Goal: Task Accomplishment & Management: Complete application form

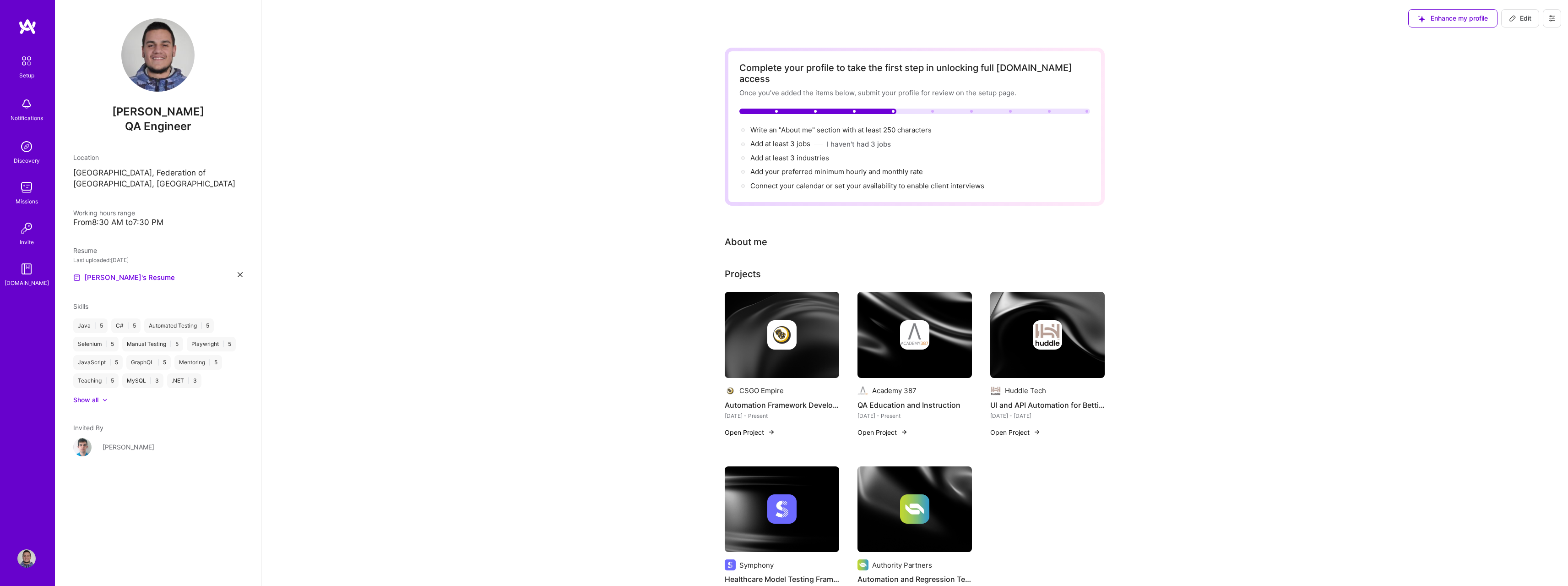
click at [1286, 289] on div "Complete your profile to take the first step in unlocking full [DOMAIN_NAME] ac…" at bounding box center [914, 349] width 1307 height 626
click at [803, 125] on span "Write an "About me" section with at least 250 characters →" at bounding box center [846, 130] width 192 height 9
select select "US"
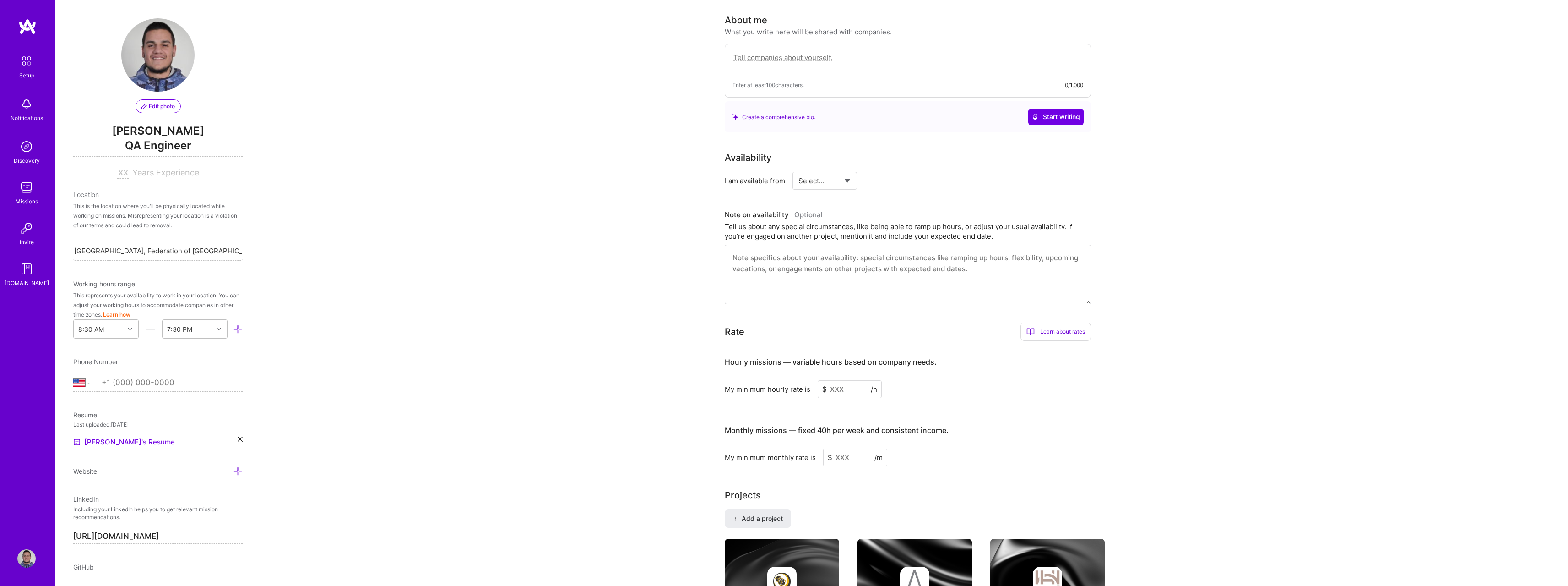
scroll to position [224, 0]
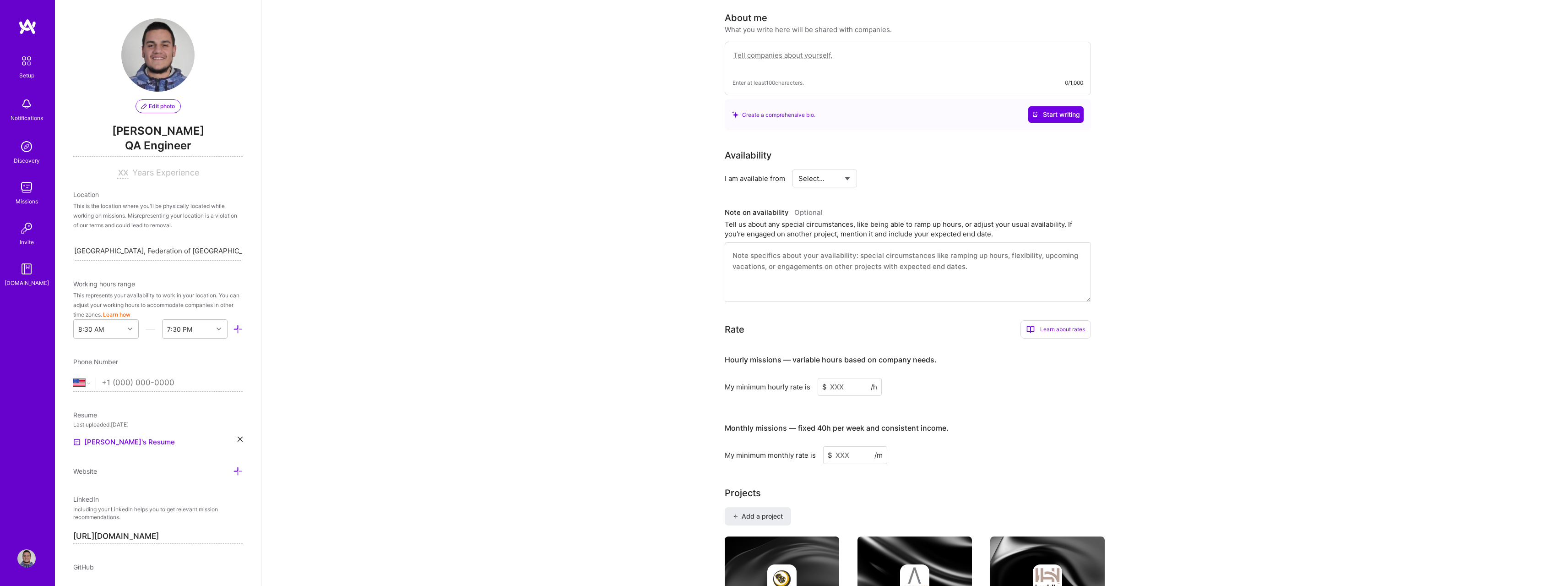
click at [1022, 265] on textarea at bounding box center [908, 272] width 366 height 59
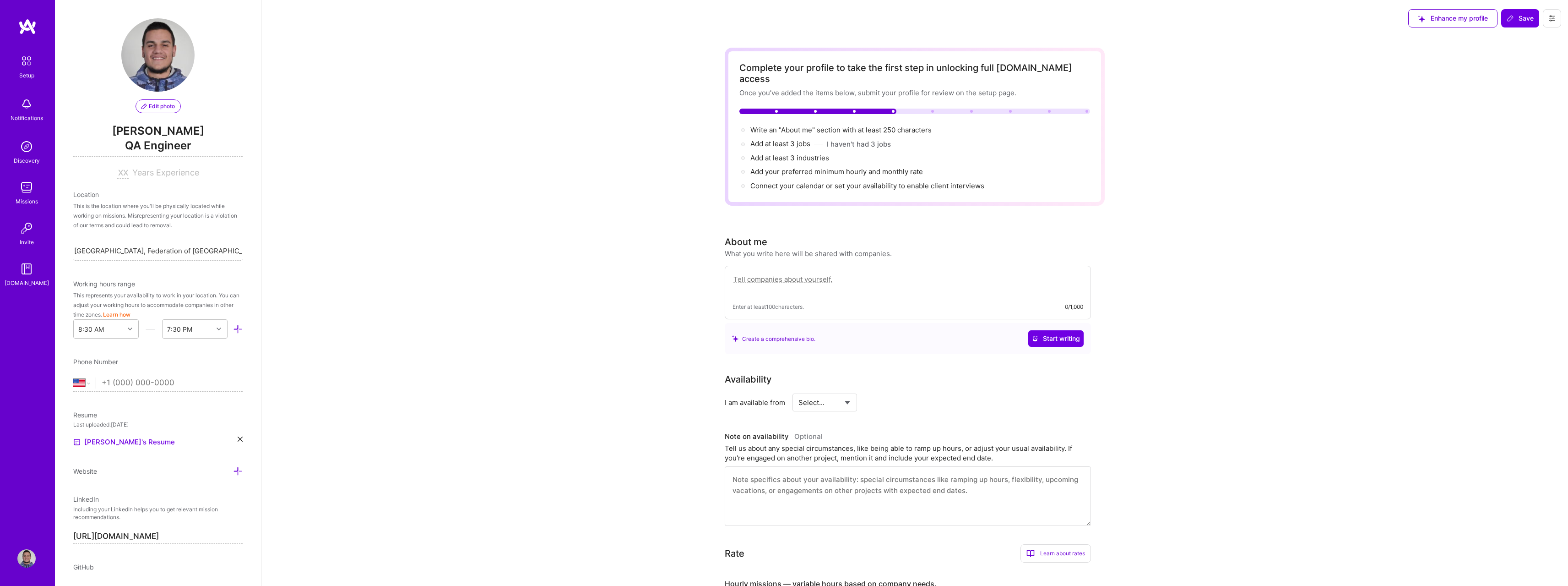
click at [919, 273] on textarea at bounding box center [908, 284] width 351 height 21
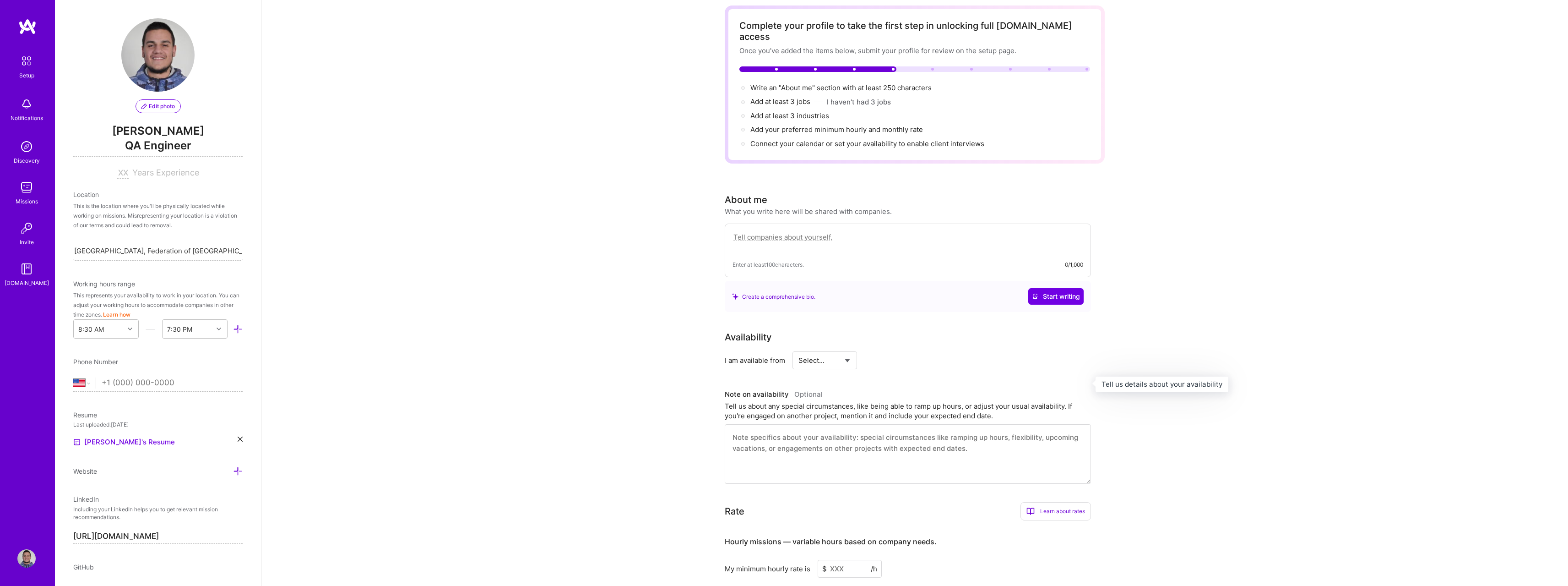
scroll to position [46, 0]
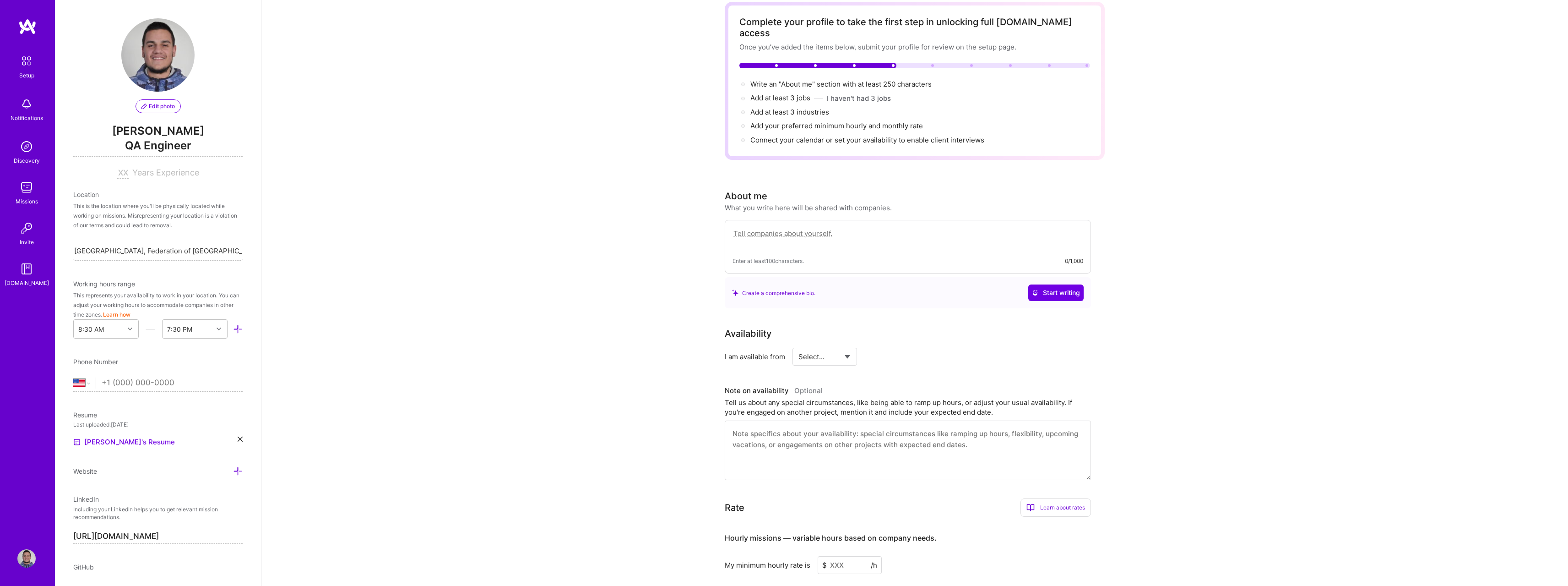
click at [852, 347] on div "Select... Right Now Future Date Not Available" at bounding box center [825, 356] width 64 height 18
click at [833, 347] on select "Select... Right Now Future Date Not Available" at bounding box center [824, 357] width 53 height 23
select select "Right Now"
click at [798, 345] on select "Select... Right Now Future Date Not Available" at bounding box center [824, 357] width 53 height 23
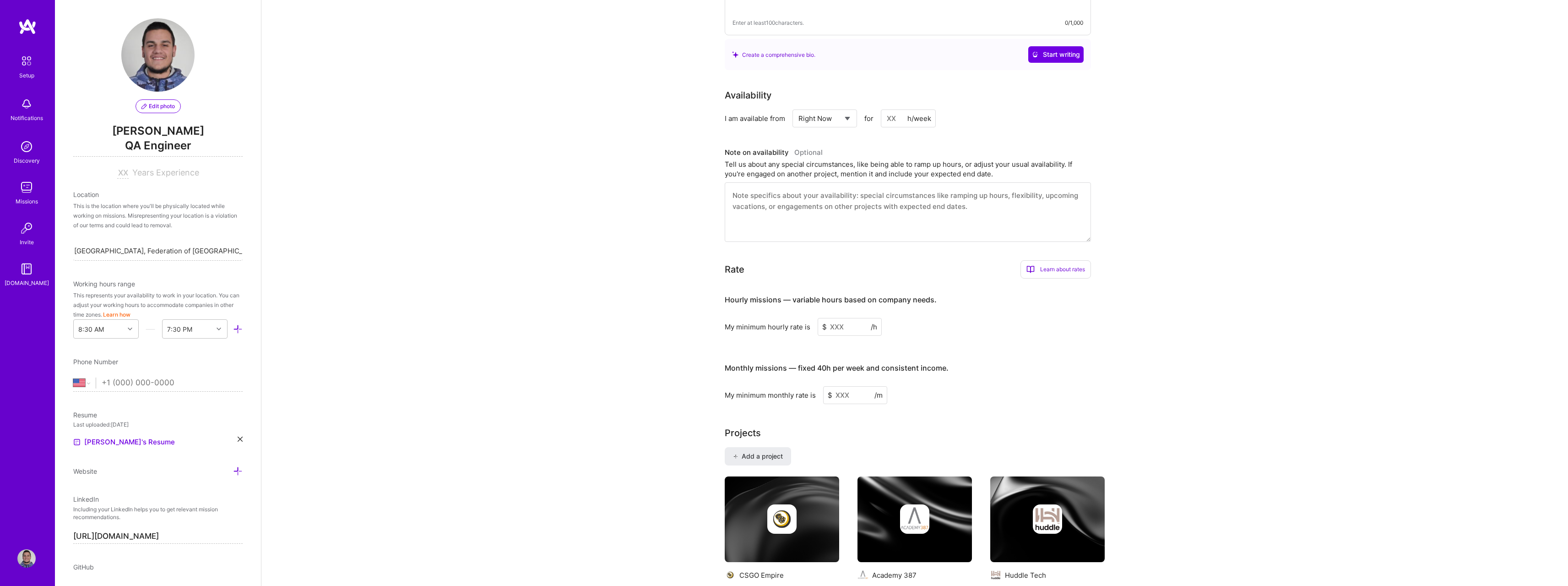
scroll to position [179, 0]
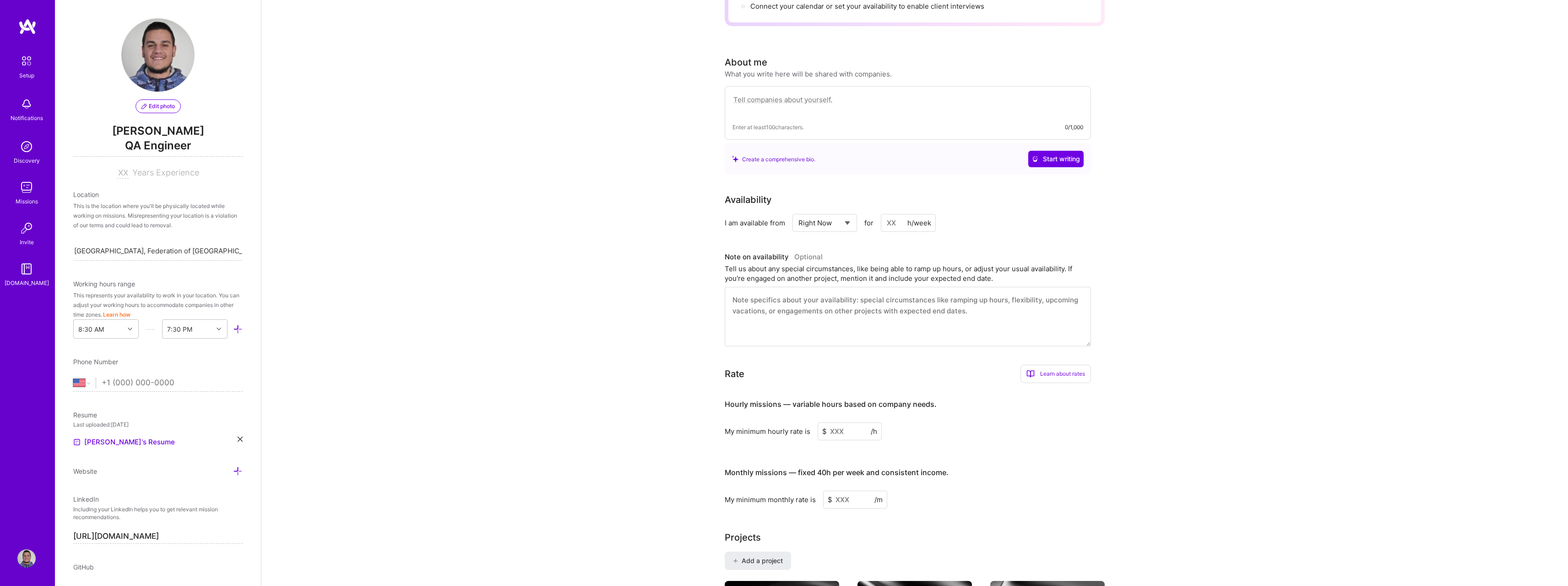
click at [845, 422] on input at bounding box center [849, 431] width 64 height 18
click at [851, 425] on input at bounding box center [849, 431] width 64 height 18
type input "25"
click at [851, 509] on input at bounding box center [855, 516] width 64 height 18
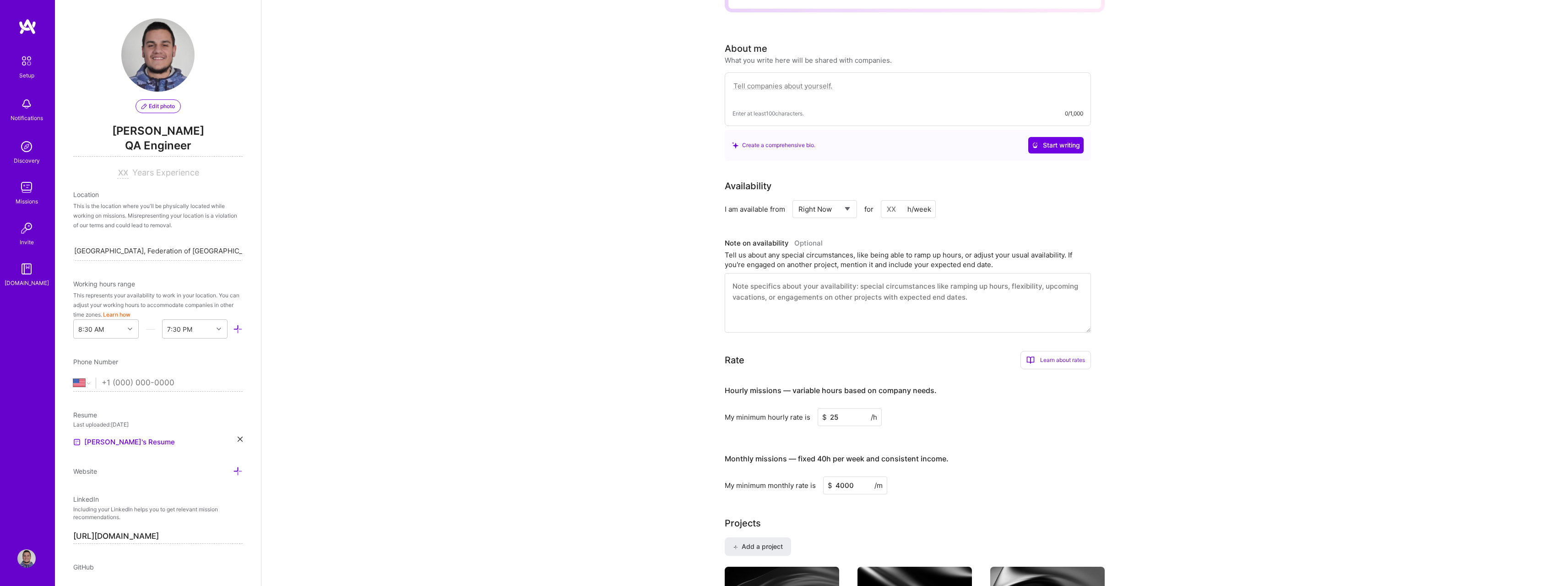
type input "4000"
click at [1084, 482] on div "My minimum monthly rate is $ 4000 /m" at bounding box center [908, 485] width 366 height 18
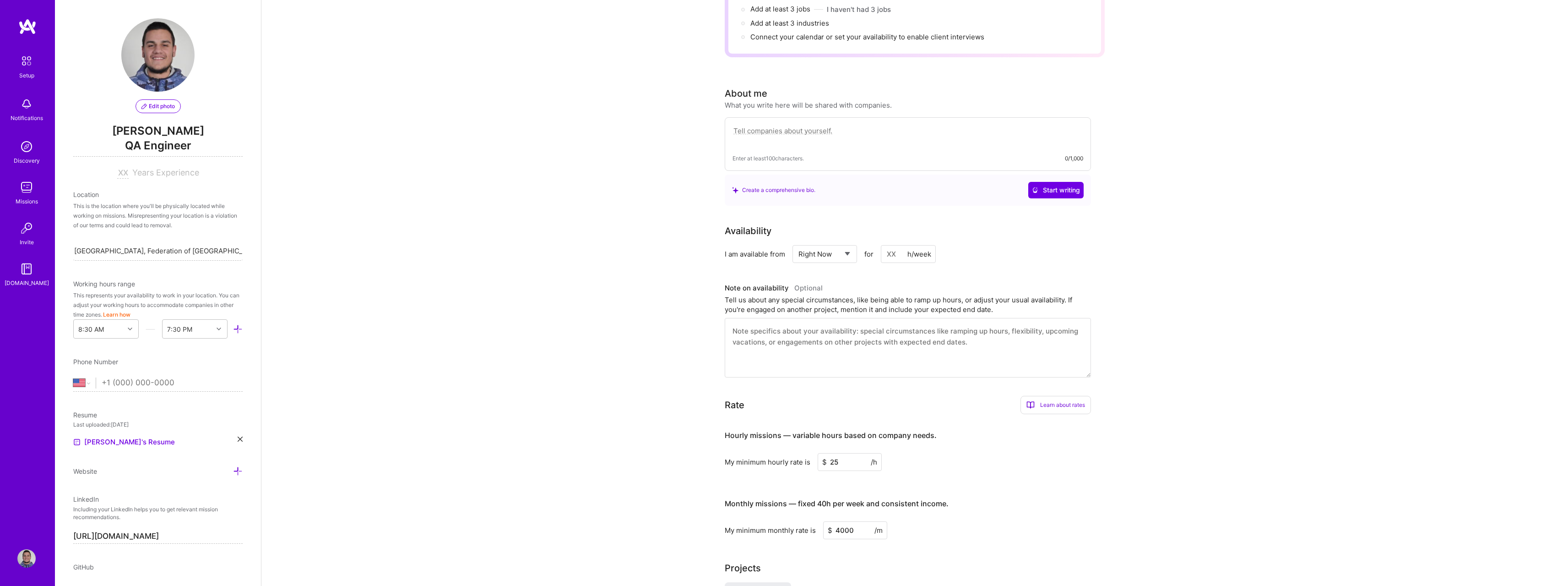
scroll to position [0, 0]
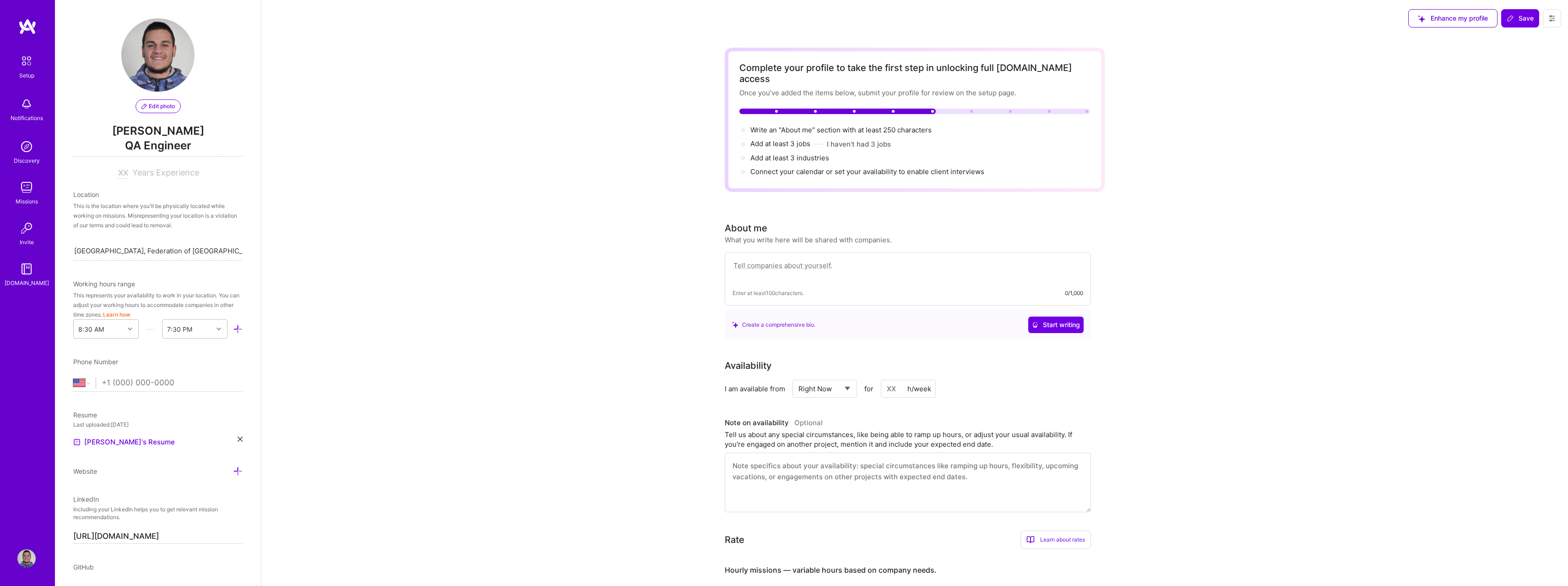
click at [870, 260] on textarea at bounding box center [908, 270] width 351 height 21
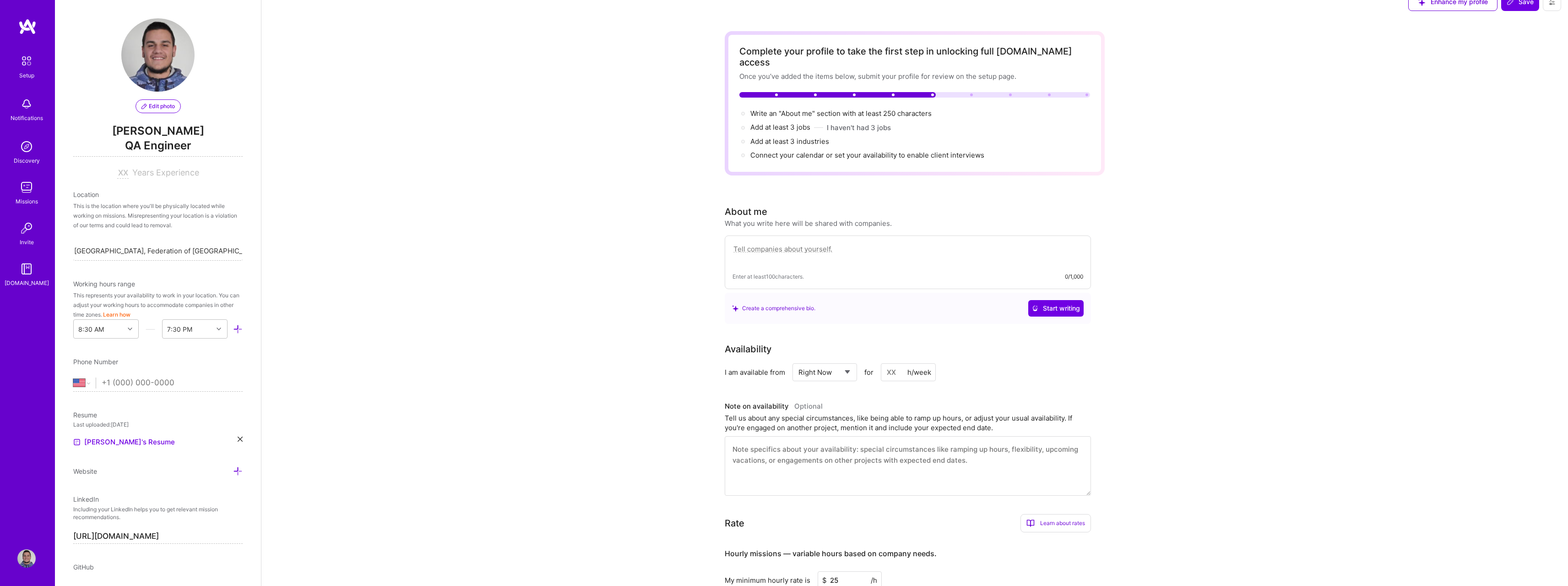
scroll to position [46, 0]
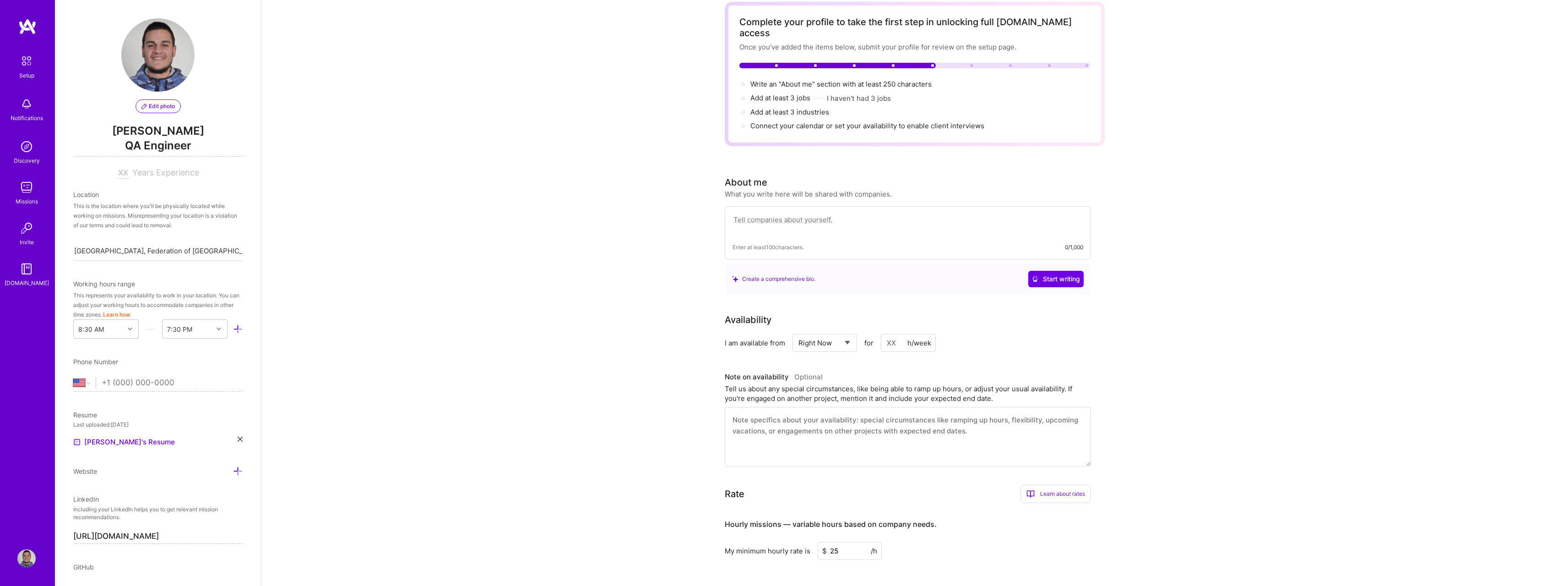
click at [879, 420] on textarea at bounding box center [908, 436] width 366 height 59
click at [932, 384] on div "Tell us about any special circumstances, like being able to ramp up hours, or a…" at bounding box center [908, 393] width 366 height 19
click at [932, 394] on div "Note on availability Optional Tell us about any special circumstances, like bei…" at bounding box center [908, 418] width 366 height 96
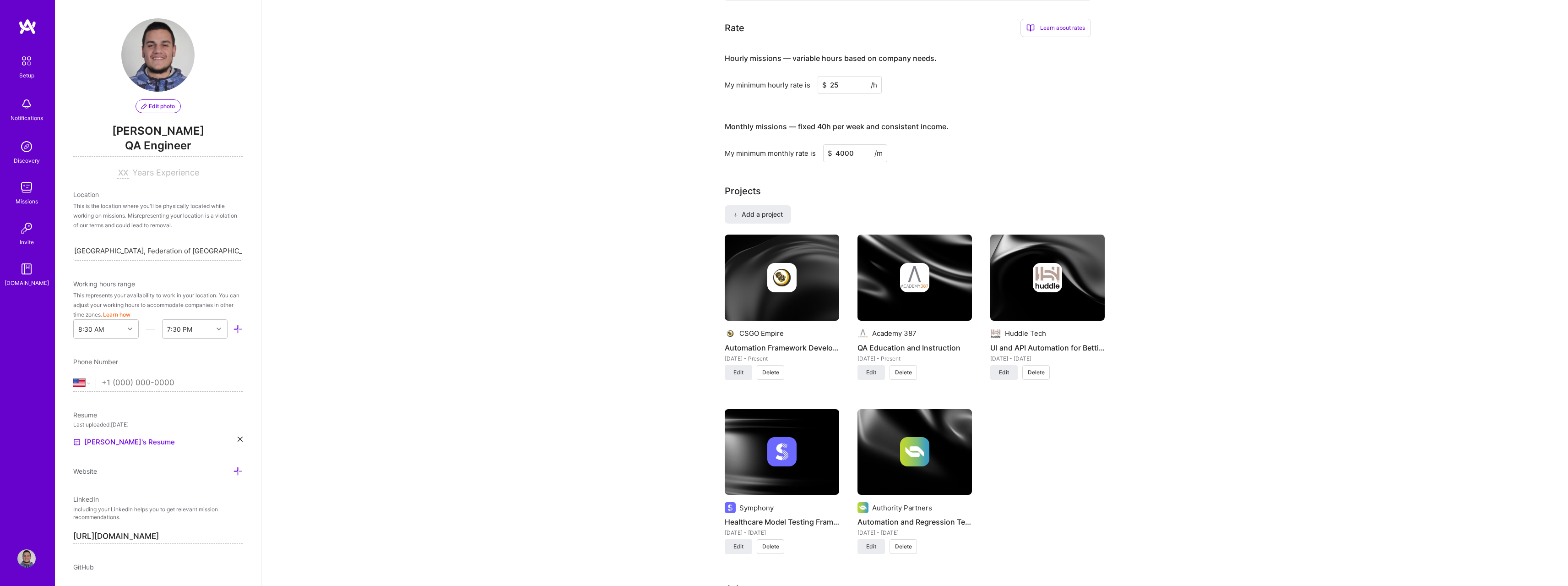
scroll to position [577, 0]
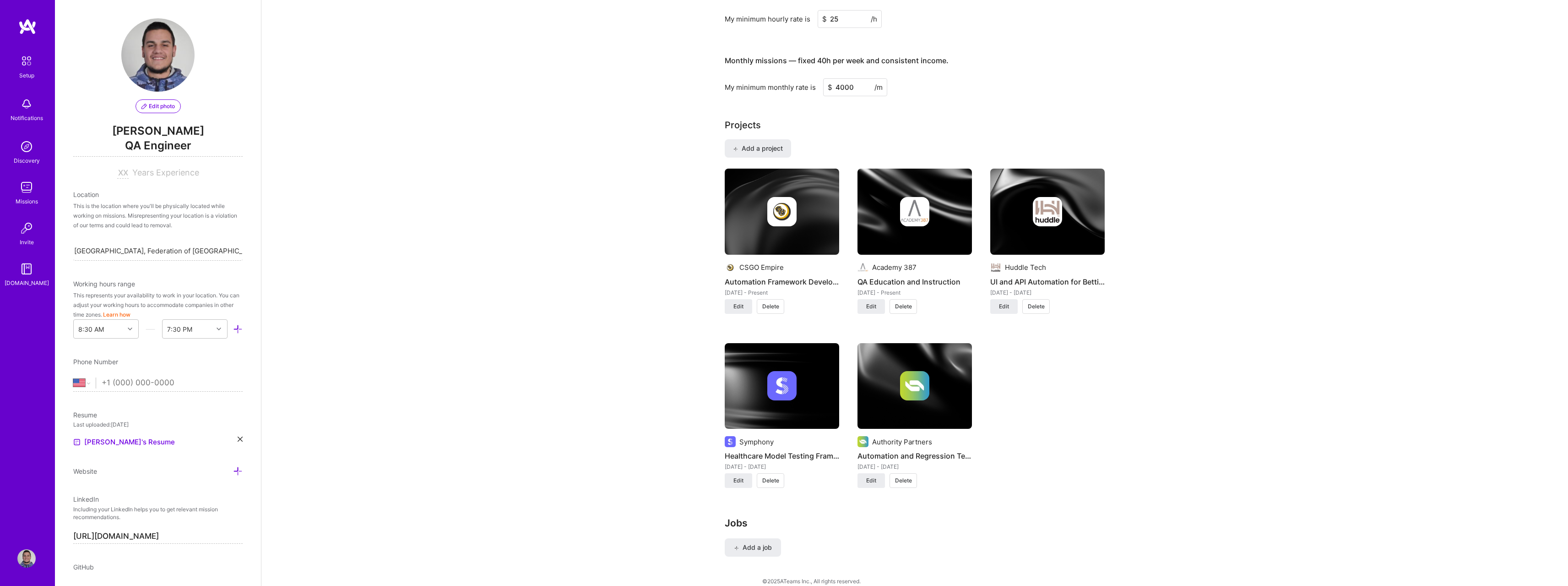
click at [1136, 489] on div "Complete your profile to take the first step in unlocking full [DOMAIN_NAME] ac…" at bounding box center [914, 28] width 1307 height 1138
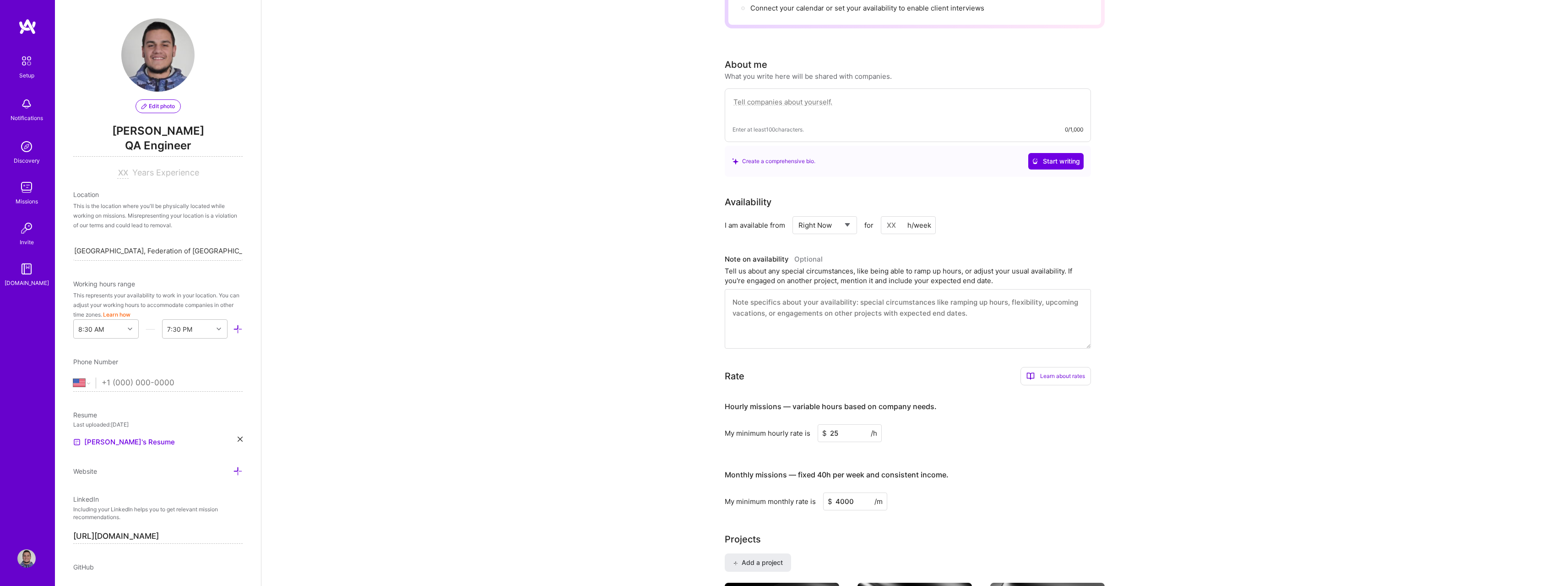
scroll to position [0, 0]
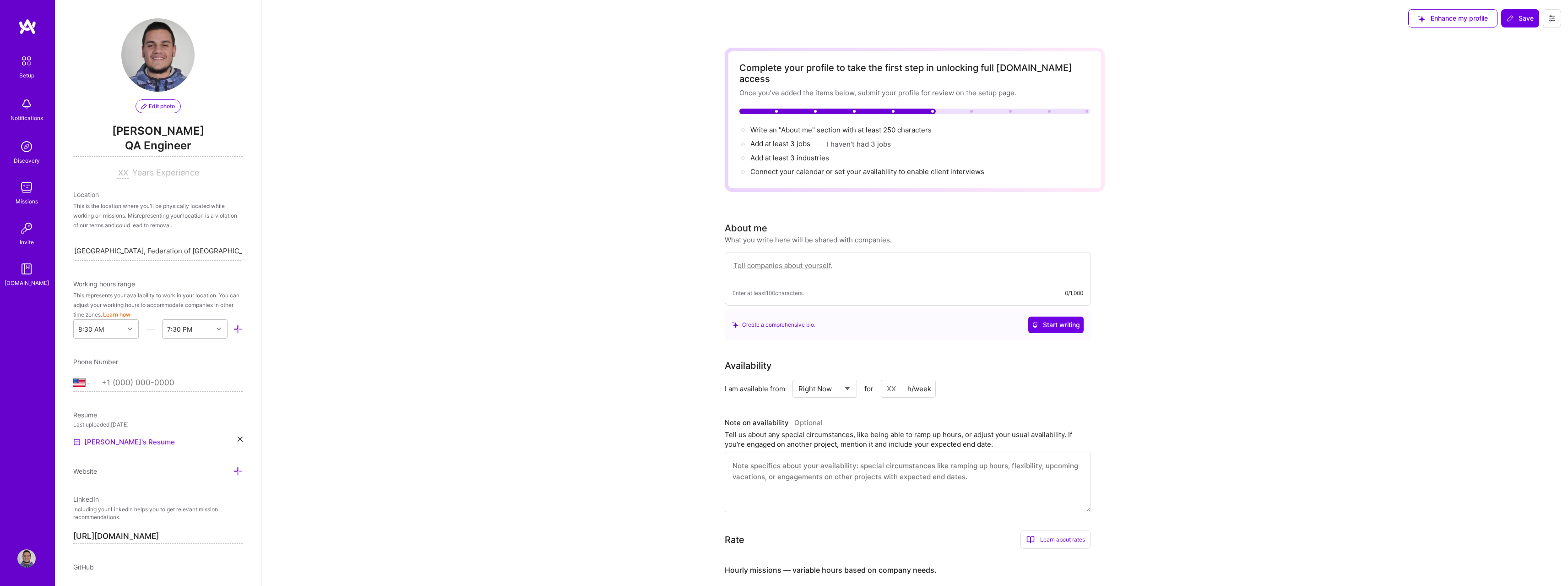
click at [121, 442] on link "[PERSON_NAME]'s Resume" at bounding box center [124, 442] width 101 height 11
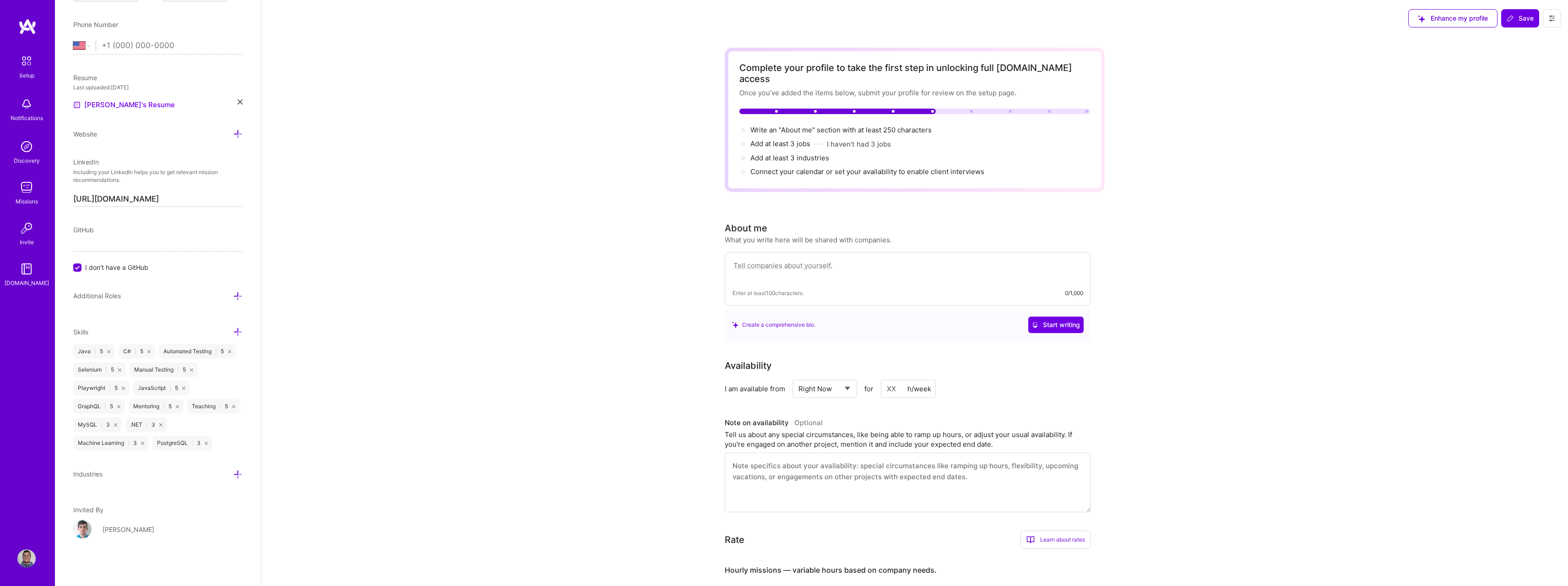
scroll to position [355, 0]
drag, startPoint x: 98, startPoint y: 245, endPoint x: 92, endPoint y: 247, distance: 6.3
click at [95, 263] on span "I don't have a GitHub" at bounding box center [117, 268] width 63 height 10
click at [82, 264] on input "I don't have a GitHub" at bounding box center [78, 268] width 8 height 8
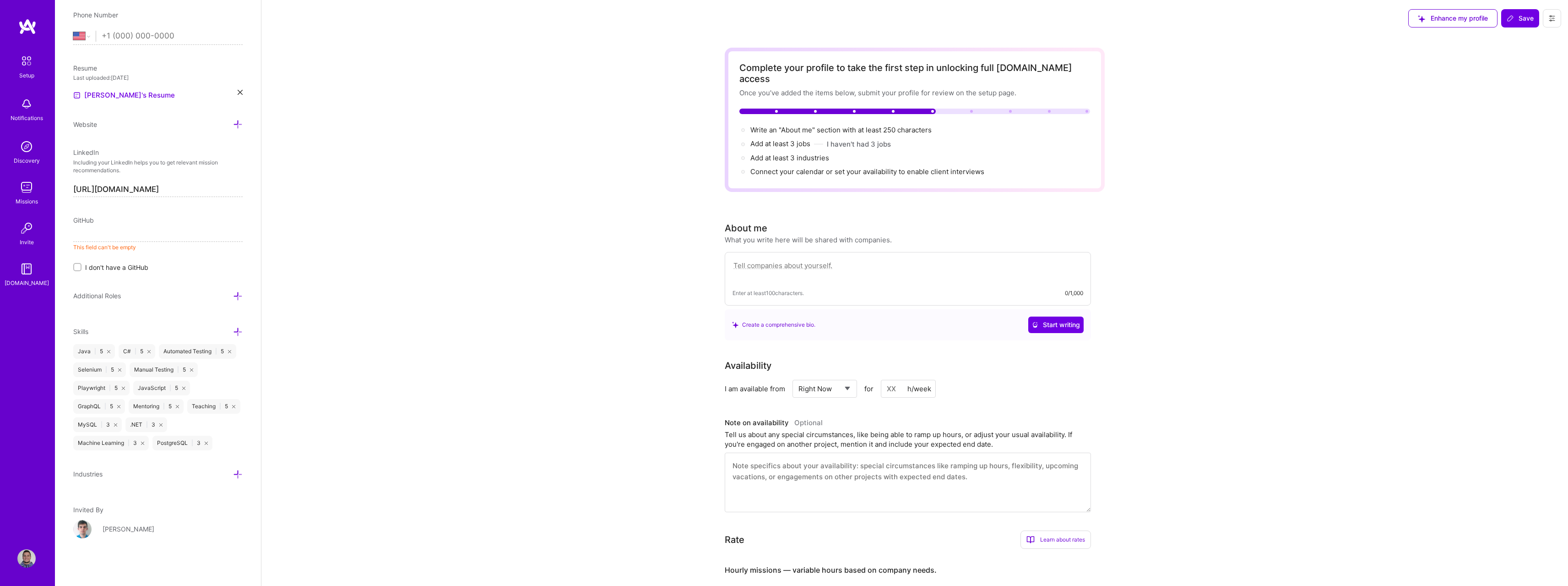
paste input "[URL][DOMAIN_NAME]"
type input "[URL][DOMAIN_NAME]"
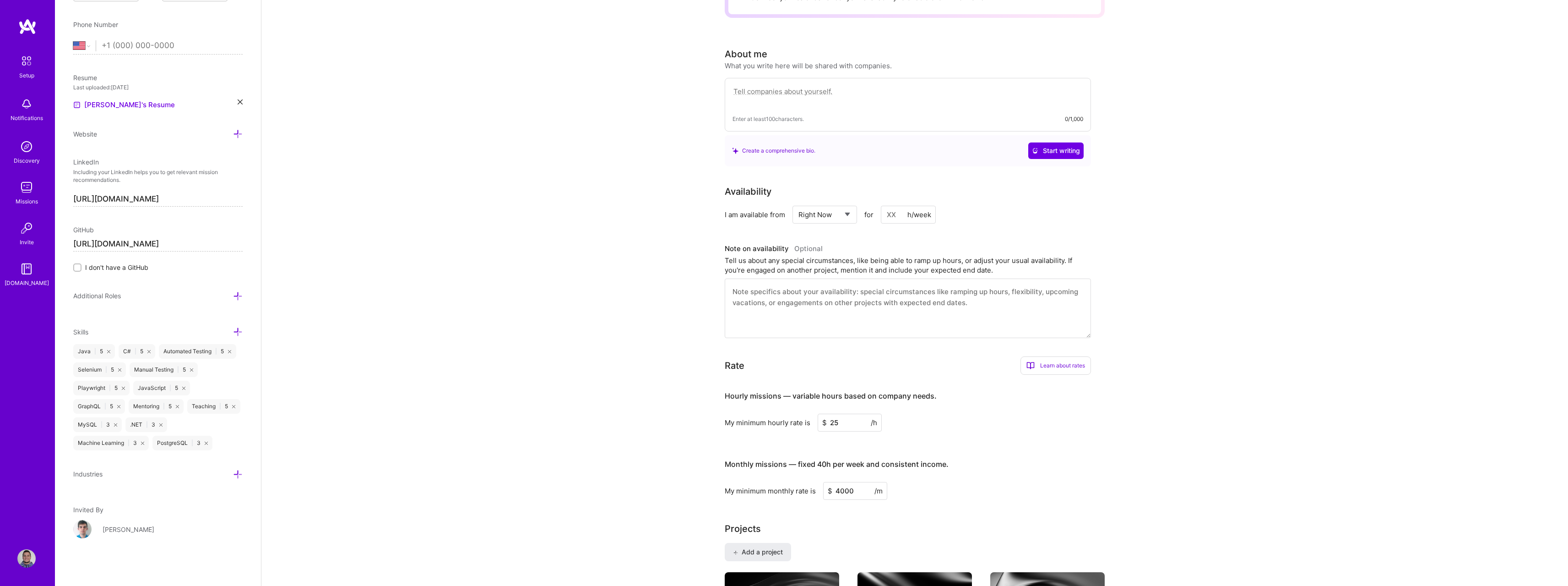
scroll to position [0, 0]
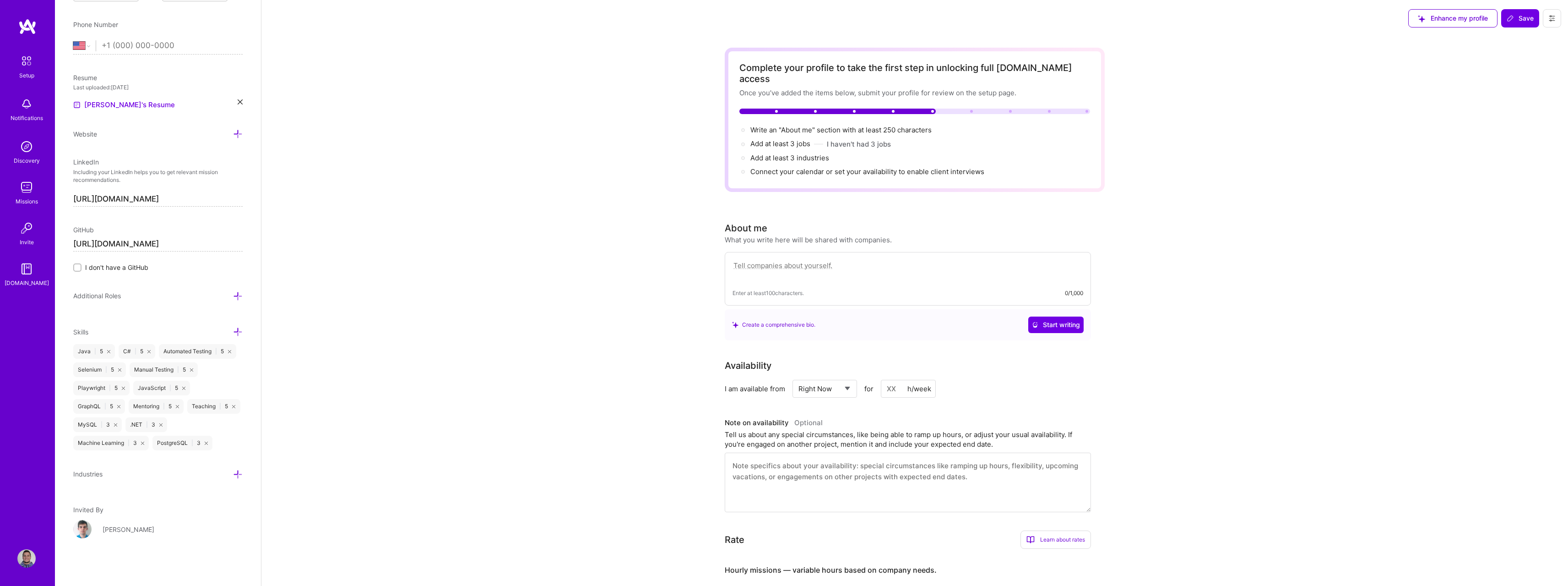
click at [868, 266] on textarea at bounding box center [908, 270] width 351 height 21
click at [871, 260] on textarea at bounding box center [908, 270] width 351 height 21
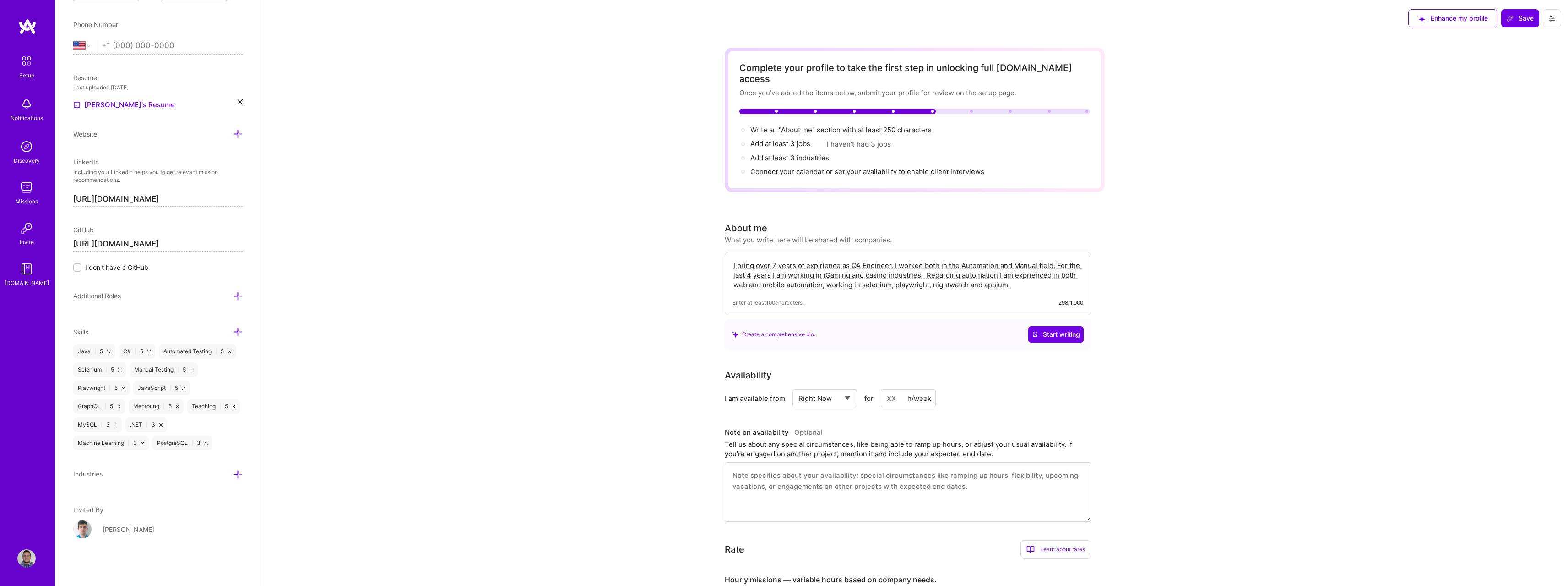
click at [967, 265] on textarea "I bring over 7 years of expirience as QA Engineer. I worked both in the Automat…" at bounding box center [908, 275] width 351 height 31
type textarea "I bring over 7 years of expirience as QA Engineer. I worked both in the Automat…"
click at [743, 128] on div at bounding box center [743, 130] width 4 height 4
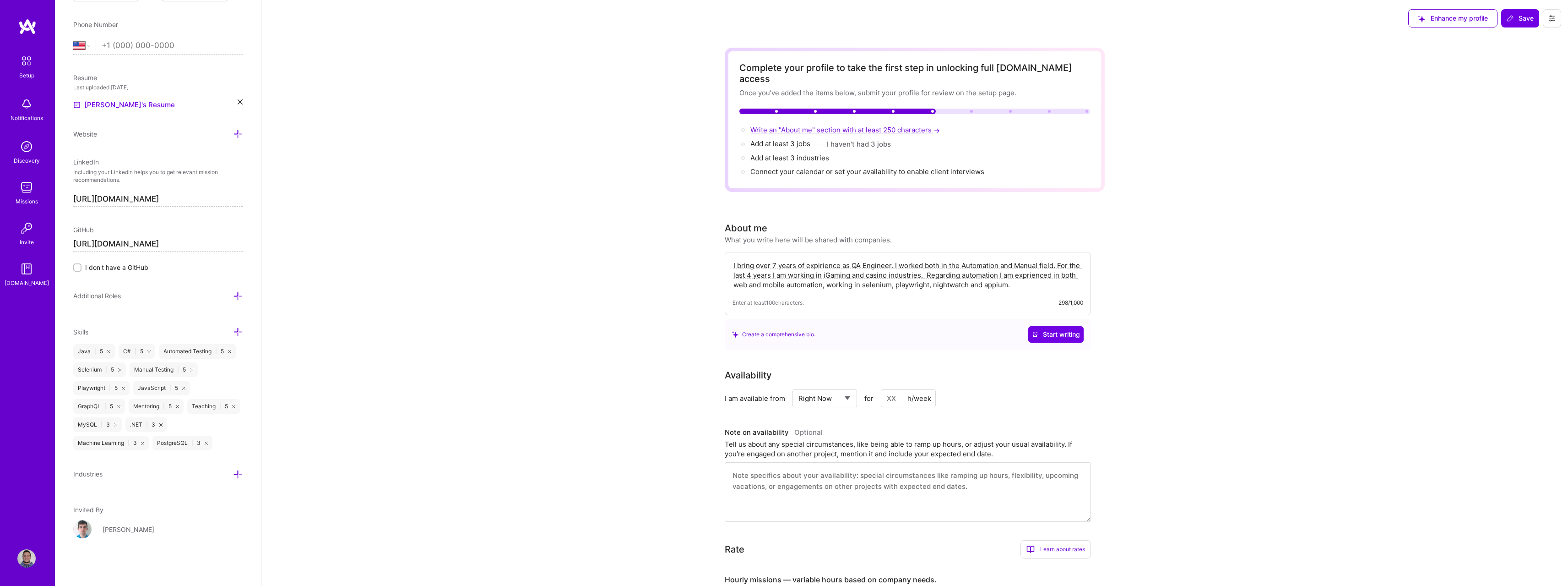
click at [868, 125] on span "Write an "About me" section with at least 250 characters →" at bounding box center [846, 130] width 192 height 9
click at [1031, 304] on div "I bring over 7 years of expirience as QA Engineer. I worked both in the Automat…" at bounding box center [908, 284] width 366 height 63
click at [844, 252] on div "I bring over 7 years of expirience as QA Engineer. I worked both in the Automat…" at bounding box center [908, 284] width 366 height 63
click at [843, 264] on textarea "I bring over 7 years of expirience as QA Engineer. I worked both in the Automat…" at bounding box center [908, 275] width 351 height 31
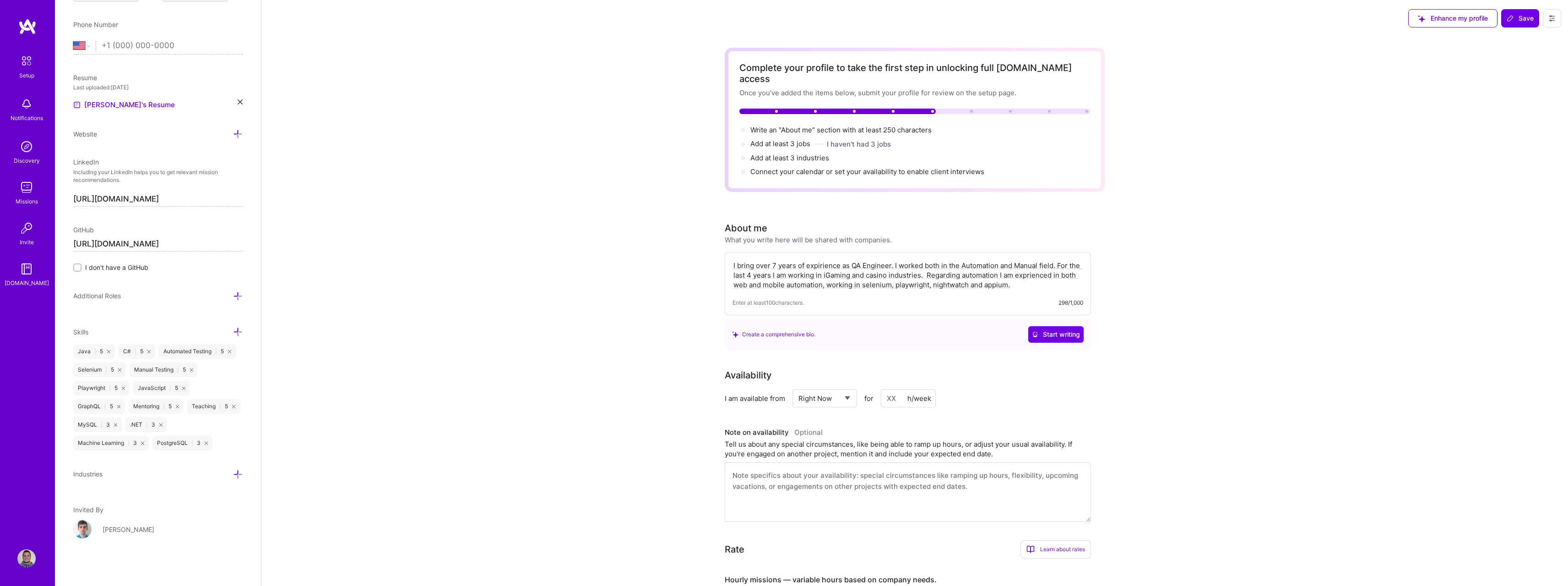
click at [799, 153] on span "Add at least 3 industries →" at bounding box center [793, 158] width 87 height 9
click at [807, 139] on span "Add at least 3 jobs →" at bounding box center [784, 143] width 68 height 9
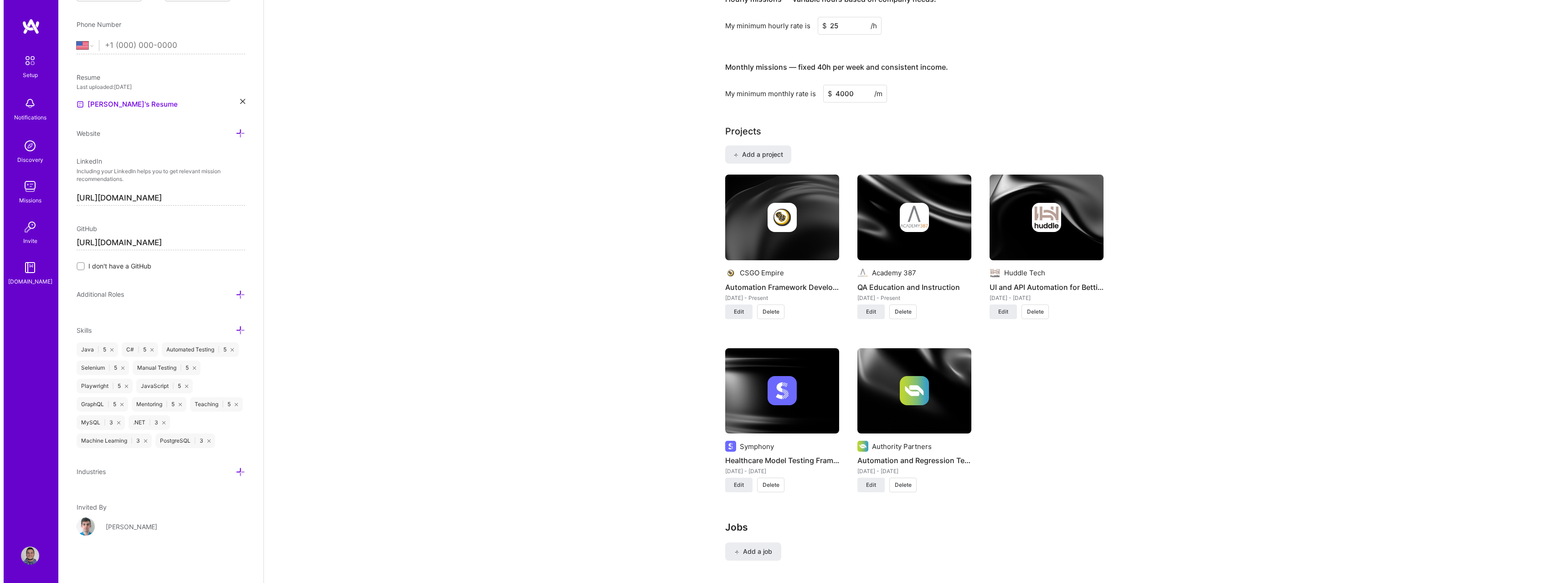
scroll to position [584, 0]
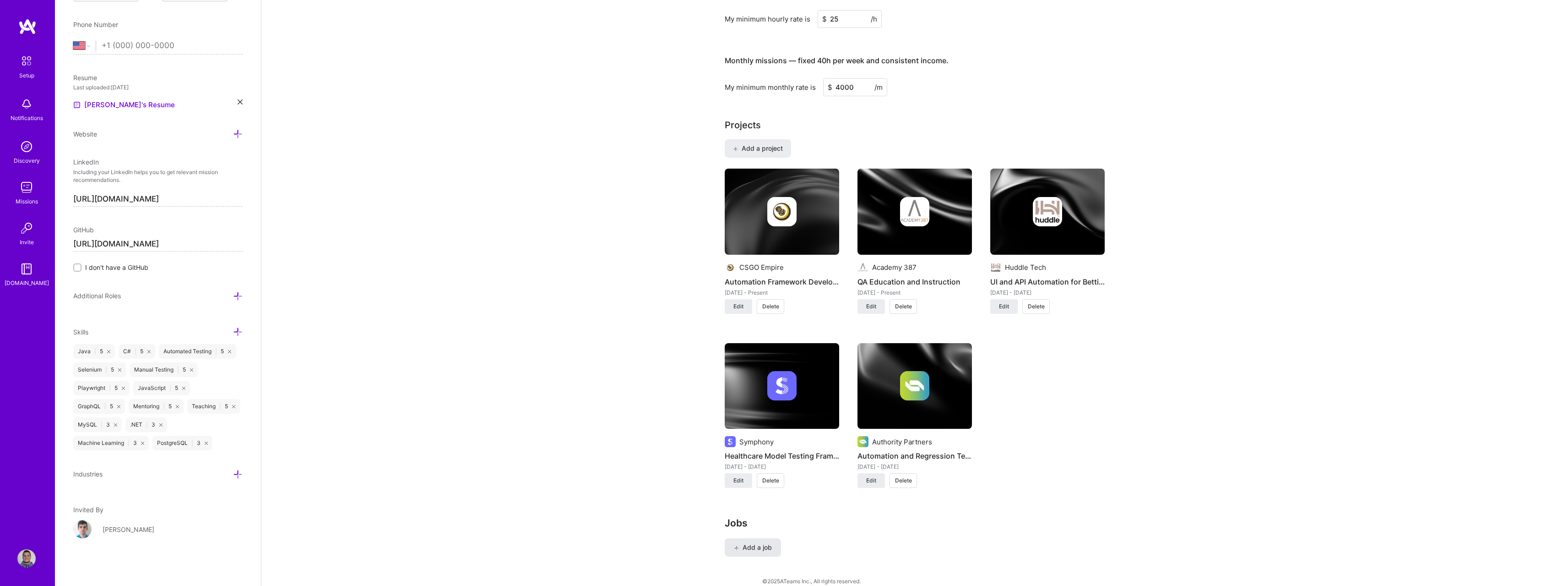
click at [759, 543] on span "Add a job" at bounding box center [753, 547] width 38 height 9
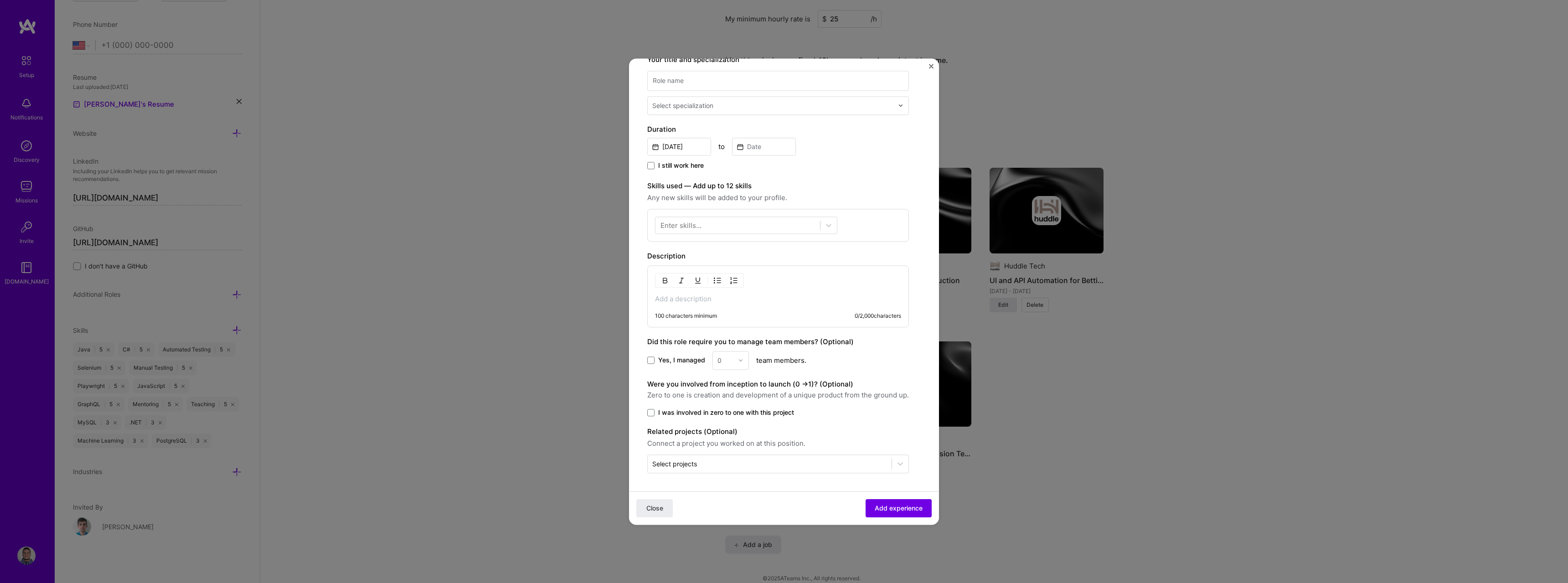
scroll to position [0, 0]
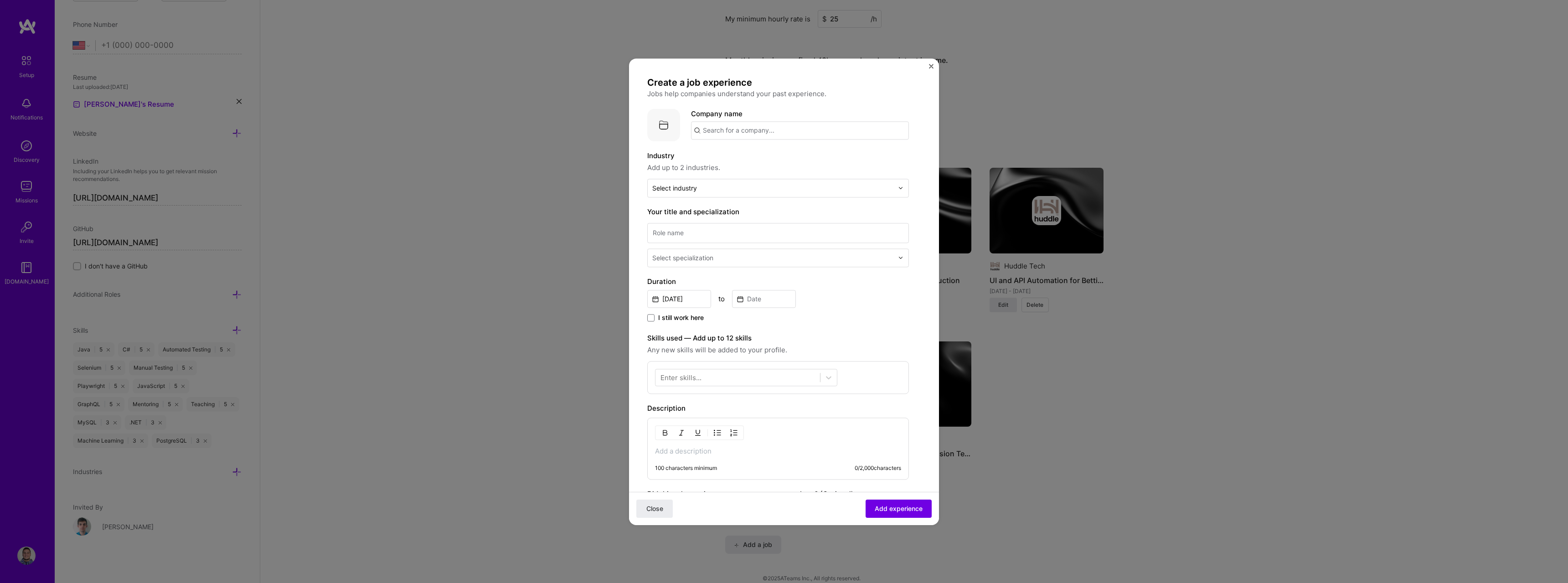
click at [746, 129] on input "text" at bounding box center [800, 130] width 218 height 18
click at [783, 90] on p "Jobs help companies understand your past experience." at bounding box center [778, 94] width 261 height 11
click at [933, 66] on img "Close" at bounding box center [931, 66] width 4 height 4
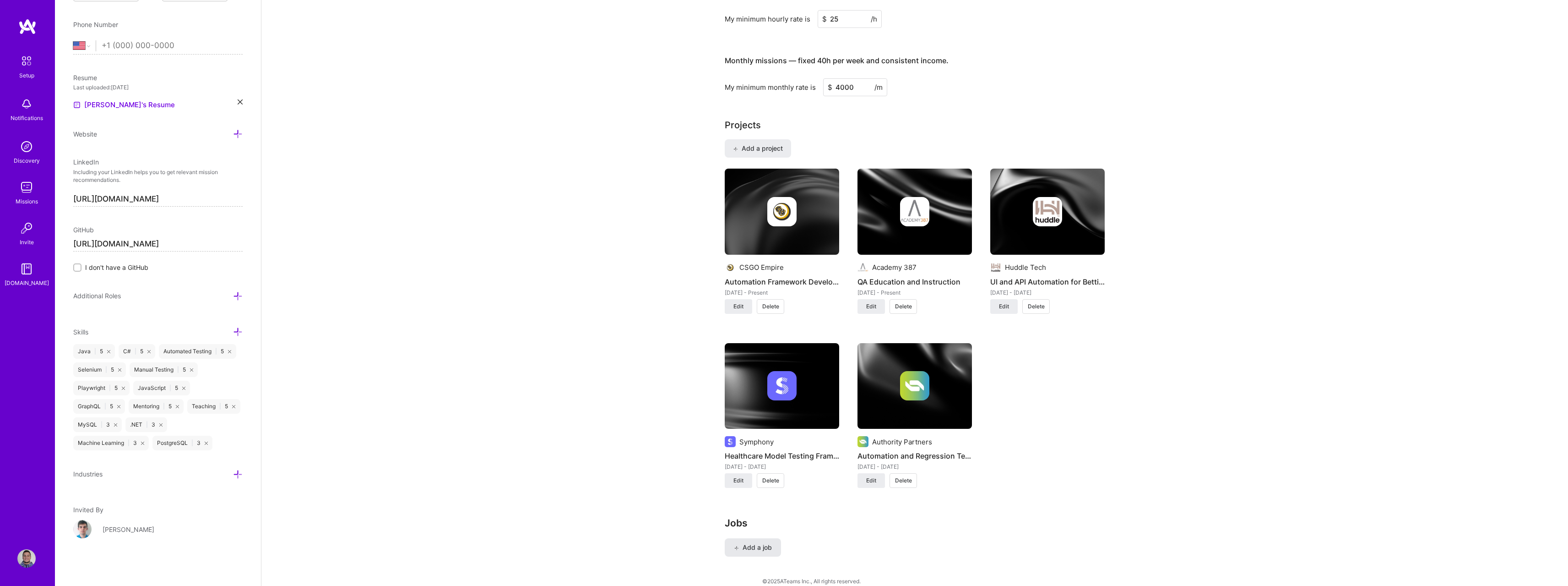
click at [772, 539] on button "Add a job" at bounding box center [752, 548] width 56 height 19
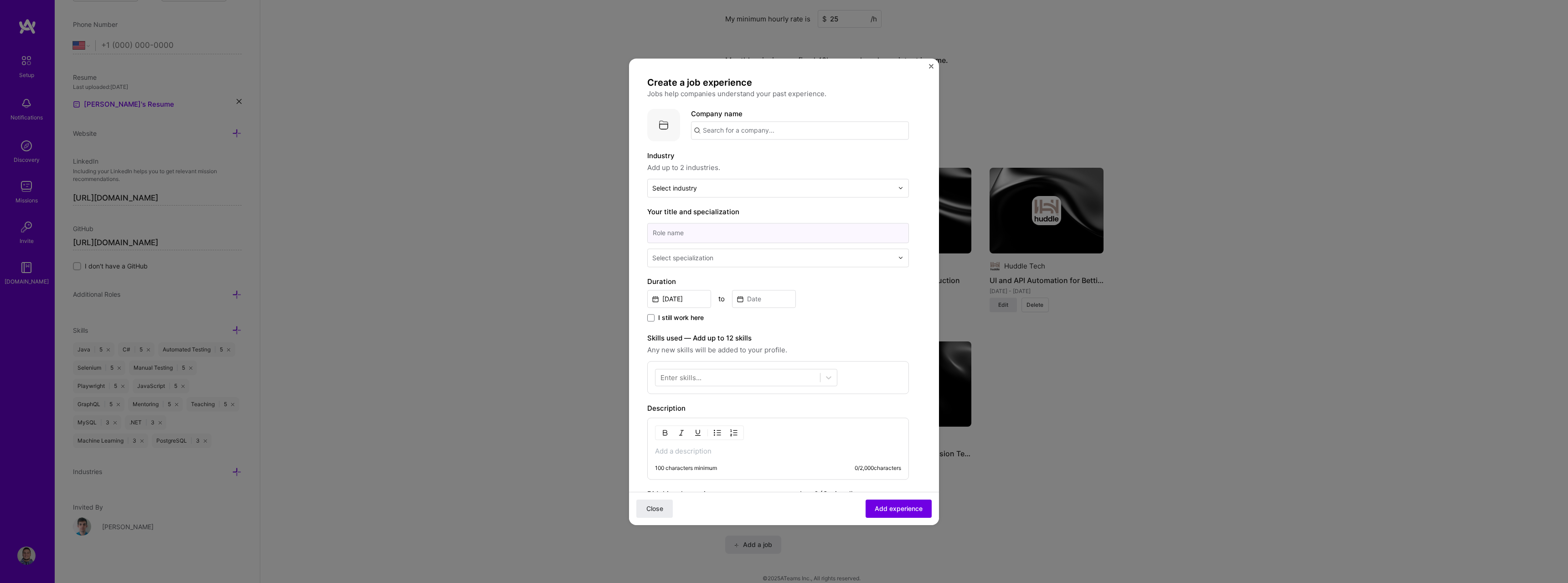
click at [707, 232] on input at bounding box center [778, 232] width 261 height 20
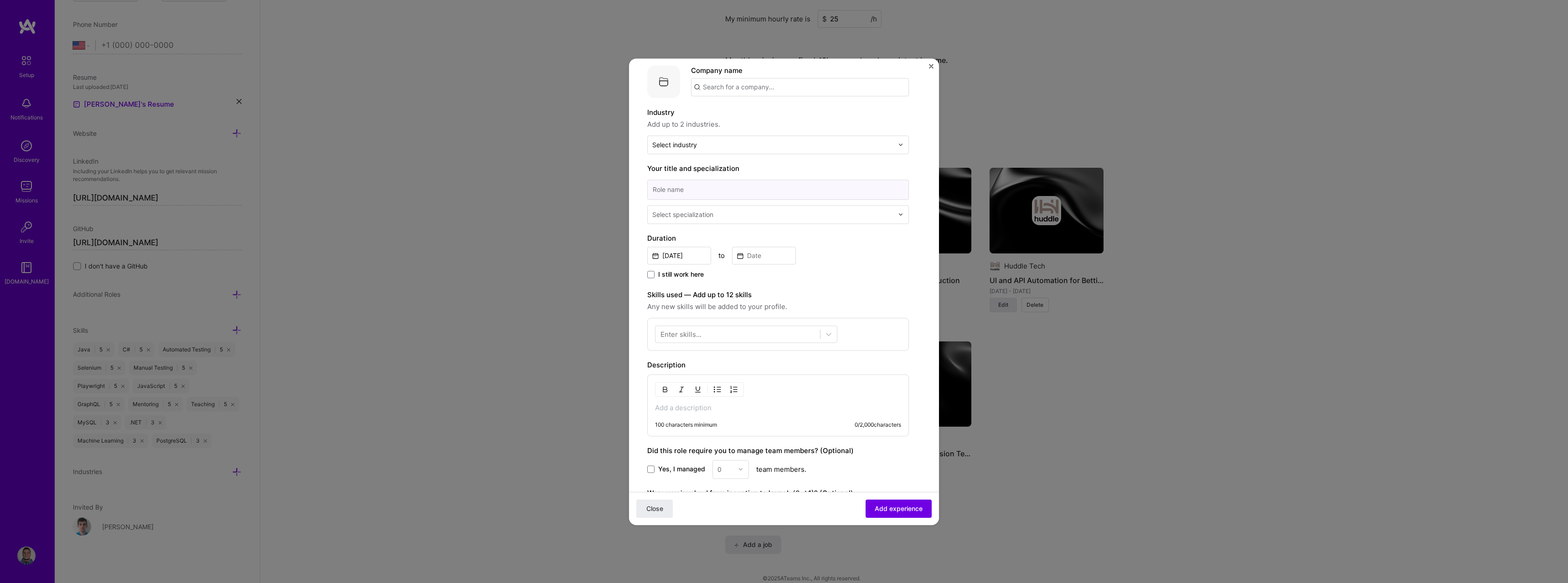
scroll to position [152, 0]
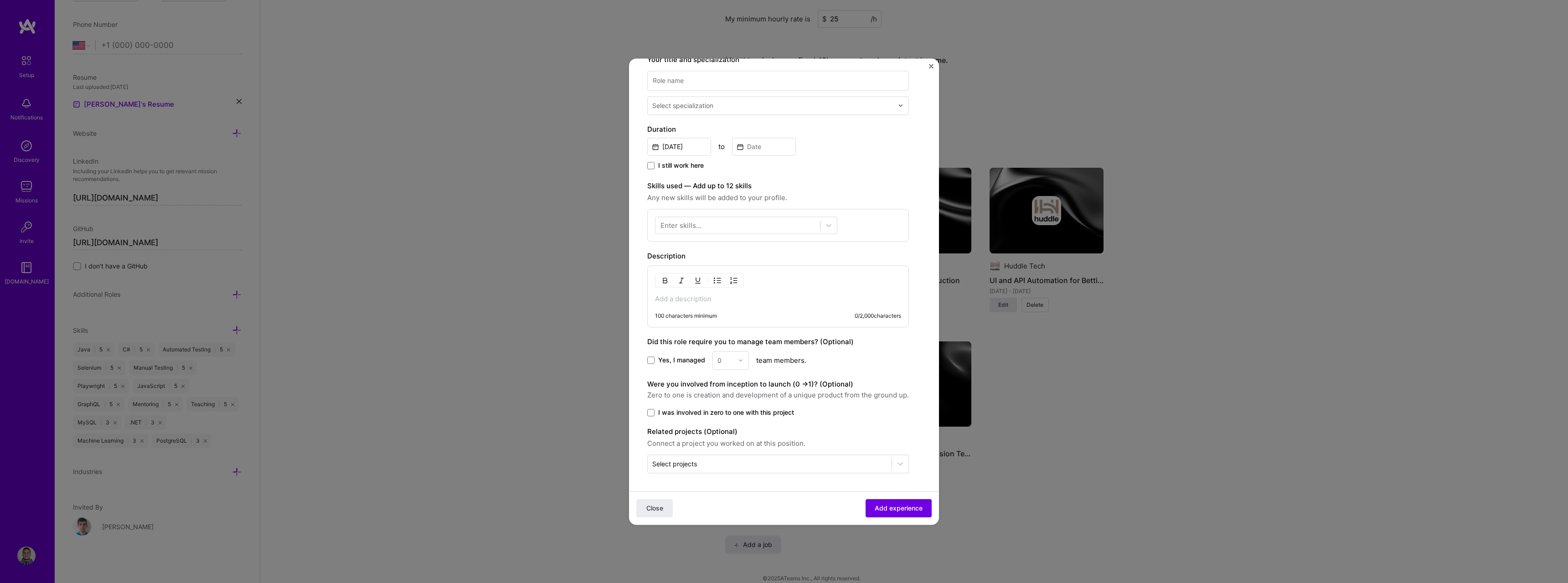
click at [842, 441] on span "Connect a project you worked on at this position." at bounding box center [778, 443] width 261 height 11
click at [834, 459] on input "text" at bounding box center [770, 464] width 235 height 10
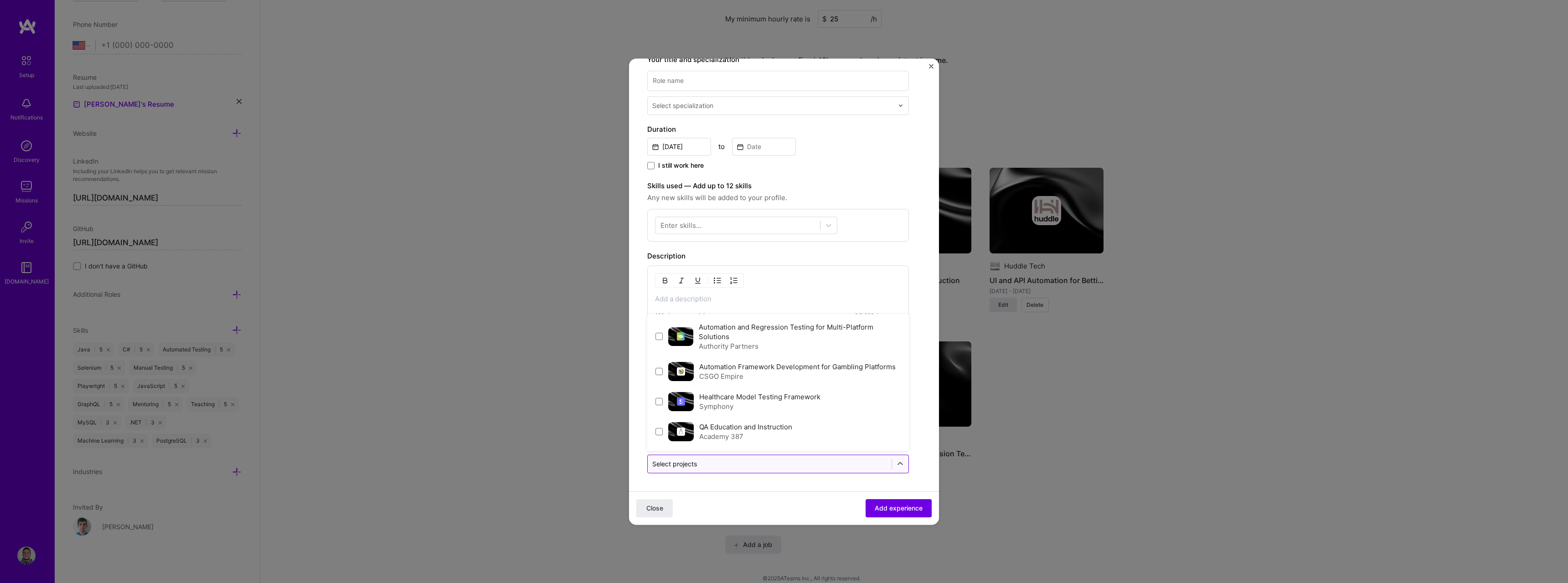
click at [831, 462] on input "text" at bounding box center [770, 464] width 235 height 10
click at [920, 203] on form "Create a job experience Jobs help companies understand your past experience. Co…" at bounding box center [784, 224] width 310 height 600
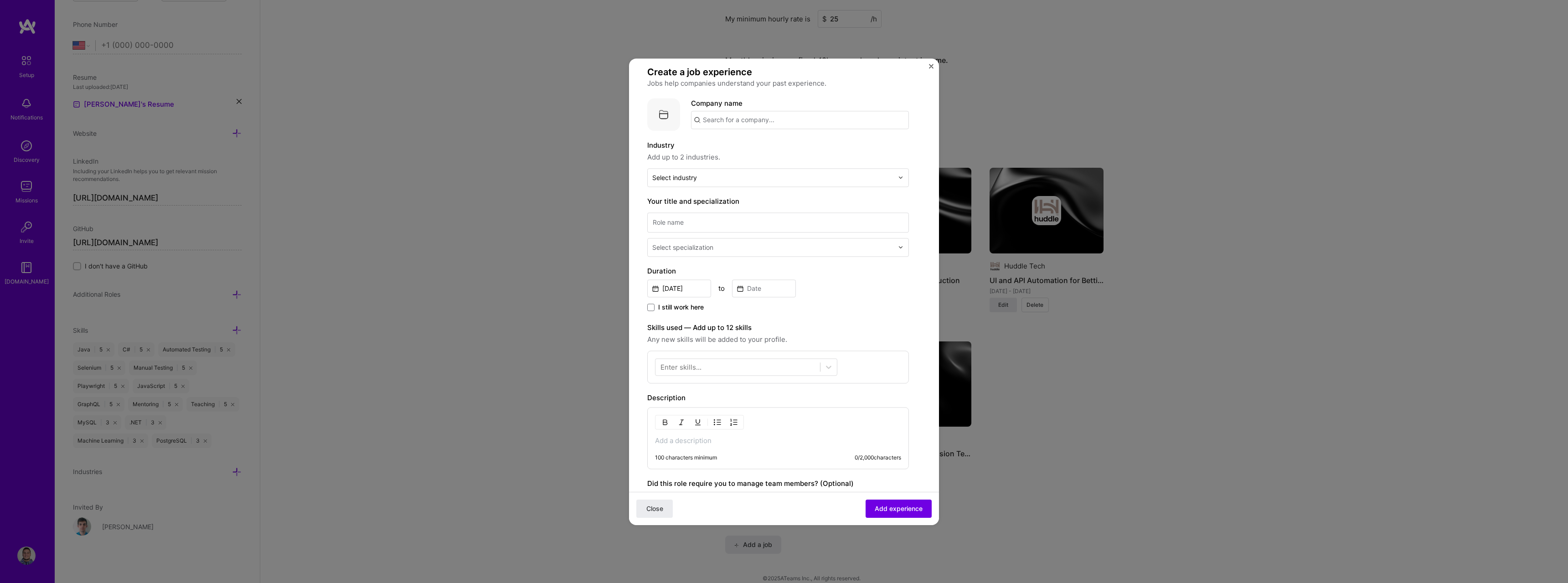
scroll to position [0, 0]
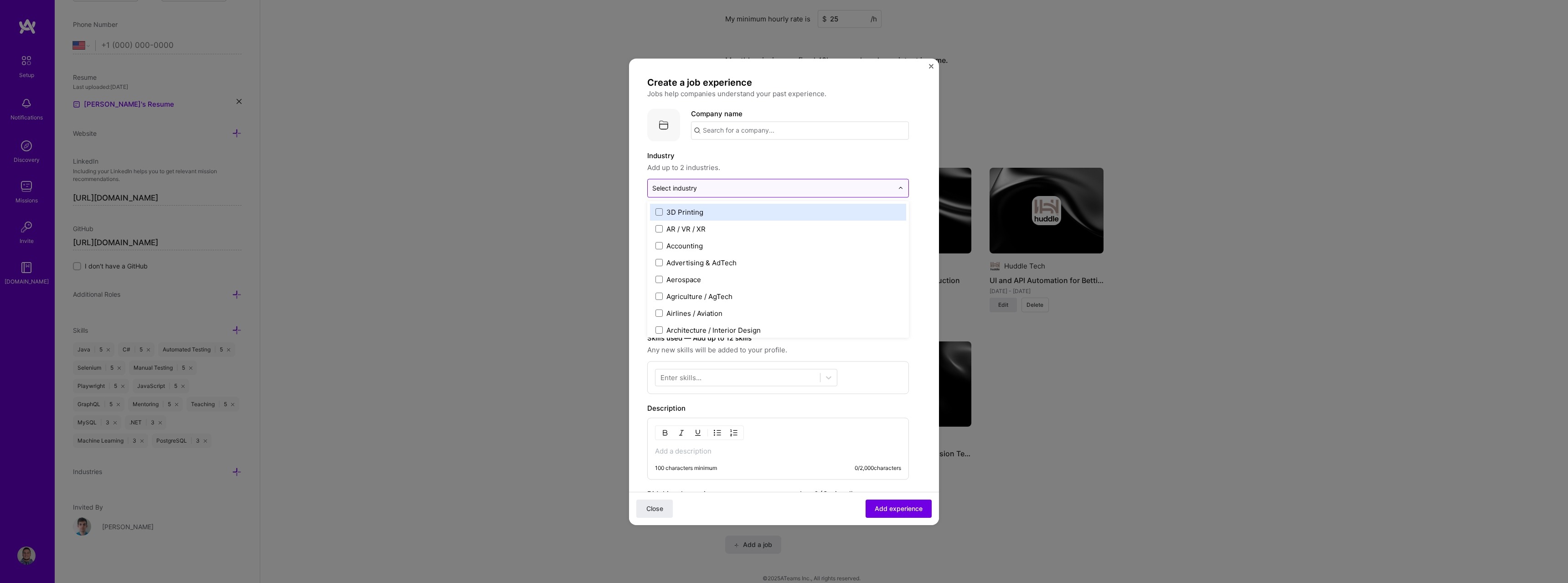
click at [741, 195] on div "Select industry 0" at bounding box center [773, 188] width 250 height 18
click at [742, 193] on div at bounding box center [773, 188] width 241 height 12
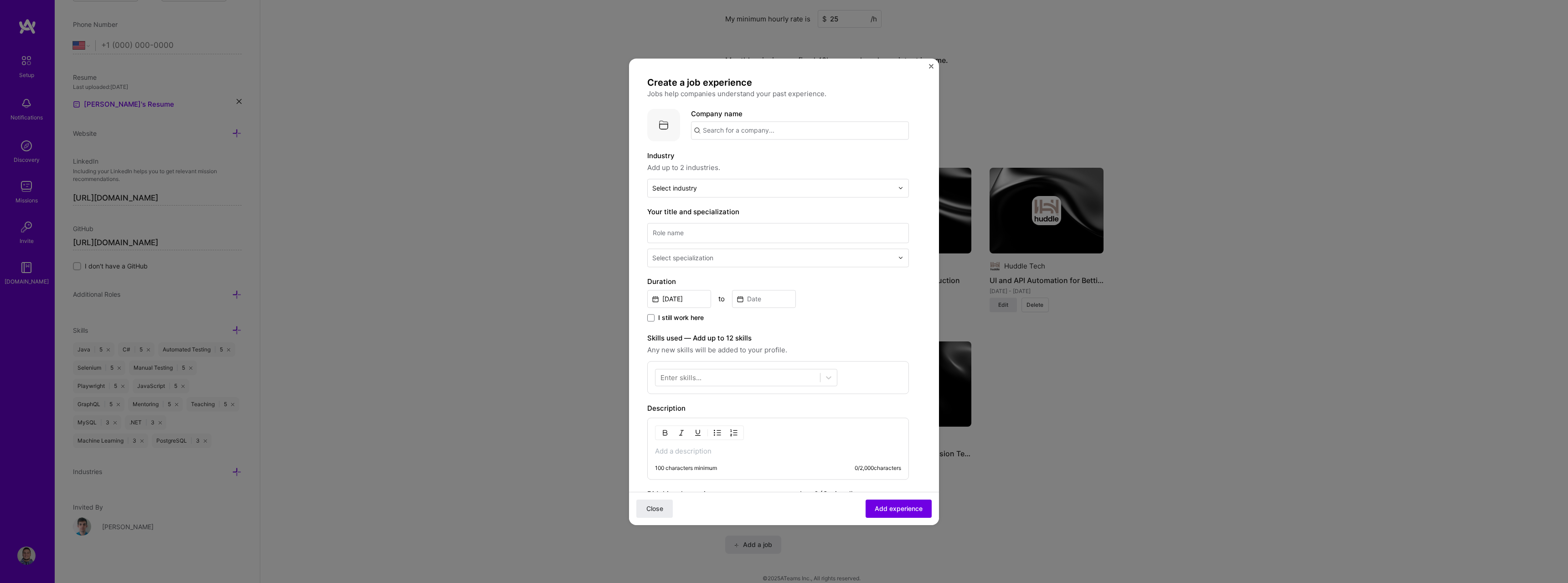
click at [774, 127] on input "text" at bounding box center [800, 130] width 218 height 18
type input "Symphony"
click at [760, 264] on div "Symphony [DOMAIN_NAME]" at bounding box center [759, 258] width 137 height 25
click at [734, 181] on div "Select industry 0" at bounding box center [773, 188] width 250 height 18
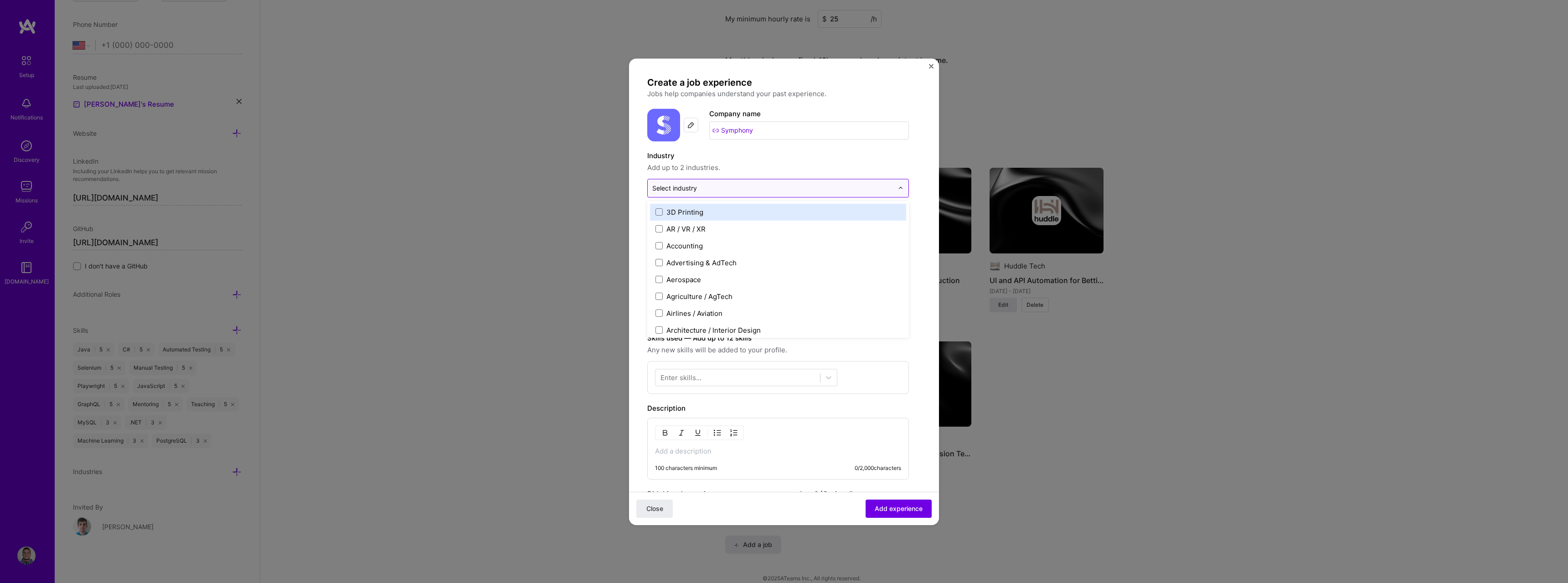
click at [730, 184] on input "text" at bounding box center [773, 188] width 241 height 10
click at [811, 144] on div "Create a job experience Jobs help companies understand your past experience. Co…" at bounding box center [778, 351] width 261 height 549
click at [824, 187] on input "text" at bounding box center [773, 188] width 241 height 10
type input "sof"
click at [752, 214] on label "Enterprise Software" at bounding box center [778, 212] width 245 height 10
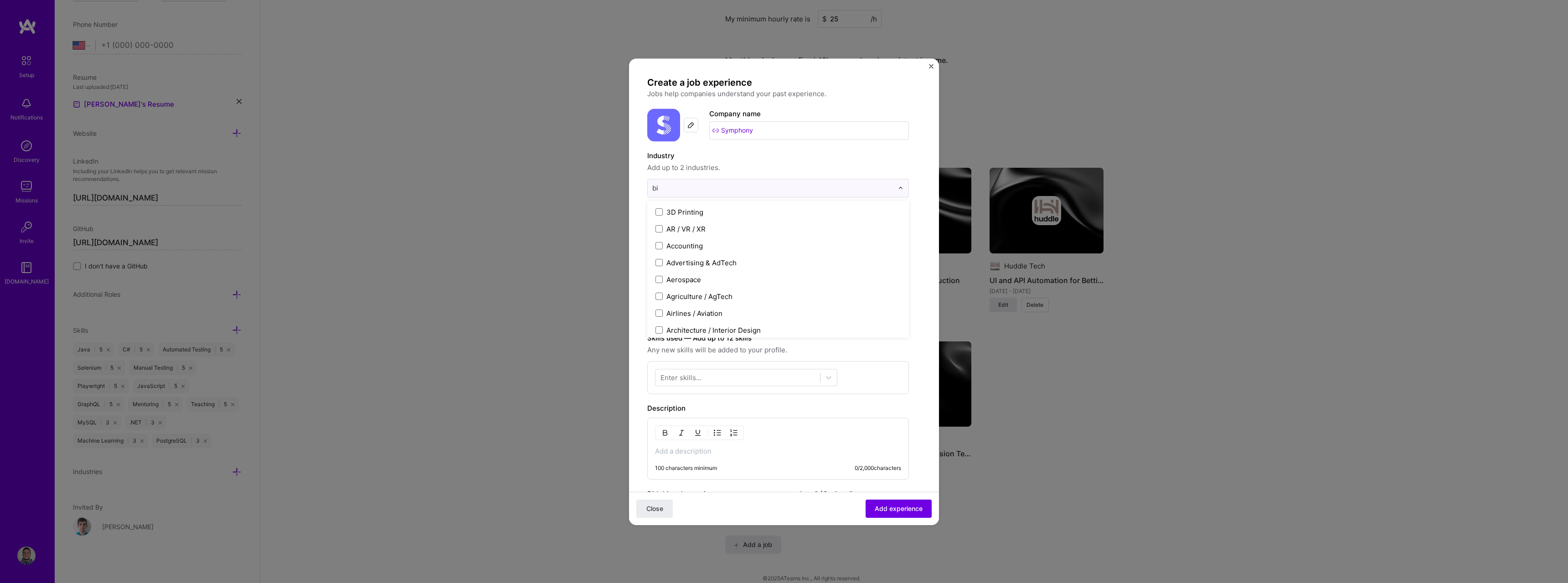
type input "big"
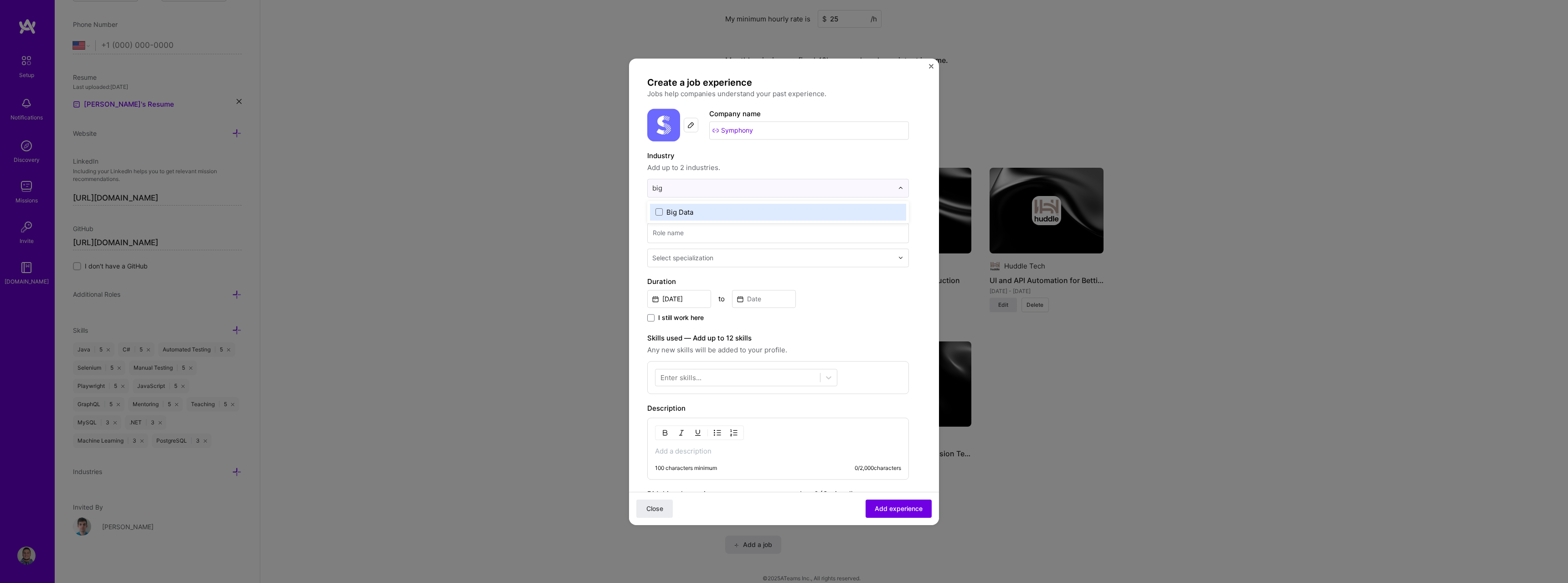
click at [663, 210] on label "Big Data" at bounding box center [778, 212] width 245 height 10
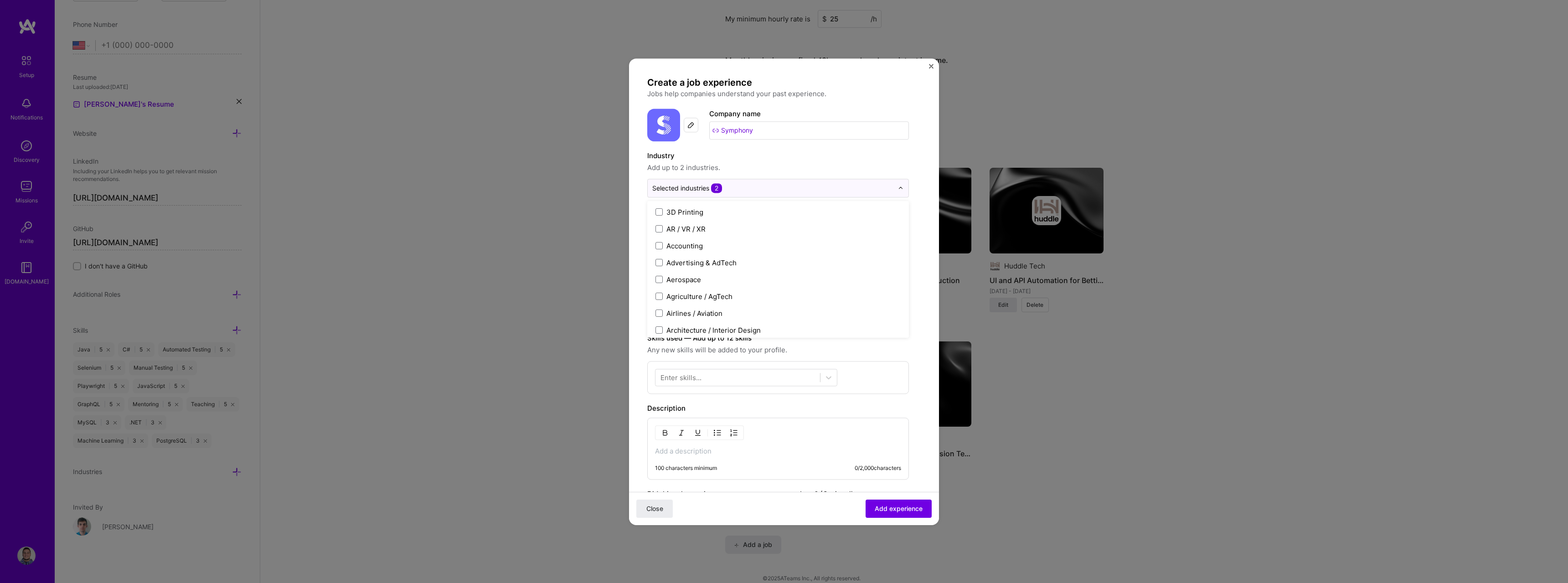
click at [877, 157] on label "Industry" at bounding box center [778, 156] width 261 height 11
click at [787, 231] on input at bounding box center [778, 232] width 261 height 20
type input "QA Engineer"
click at [929, 64] on img "Close" at bounding box center [931, 66] width 4 height 4
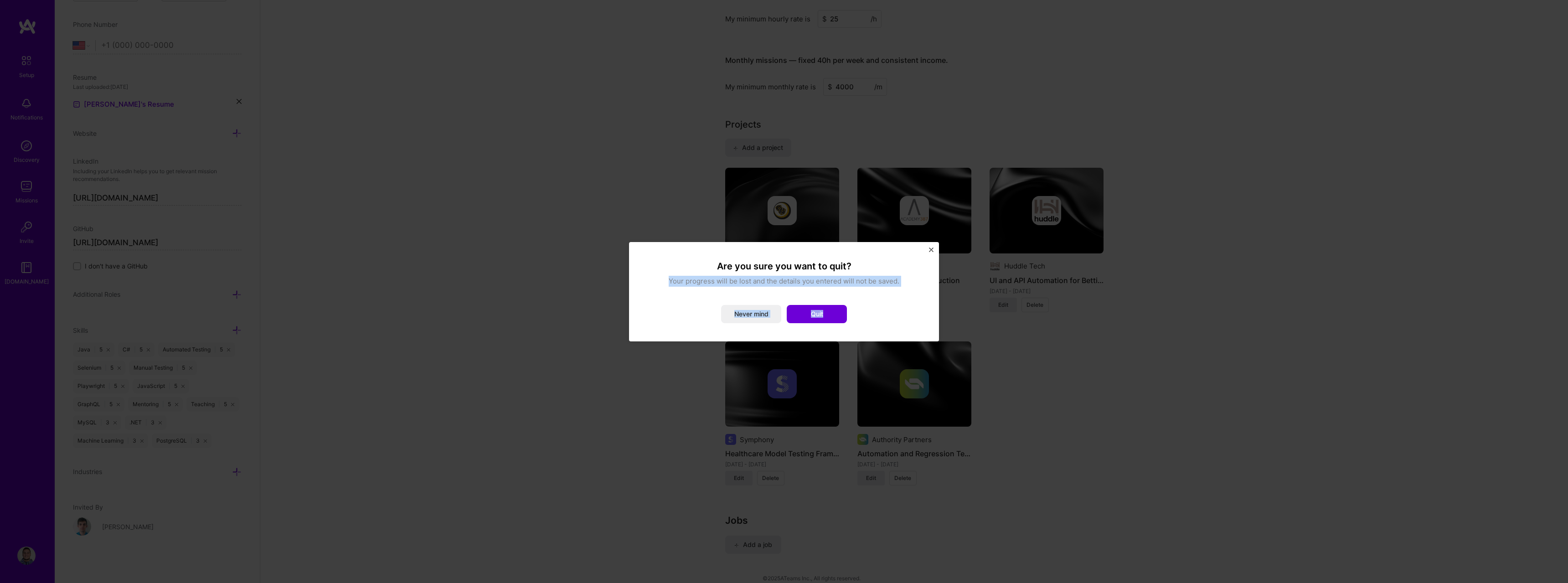
drag, startPoint x: 936, startPoint y: 246, endPoint x: 837, endPoint y: 301, distance: 113.3
click at [837, 301] on div "Are you sure you want to quit? Your progress will be lost and the details you e…" at bounding box center [784, 292] width 310 height 100
click at [832, 314] on button "Quit" at bounding box center [817, 314] width 60 height 18
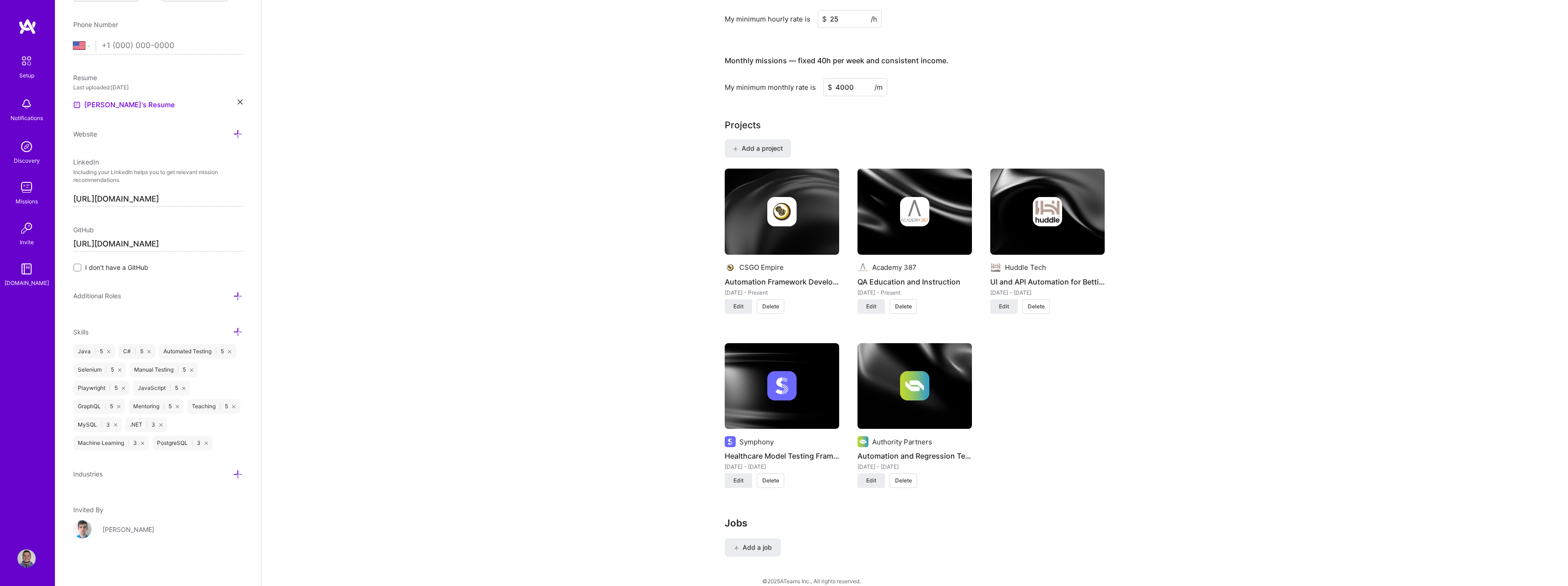
click at [1291, 404] on div "Complete your profile to take the first step in unlocking full [DOMAIN_NAME] ac…" at bounding box center [914, 23] width 1307 height 1147
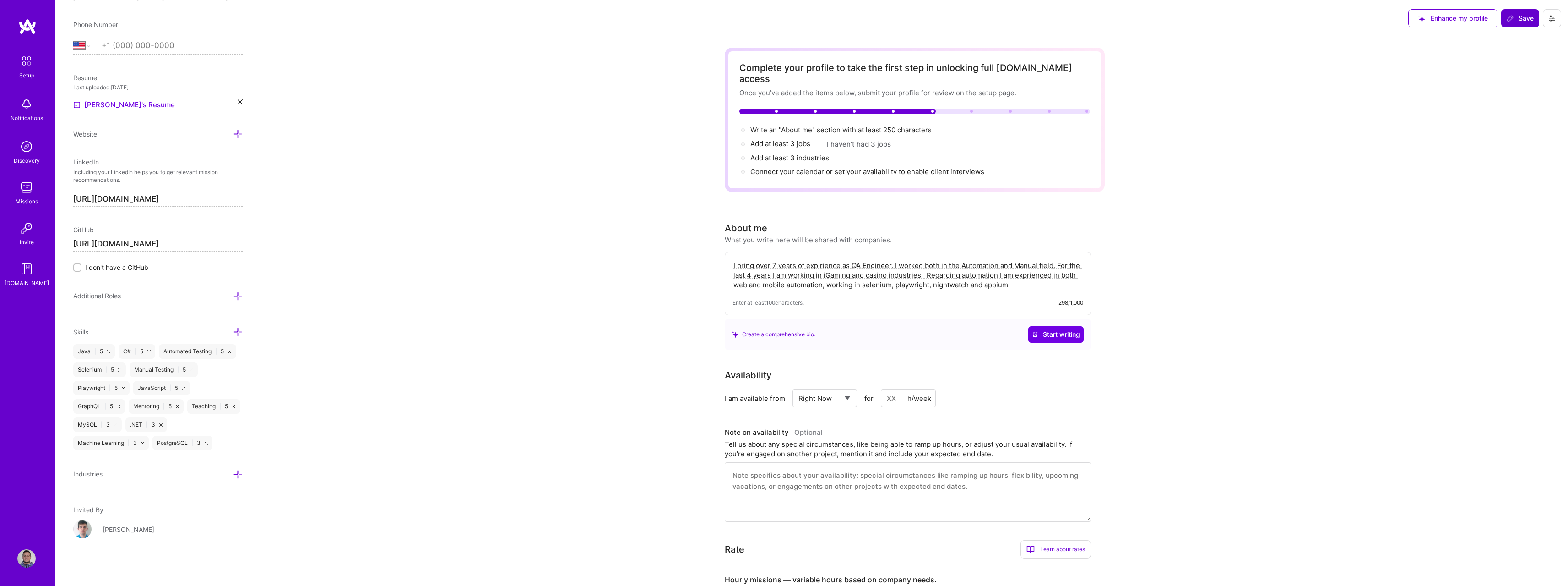
click at [1517, 20] on span "Save" at bounding box center [1520, 18] width 27 height 9
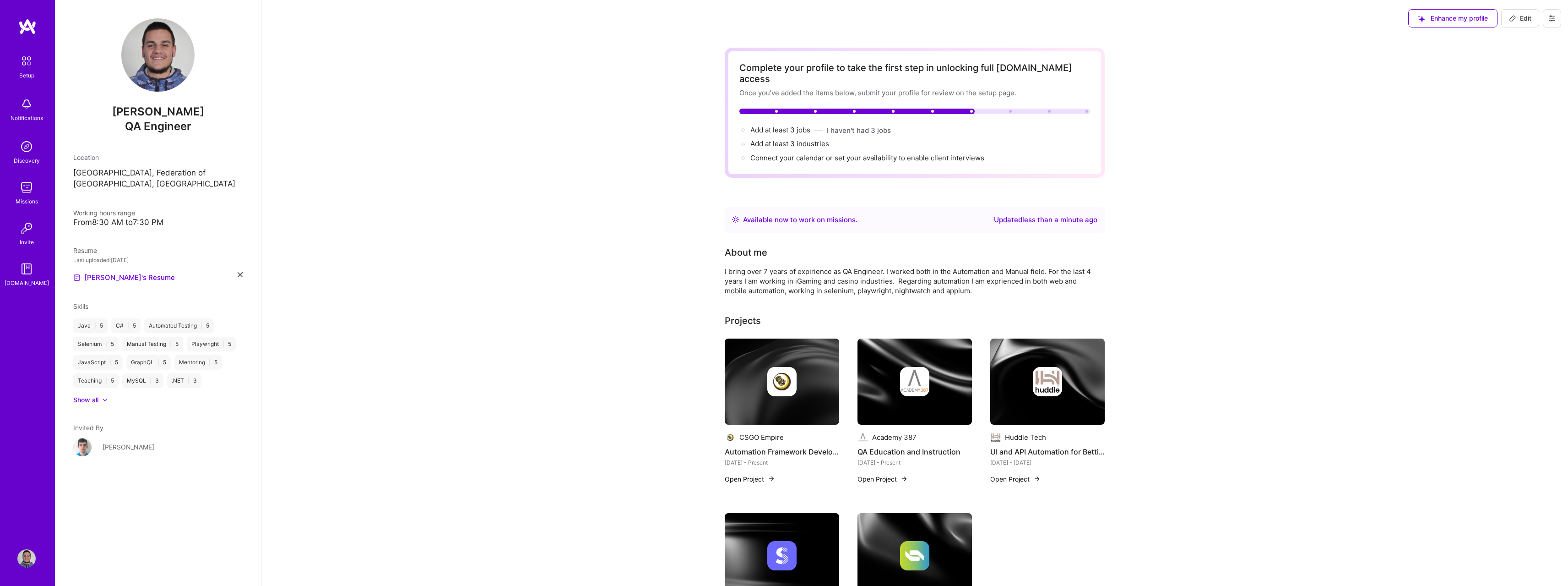
click at [23, 146] on img at bounding box center [27, 146] width 19 height 19
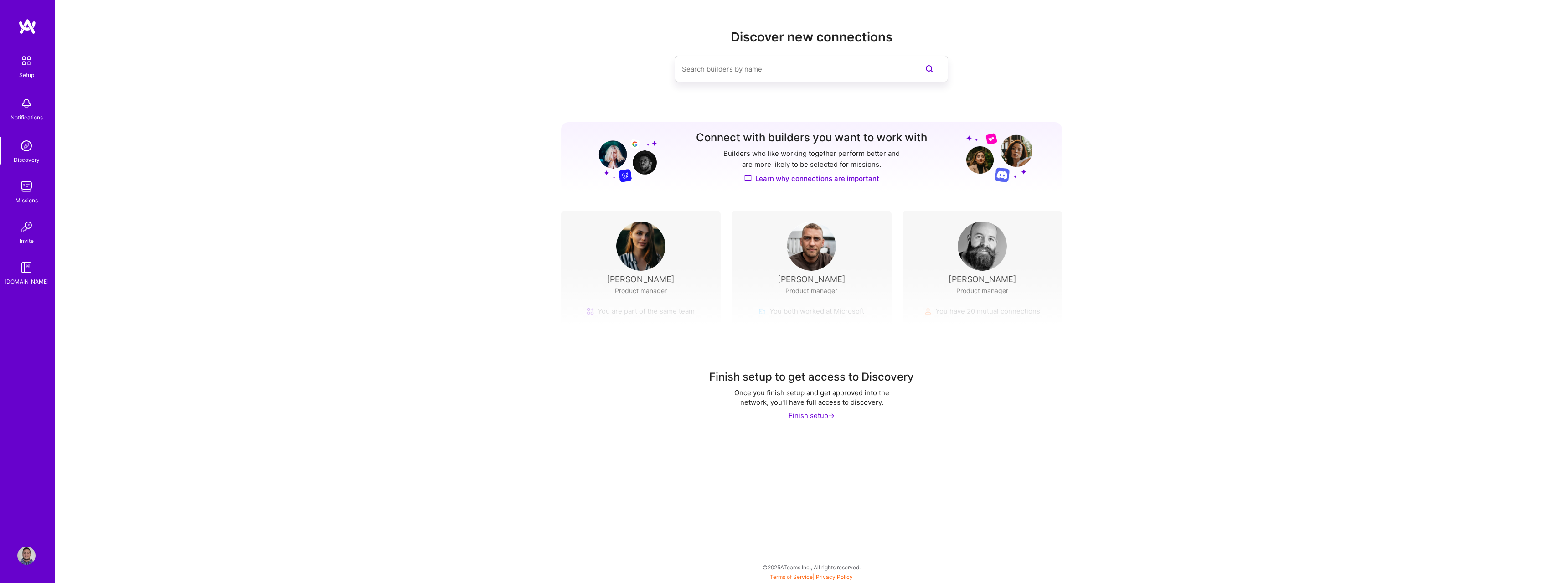
click at [777, 74] on input at bounding box center [794, 69] width 223 height 23
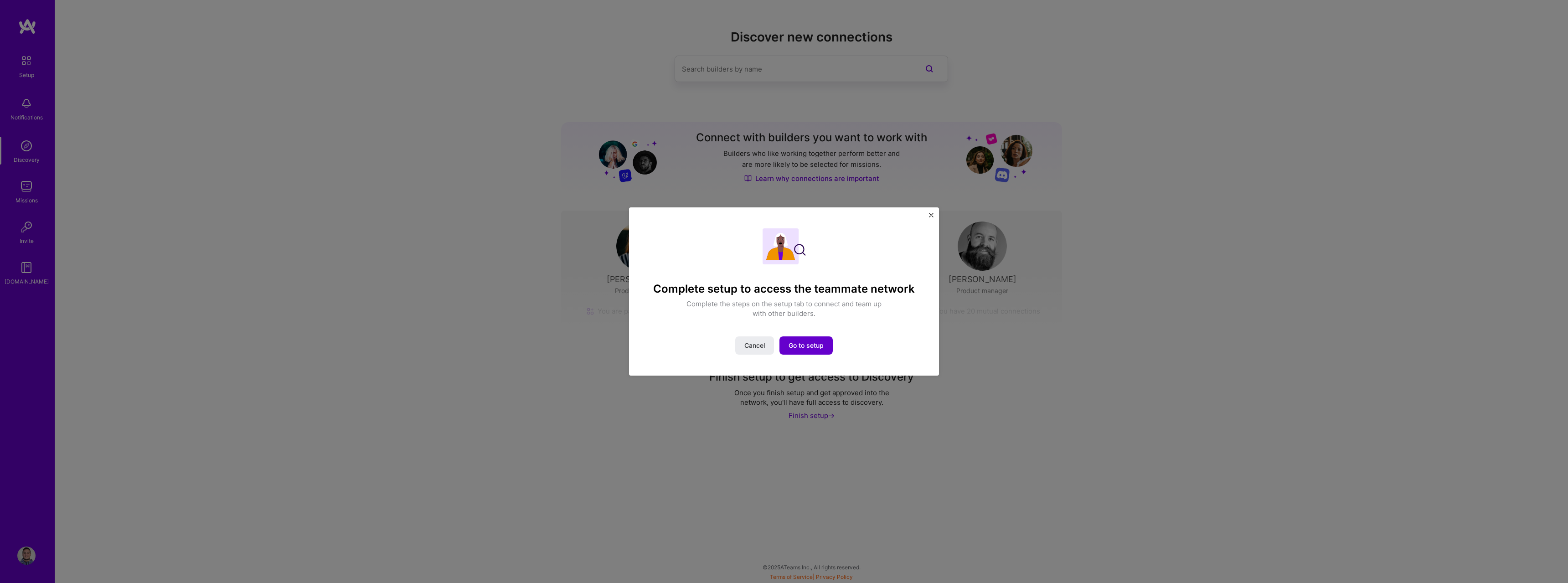
click at [822, 353] on button "Go to setup" at bounding box center [806, 346] width 54 height 18
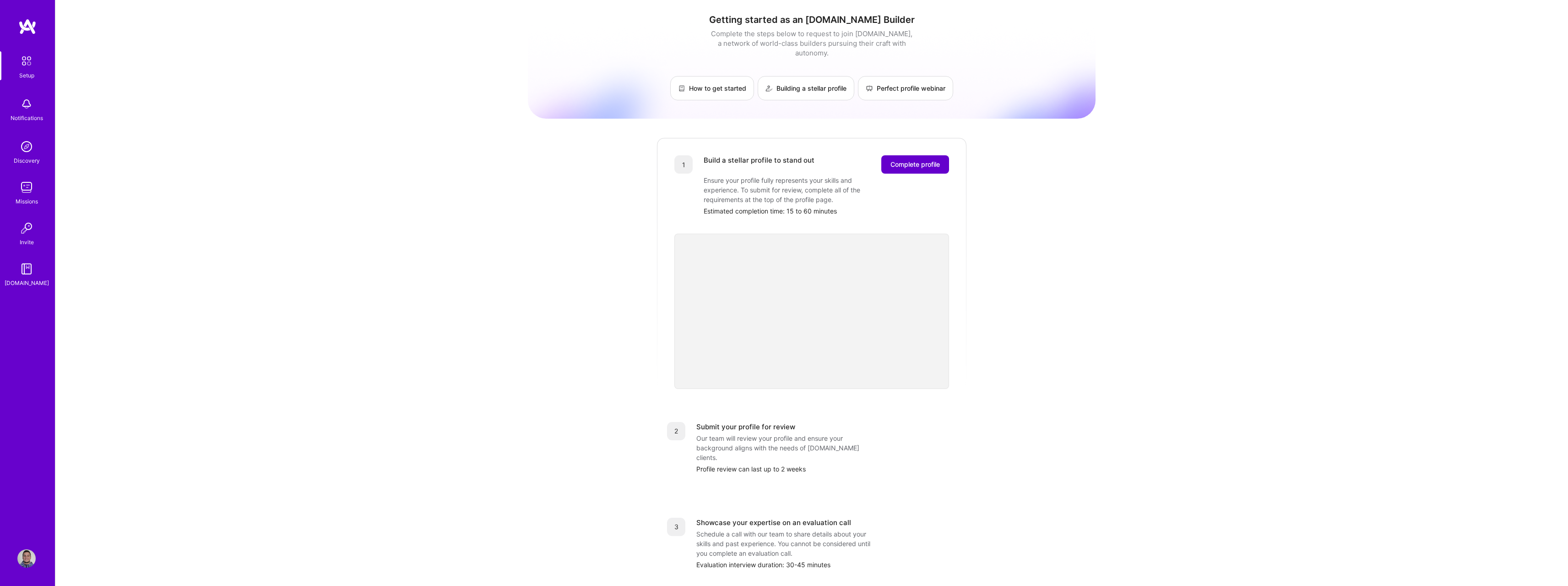
click at [945, 161] on button "Complete profile" at bounding box center [915, 164] width 68 height 19
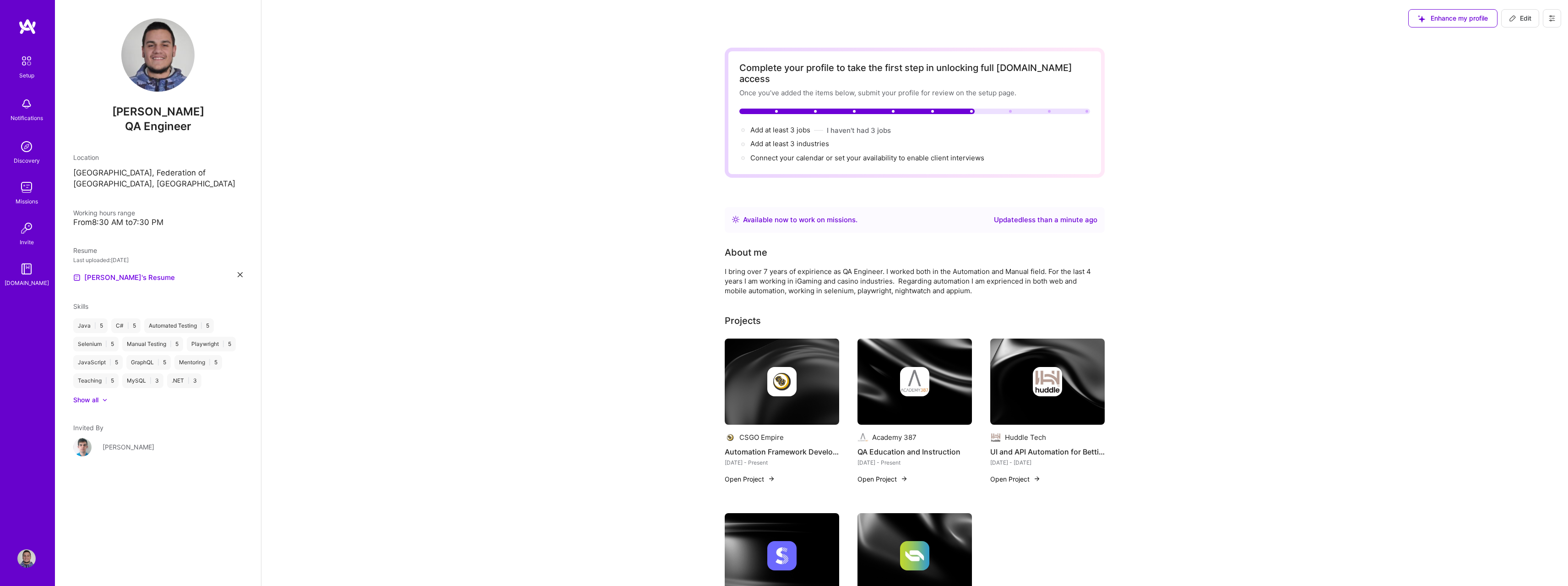
click at [826, 207] on div "Available now to work on missions . Updated less than a minute ago" at bounding box center [914, 219] width 380 height 25
click at [824, 214] on div "Available now to work on missions ." at bounding box center [800, 220] width 114 height 11
click at [793, 125] on span "Add at least 3 jobs →" at bounding box center [784, 130] width 68 height 9
select select "US"
select select "Right Now"
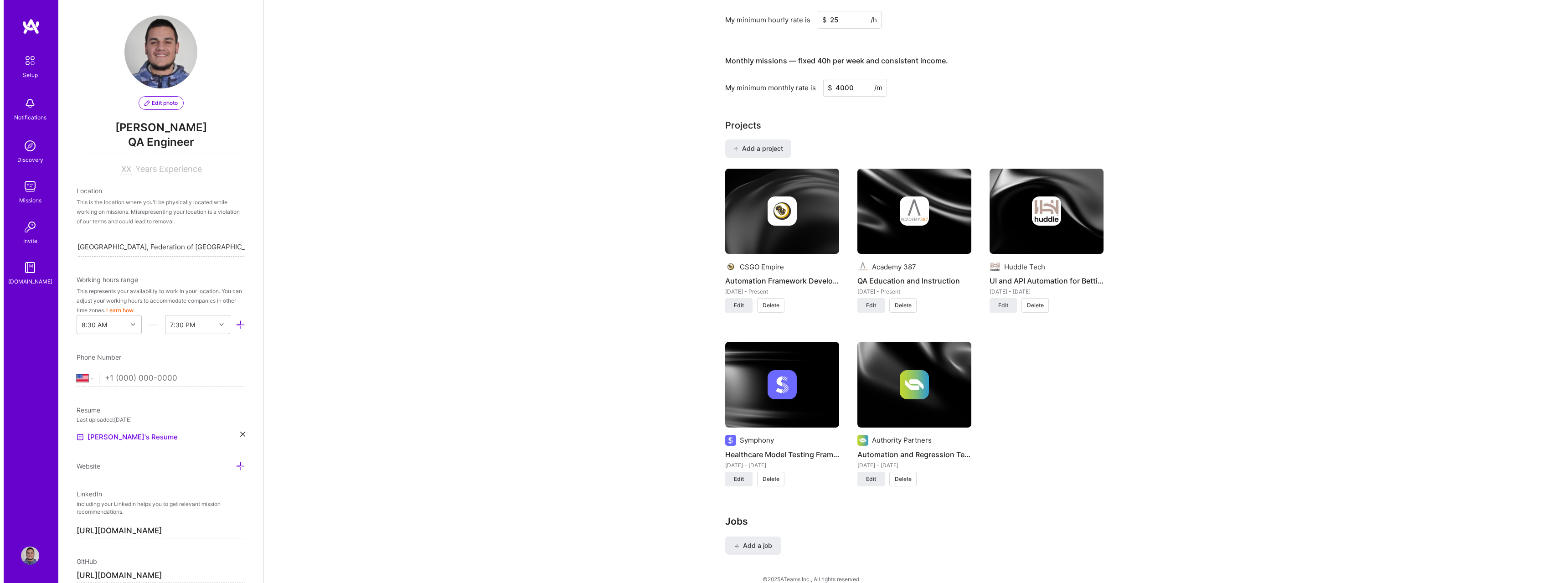
scroll to position [571, 0]
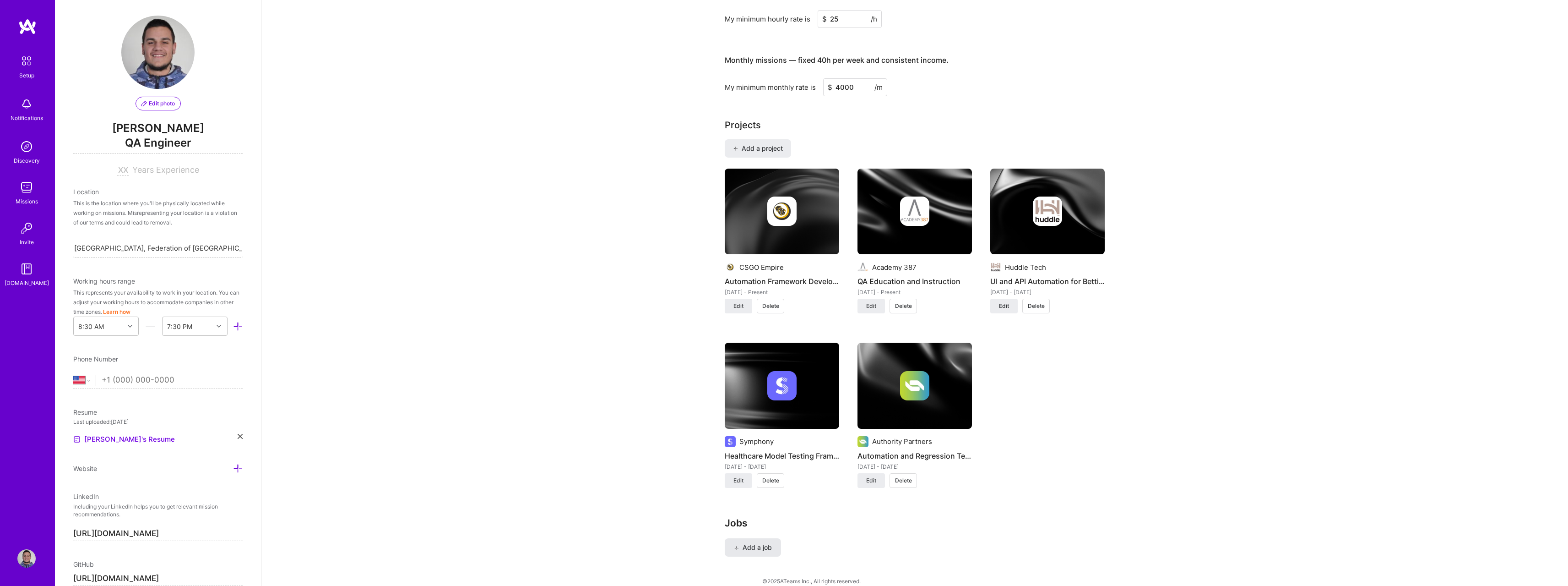
click at [761, 538] on button "Add a job" at bounding box center [752, 548] width 56 height 19
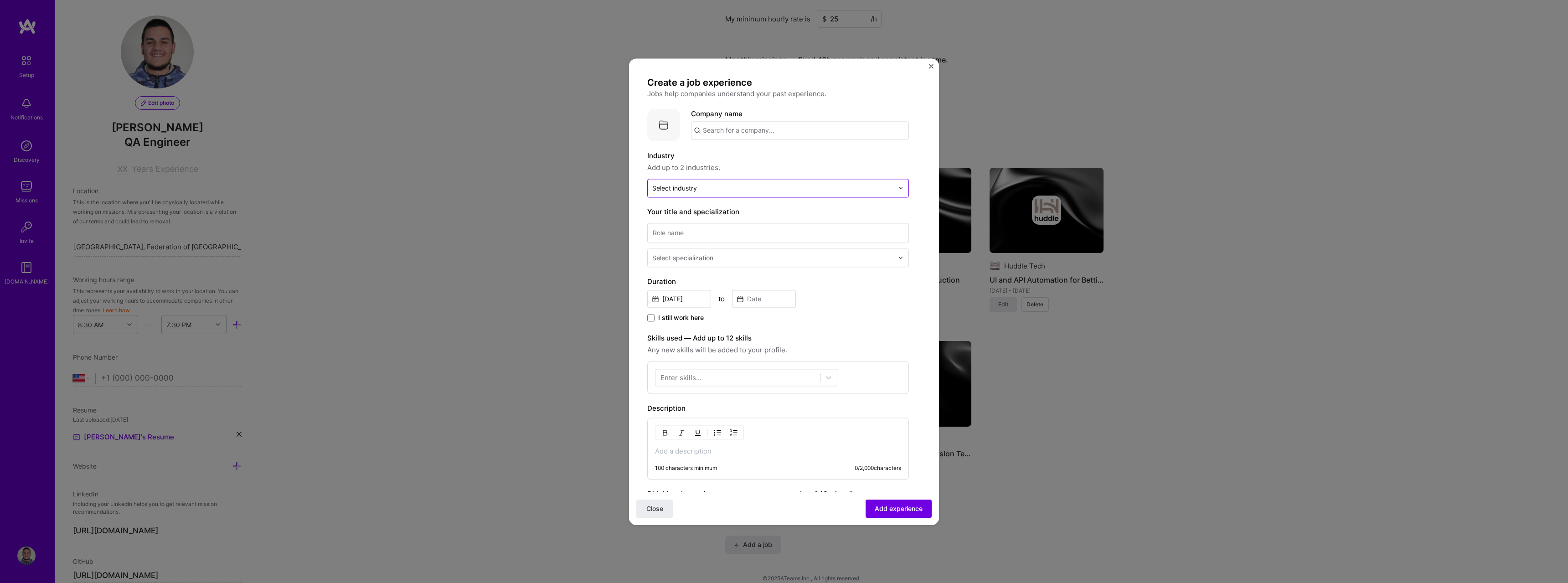
click at [733, 186] on input "text" at bounding box center [773, 188] width 241 height 10
type input "i"
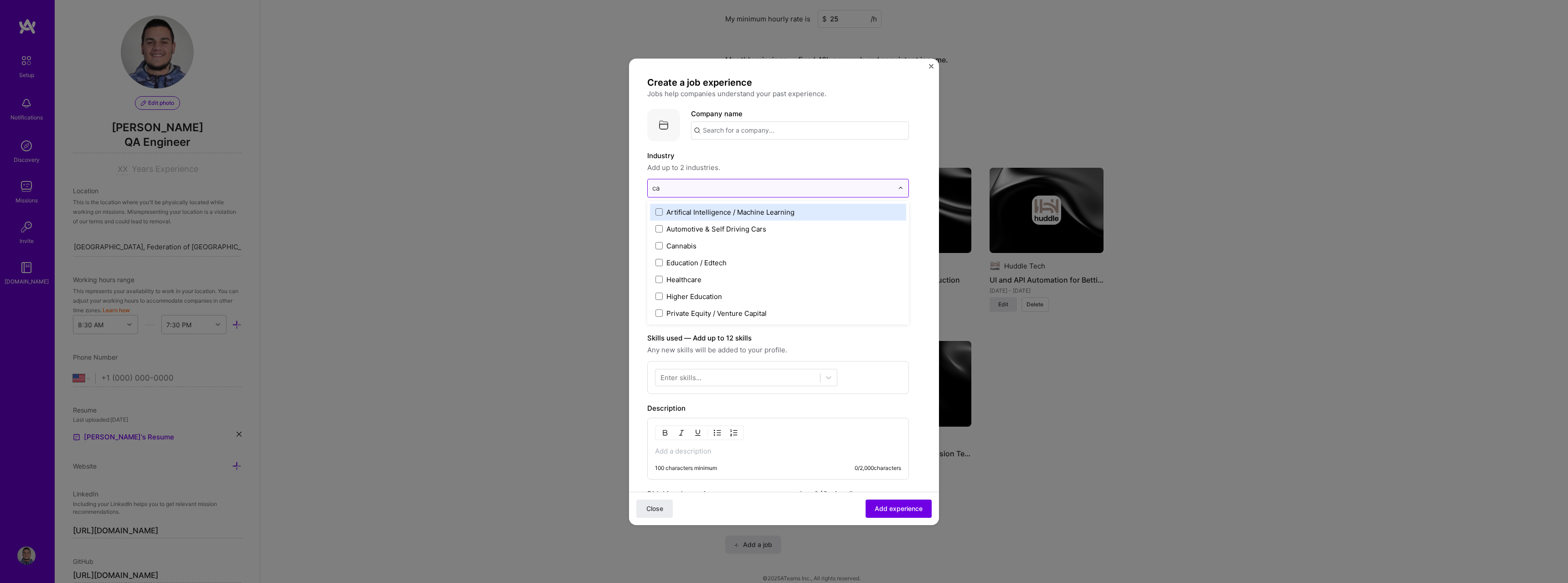
type input "c"
type input "gamb"
click at [698, 211] on label "Gambling" at bounding box center [778, 212] width 245 height 10
click at [868, 154] on label "Industry" at bounding box center [778, 156] width 261 height 11
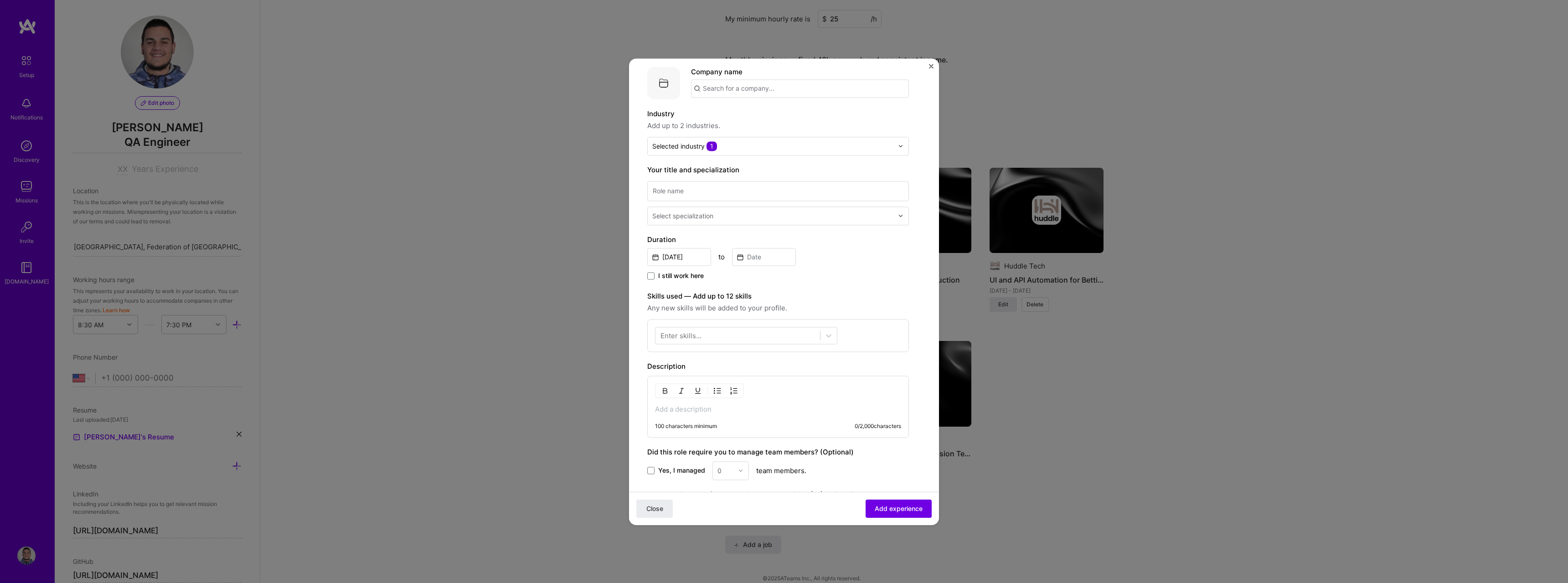
scroll to position [46, 0]
click at [693, 186] on input at bounding box center [778, 187] width 261 height 20
type input "QA Engineer"
click at [701, 214] on div "Select specialization" at bounding box center [682, 212] width 61 height 10
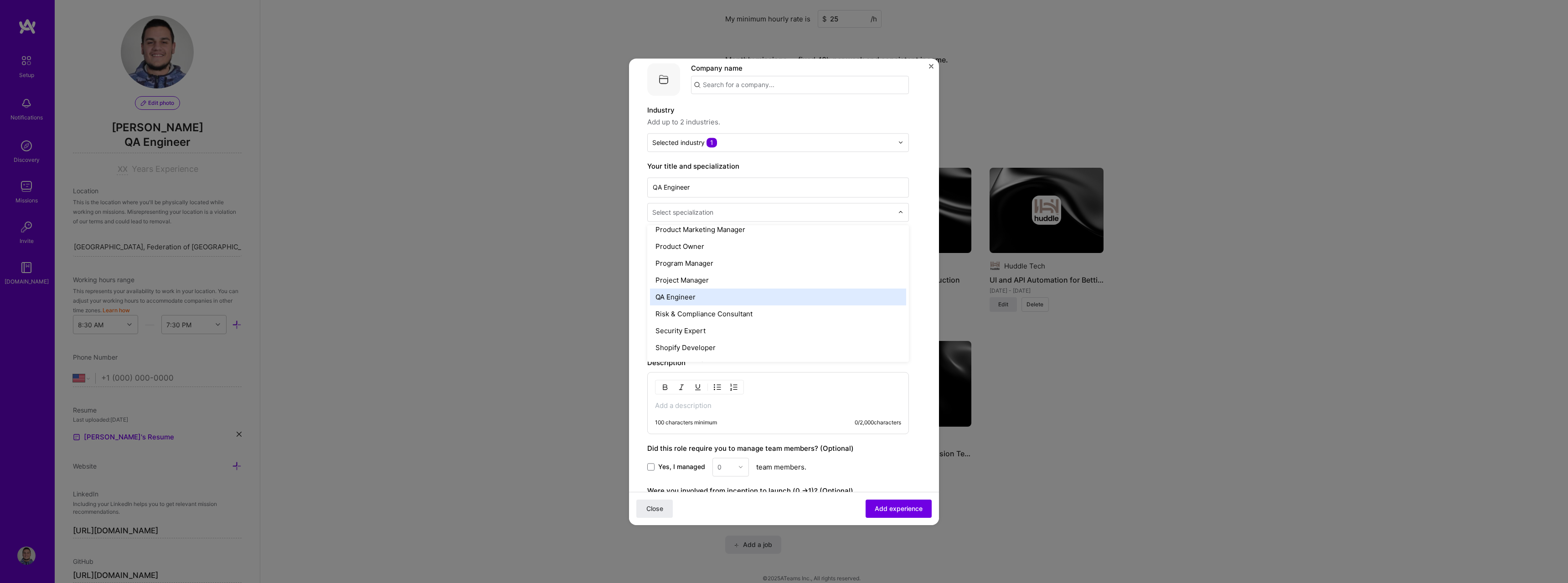
click at [765, 300] on div "QA Engineer" at bounding box center [778, 296] width 256 height 17
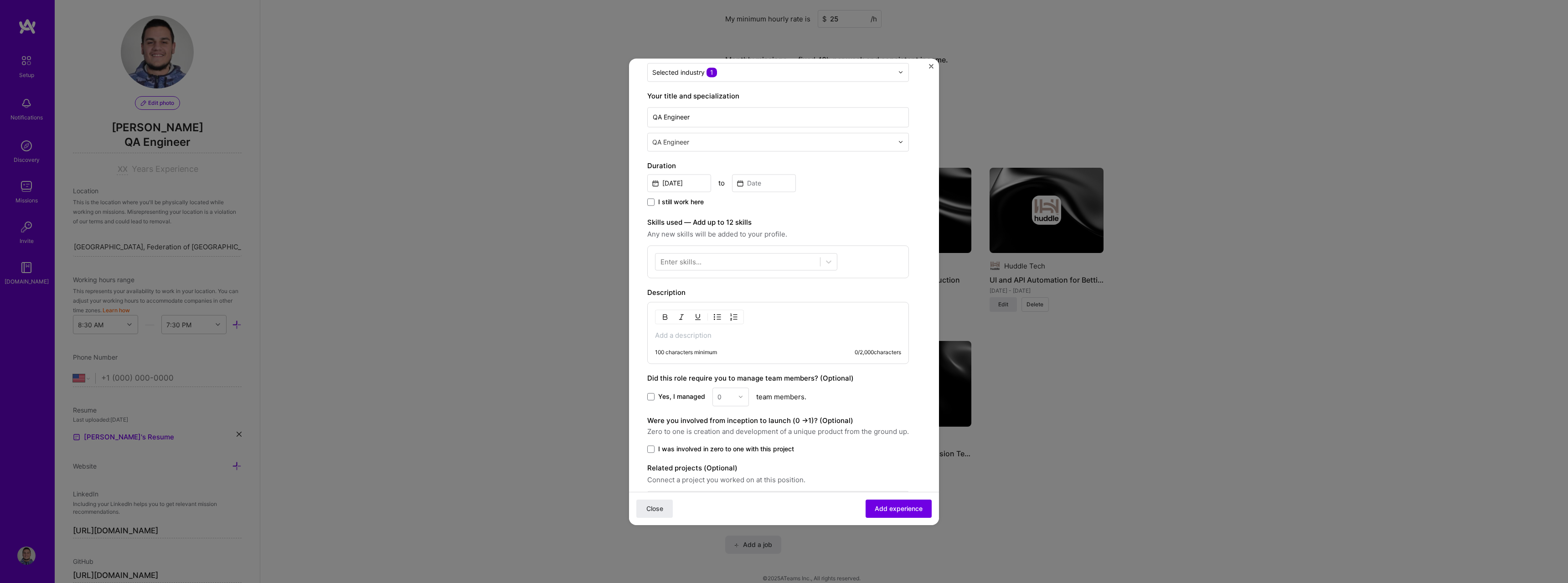
scroll to position [137, 0]
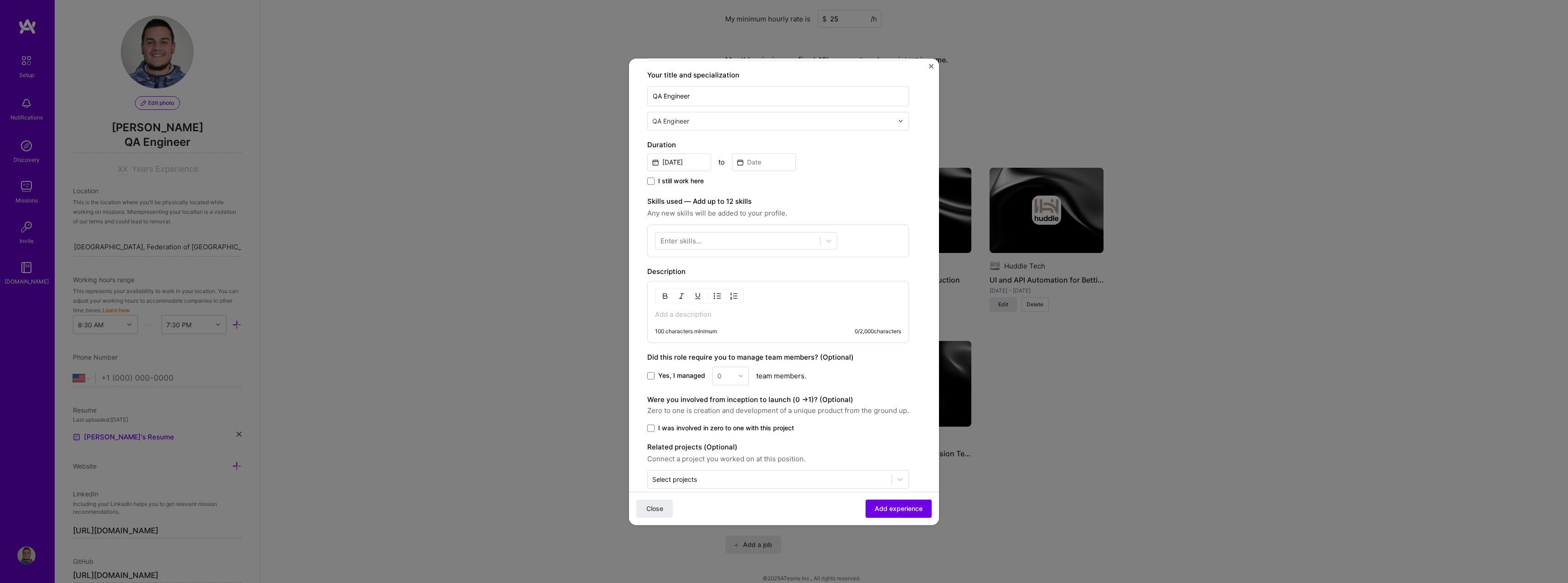
click at [681, 152] on div "[DATE]" at bounding box center [679, 161] width 64 height 20
click at [681, 157] on input "[DATE]" at bounding box center [679, 162] width 64 height 18
click at [662, 182] on button "‹" at bounding box center [660, 183] width 20 height 20
click at [724, 282] on abbr "August" at bounding box center [714, 283] width 23 height 9
type input "[DATE]"
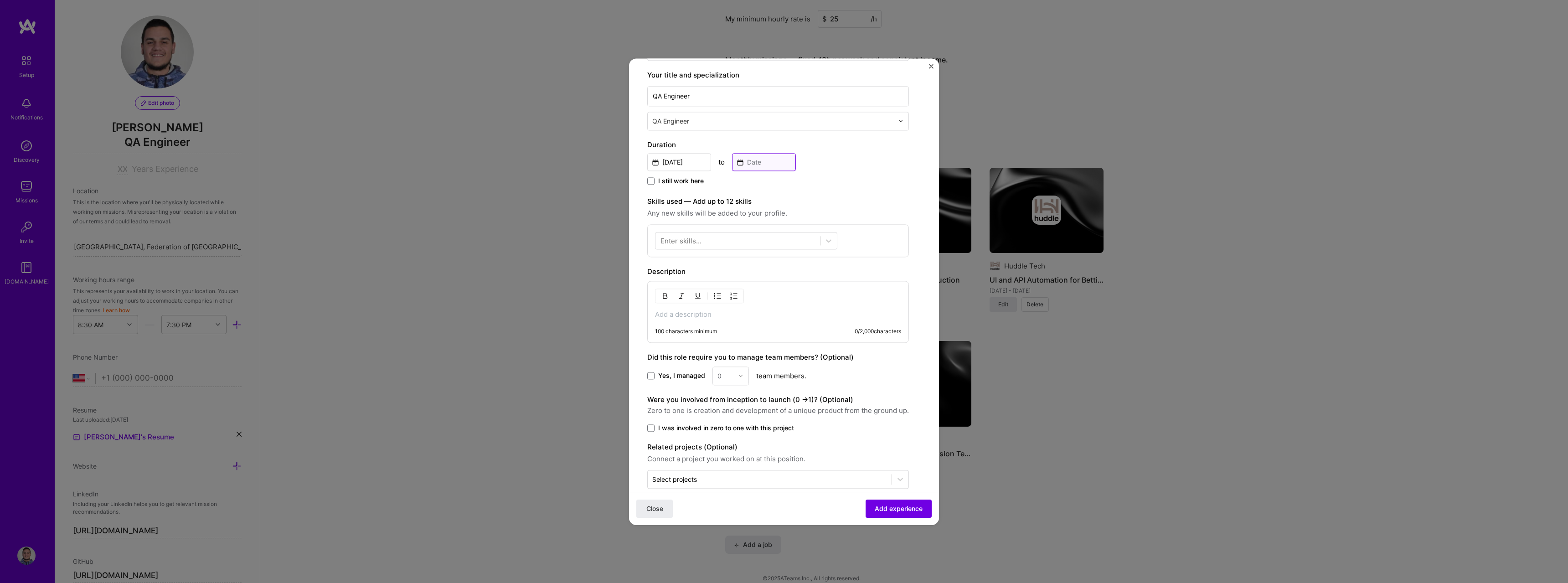
click at [760, 169] on input at bounding box center [764, 162] width 64 height 18
click at [683, 177] on span "I still work here" at bounding box center [681, 181] width 46 height 9
click at [0, 0] on input "I still work here" at bounding box center [0, 0] width 0 height 0
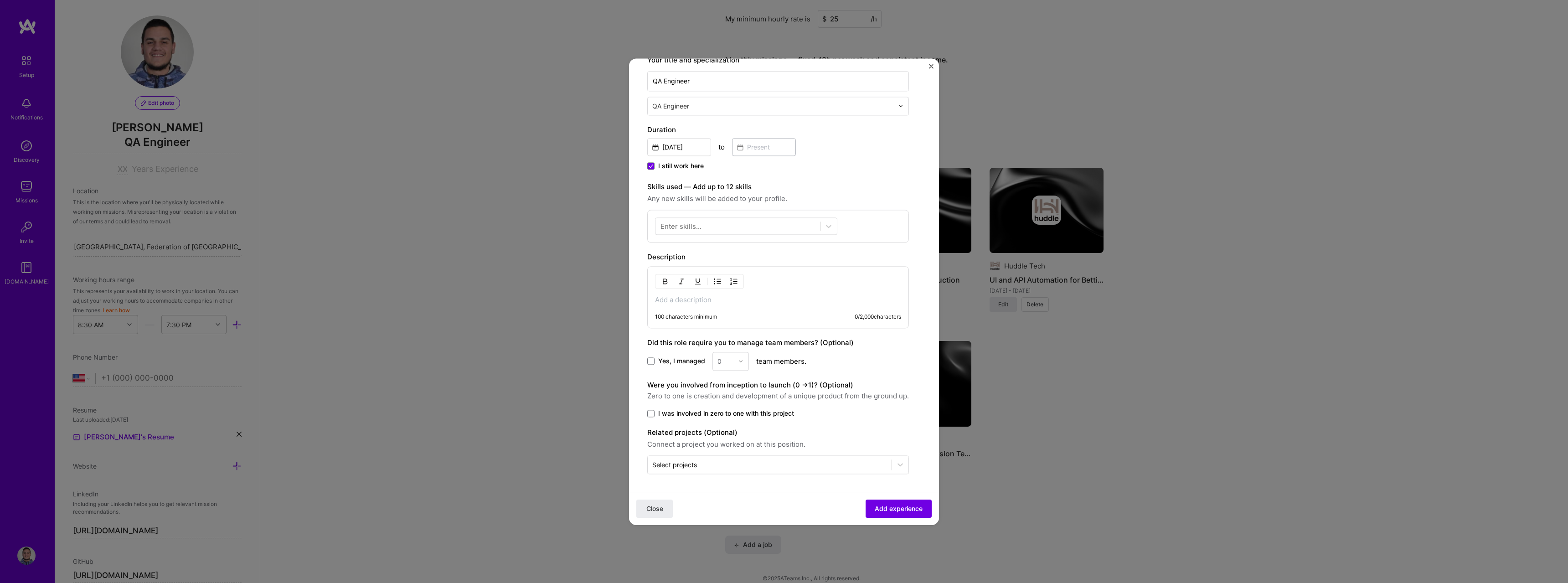
scroll to position [153, 0]
click at [739, 228] on div at bounding box center [738, 224] width 164 height 15
click at [716, 282] on div "Selenium" at bounding box center [746, 279] width 172 height 10
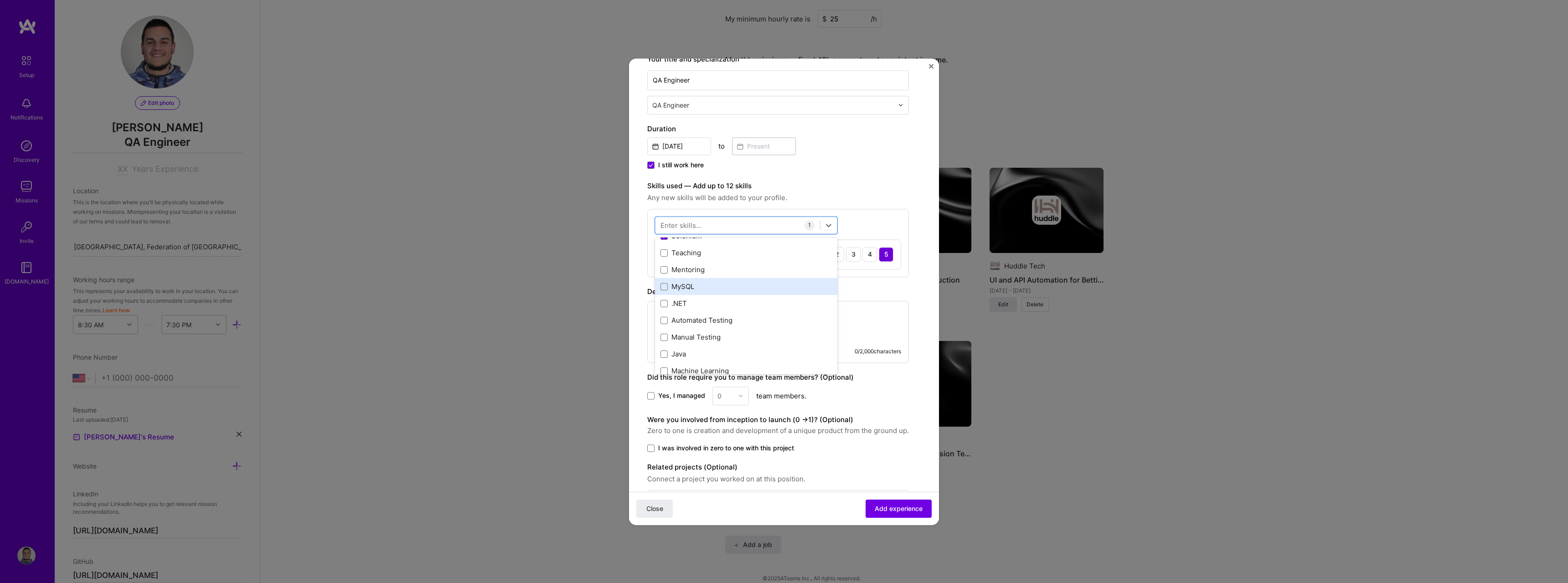
scroll to position [46, 0]
click at [740, 322] on div "Automated Testing" at bounding box center [746, 318] width 172 height 10
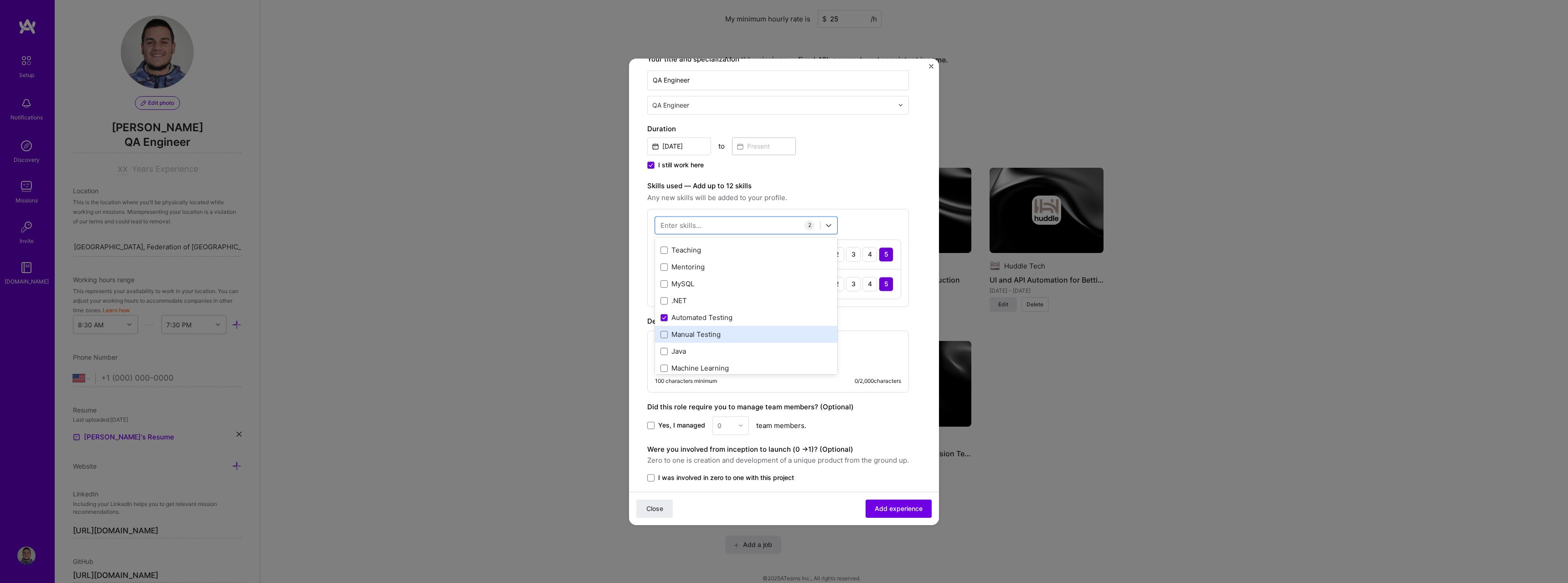
click at [733, 330] on div "Manual Testing" at bounding box center [746, 335] width 172 height 10
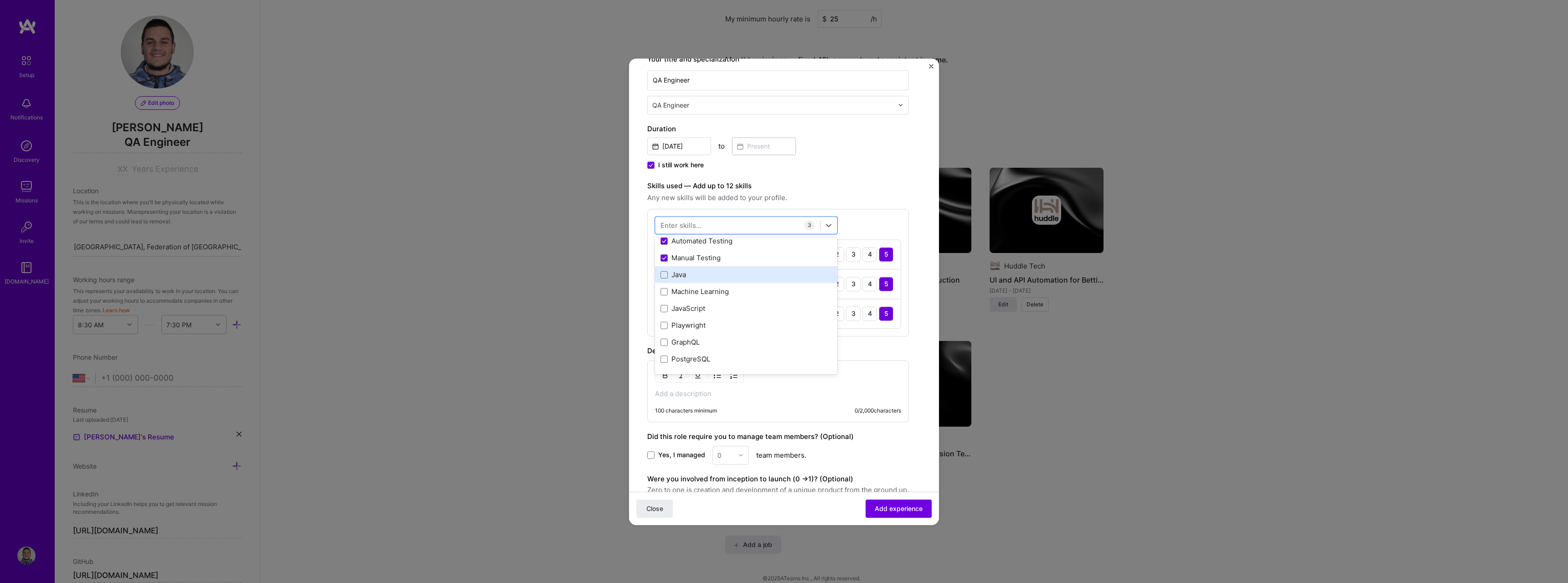
scroll to position [137, 0]
click at [740, 311] on div "Playwright" at bounding box center [746, 311] width 172 height 10
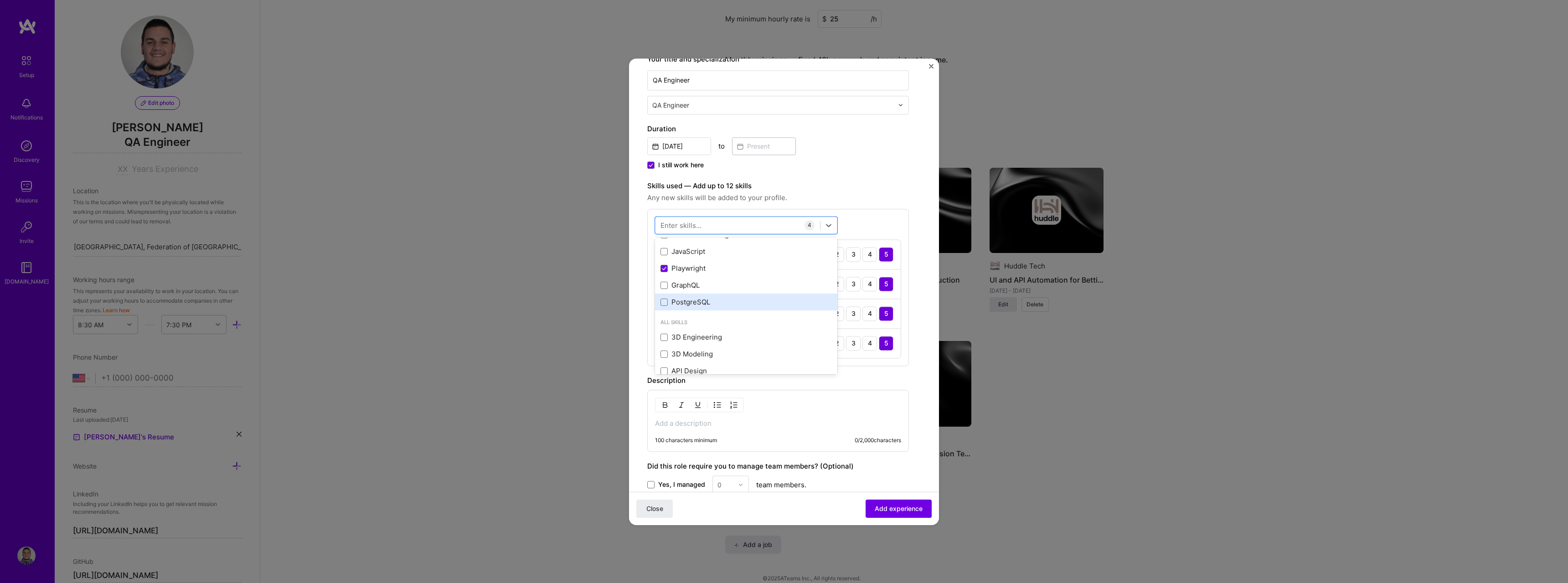
scroll to position [182, 0]
click at [757, 261] on div "Playwright" at bounding box center [746, 266] width 172 height 10
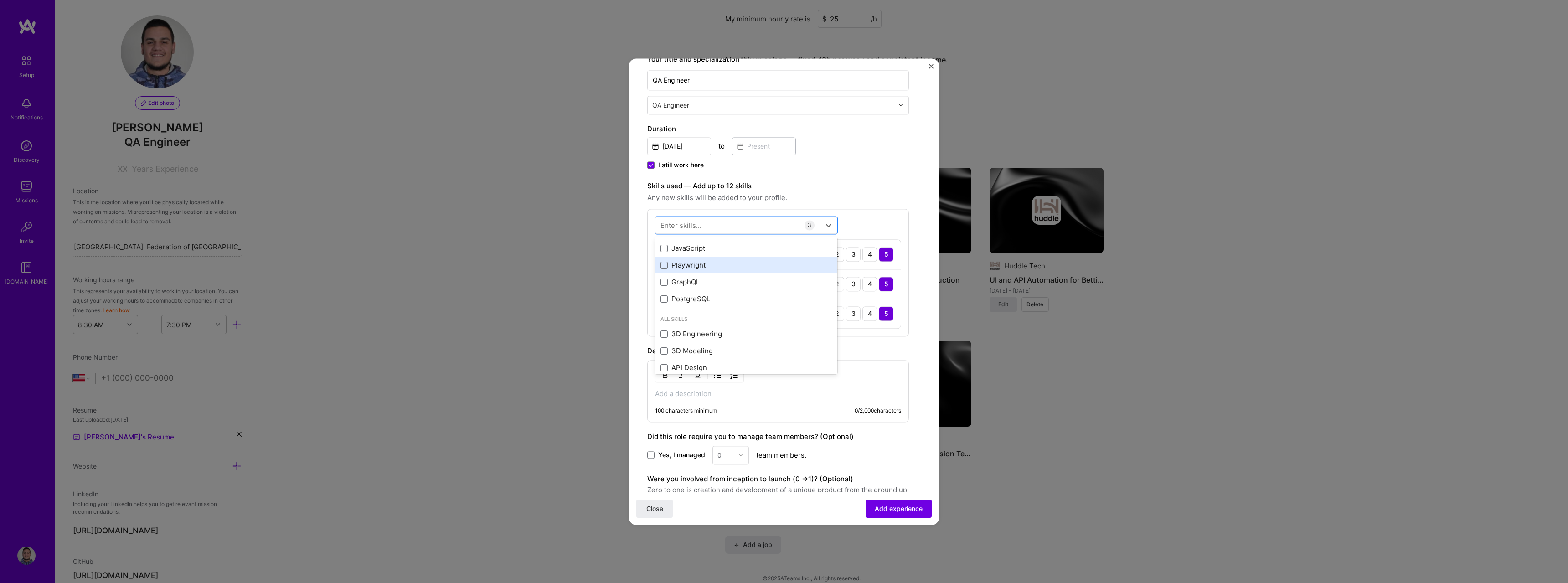
click at [759, 257] on div "Playwright" at bounding box center [746, 265] width 182 height 17
click at [758, 258] on div "Playwright" at bounding box center [746, 265] width 182 height 17
click at [765, 247] on div "JavaScript" at bounding box center [746, 248] width 172 height 10
click at [761, 258] on div "Playwright" at bounding box center [746, 265] width 182 height 17
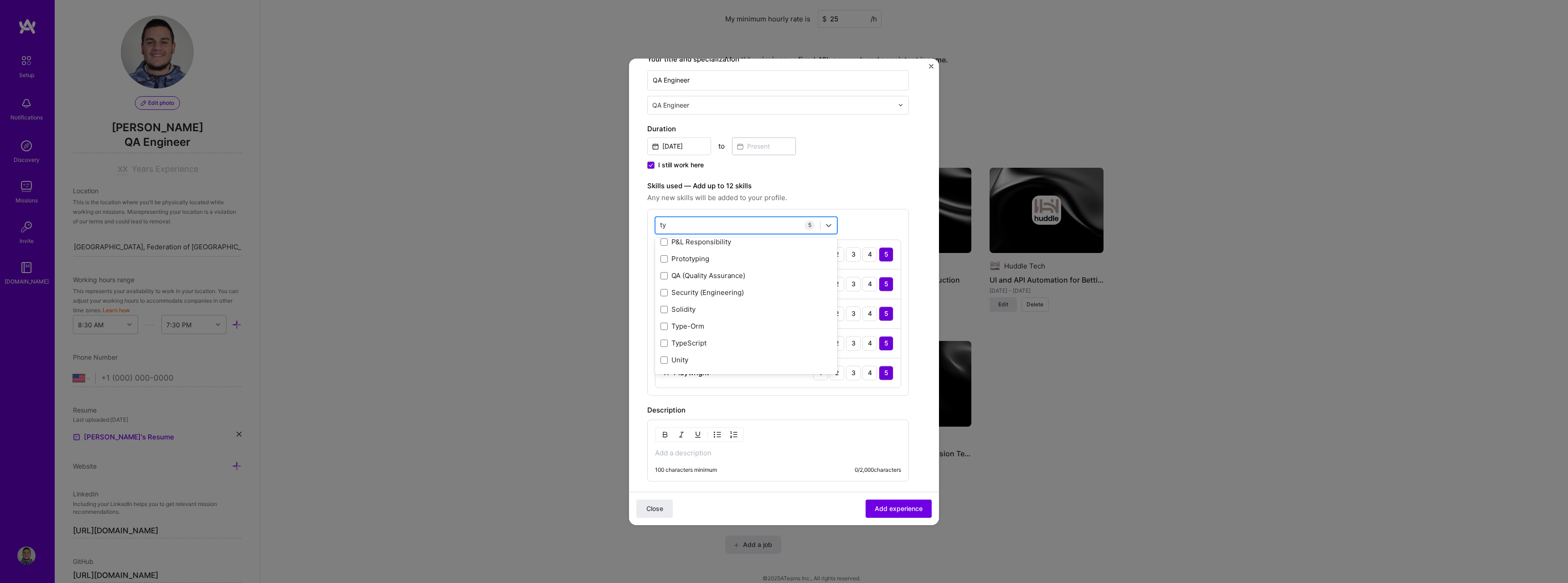
scroll to position [0, 0]
click at [715, 277] on div "TypeScript" at bounding box center [746, 279] width 172 height 10
click at [784, 228] on div "type type" at bounding box center [738, 224] width 164 height 15
click at [782, 225] on div "type type" at bounding box center [738, 224] width 164 height 15
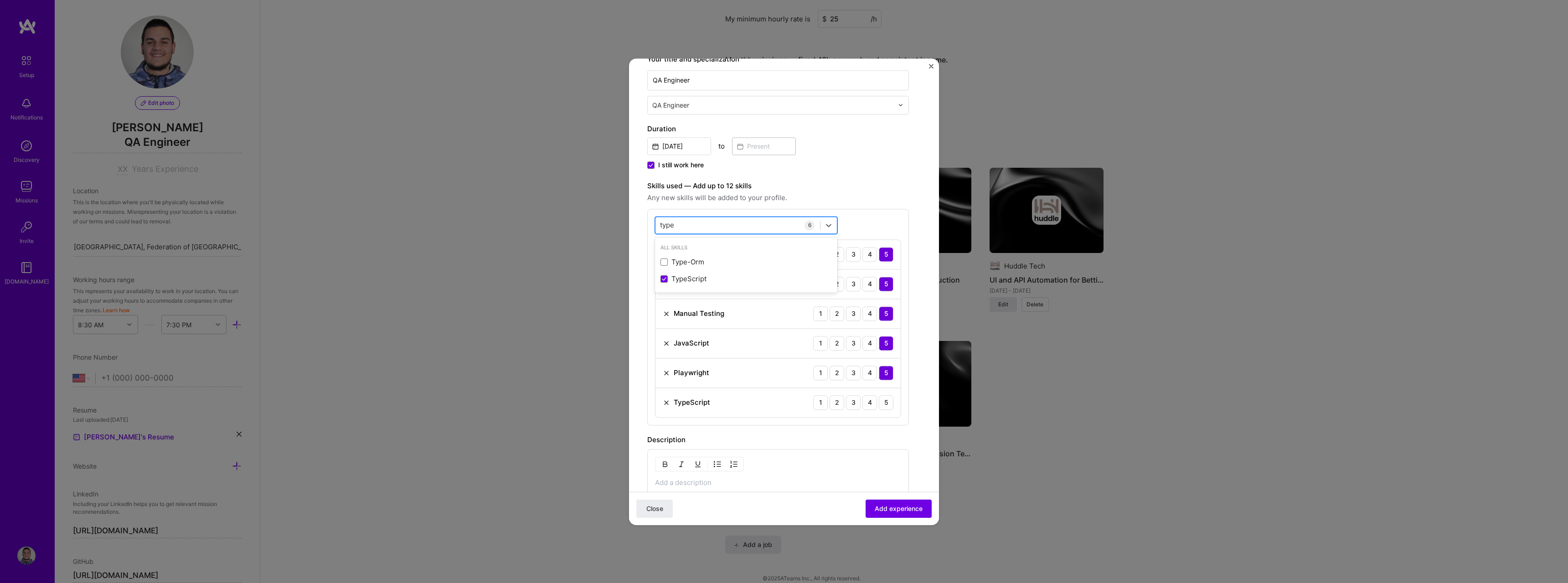
click at [781, 222] on div "type type" at bounding box center [738, 224] width 164 height 15
click at [691, 261] on div "QA (Quality Assurance)" at bounding box center [746, 263] width 172 height 10
click at [704, 221] on div "qa qa" at bounding box center [738, 224] width 164 height 15
type input "q"
click at [679, 258] on div "Jira" at bounding box center [746, 263] width 172 height 10
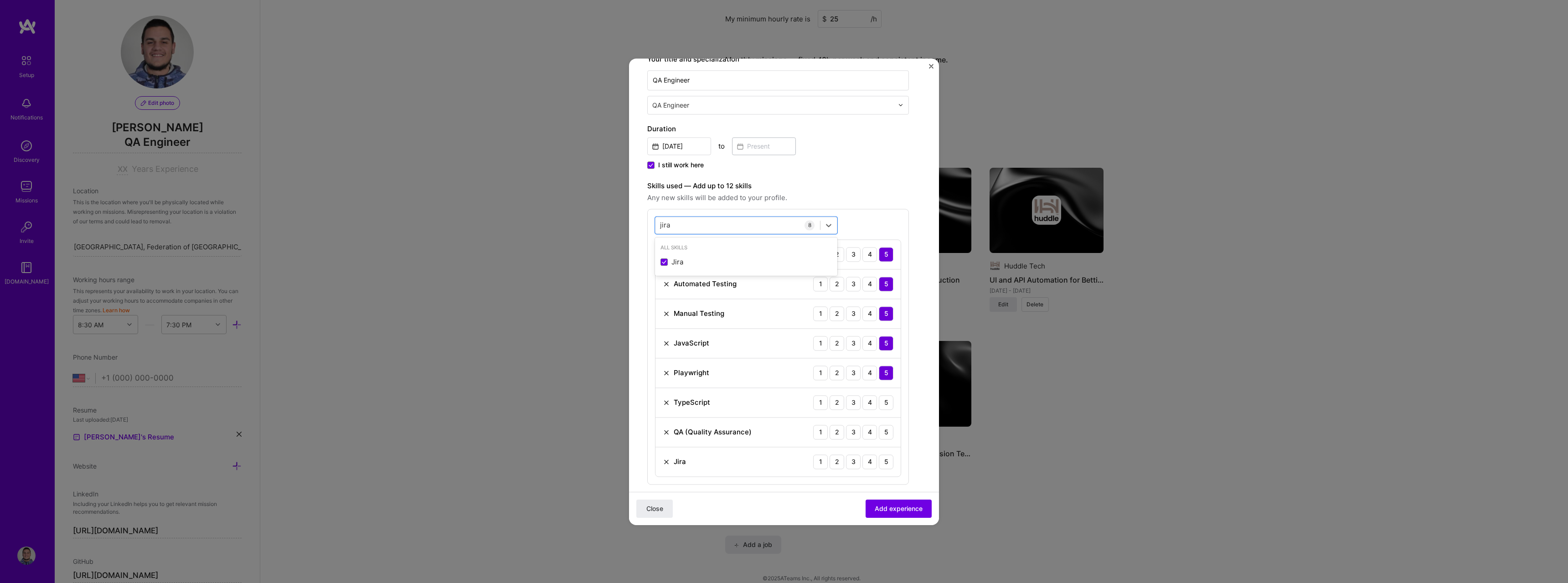
type input "jira"
click at [875, 213] on div "option Jira, selected. option Jira selected, 0 of 2. 1 result available for sea…" at bounding box center [778, 346] width 261 height 276
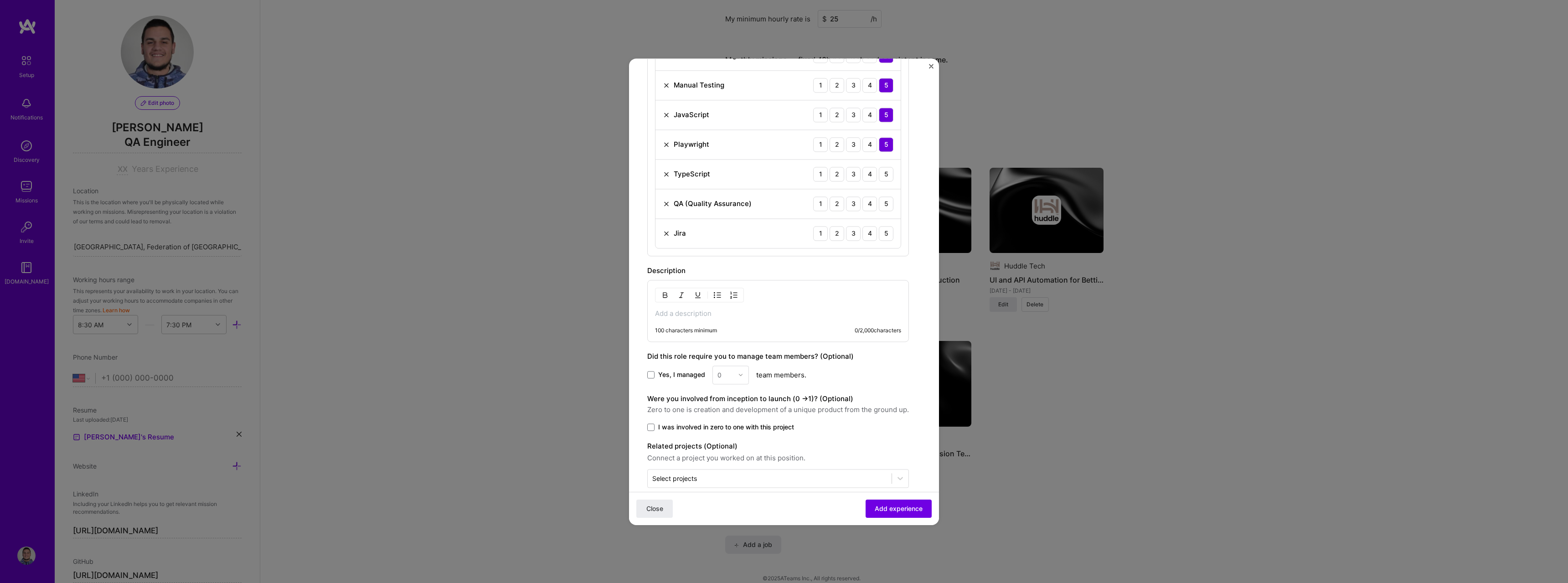
scroll to position [395, 0]
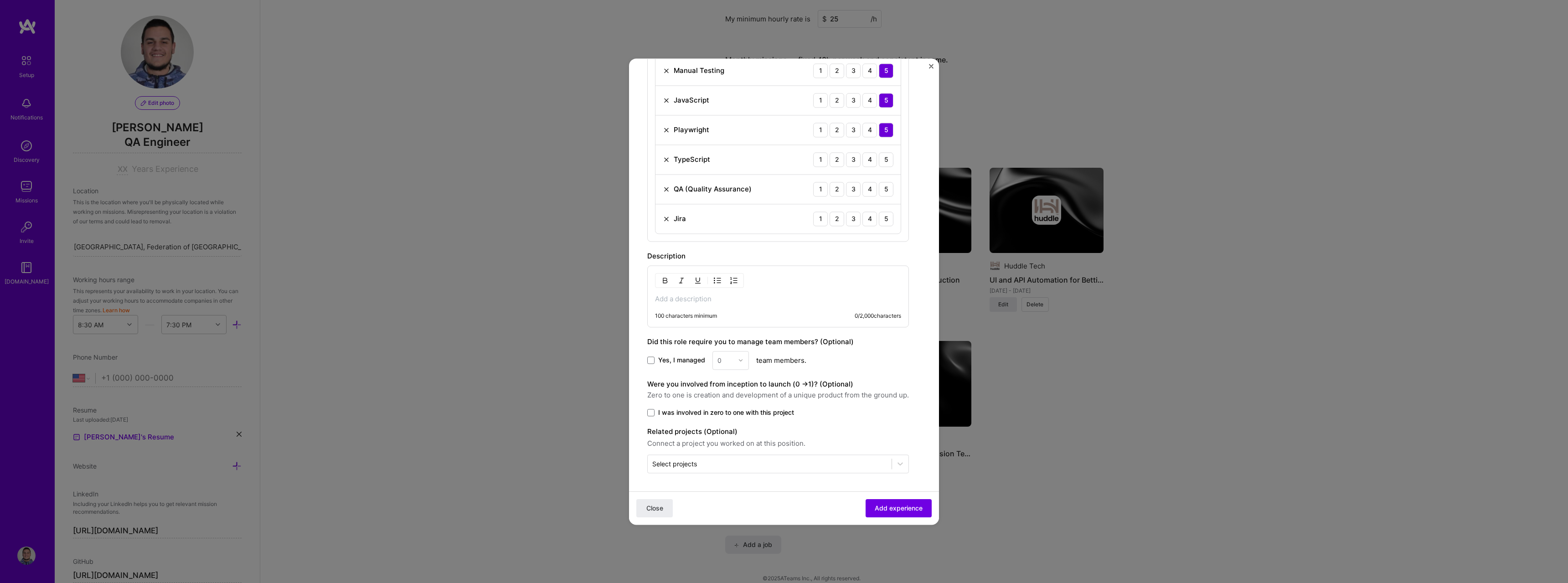
click at [709, 411] on span "I was involved in zero to one with this project" at bounding box center [726, 412] width 136 height 9
click at [0, 0] on input "I was involved in zero to one with this project" at bounding box center [0, 0] width 0 height 0
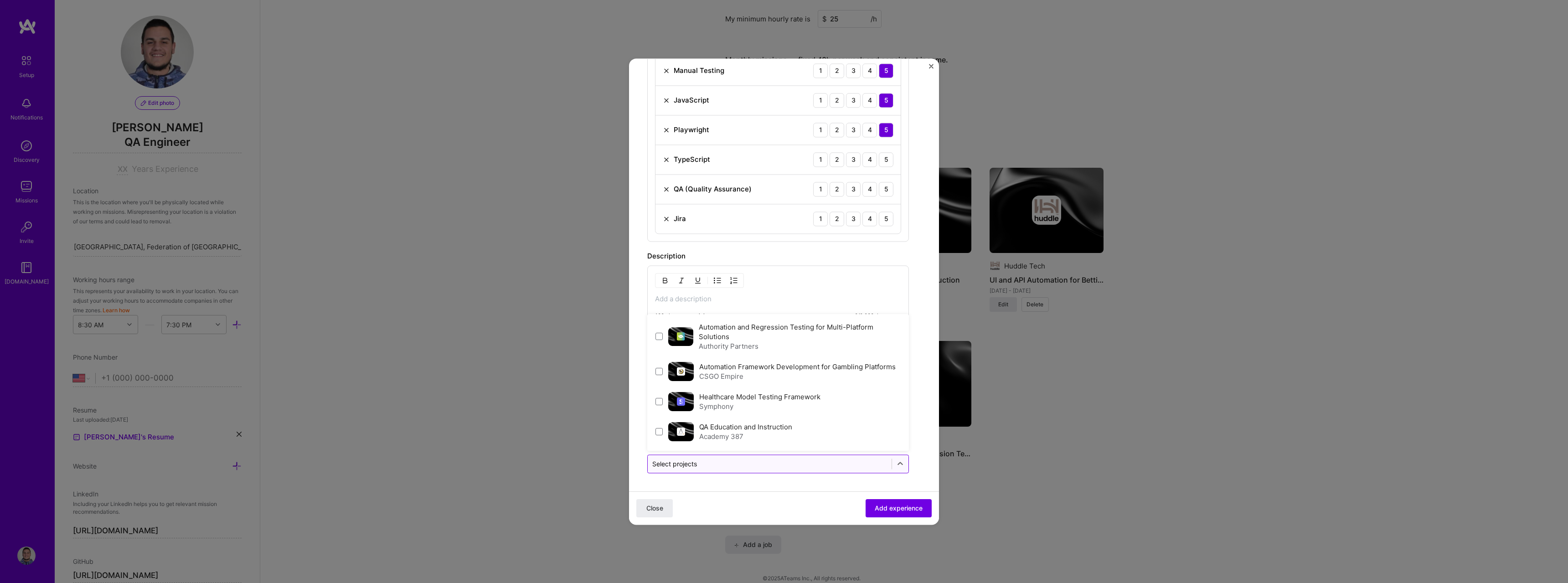
click at [821, 467] on input "text" at bounding box center [770, 464] width 235 height 10
click at [819, 468] on input "text" at bounding box center [770, 464] width 235 height 10
click at [819, 469] on div at bounding box center [770, 464] width 235 height 12
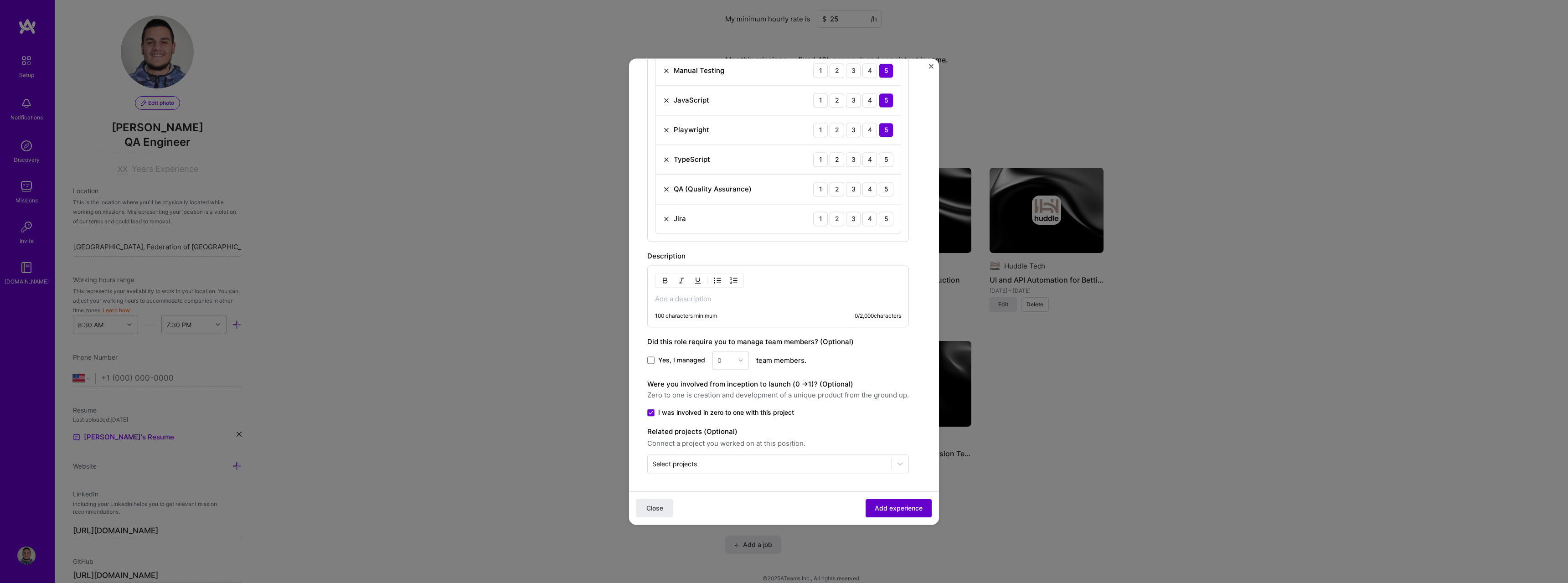
click at [888, 513] on button "Add experience" at bounding box center [898, 508] width 66 height 18
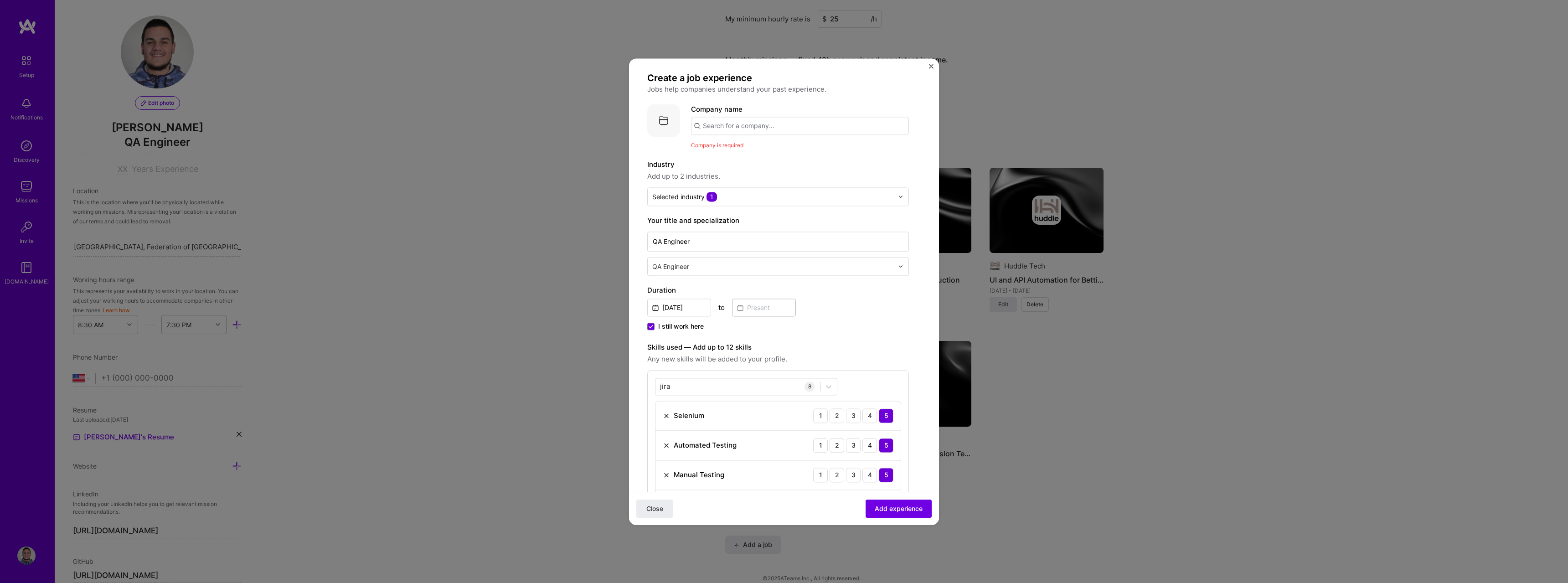
scroll to position [0, 0]
click at [755, 129] on input "text" at bounding box center [800, 130] width 218 height 18
type input "d"
type input "[DOMAIN_NAME]"
click at [731, 150] on div "Add company [DOMAIN_NAME]" at bounding box center [759, 156] width 137 height 23
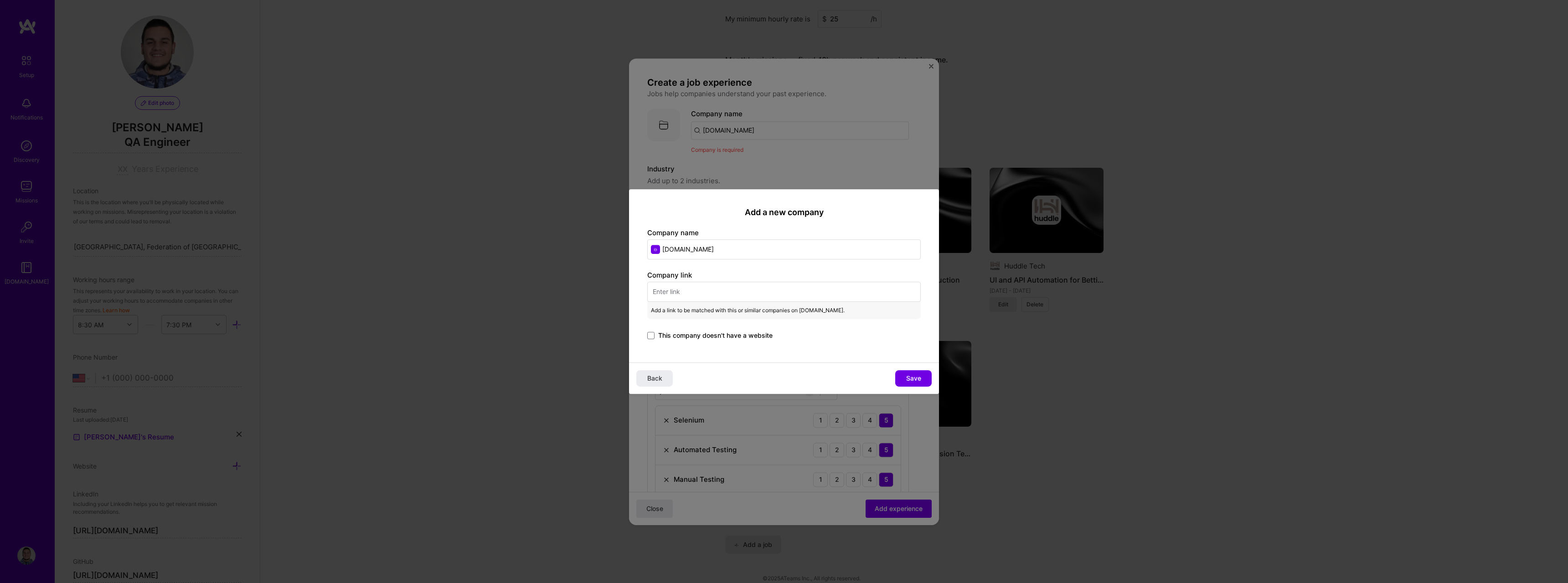
click at [722, 282] on input "text" at bounding box center [784, 292] width 274 height 20
paste input "[URL][DOMAIN_NAME]"
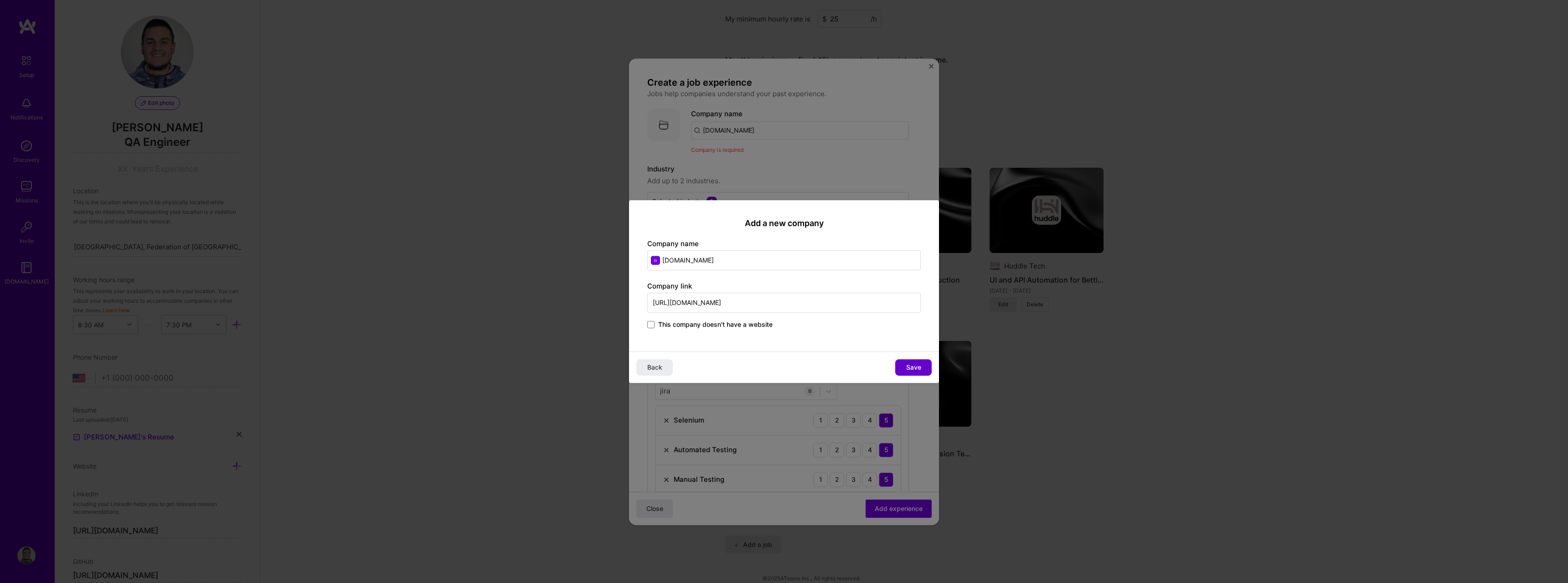
type input "[URL][DOMAIN_NAME]"
click at [925, 371] on button "Save" at bounding box center [913, 367] width 36 height 17
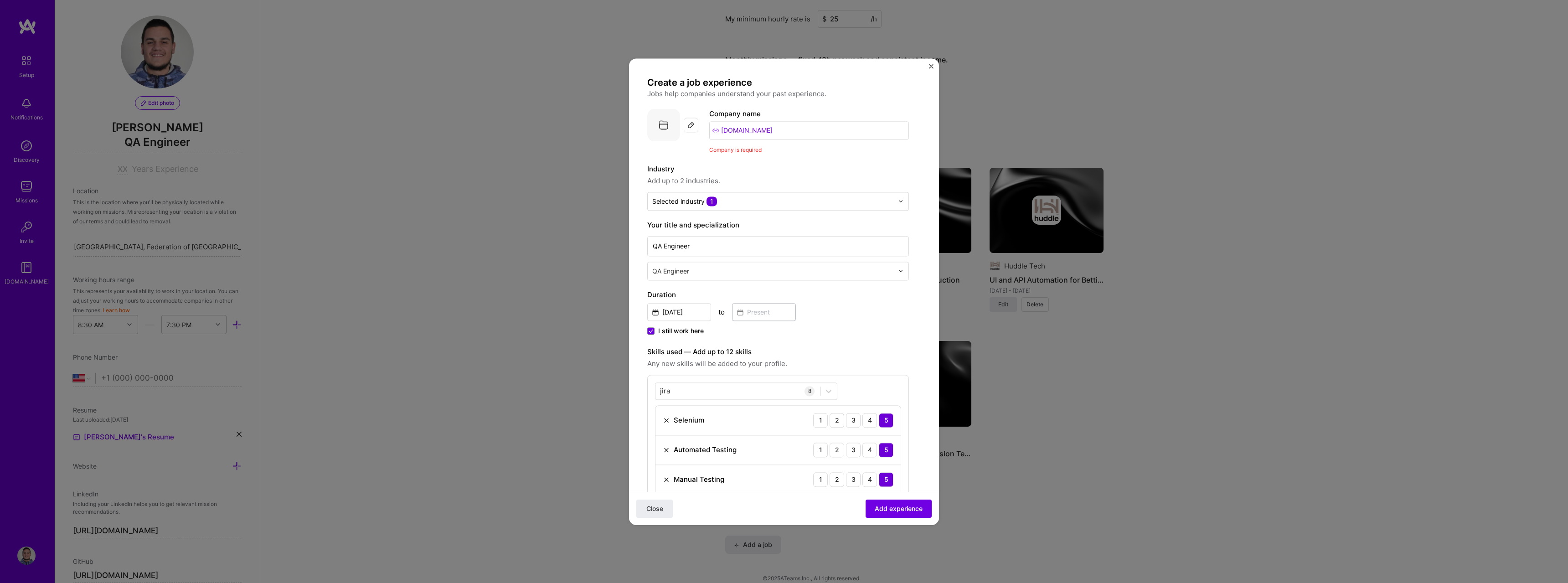
drag, startPoint x: 909, startPoint y: 507, endPoint x: 962, endPoint y: 522, distance: 55.1
click at [909, 507] on span "Add experience" at bounding box center [899, 508] width 48 height 9
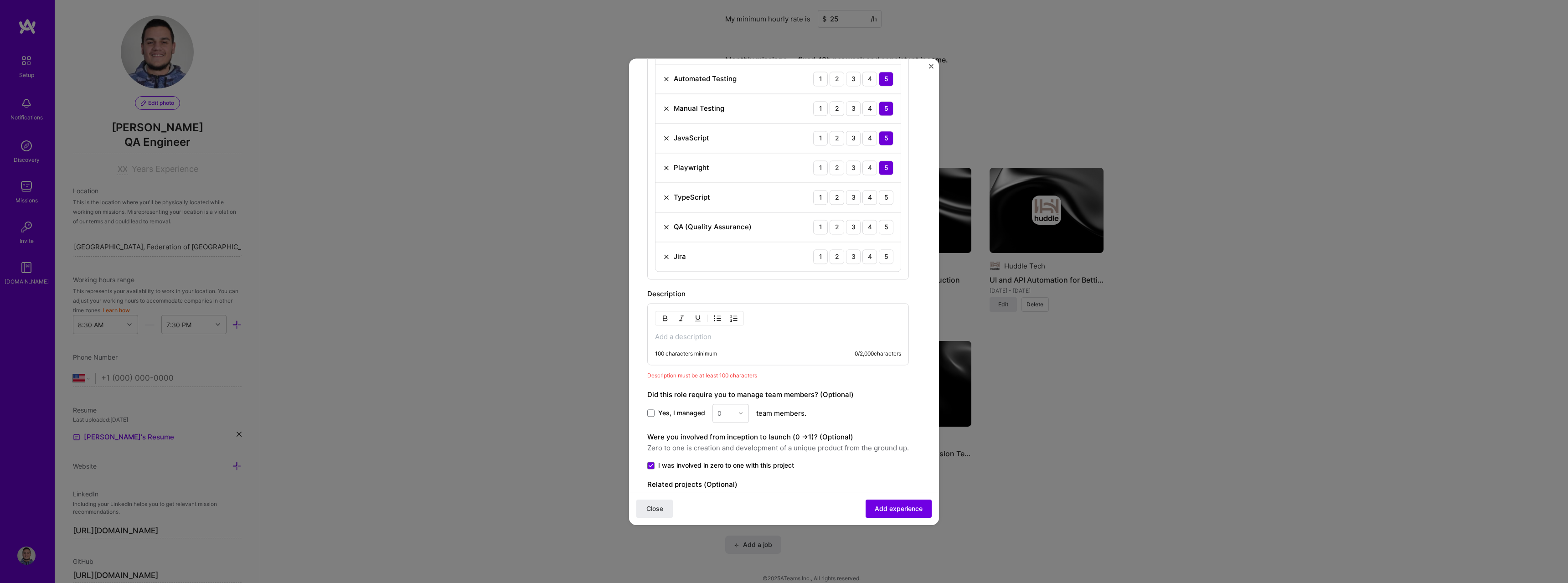
scroll to position [411, 0]
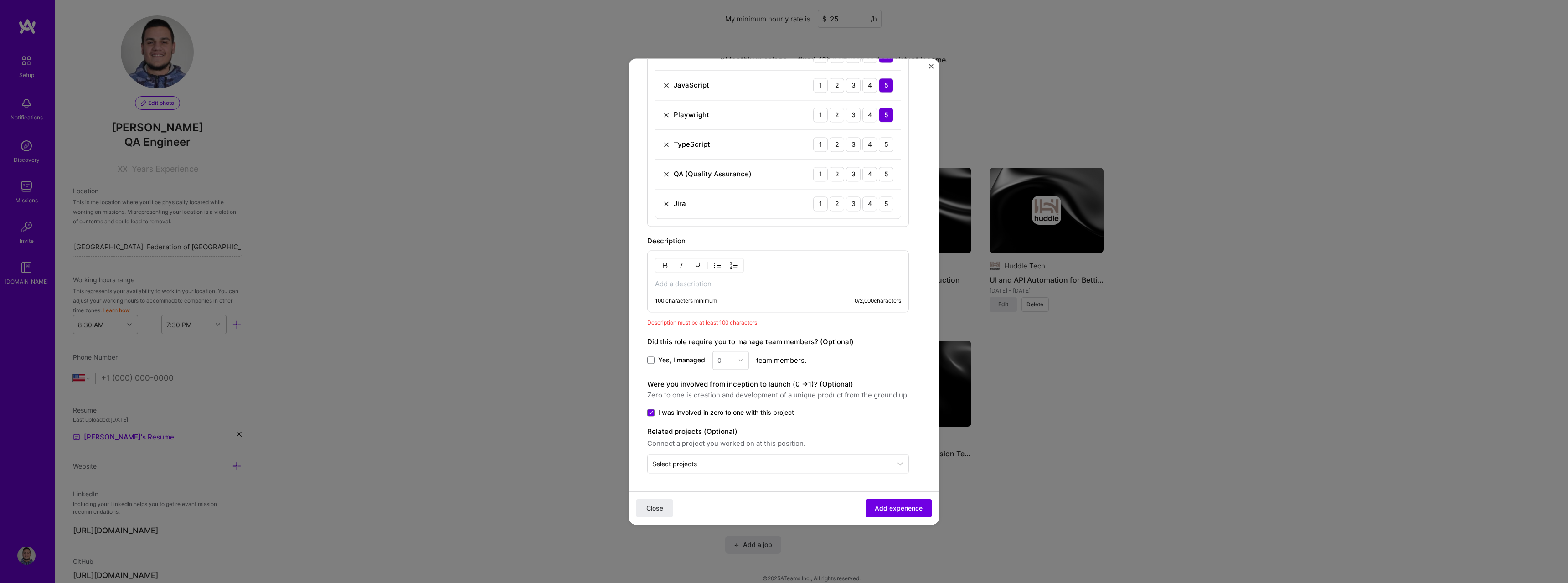
click at [742, 286] on p at bounding box center [778, 284] width 246 height 9
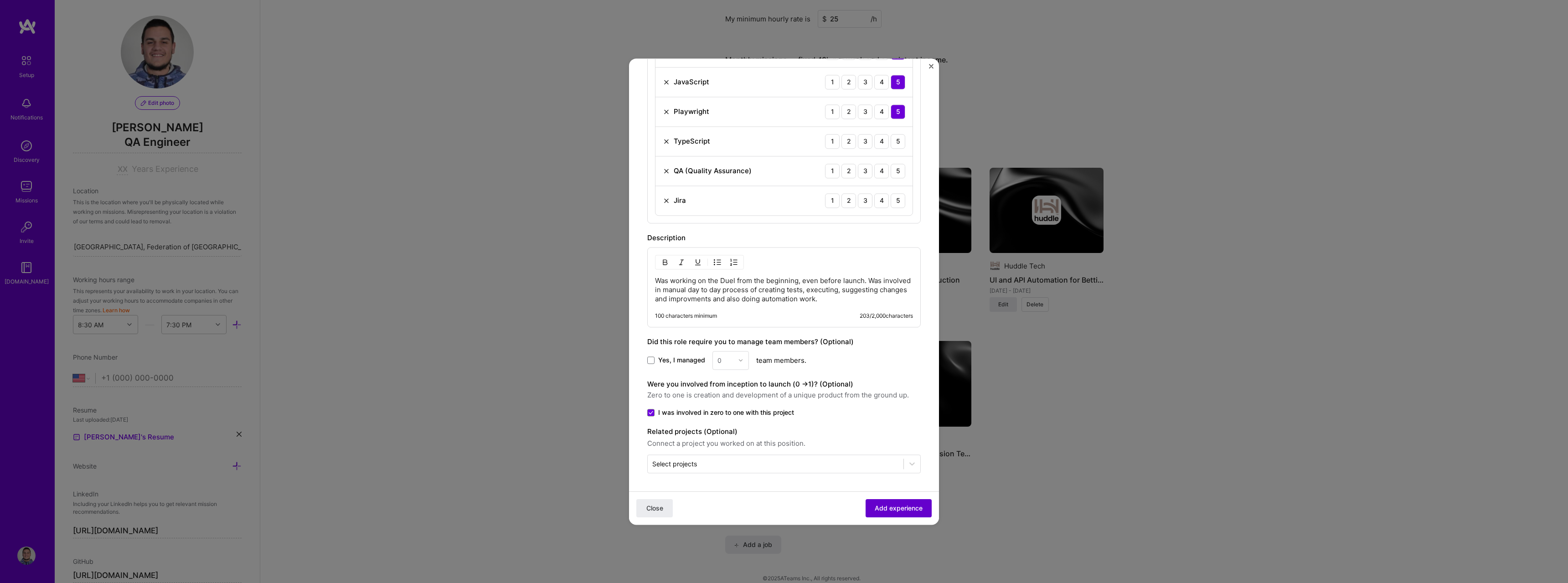
click at [889, 504] on span "Add experience" at bounding box center [899, 508] width 48 height 9
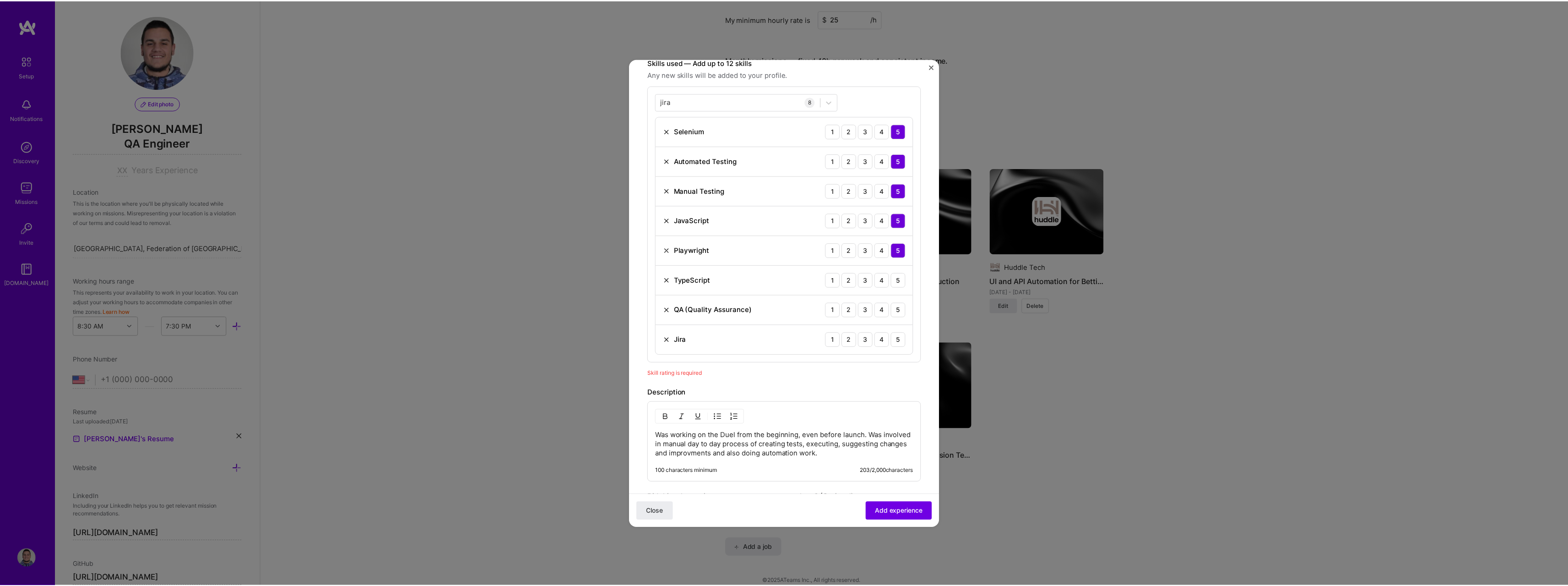
scroll to position [276, 0]
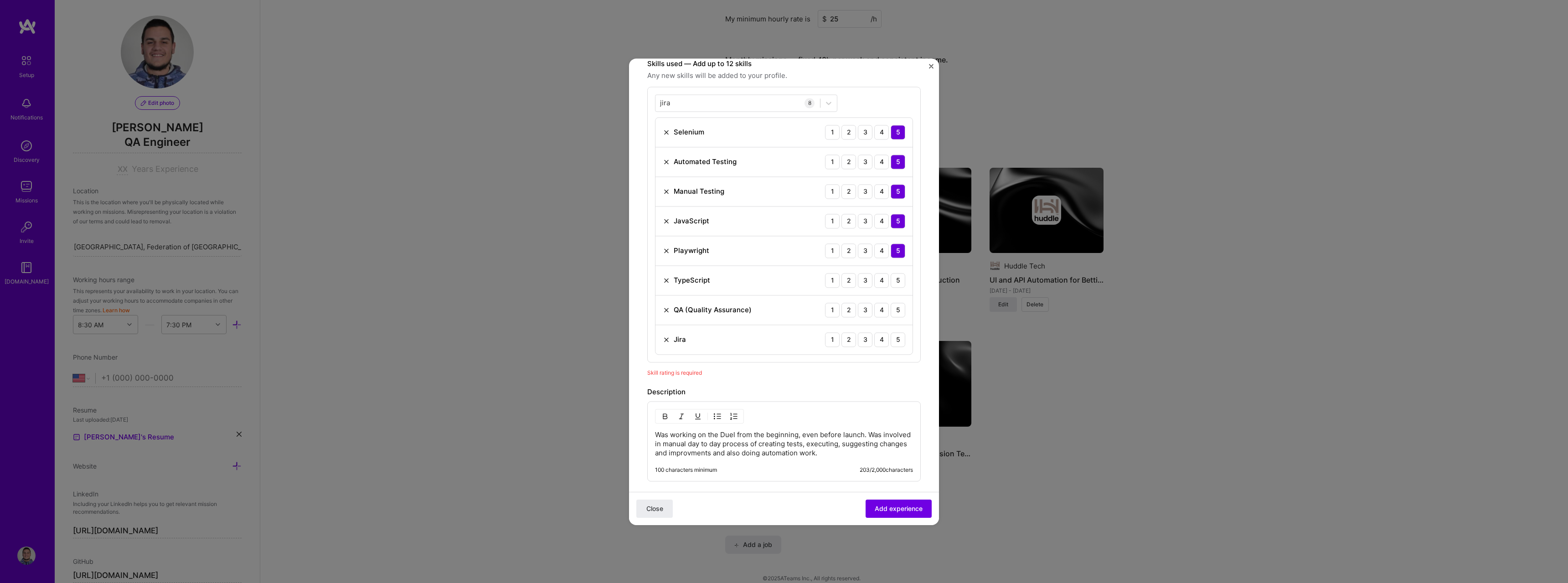
click at [702, 376] on span "Skill rating is required" at bounding box center [674, 372] width 55 height 7
click at [894, 279] on div "5" at bounding box center [898, 280] width 15 height 15
click at [895, 317] on div "QA (Quality Assurance) 1 2 3 4 5" at bounding box center [784, 310] width 257 height 30
drag, startPoint x: 897, startPoint y: 308, endPoint x: 892, endPoint y: 337, distance: 29.4
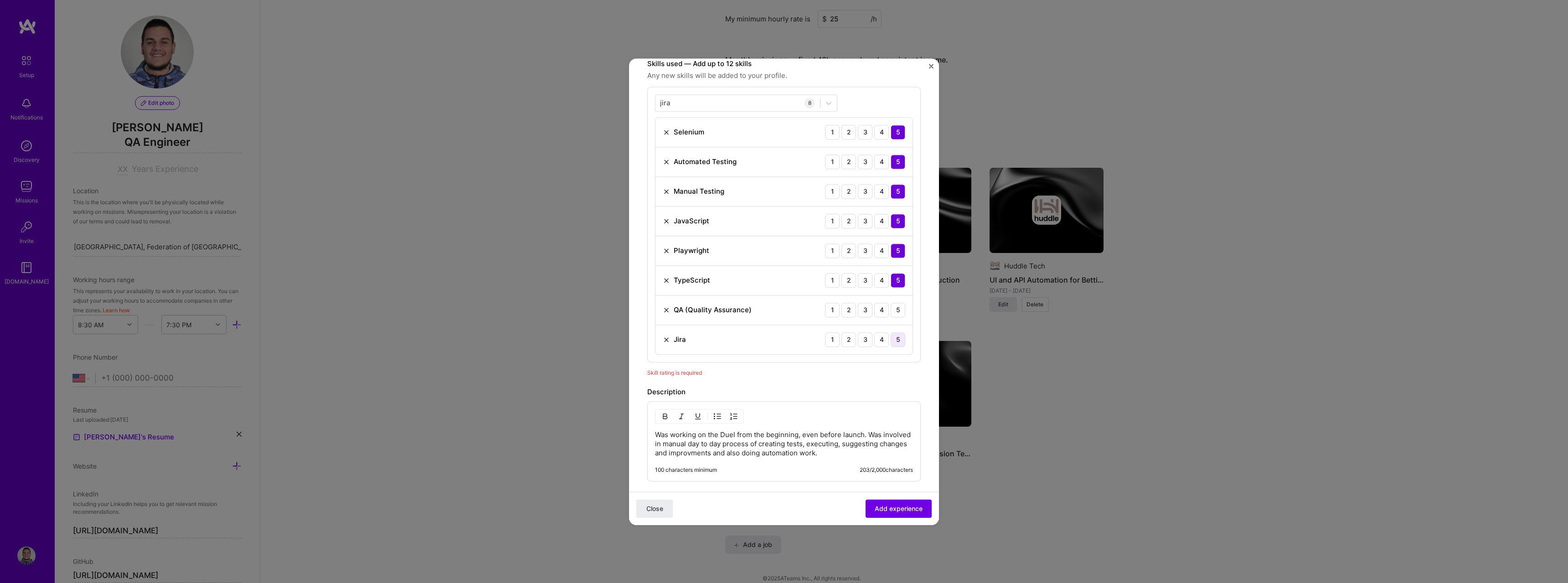
click at [896, 309] on div "5" at bounding box center [898, 310] width 15 height 15
drag, startPoint x: 892, startPoint y: 337, endPoint x: 893, endPoint y: 356, distance: 19.0
click at [893, 338] on div "5" at bounding box center [898, 339] width 15 height 15
click at [898, 515] on button "Add experience" at bounding box center [898, 508] width 66 height 18
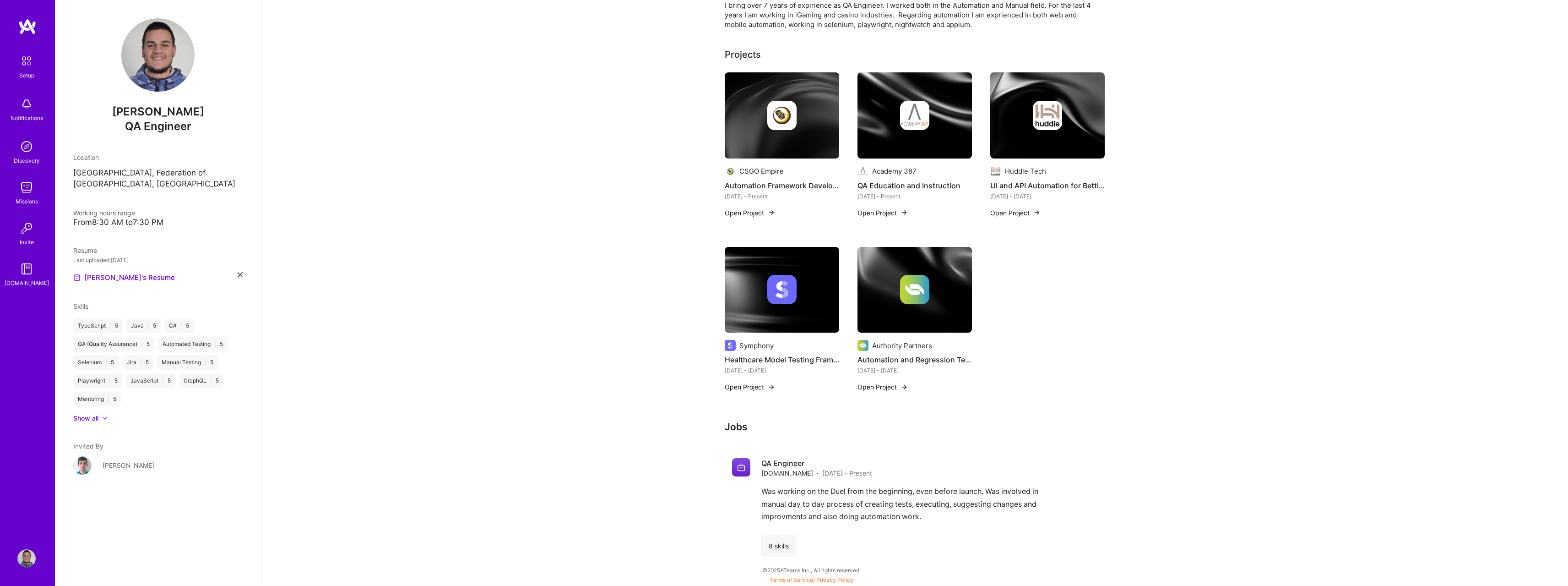
scroll to position [255, 0]
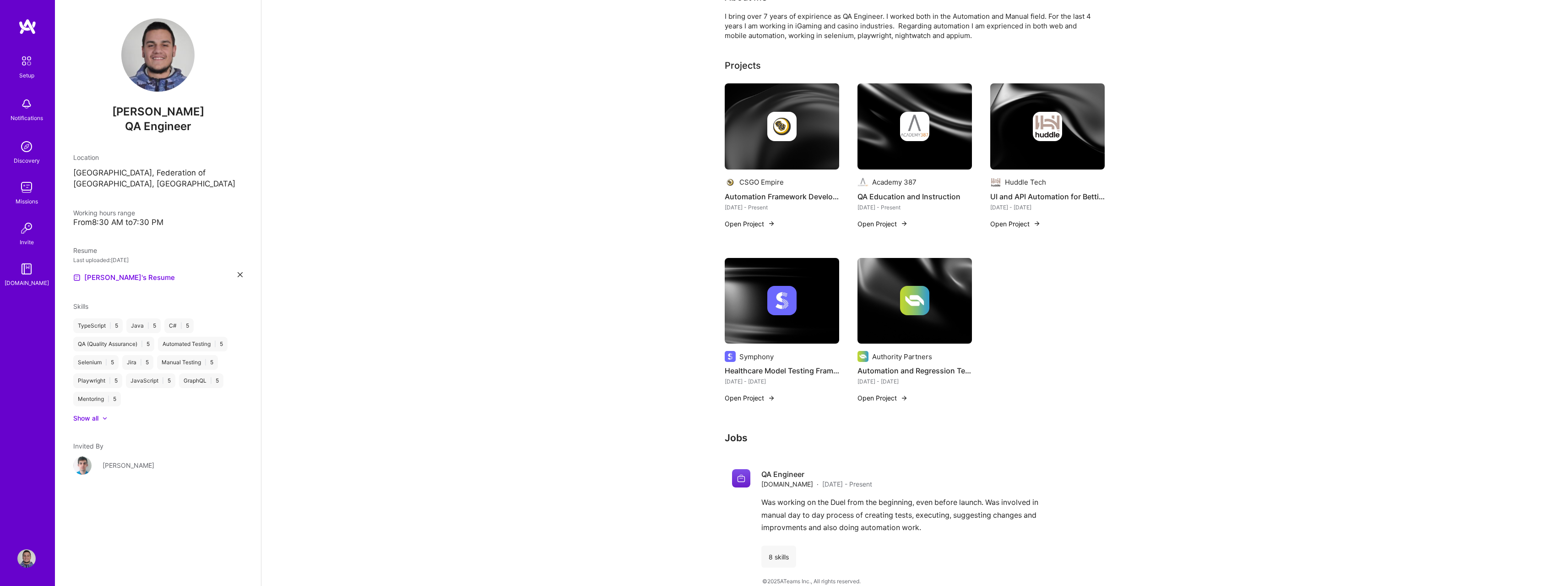
click at [741, 432] on h3 "Jobs" at bounding box center [914, 438] width 380 height 12
click at [759, 418] on div "Complete your profile to take the first step in unlocking full [DOMAIN_NAME] ac…" at bounding box center [914, 184] width 380 height 783
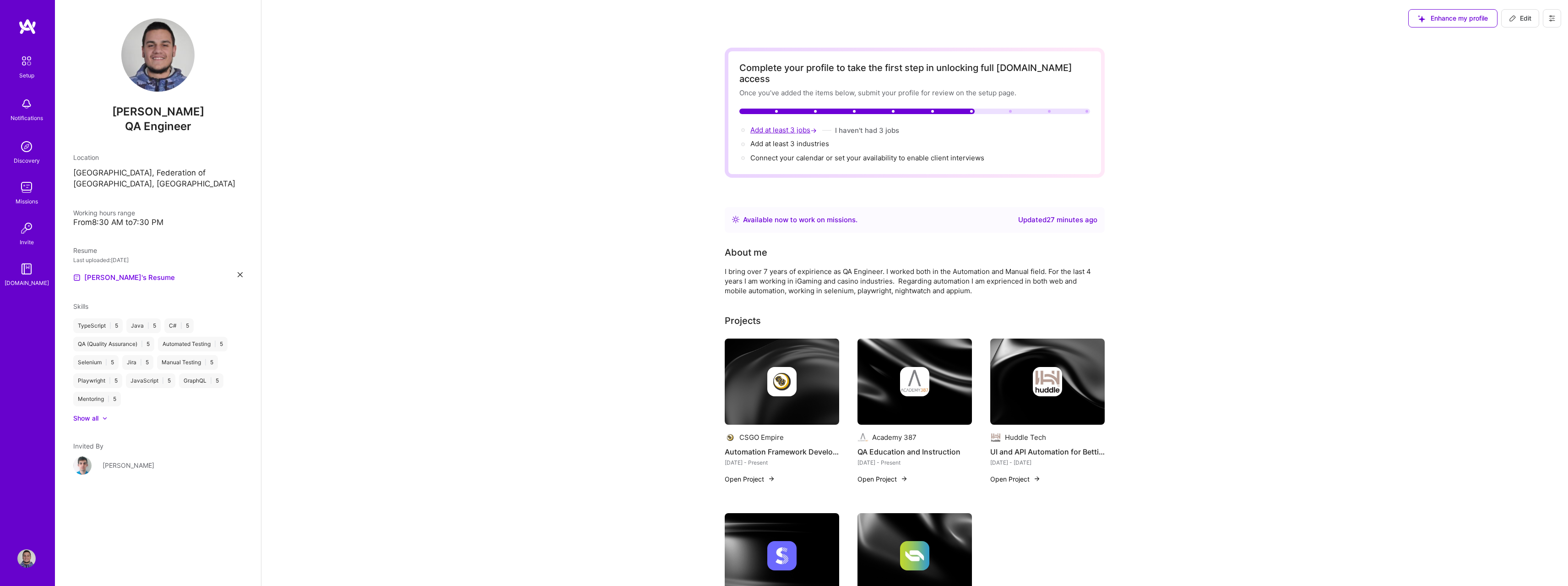
click at [769, 125] on span "Add at least 3 jobs →" at bounding box center [784, 130] width 68 height 9
select select "US"
select select "Right Now"
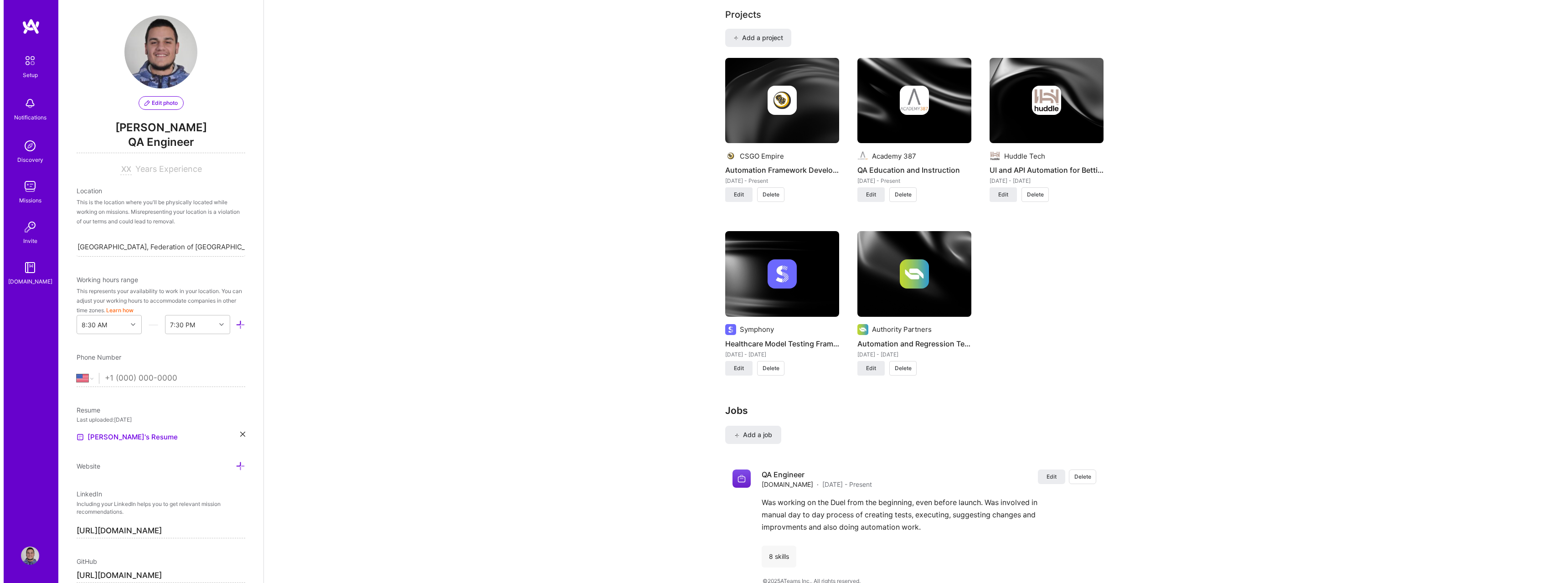
scroll to position [683, 0]
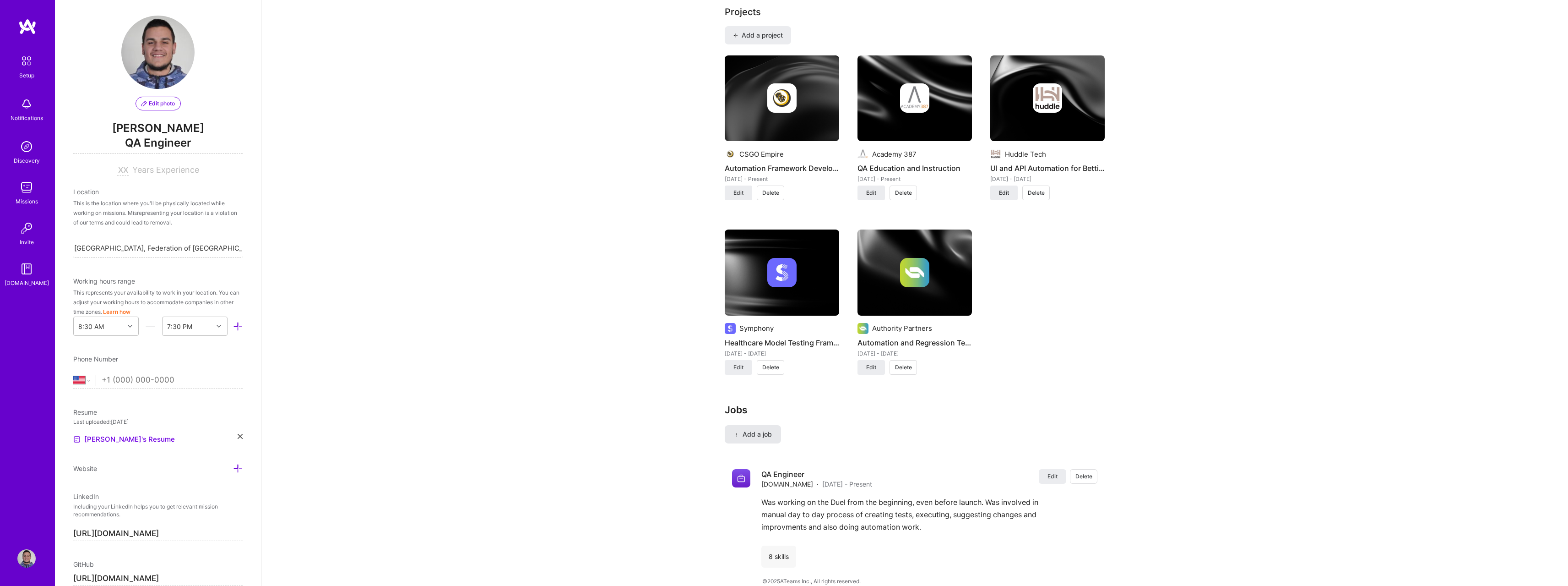
click at [756, 430] on span "Add a job" at bounding box center [753, 434] width 38 height 9
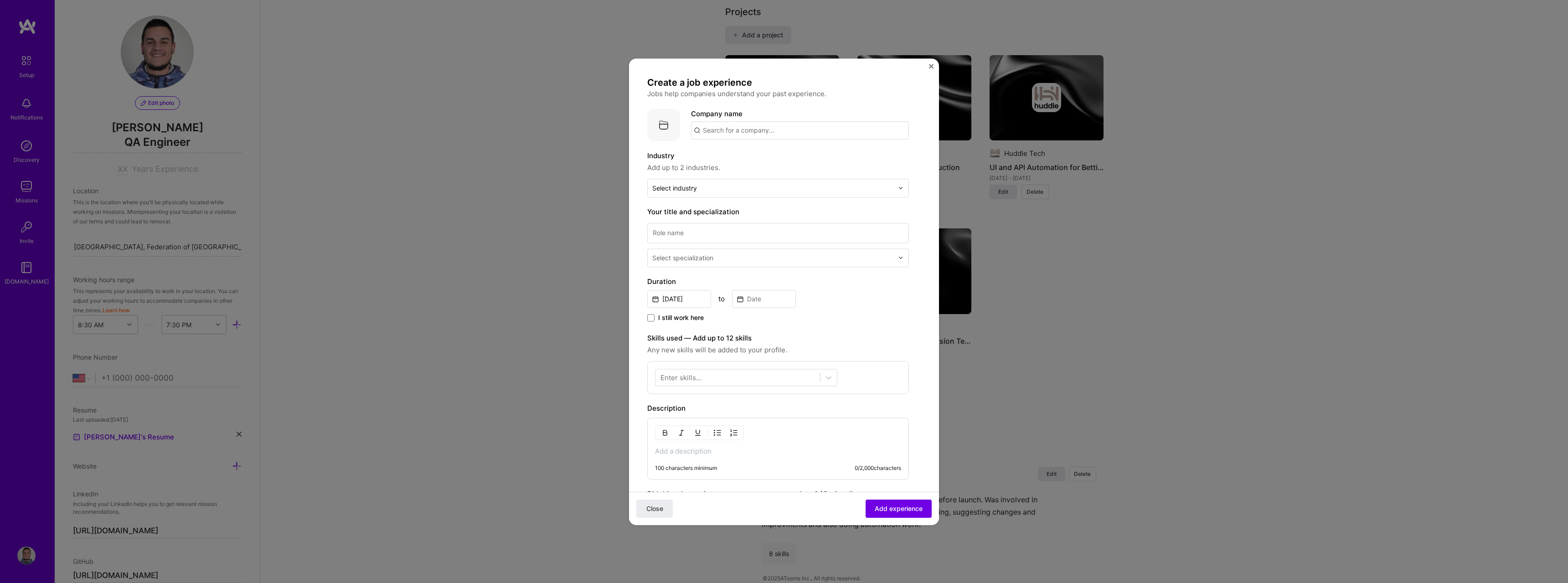
click at [766, 139] on input "text" at bounding box center [800, 130] width 218 height 18
click at [765, 223] on div "Huddle [DOMAIN_NAME]" at bounding box center [759, 233] width 137 height 25
type input "Huddle"
click at [749, 189] on input "text" at bounding box center [773, 188] width 241 height 10
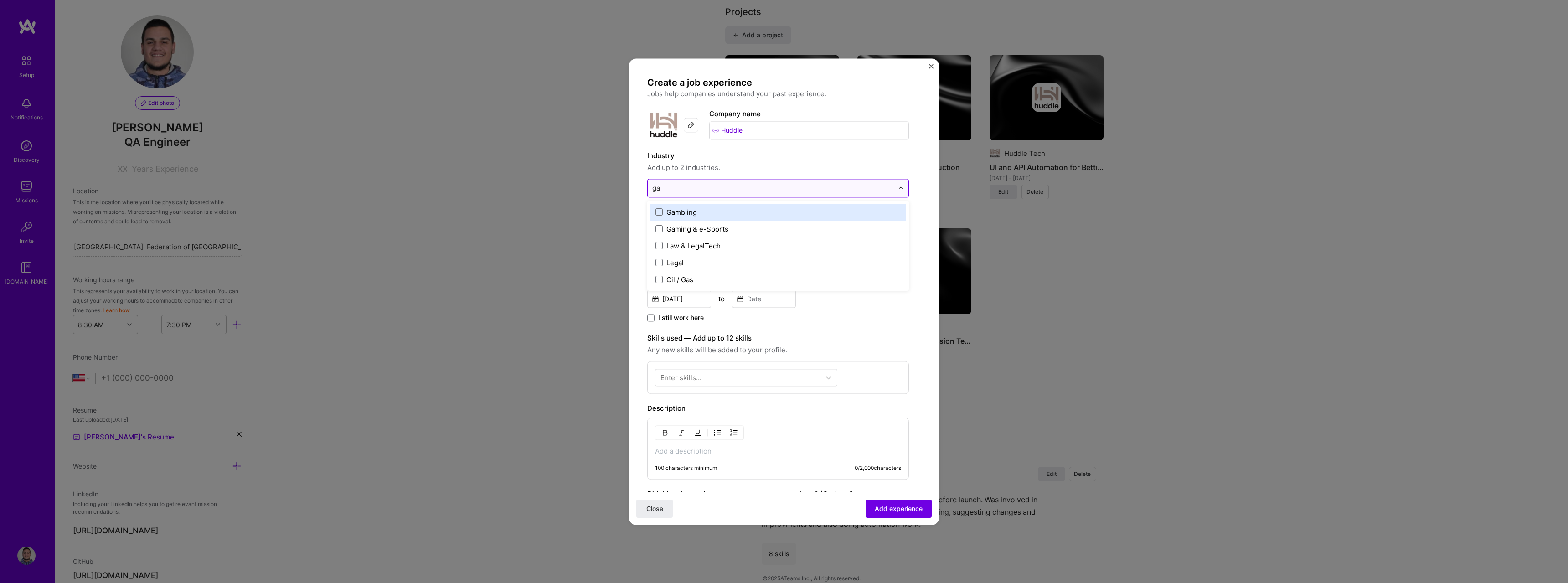
type input "gam"
click at [731, 205] on div "Gambling" at bounding box center [778, 212] width 256 height 17
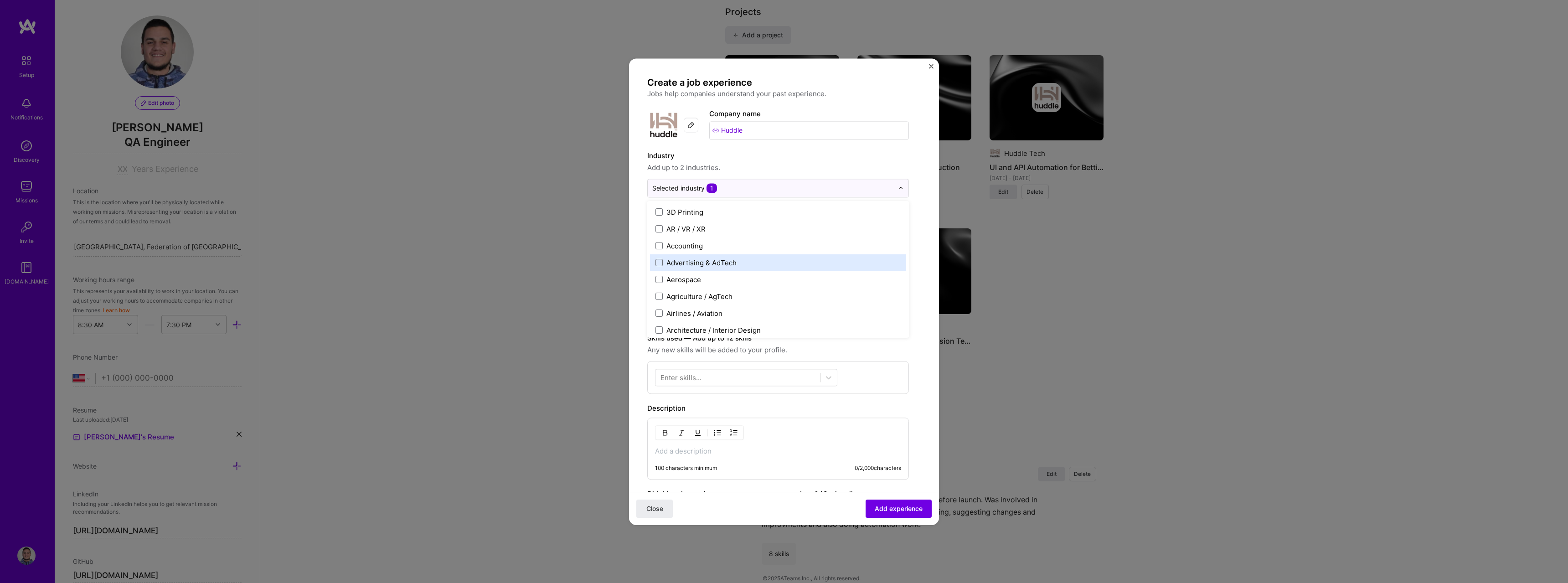
click at [888, 156] on label "Industry" at bounding box center [778, 156] width 261 height 11
click at [706, 227] on input at bounding box center [778, 232] width 261 height 20
type input "QA Engineer"
click at [709, 258] on div "Select specialization" at bounding box center [682, 258] width 61 height 10
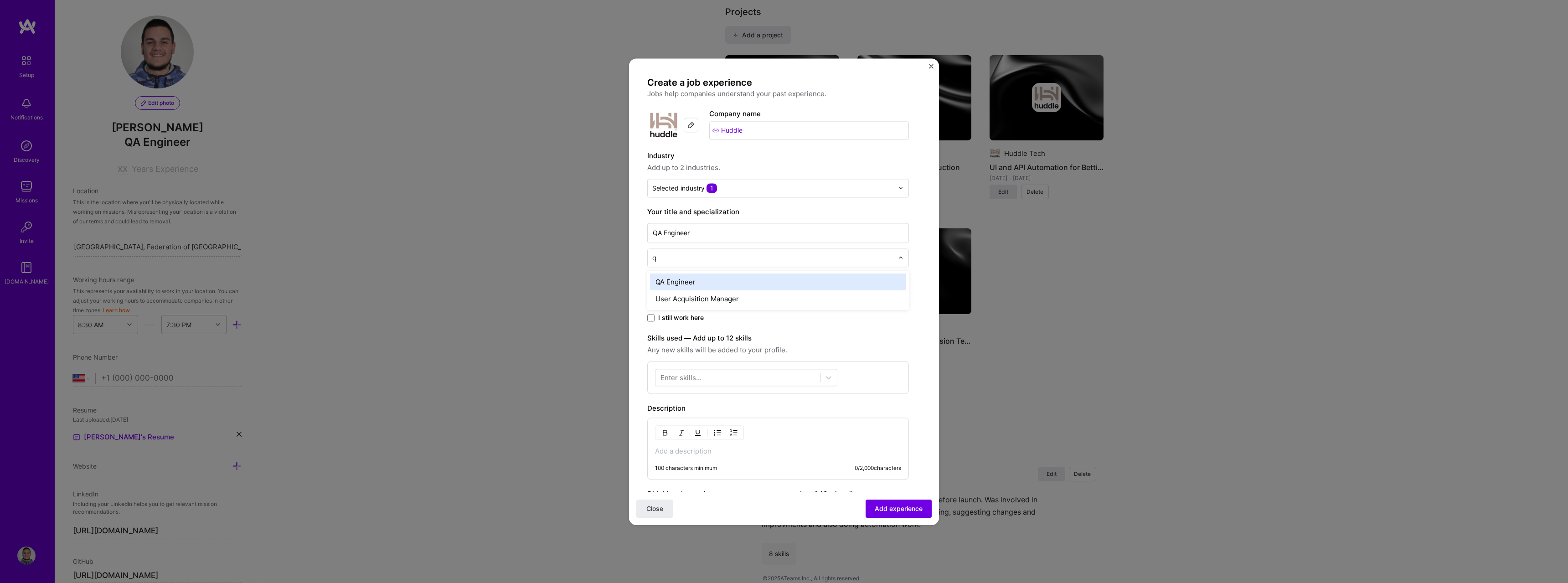
type input "qa"
click at [707, 283] on div "QA Engineer" at bounding box center [778, 282] width 256 height 17
click at [696, 296] on input "[DATE]" at bounding box center [679, 298] width 64 height 18
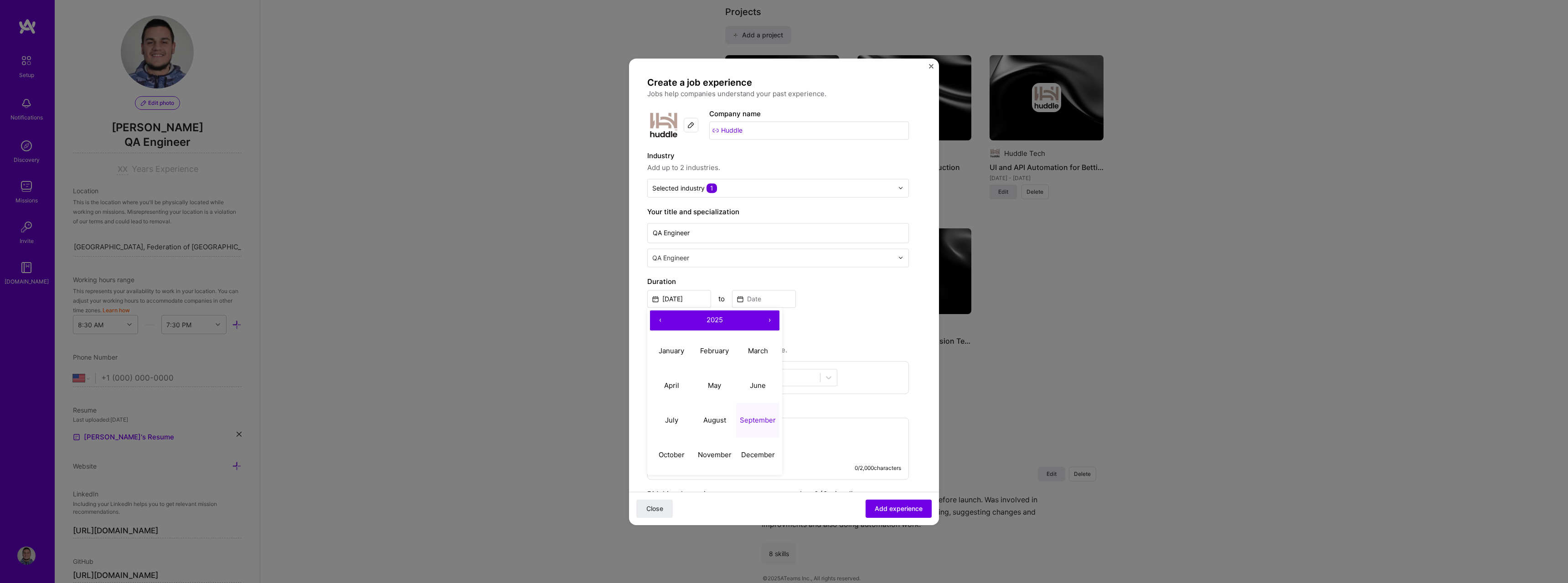
click at [663, 322] on button "‹" at bounding box center [660, 320] width 20 height 20
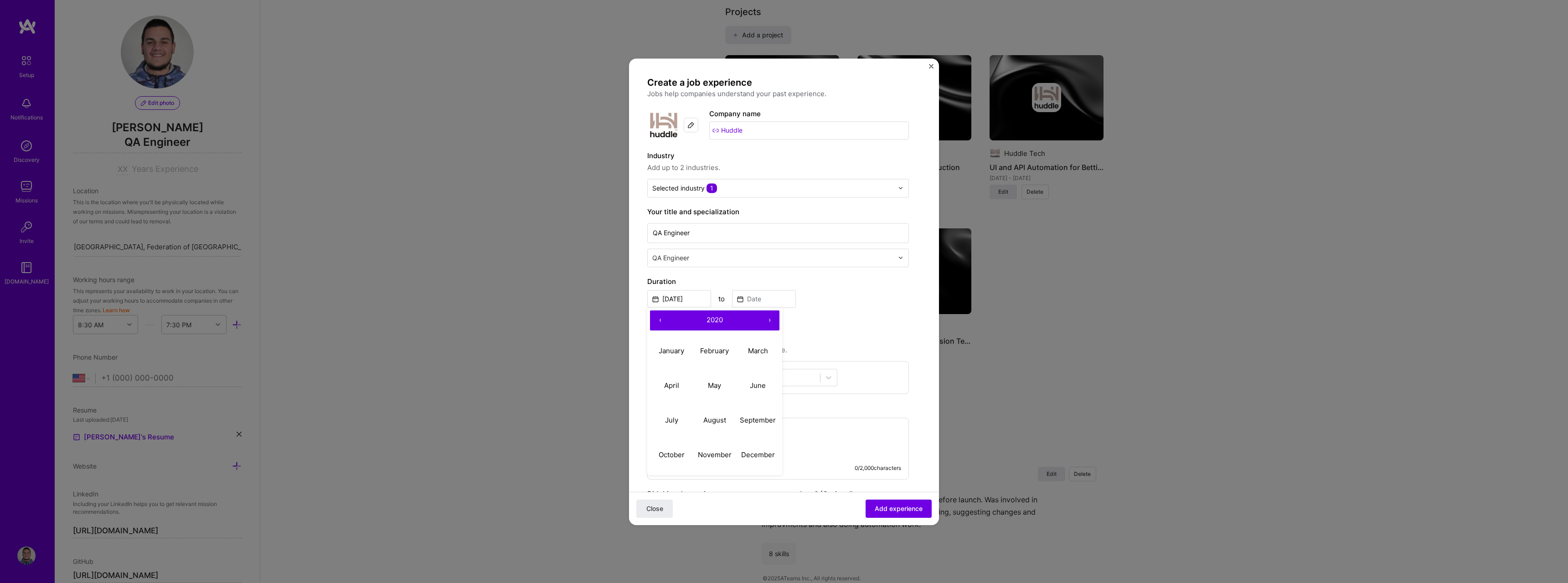
click at [768, 319] on button "›" at bounding box center [769, 320] width 20 height 20
click at [725, 455] on abbr "November" at bounding box center [714, 454] width 34 height 9
type input "[DATE]"
click at [768, 303] on input at bounding box center [764, 298] width 64 height 18
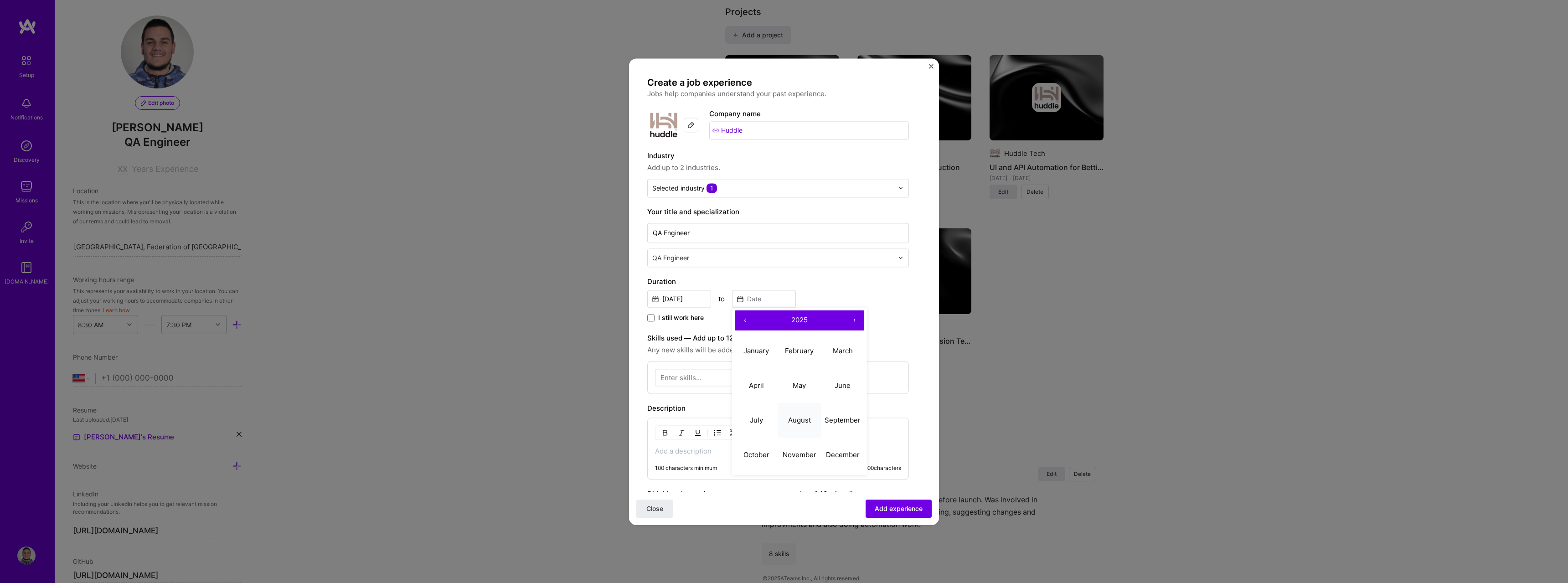
click at [805, 421] on abbr "August" at bounding box center [799, 420] width 23 height 9
click at [786, 297] on input "[DATE]" at bounding box center [764, 298] width 64 height 18
click at [743, 320] on button "‹" at bounding box center [744, 320] width 20 height 20
click at [746, 323] on button "‹" at bounding box center [744, 320] width 20 height 20
click at [854, 317] on button "›" at bounding box center [854, 320] width 20 height 20
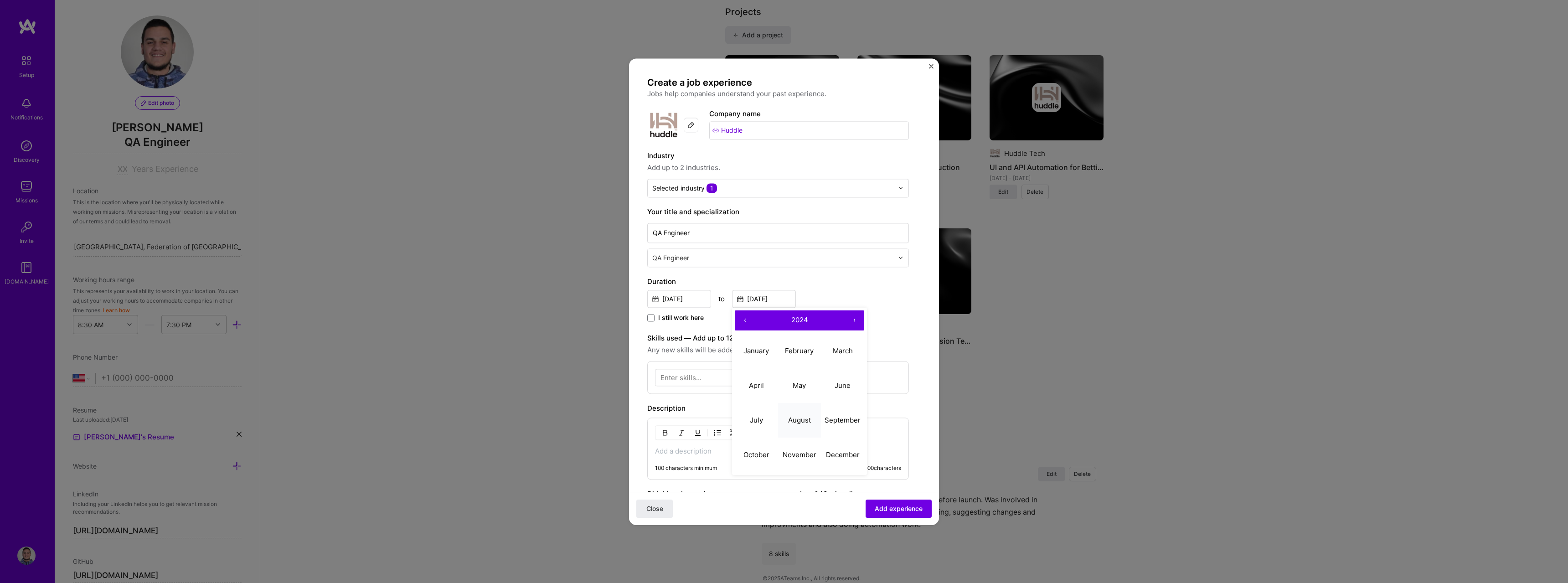
click at [808, 423] on abbr "August" at bounding box center [799, 420] width 23 height 9
type input "[DATE]"
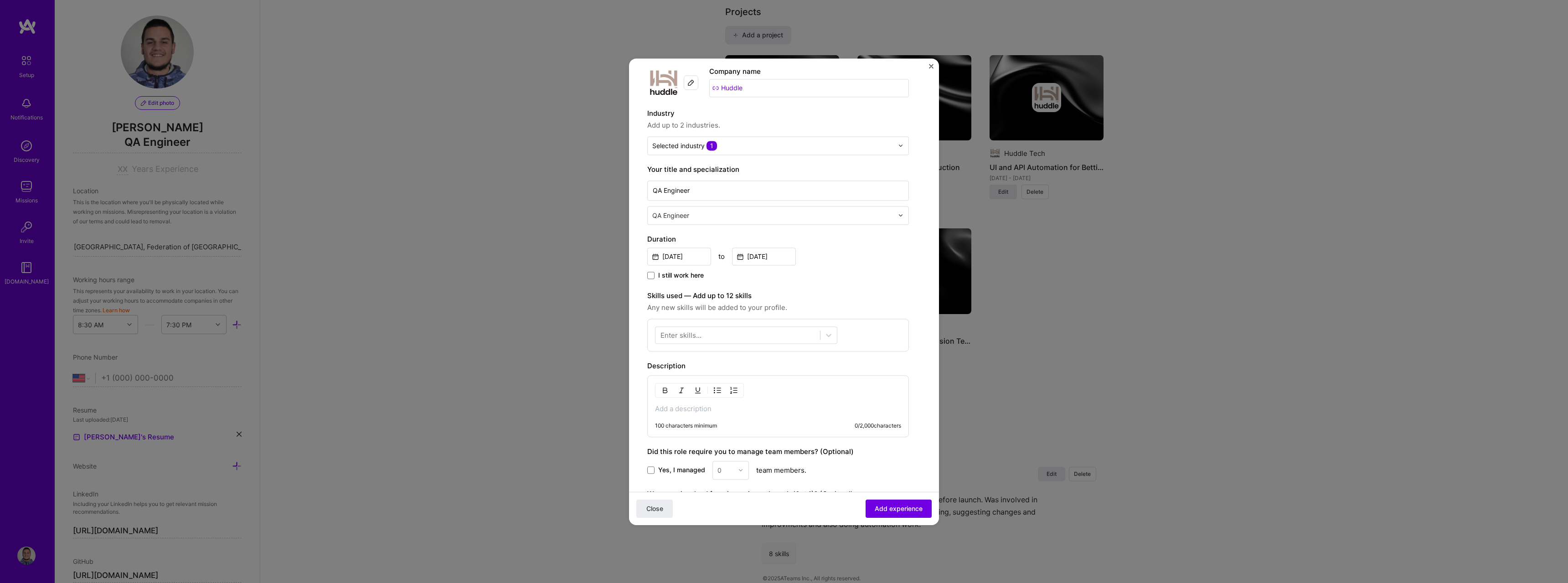
scroll to position [46, 0]
click at [724, 334] on div at bounding box center [738, 331] width 164 height 15
click at [706, 372] on div "QA (Quality Assurance)" at bounding box center [746, 369] width 172 height 10
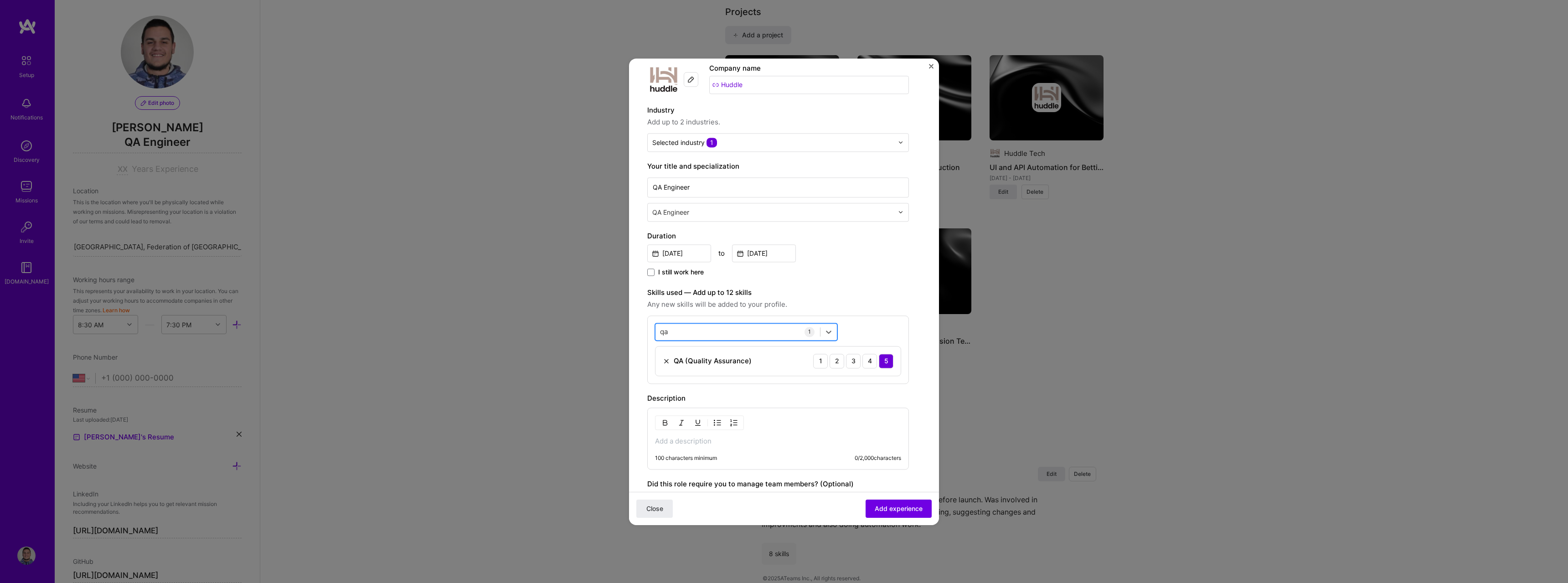
click at [696, 325] on div "qa qa" at bounding box center [738, 331] width 164 height 15
click at [685, 360] on div "Java" at bounding box center [746, 368] width 182 height 17
click at [699, 364] on div "Selenium" at bounding box center [746, 369] width 172 height 10
click at [699, 330] on div "se se" at bounding box center [738, 331] width 164 height 15
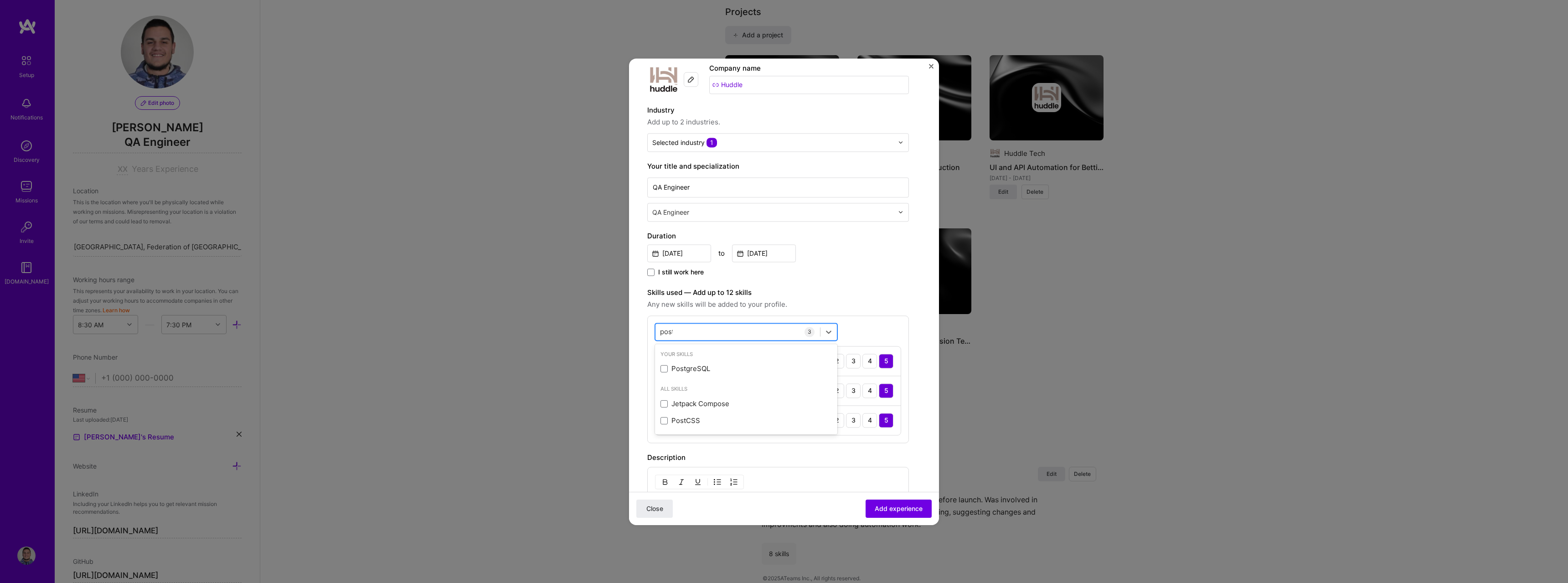
type input "postg"
click at [679, 366] on div "PostgreSQL" at bounding box center [746, 369] width 172 height 10
click at [710, 368] on div "Automated Testing" at bounding box center [746, 369] width 172 height 10
click at [702, 383] on div "Manual Testing" at bounding box center [746, 386] width 172 height 10
click at [774, 330] on div "test test" at bounding box center [738, 331] width 164 height 15
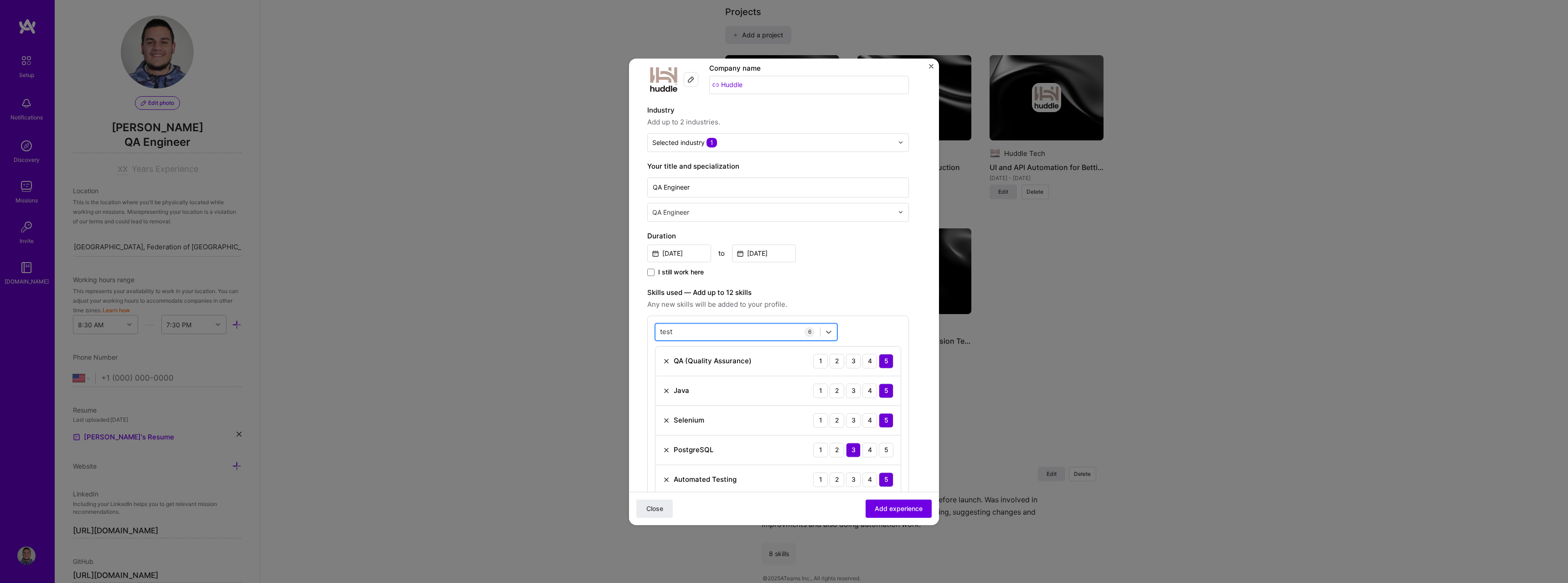
click at [774, 330] on div "test test" at bounding box center [738, 331] width 164 height 15
drag, startPoint x: 726, startPoint y: 323, endPoint x: 632, endPoint y: 330, distance: 94.3
click at [632, 330] on form "Create a job experience Jobs help companies understand your past experience. Co…" at bounding box center [784, 422] width 310 height 783
click at [720, 371] on div "Jira" at bounding box center [746, 369] width 172 height 10
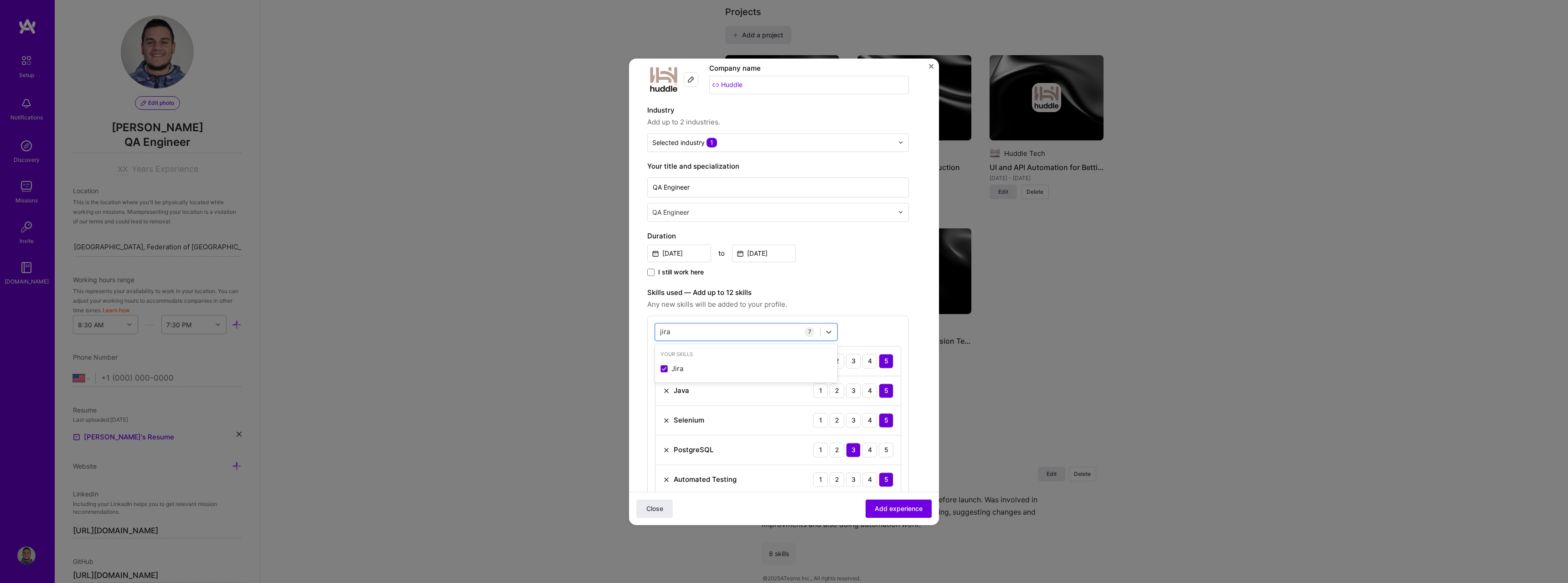
type input "jira"
click at [889, 296] on label "Skills used — Add up to 12 skills" at bounding box center [778, 293] width 261 height 11
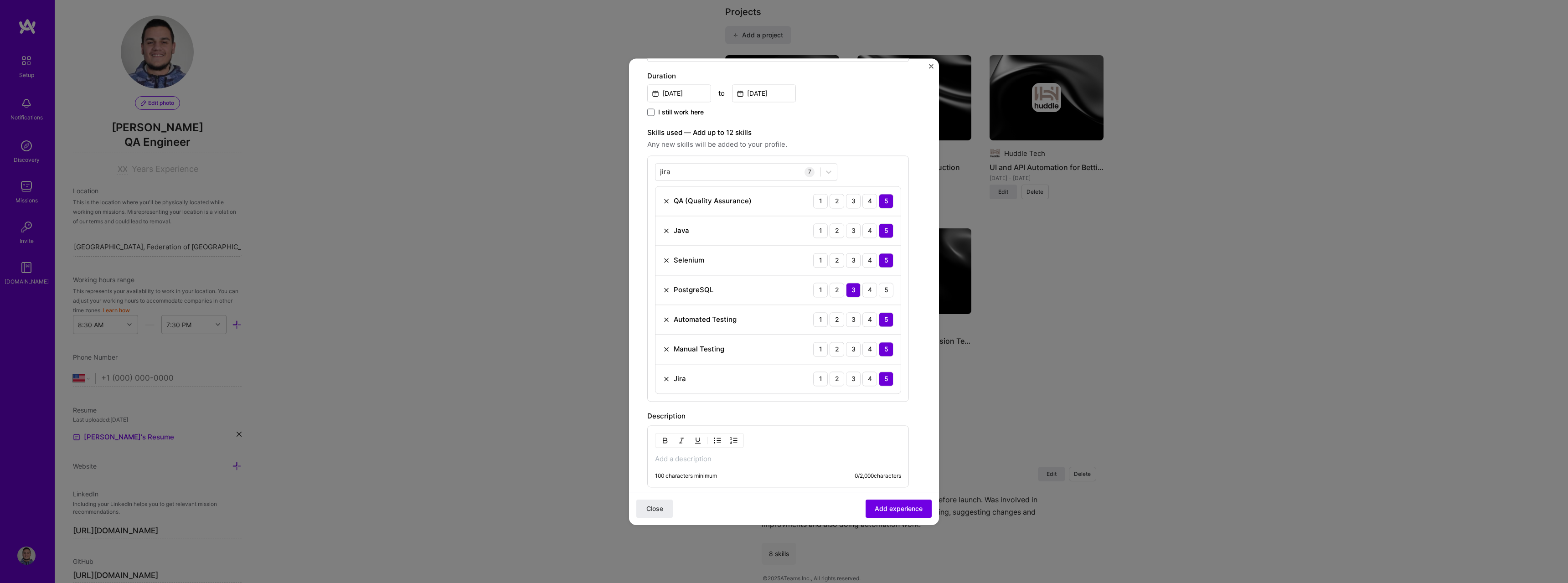
scroll to position [228, 0]
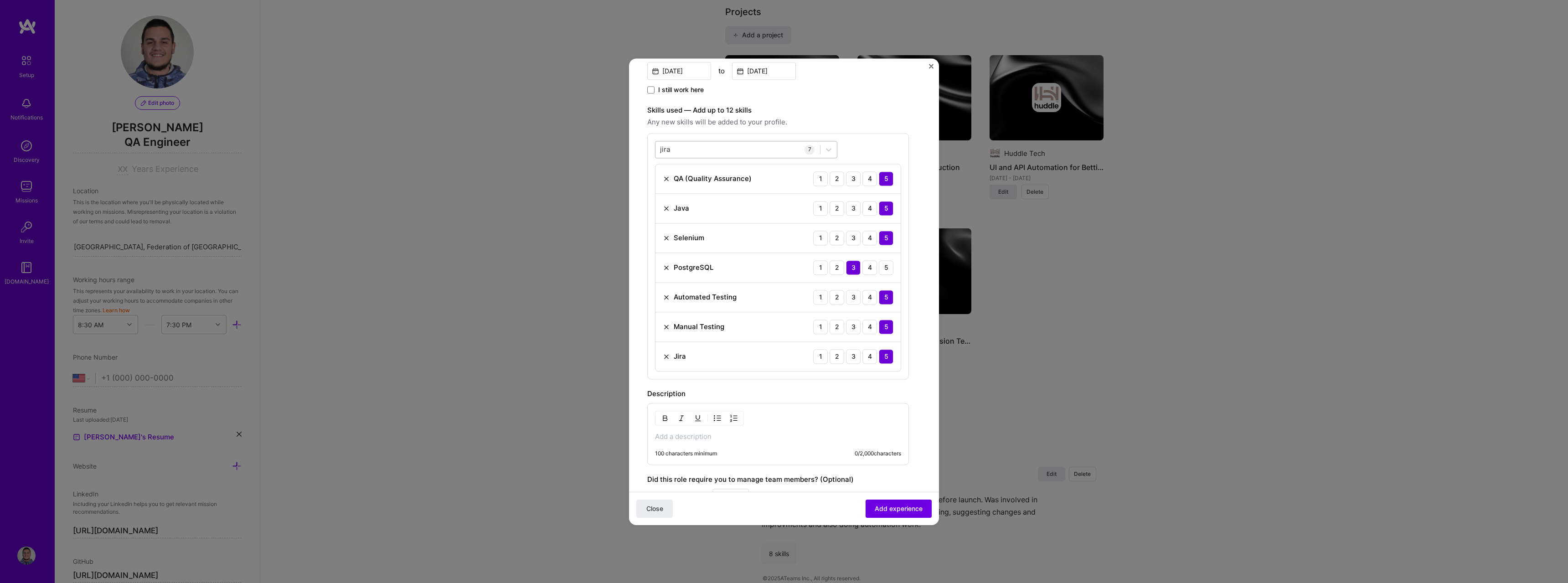
click at [702, 143] on div "[PERSON_NAME]" at bounding box center [738, 149] width 164 height 15
drag, startPoint x: 680, startPoint y: 150, endPoint x: 634, endPoint y: 143, distance: 46.5
click at [634, 143] on form "Create a job experience Jobs help companies understand your past experience. Co…" at bounding box center [784, 255] width 310 height 814
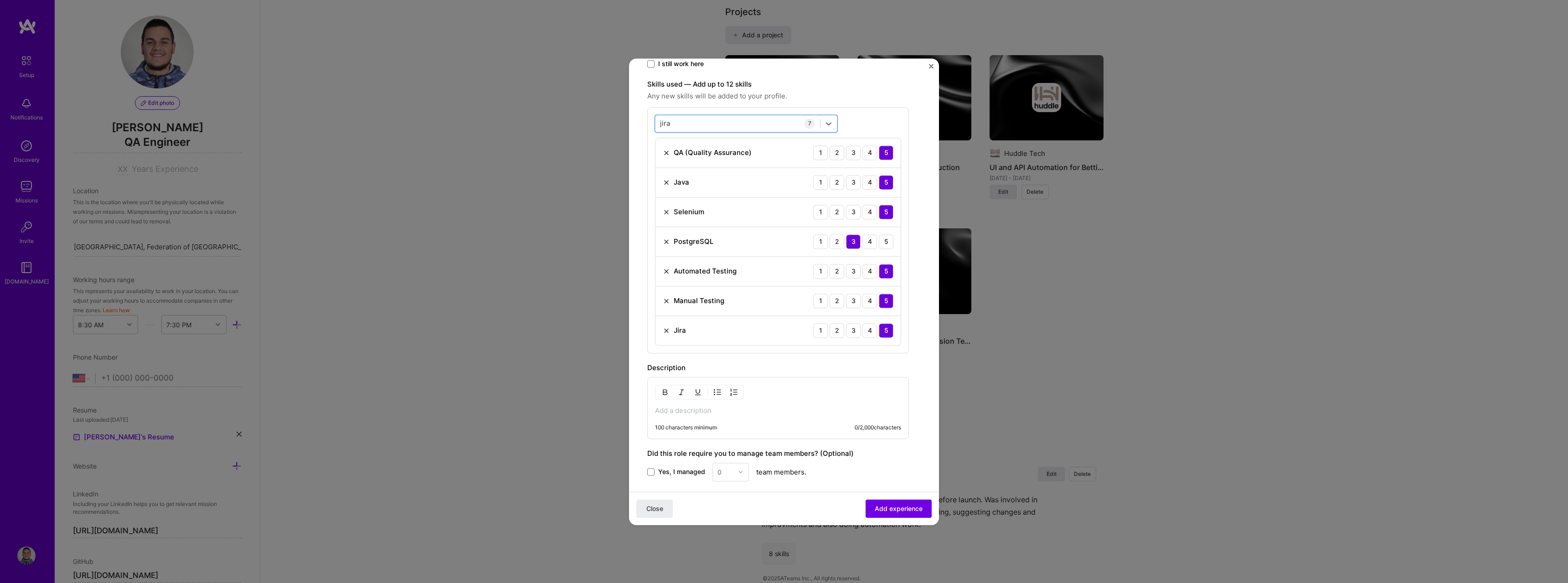
scroll to position [365, 0]
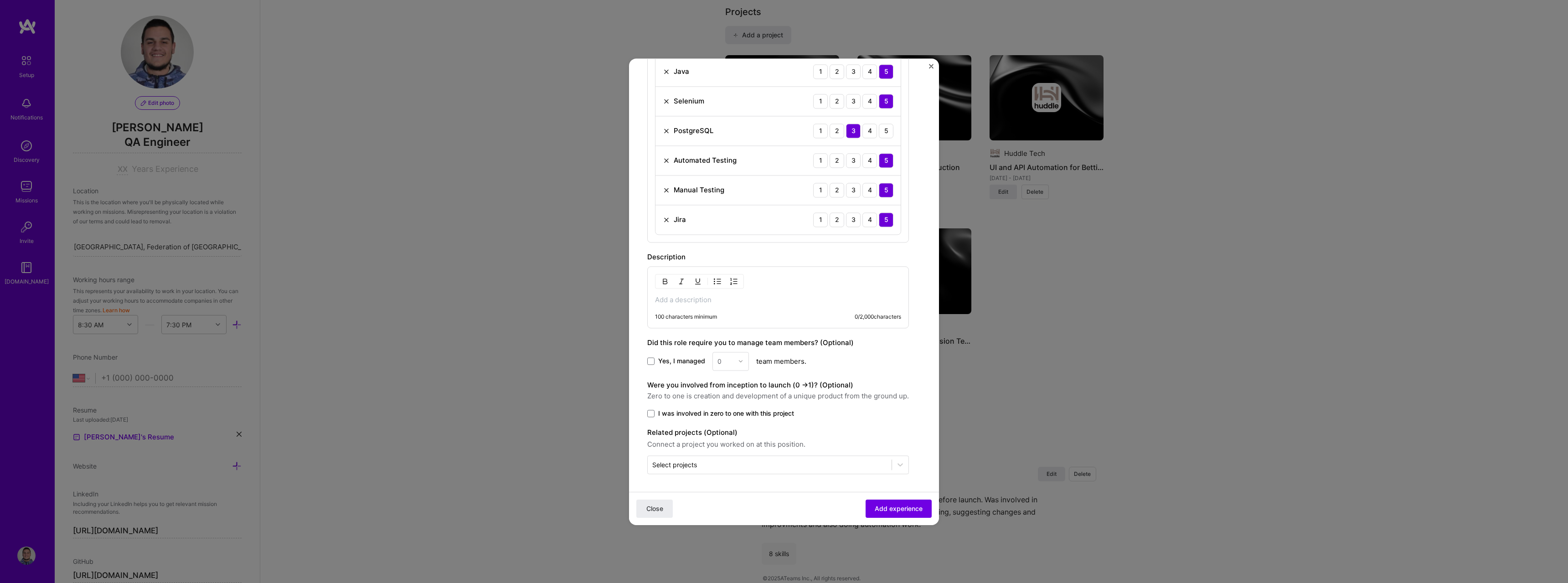
click at [710, 305] on div "100 characters minimum 0 / 2,000 characters" at bounding box center [778, 297] width 261 height 62
click at [720, 297] on p at bounding box center [778, 299] width 246 height 9
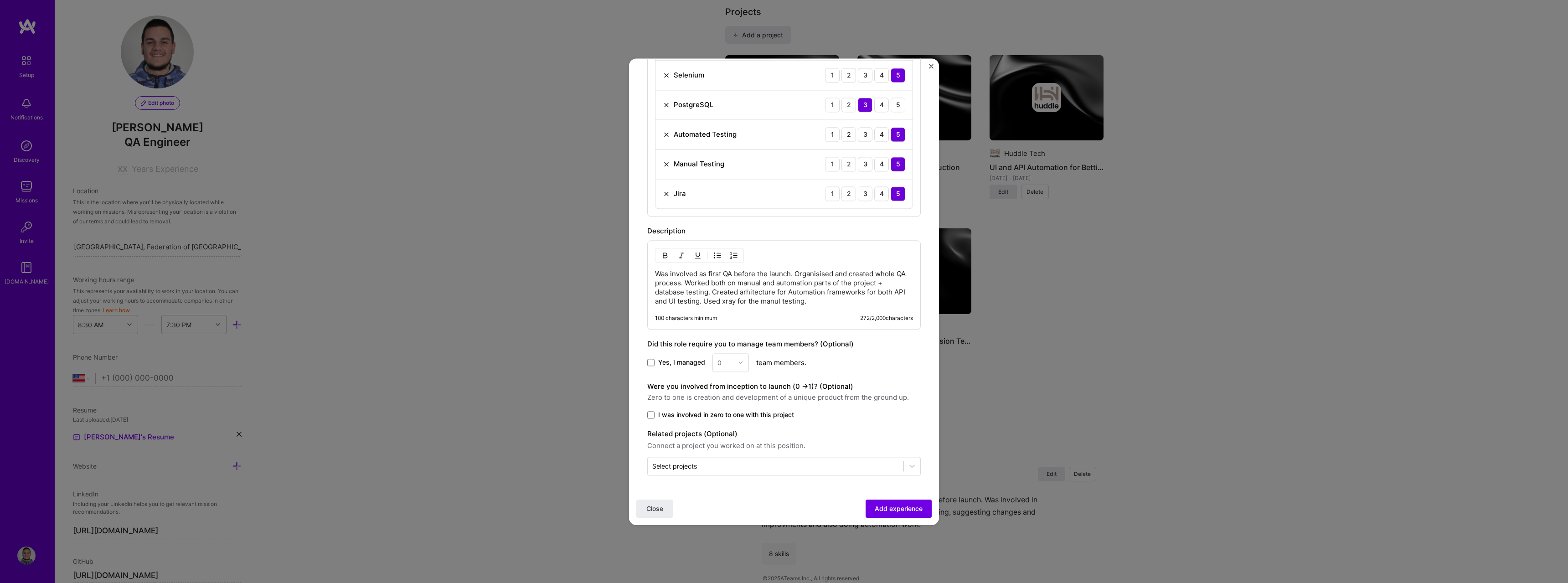
scroll to position [393, 0]
click at [650, 361] on span at bounding box center [651, 360] width 7 height 7
click at [0, 0] on input "Yes, I managed" at bounding box center [0, 0] width 0 height 0
click at [729, 361] on input "text" at bounding box center [725, 360] width 16 height 10
click at [709, 359] on div "Yes, I managed option 1 focused, 1 of 26. 26 results available. Use Up and Down…" at bounding box center [784, 360] width 274 height 18
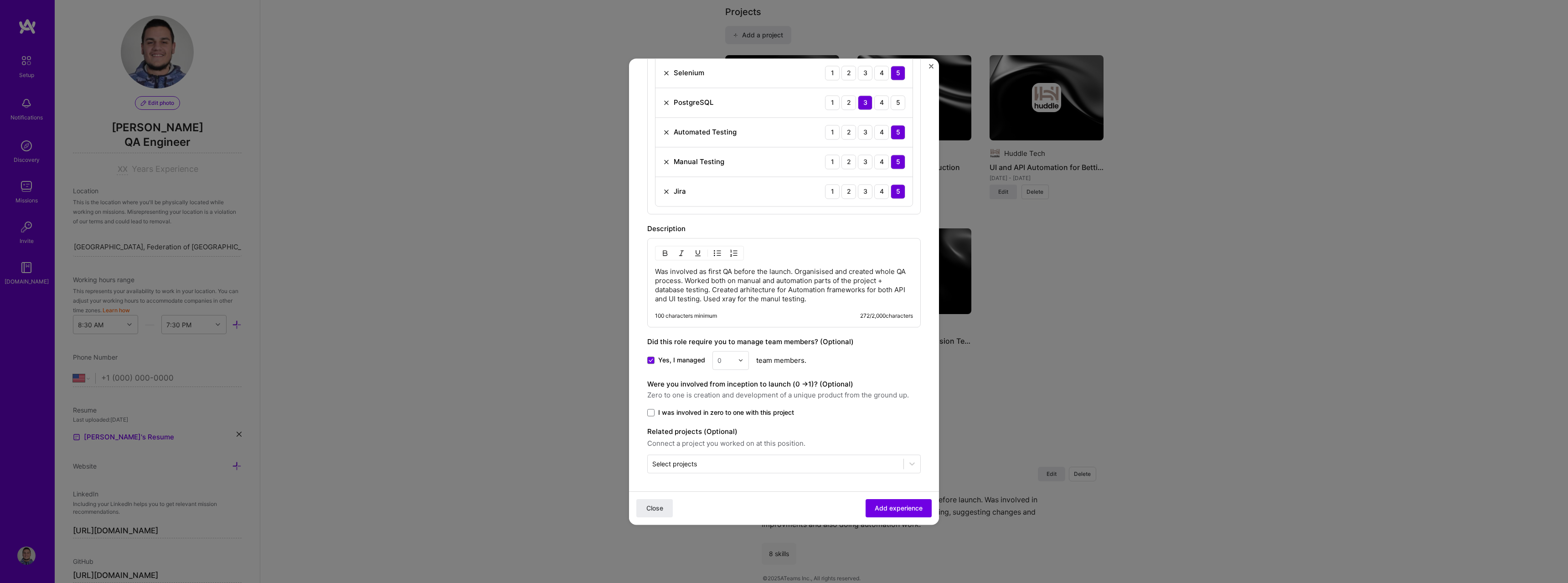
click at [686, 360] on span "Yes, I managed" at bounding box center [682, 360] width 47 height 9
click at [0, 0] on input "Yes, I managed" at bounding box center [0, 0] width 0 height 0
click at [712, 409] on span "I was involved in zero to one with this project" at bounding box center [726, 412] width 136 height 9
click at [0, 0] on input "I was involved in zero to one with this project" at bounding box center [0, 0] width 0 height 0
click at [912, 509] on span "Add experience" at bounding box center [899, 508] width 48 height 9
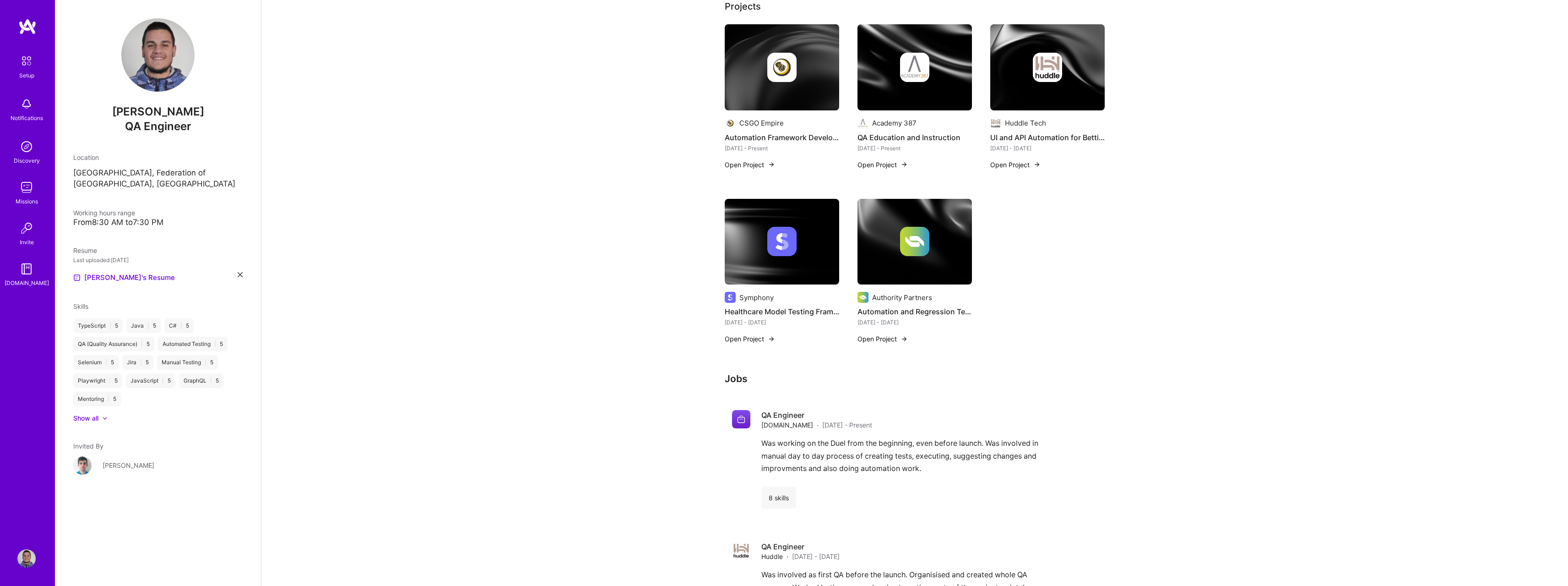
scroll to position [399, 0]
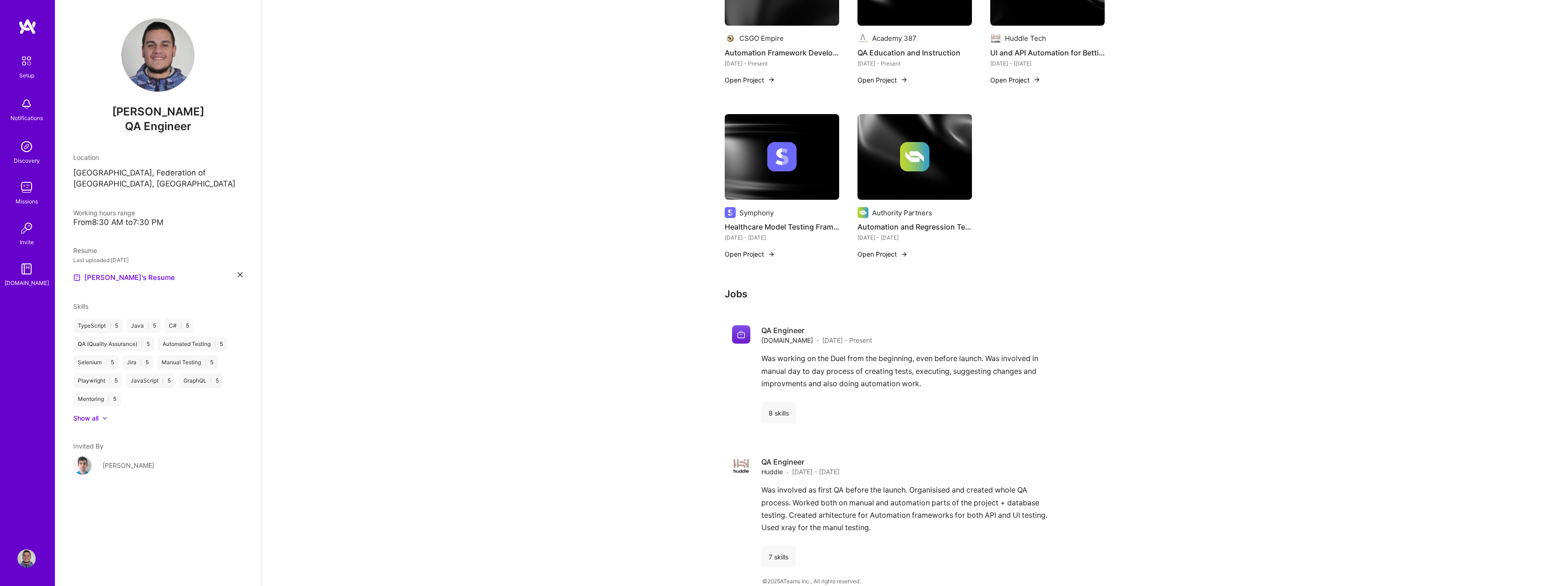
click at [749, 276] on div "Complete your profile to take the first step in unlocking full [DOMAIN_NAME] ac…" at bounding box center [914, 112] width 380 height 926
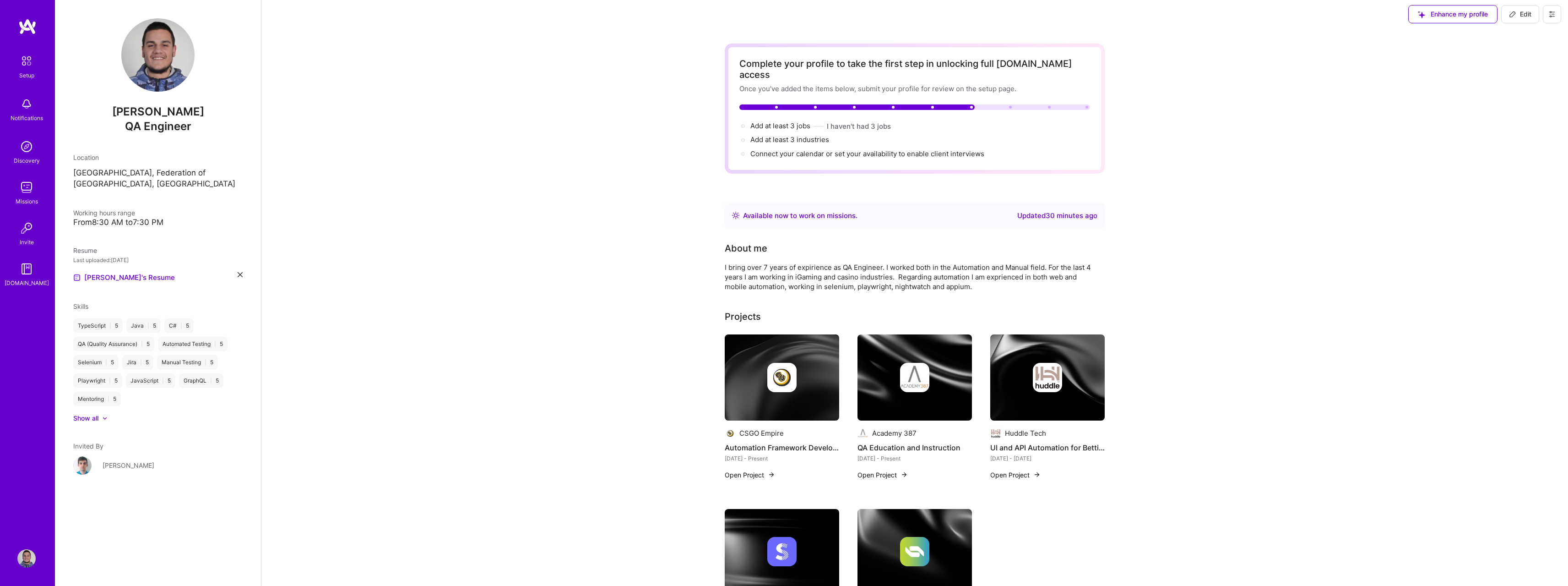
scroll to position [0, 0]
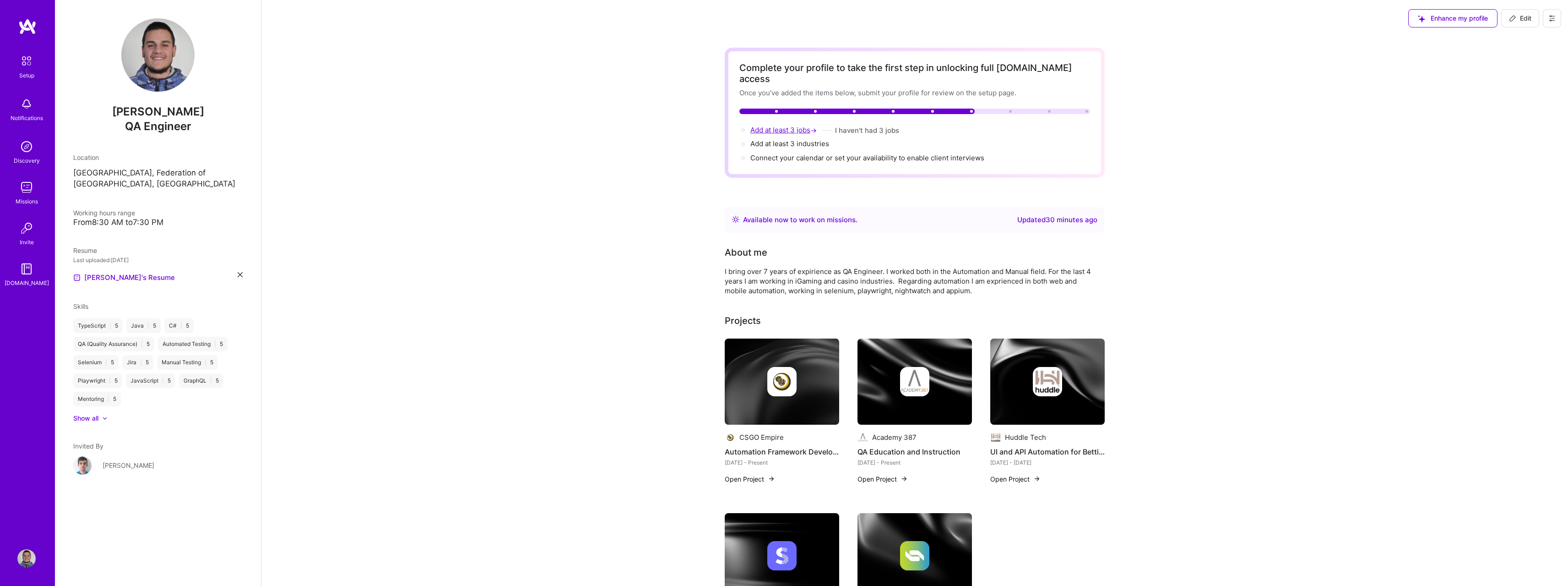
click at [782, 125] on span "Add at least 3 jobs →" at bounding box center [784, 130] width 68 height 9
select select "US"
select select "Right Now"
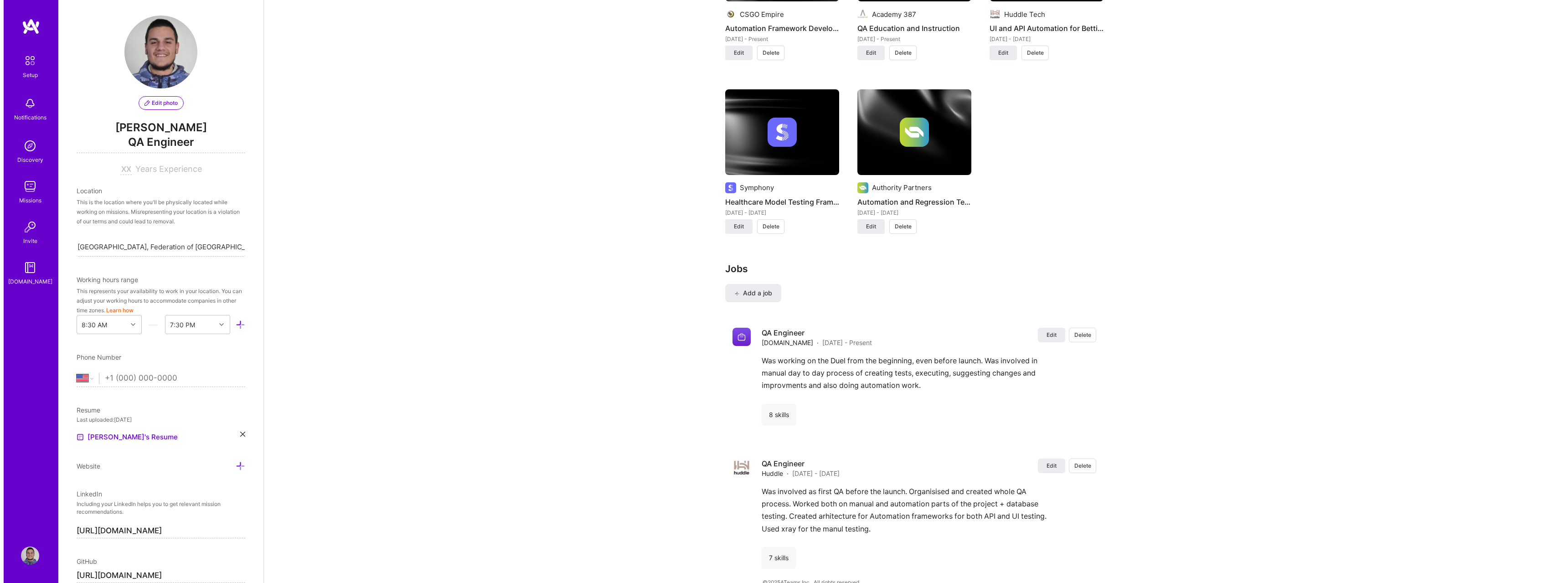
scroll to position [826, 0]
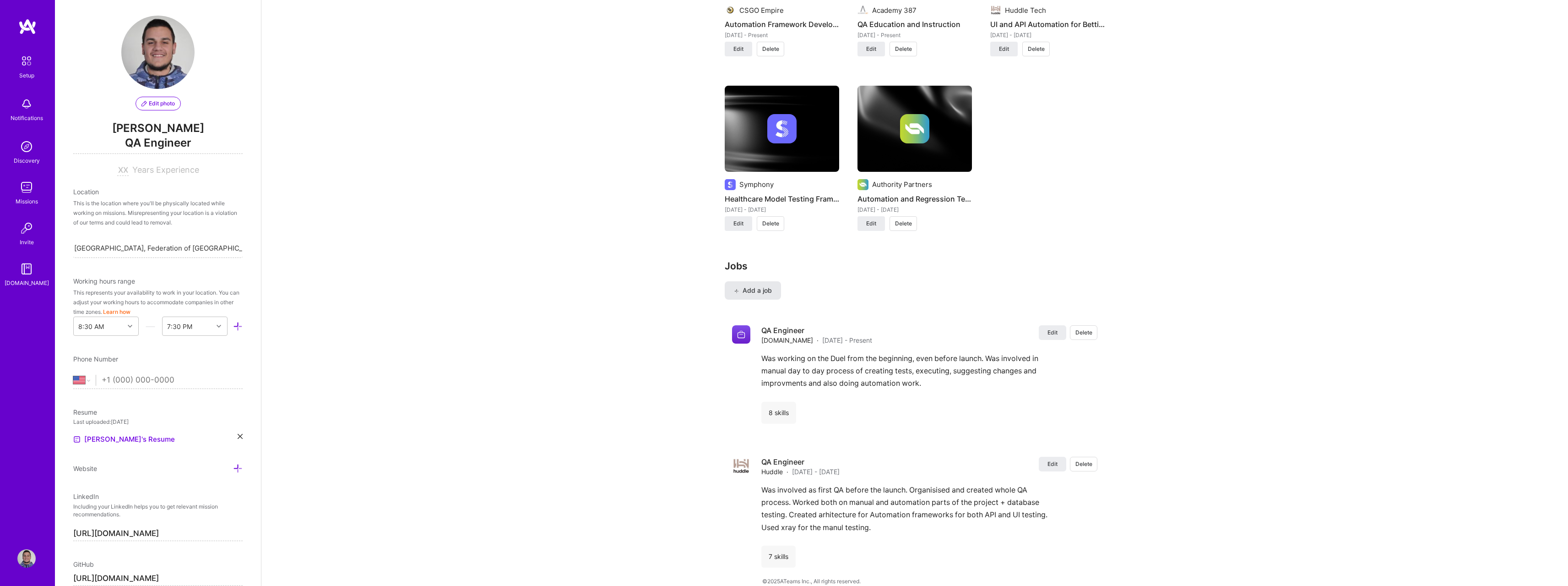
click at [748, 286] on span "Add a job" at bounding box center [753, 290] width 38 height 9
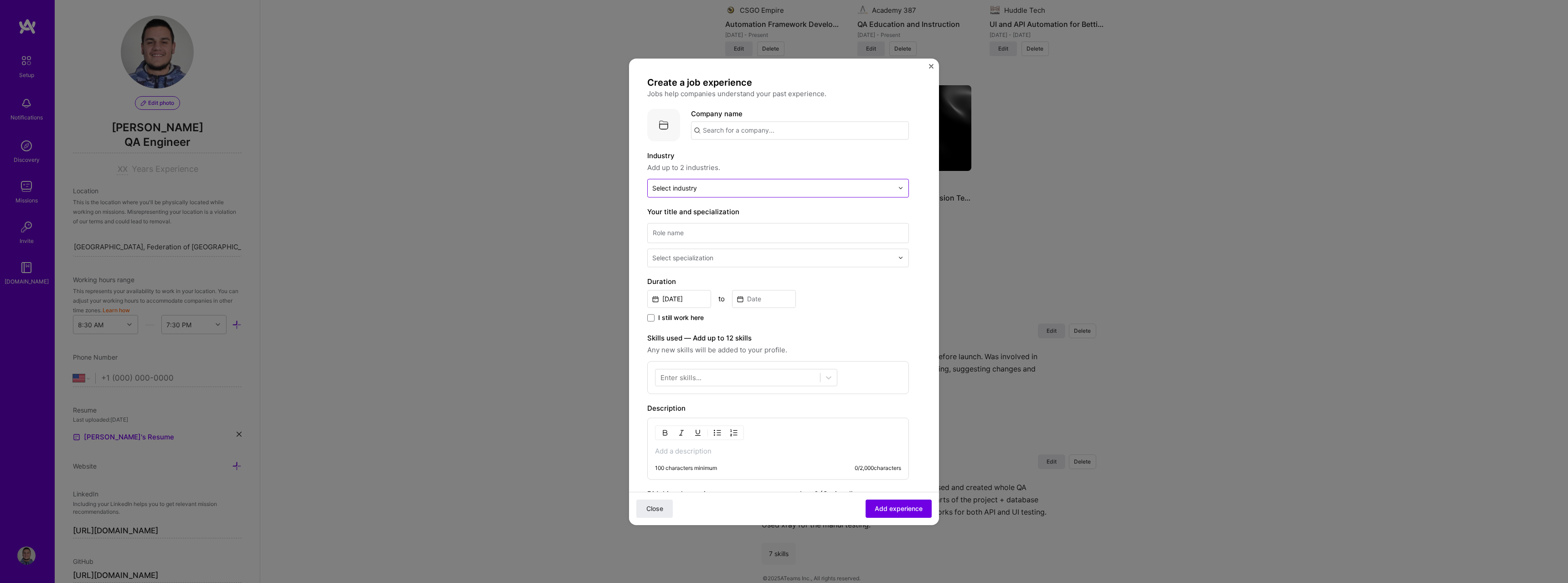
click at [734, 186] on input "text" at bounding box center [773, 188] width 241 height 10
click at [747, 135] on input "text" at bounding box center [800, 130] width 218 height 18
click at [764, 252] on div "Symphony [DOMAIN_NAME]" at bounding box center [759, 258] width 137 height 25
type input "Symphony"
click at [704, 189] on input "text" at bounding box center [773, 188] width 241 height 10
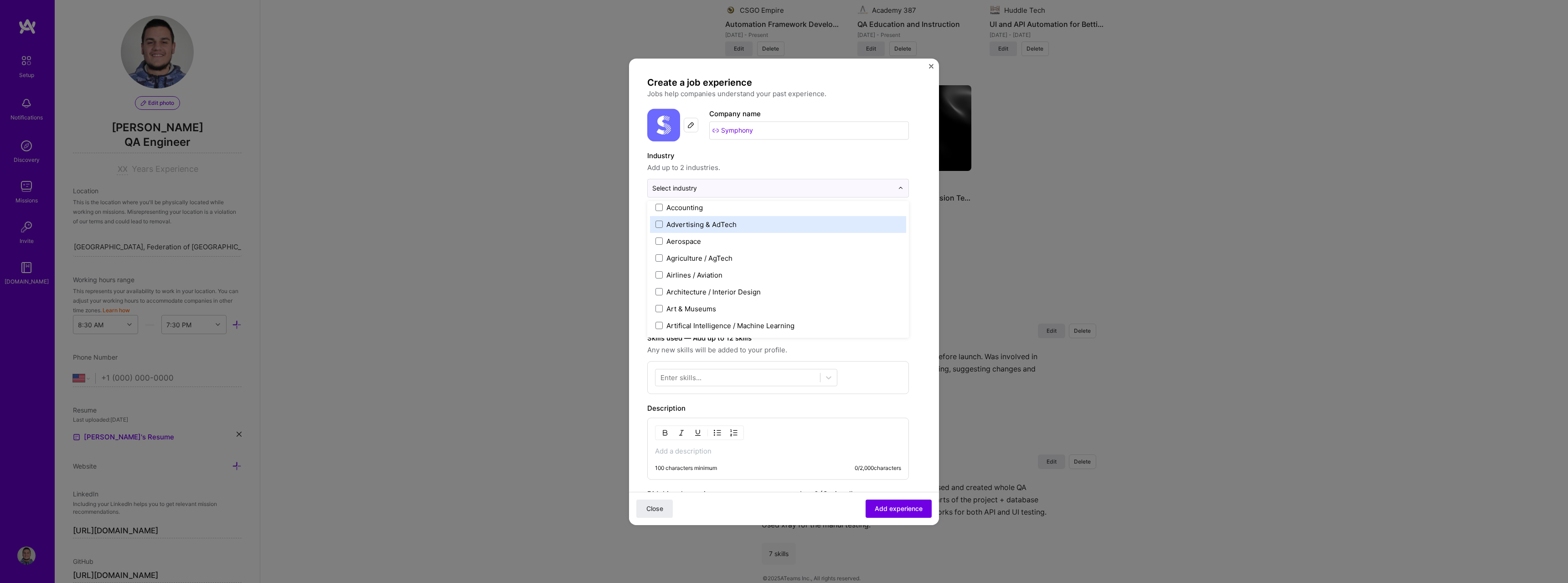
scroll to position [182, 0]
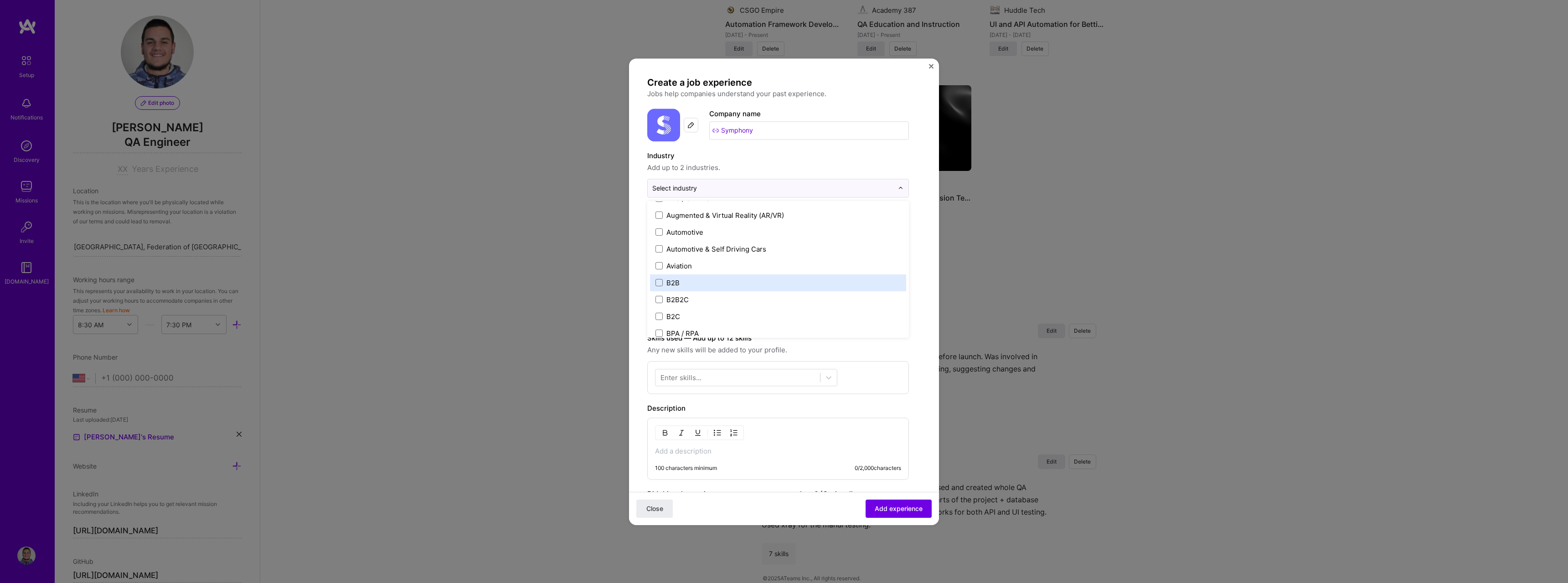
click at [746, 280] on label "B2B" at bounding box center [778, 283] width 245 height 10
click at [752, 280] on label "Delivery" at bounding box center [778, 280] width 245 height 10
click at [918, 149] on form "Create a job experience Jobs help companies understand your past experience. Co…" at bounding box center [784, 376] width 310 height 600
click at [809, 237] on input at bounding box center [778, 232] width 261 height 20
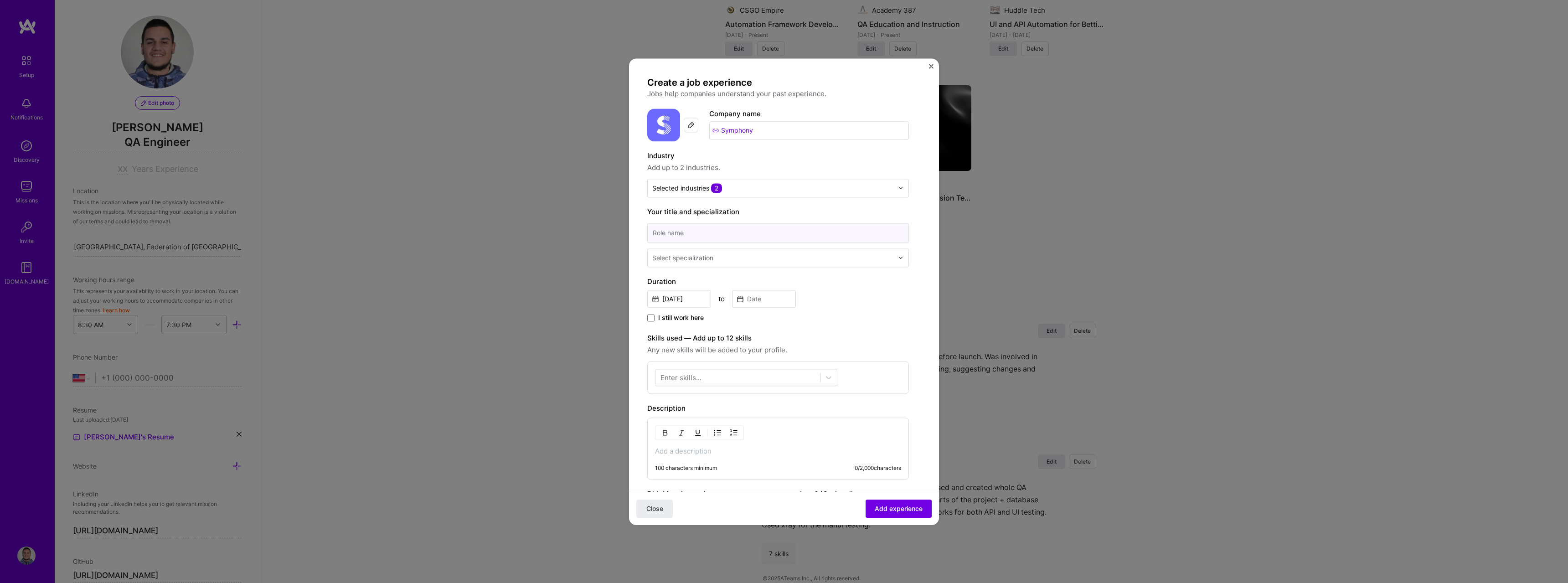
type input "QA Engineer"
click at [701, 260] on div "Select specialization" at bounding box center [682, 258] width 61 height 10
type input "qa"
click at [698, 279] on div "QA Engineer" at bounding box center [778, 282] width 256 height 17
click at [699, 303] on input "[DATE]" at bounding box center [679, 298] width 64 height 18
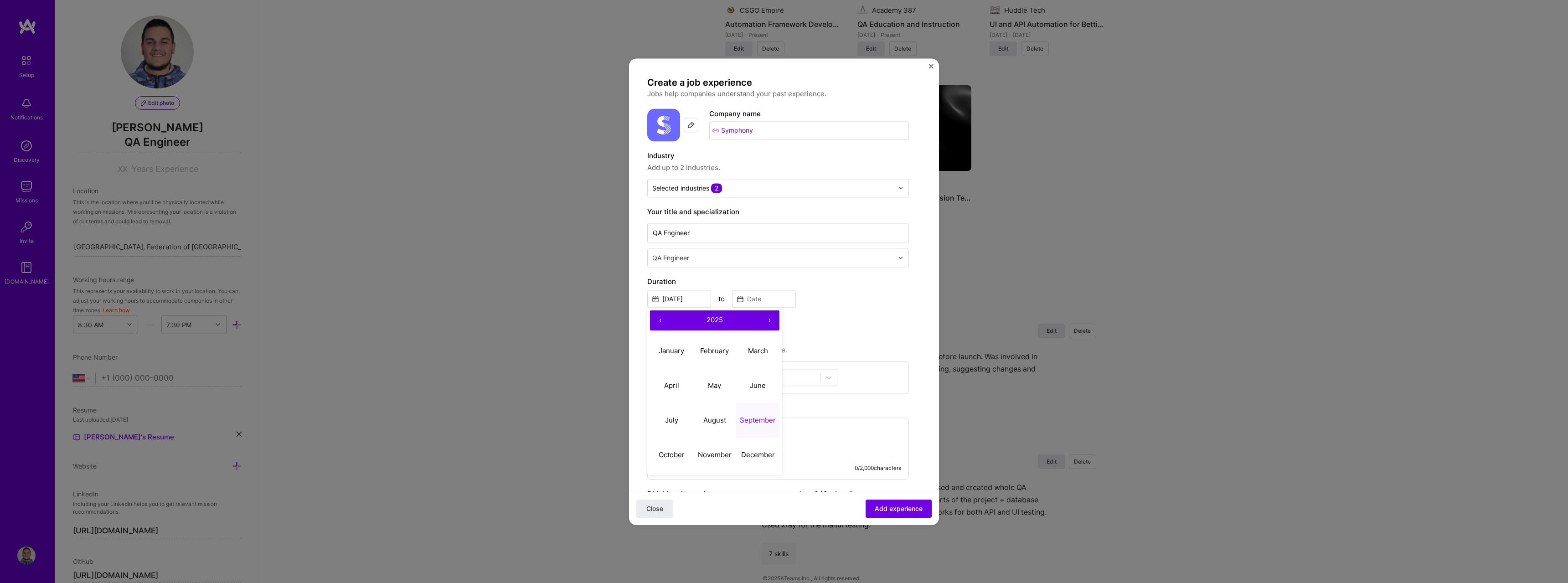
click at [662, 320] on button "‹" at bounding box center [660, 320] width 20 height 20
click at [661, 320] on button "‹" at bounding box center [660, 320] width 20 height 20
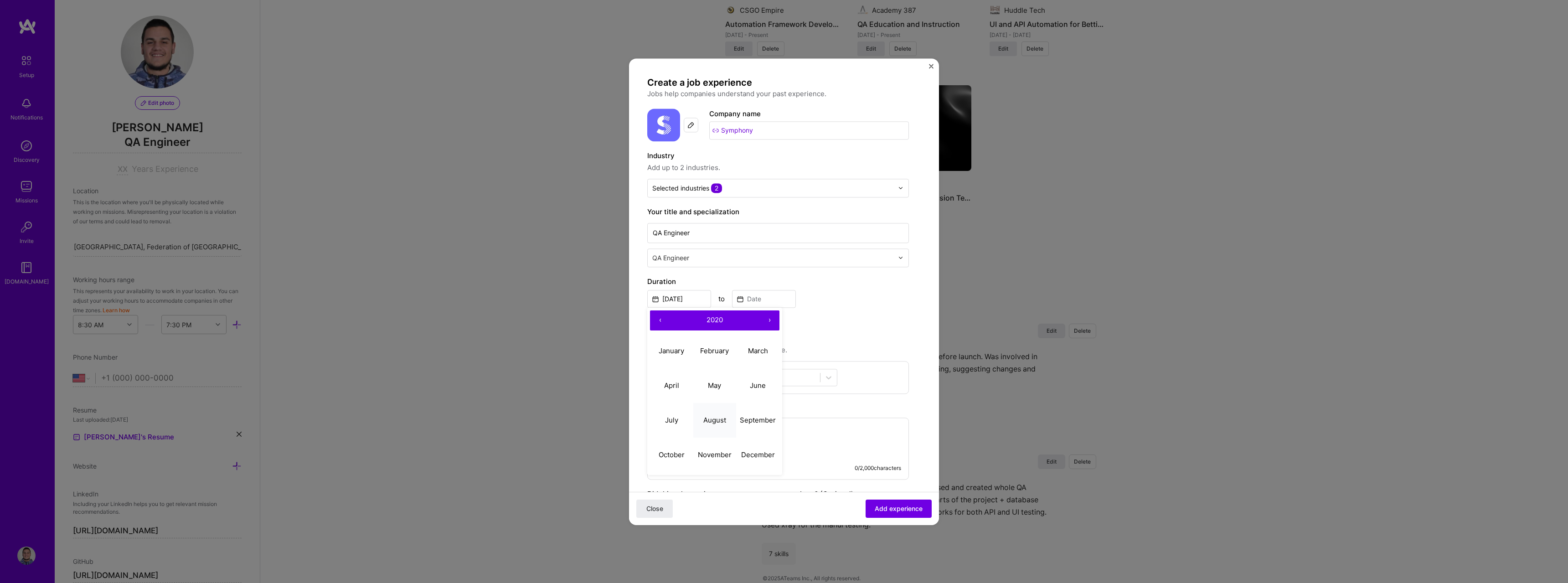
click at [716, 418] on abbr "August" at bounding box center [714, 420] width 23 height 9
type input "[DATE]"
click at [774, 302] on input at bounding box center [764, 298] width 64 height 18
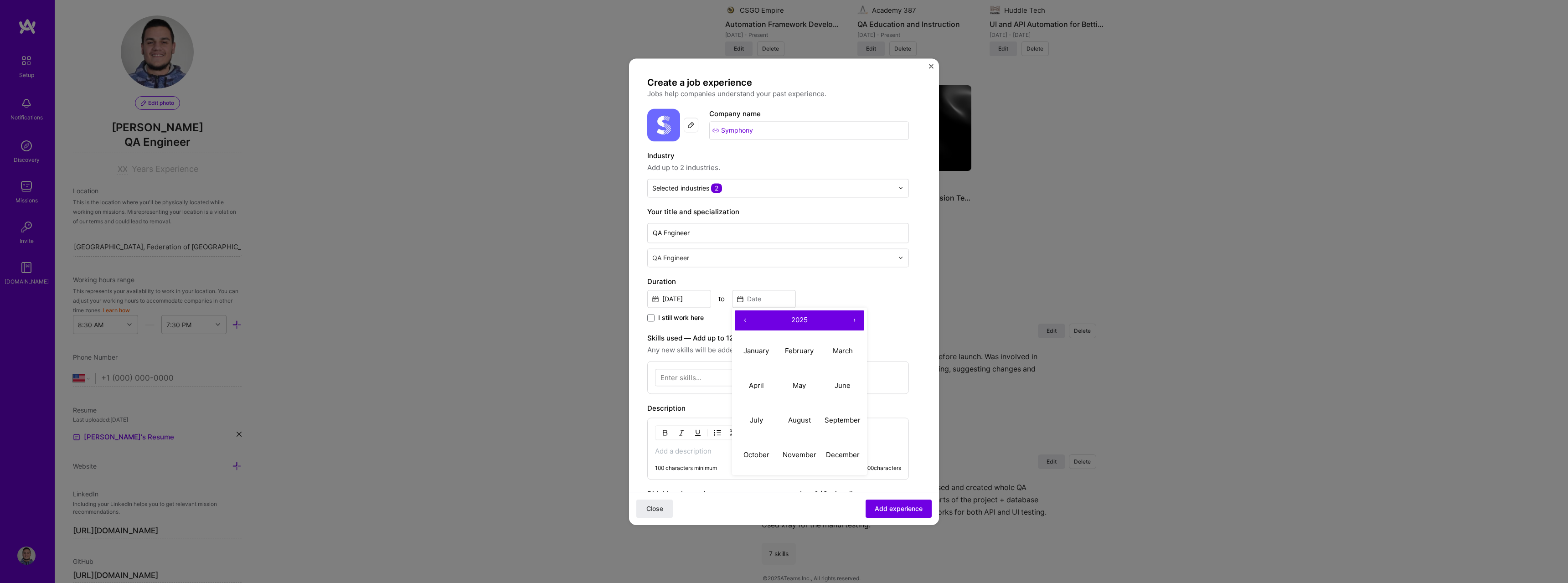
click at [852, 319] on button "›" at bounding box center [854, 320] width 20 height 20
click at [747, 322] on button "‹" at bounding box center [744, 320] width 20 height 20
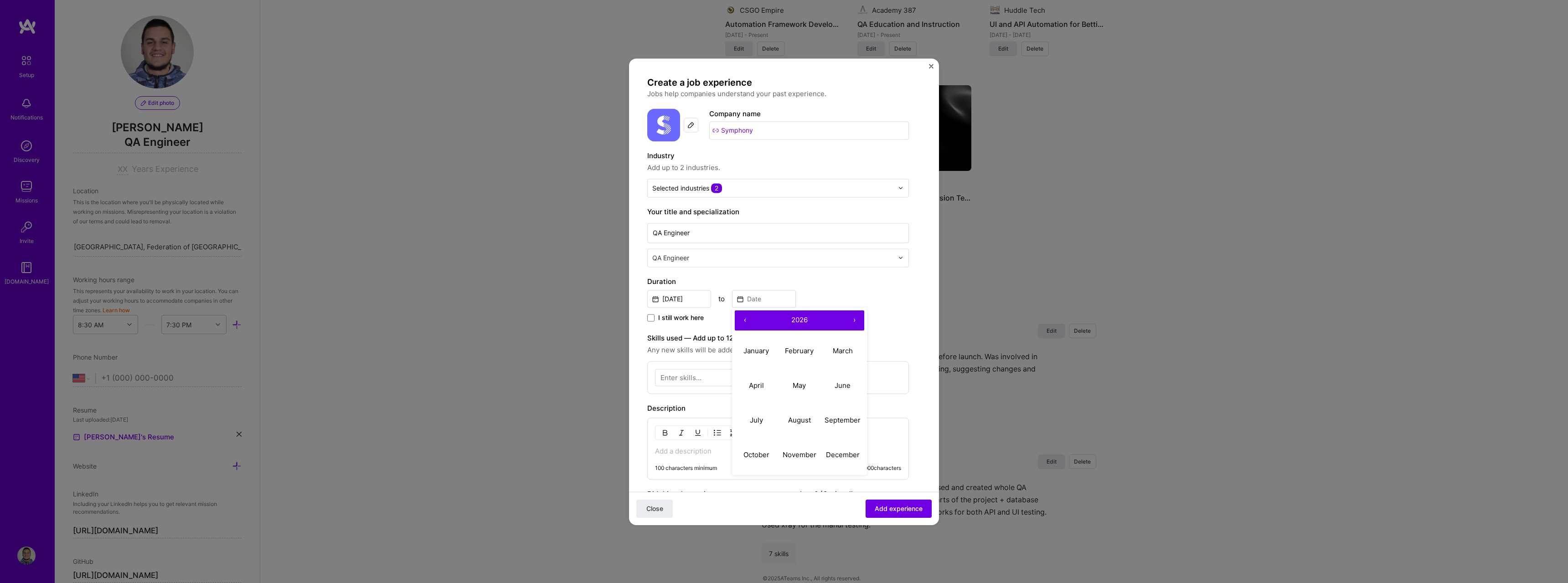
click at [747, 322] on button "‹" at bounding box center [744, 320] width 20 height 20
click at [795, 386] on abbr "May" at bounding box center [799, 385] width 13 height 9
click at [771, 301] on input "[DATE]" at bounding box center [764, 298] width 64 height 18
click at [747, 322] on button "‹" at bounding box center [744, 320] width 20 height 20
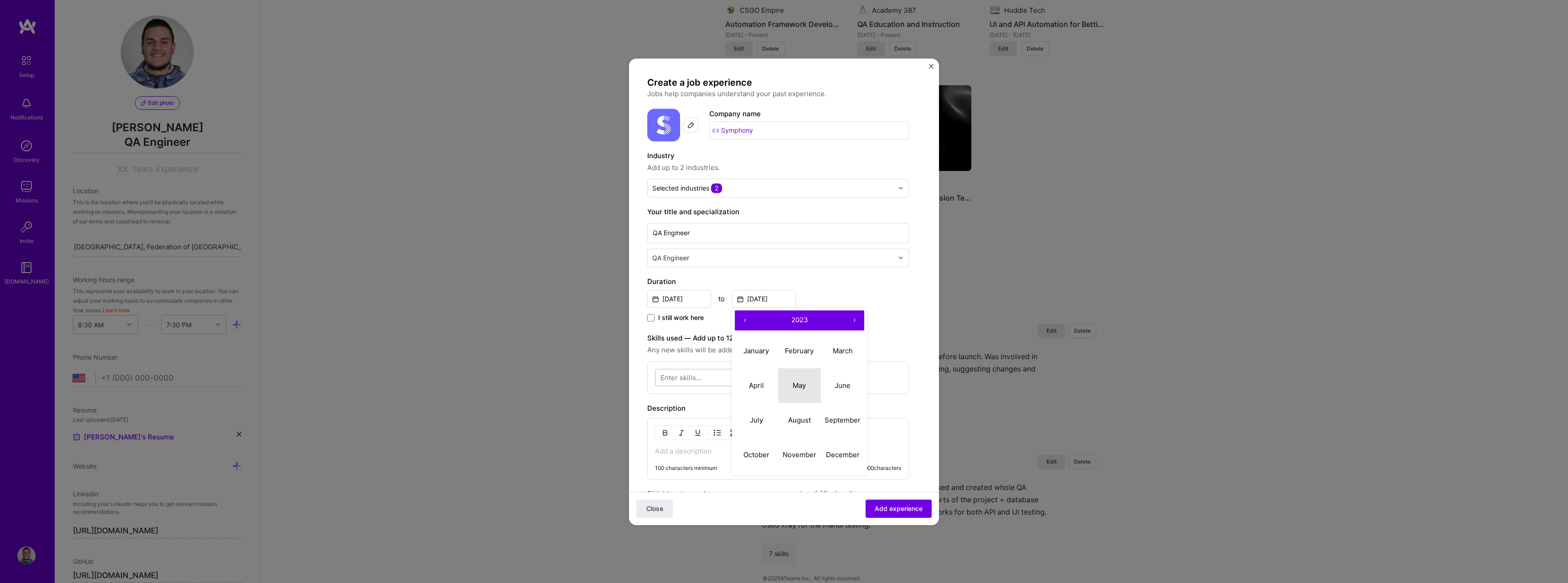
click at [784, 379] on button "May" at bounding box center [800, 386] width 43 height 34
type input "[DATE]"
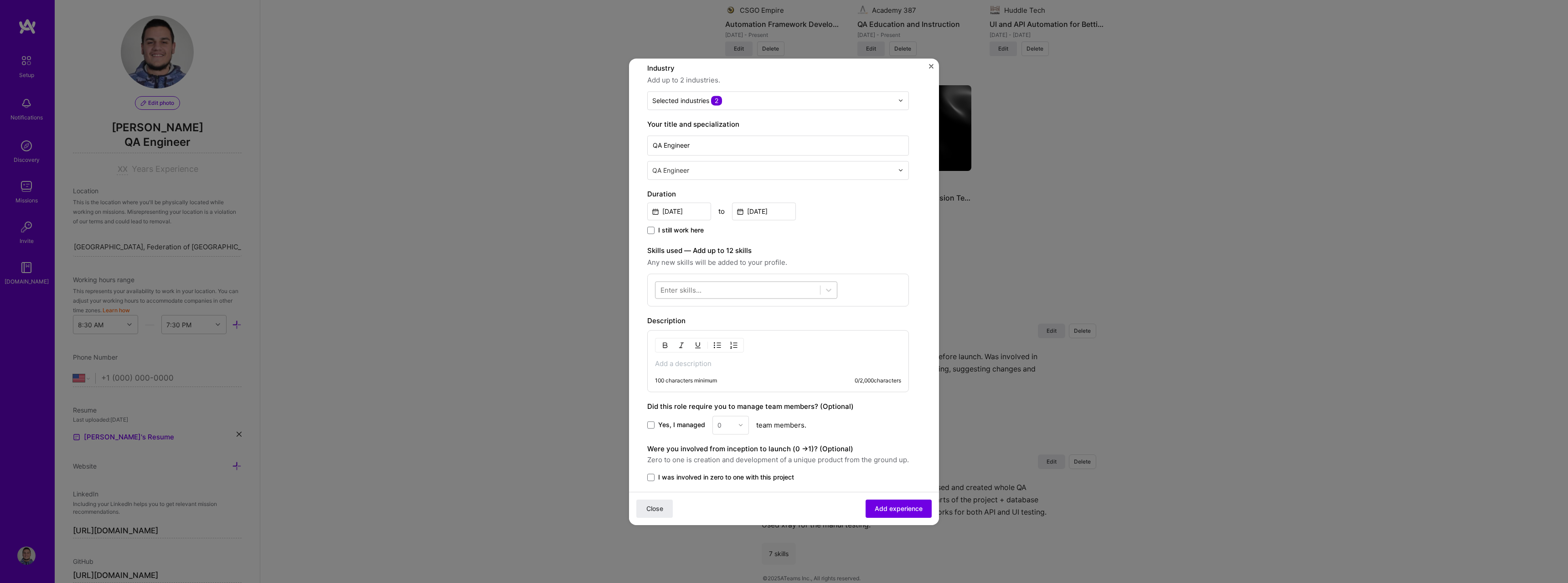
scroll to position [91, 0]
click at [738, 291] on div at bounding box center [738, 286] width 164 height 15
type input "n"
click at [731, 336] on div "JavaScript" at bounding box center [746, 340] width 172 height 10
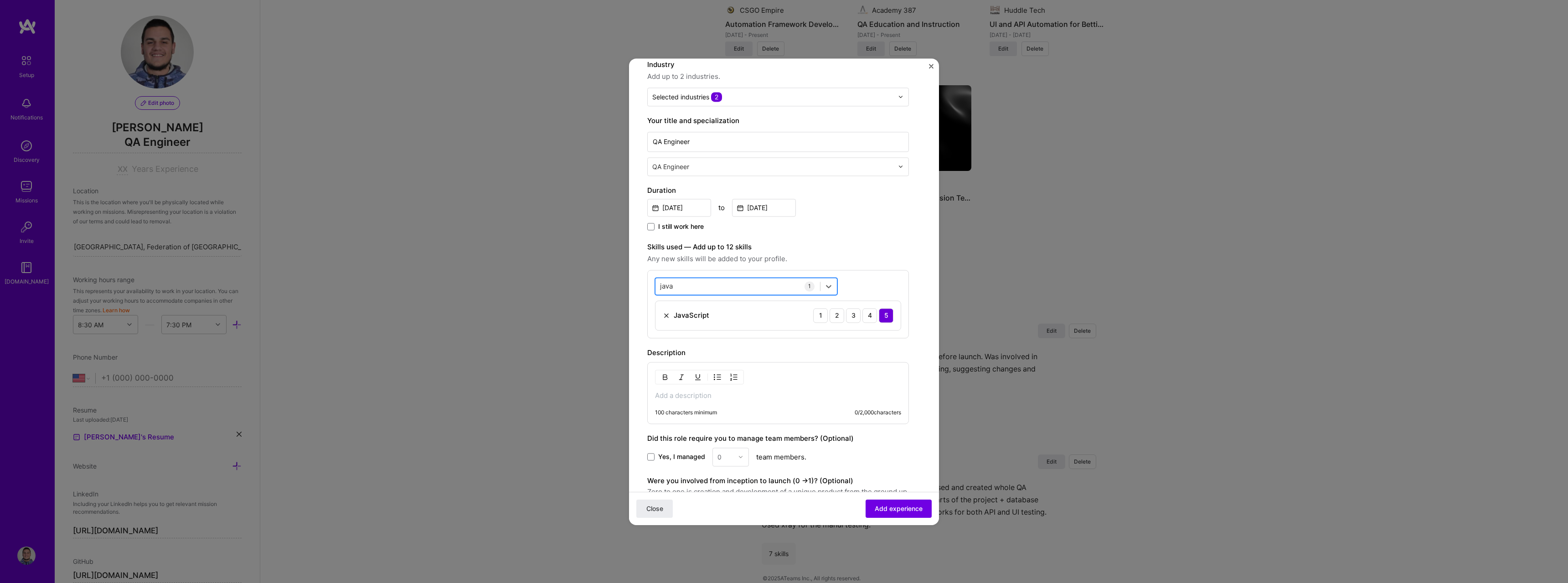
click at [710, 284] on div "java java" at bounding box center [738, 286] width 164 height 15
drag, startPoint x: 685, startPoint y: 279, endPoint x: 621, endPoint y: 276, distance: 64.1
click at [623, 276] on div "Create a job experience Jobs help companies understand your past experience. Co…" at bounding box center [784, 292] width 1568 height 583
click at [696, 327] on div "TypeScript" at bounding box center [746, 323] width 172 height 10
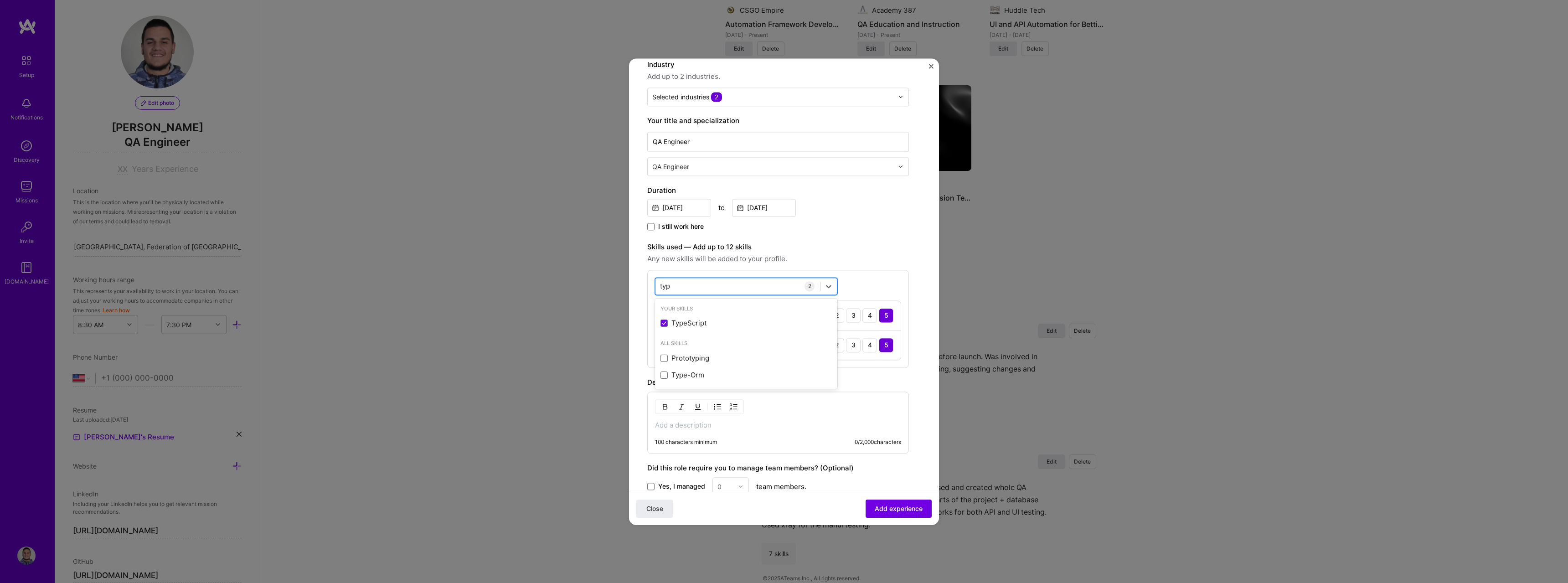
click at [692, 287] on div "typ typ" at bounding box center [738, 286] width 164 height 15
drag, startPoint x: 692, startPoint y: 287, endPoint x: 766, endPoint y: 284, distance: 74.1
click at [699, 286] on div "typ typ" at bounding box center [738, 286] width 164 height 15
click at [698, 317] on div "Java" at bounding box center [746, 323] width 182 height 17
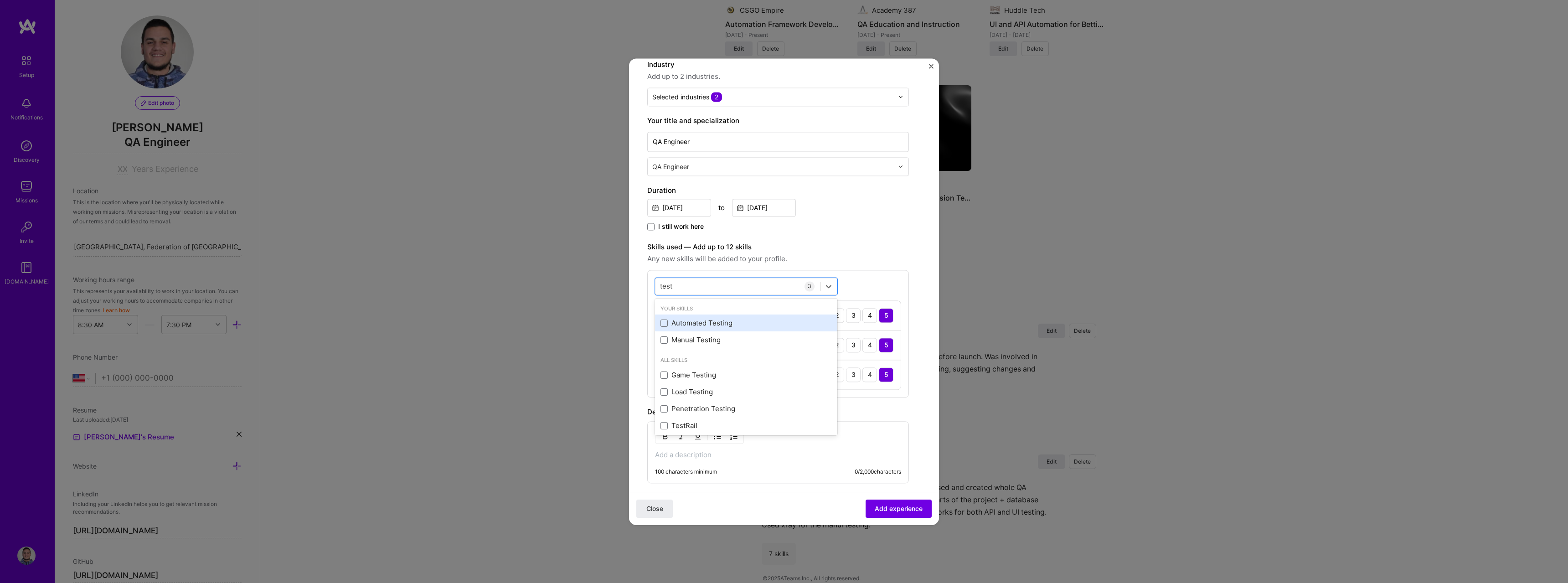
click at [722, 323] on div "Automated Testing" at bounding box center [746, 323] width 172 height 10
click at [717, 339] on div "Manual Testing" at bounding box center [746, 340] width 172 height 10
click at [703, 287] on div "test test" at bounding box center [738, 286] width 164 height 15
type input "ji"
click at [699, 326] on div "Jira" at bounding box center [746, 323] width 172 height 10
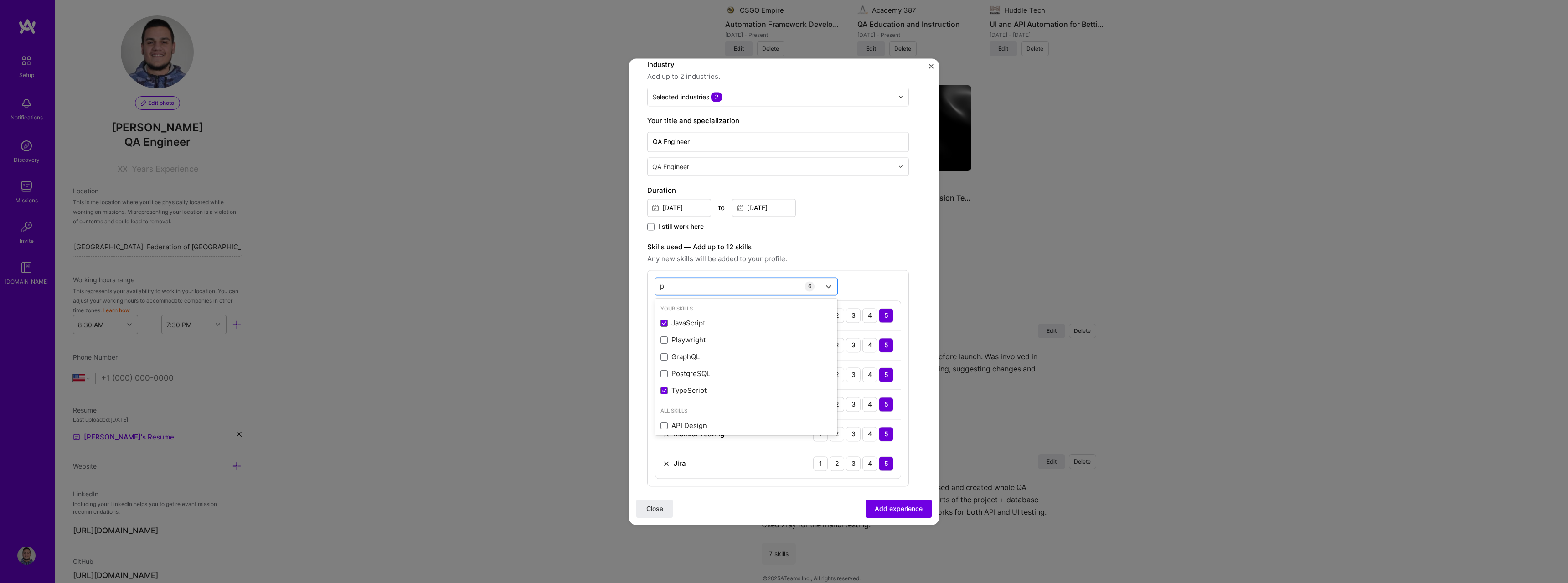
type input "po"
click at [717, 323] on div "PostgreSQL" at bounding box center [746, 323] width 172 height 10
click at [883, 249] on label "Skills used — Add up to 12 skills" at bounding box center [778, 247] width 261 height 11
drag, startPoint x: 714, startPoint y: 274, endPoint x: 717, endPoint y: 280, distance: 6.7
click at [714, 274] on div "Enter skills... 7 JavaScript 1 2 3 4 5 TypeScript 1 2 3 4 5 Java 1 2 3 4 5 Auto…" at bounding box center [778, 393] width 261 height 246
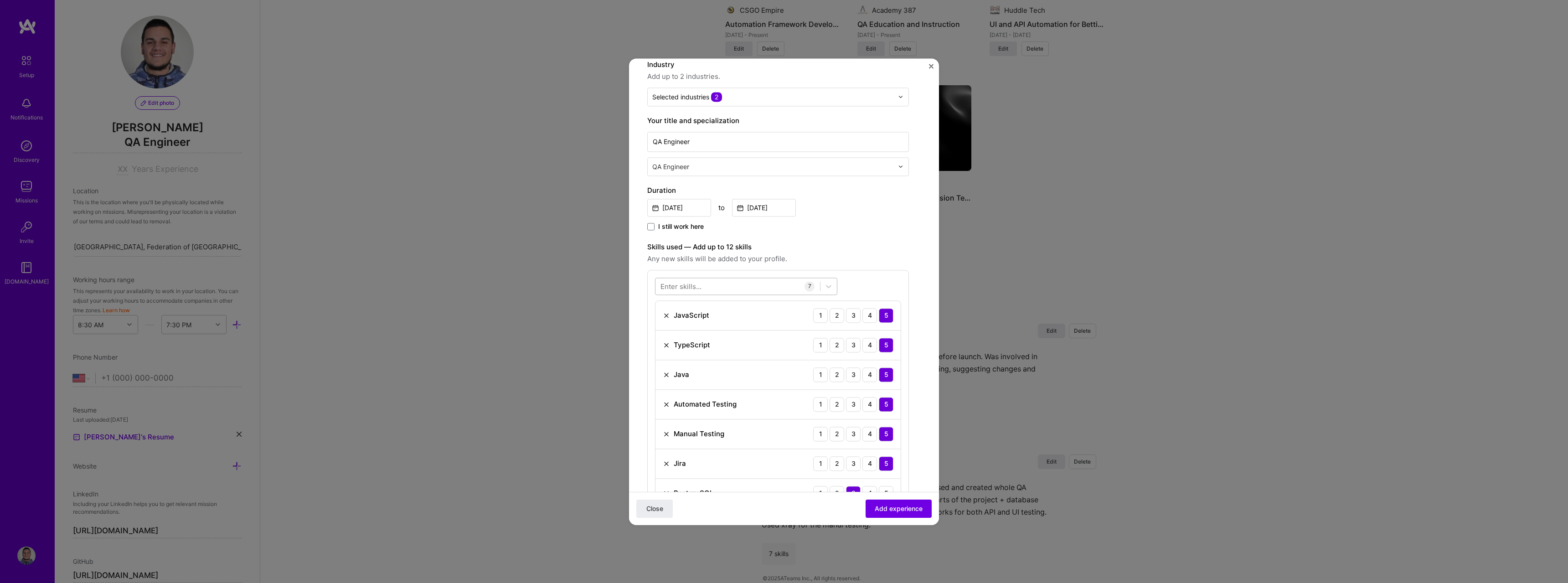
click at [717, 279] on div at bounding box center [738, 286] width 164 height 15
drag, startPoint x: 713, startPoint y: 319, endPoint x: 823, endPoint y: 300, distance: 111.6
click at [714, 319] on div "QA (Quality Assurance)" at bounding box center [746, 323] width 172 height 10
type input "qa"
click at [867, 260] on span "Any new skills will be added to your profile." at bounding box center [778, 259] width 261 height 11
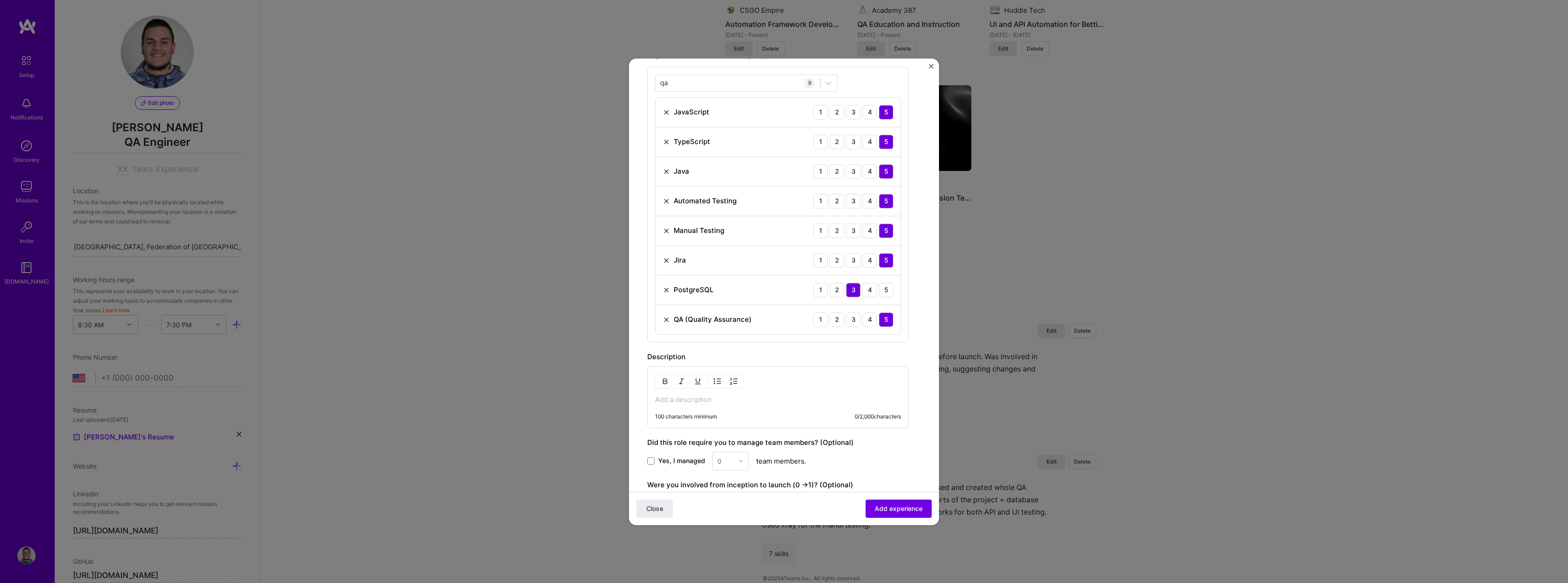
scroll to position [319, 0]
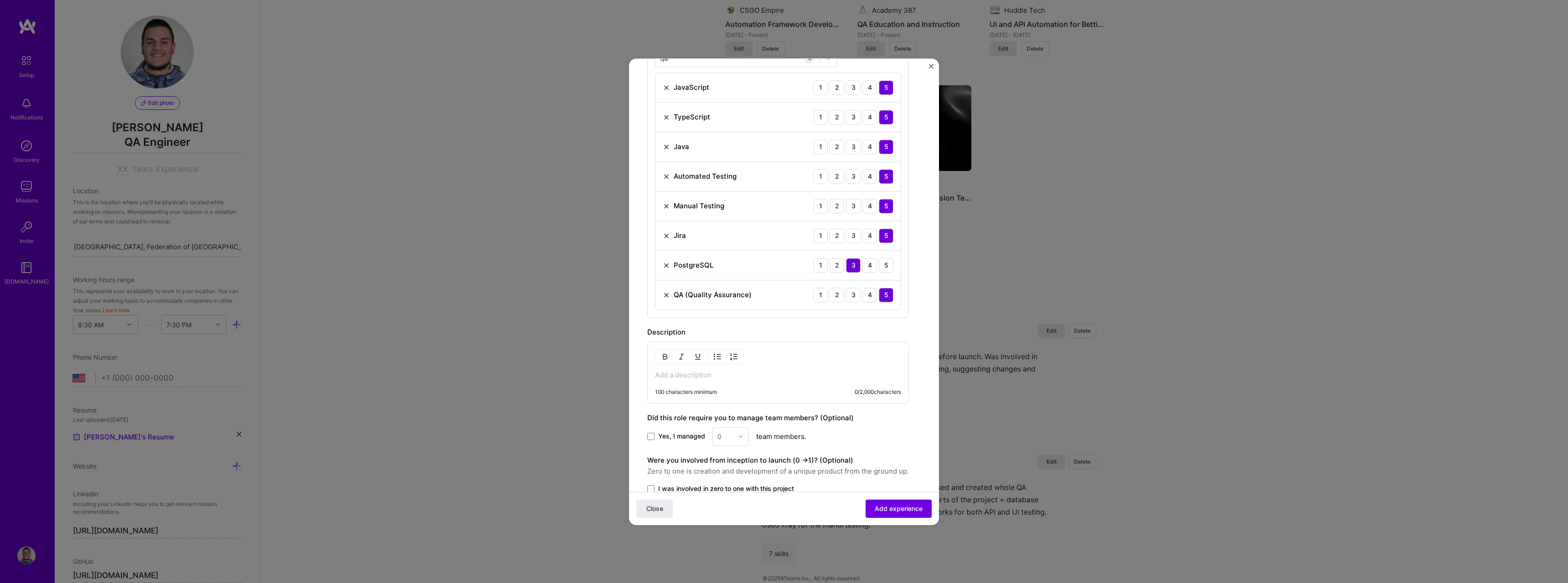
click at [746, 372] on p at bounding box center [778, 375] width 246 height 9
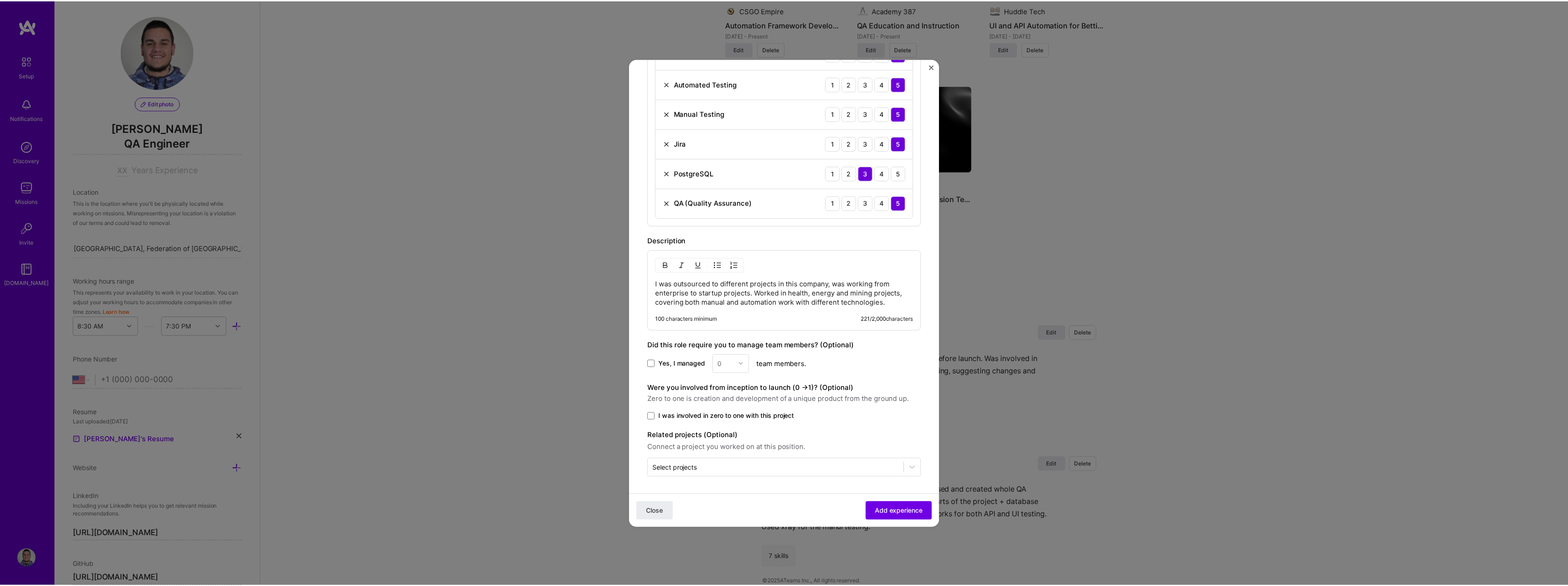
scroll to position [415, 0]
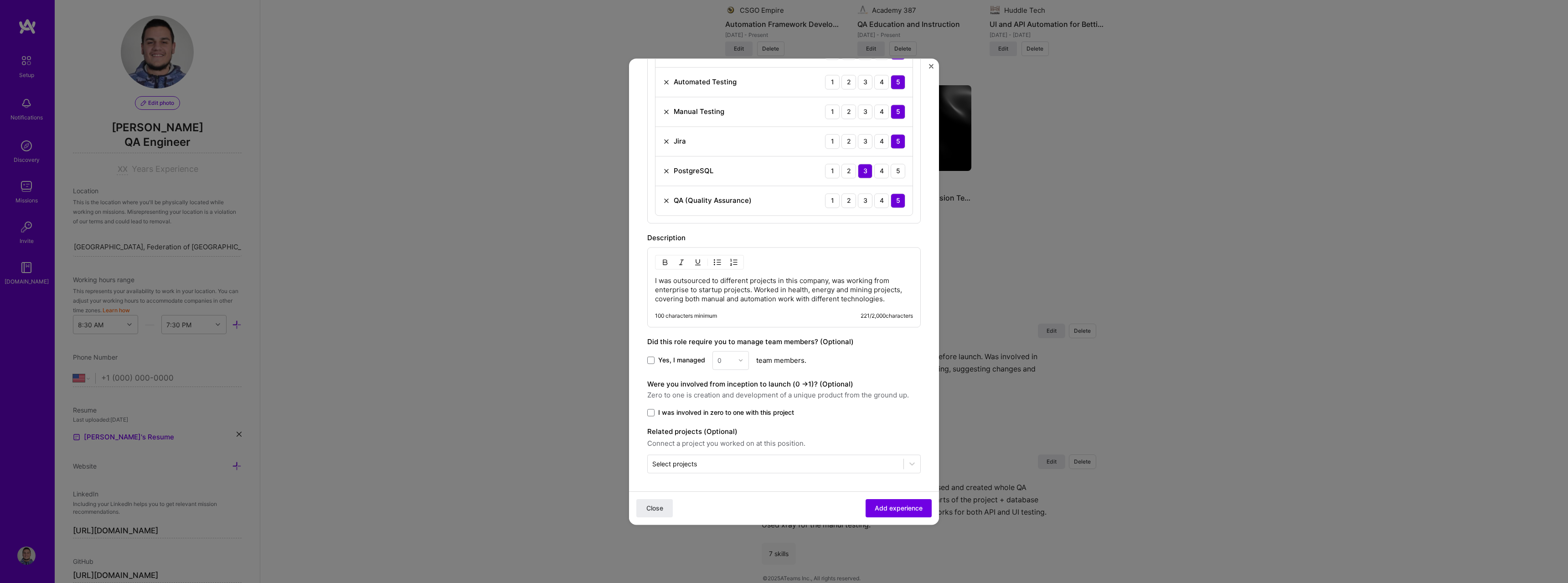
drag, startPoint x: 762, startPoint y: 414, endPoint x: 778, endPoint y: 427, distance: 20.6
click at [763, 414] on span "I was involved in zero to one with this project" at bounding box center [726, 412] width 136 height 9
click at [0, 0] on input "I was involved in zero to one with this project" at bounding box center [0, 0] width 0 height 0
click at [897, 502] on button "Add experience" at bounding box center [898, 508] width 66 height 18
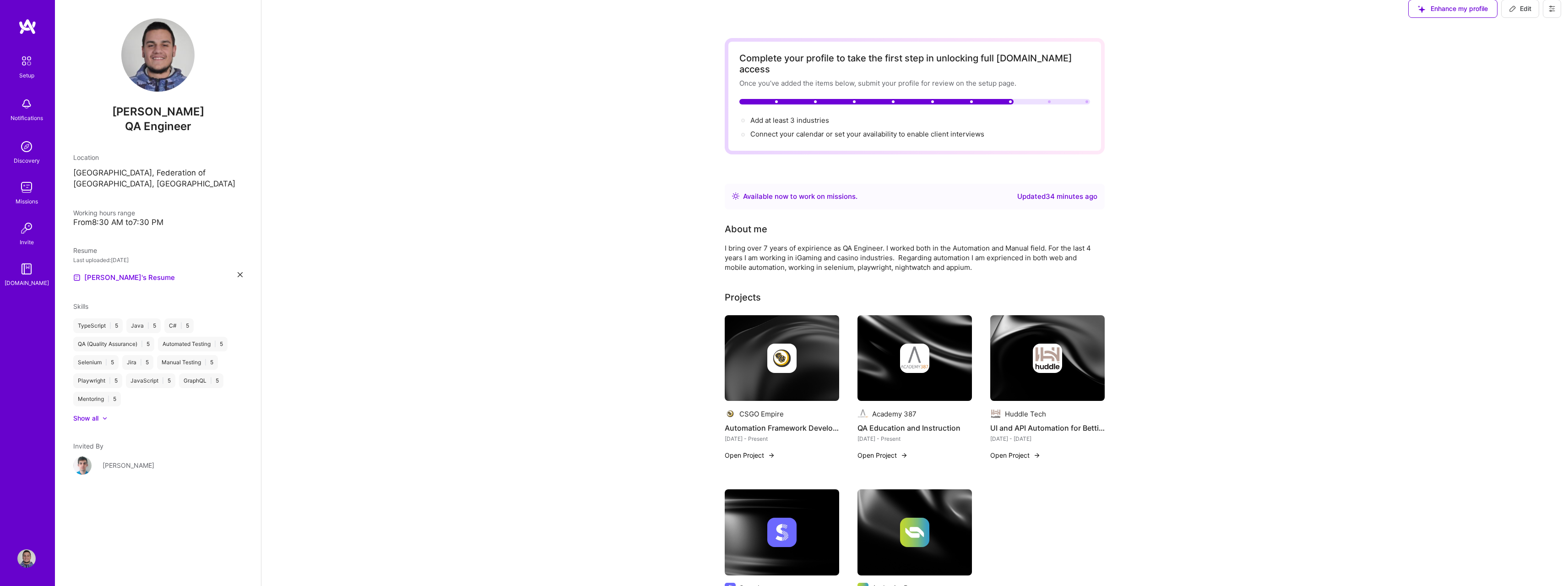
scroll to position [0, 0]
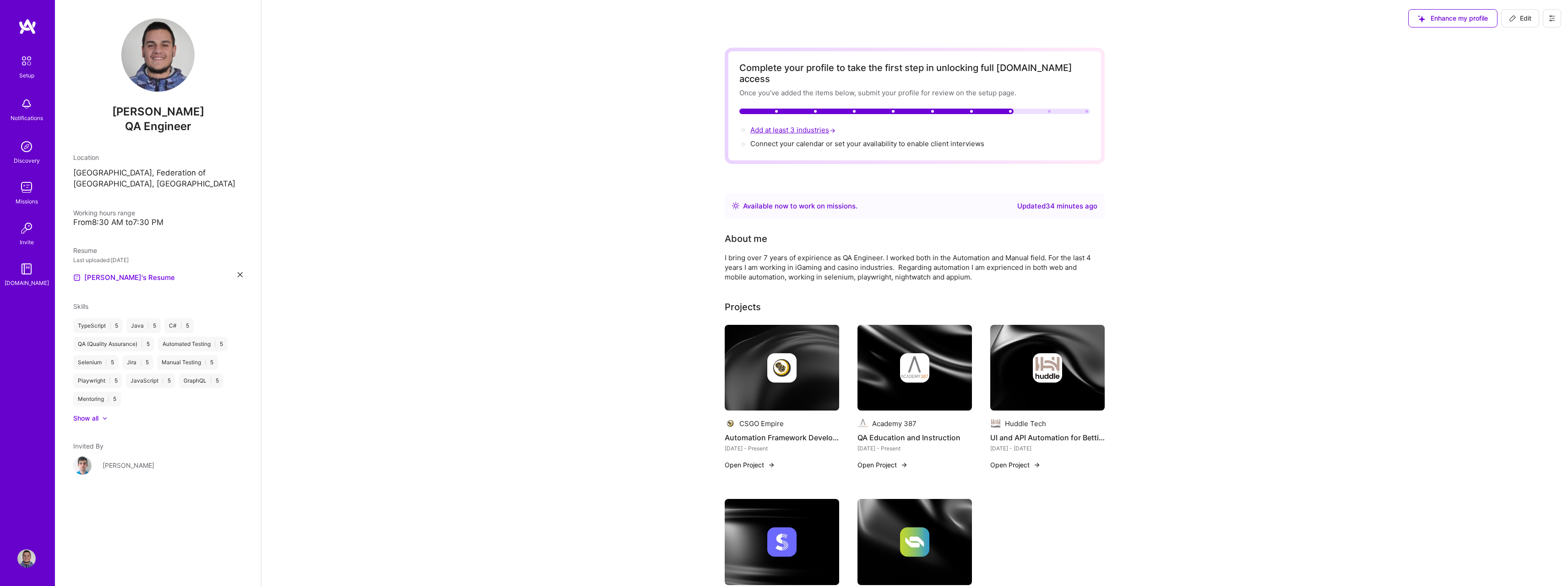
click at [808, 125] on span "Add at least 3 industries →" at bounding box center [793, 130] width 87 height 9
select select "US"
select select "Right Now"
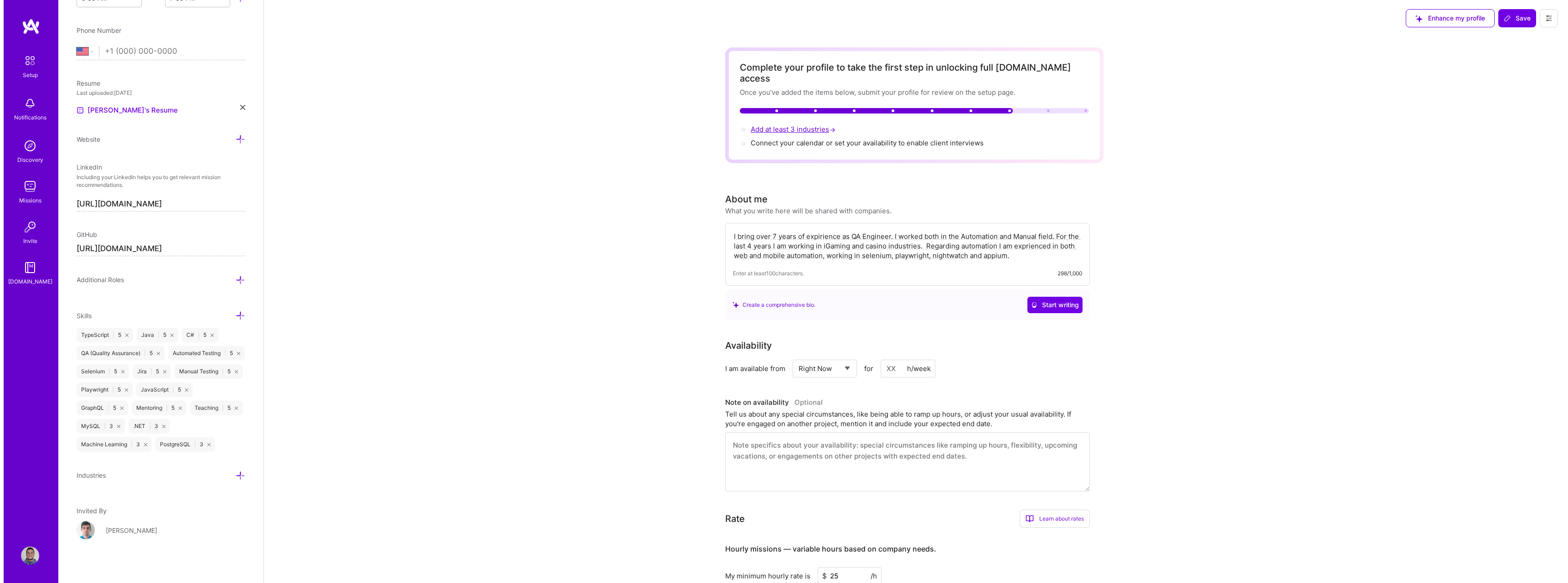
scroll to position [351, 0]
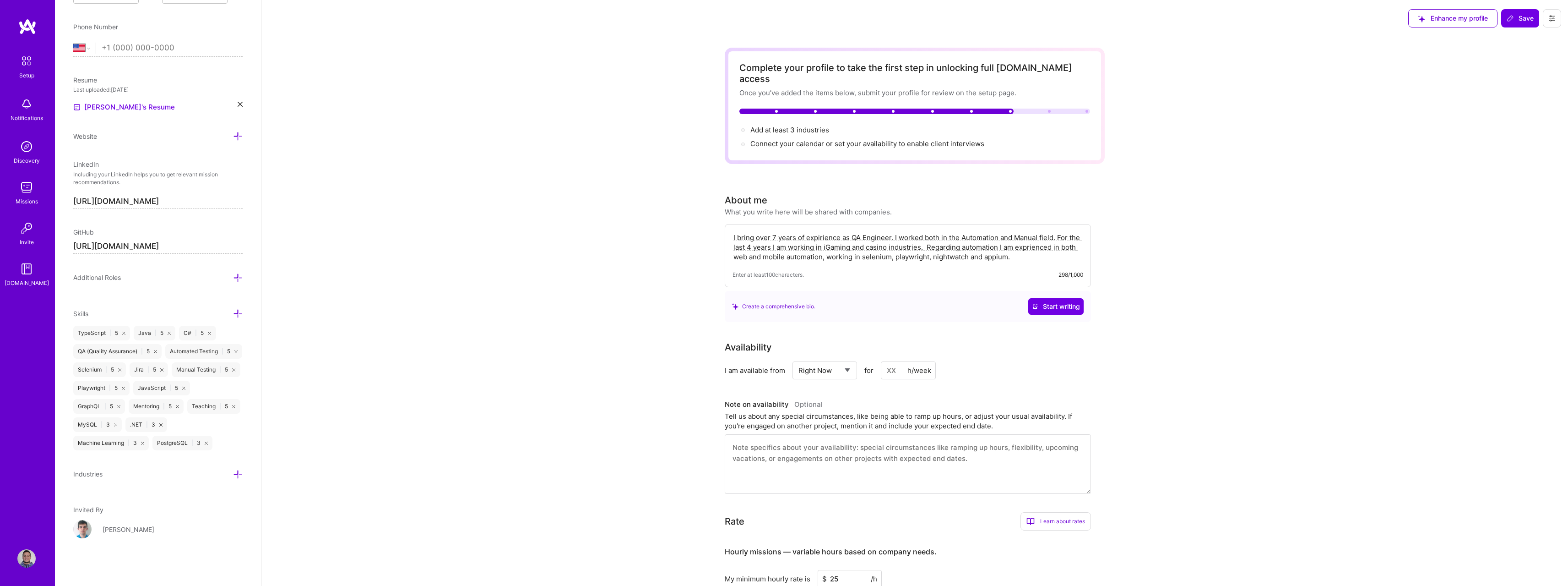
click at [233, 473] on icon at bounding box center [238, 475] width 10 height 10
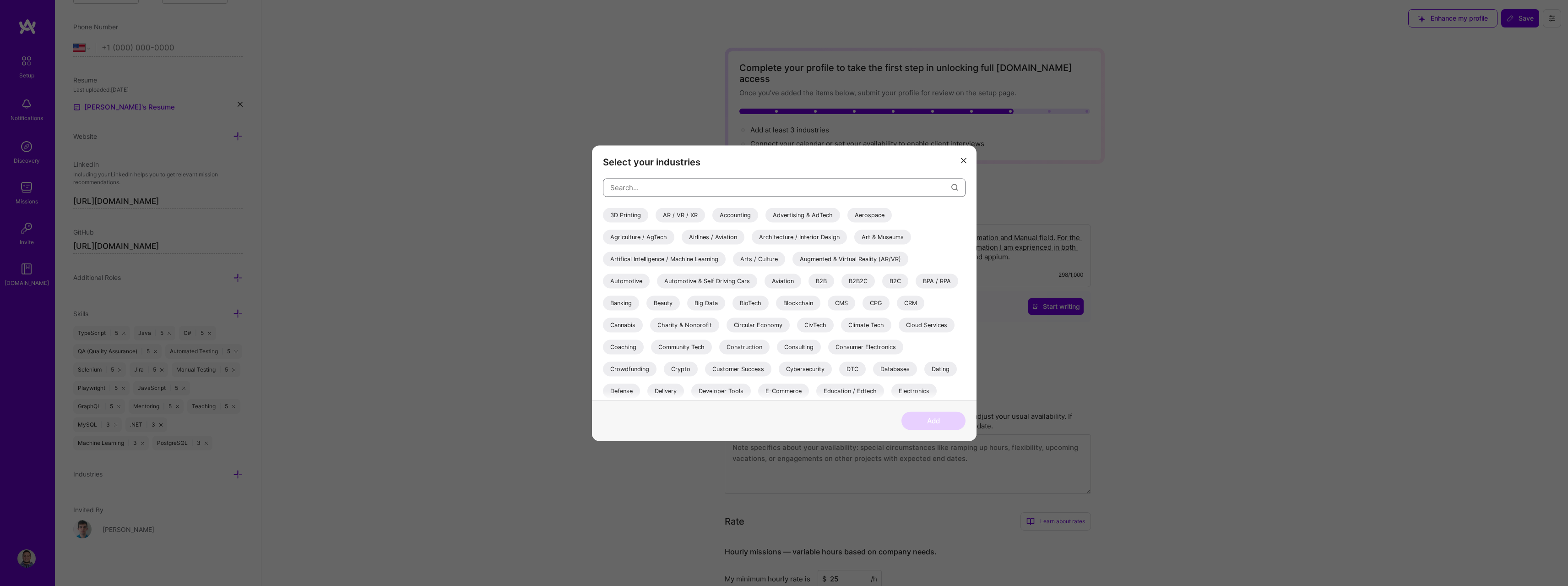
click at [654, 189] on input "modal" at bounding box center [781, 188] width 341 height 23
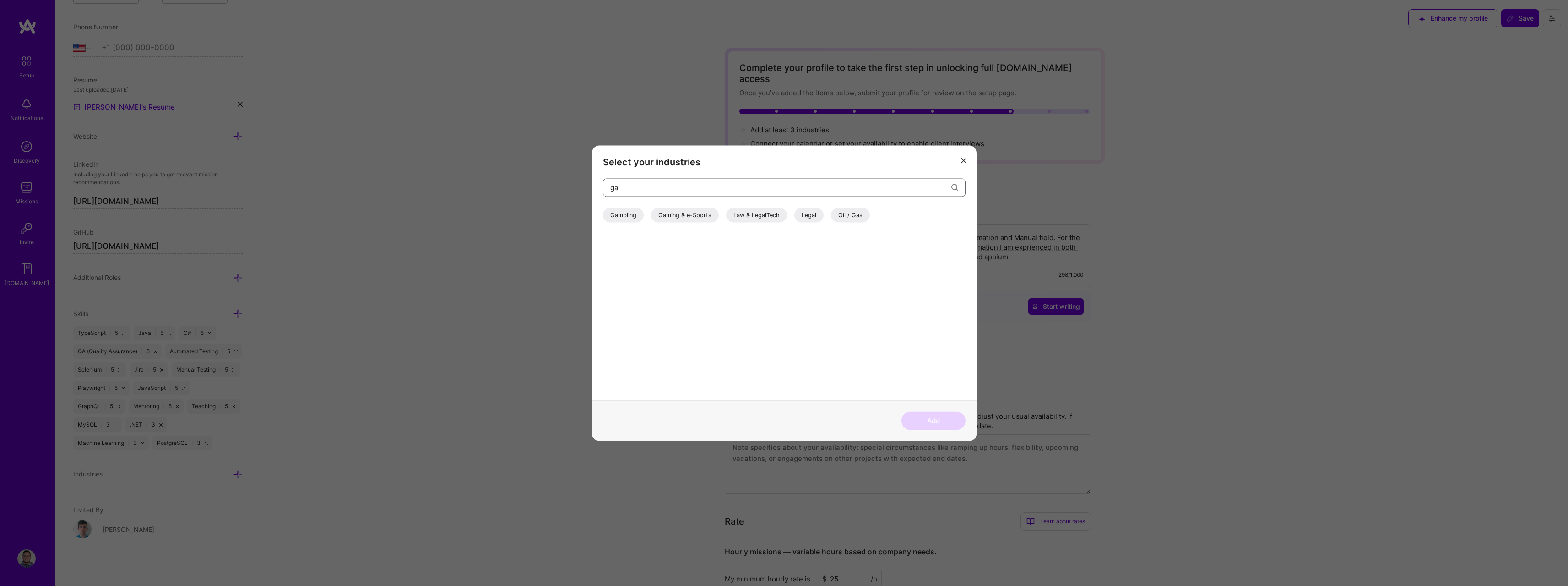
type input "ga"
click at [628, 215] on div "Gambling" at bounding box center [623, 215] width 41 height 15
click at [692, 219] on div "Gaming & e-Sports" at bounding box center [685, 215] width 68 height 15
click at [909, 189] on input "ga" at bounding box center [781, 188] width 341 height 23
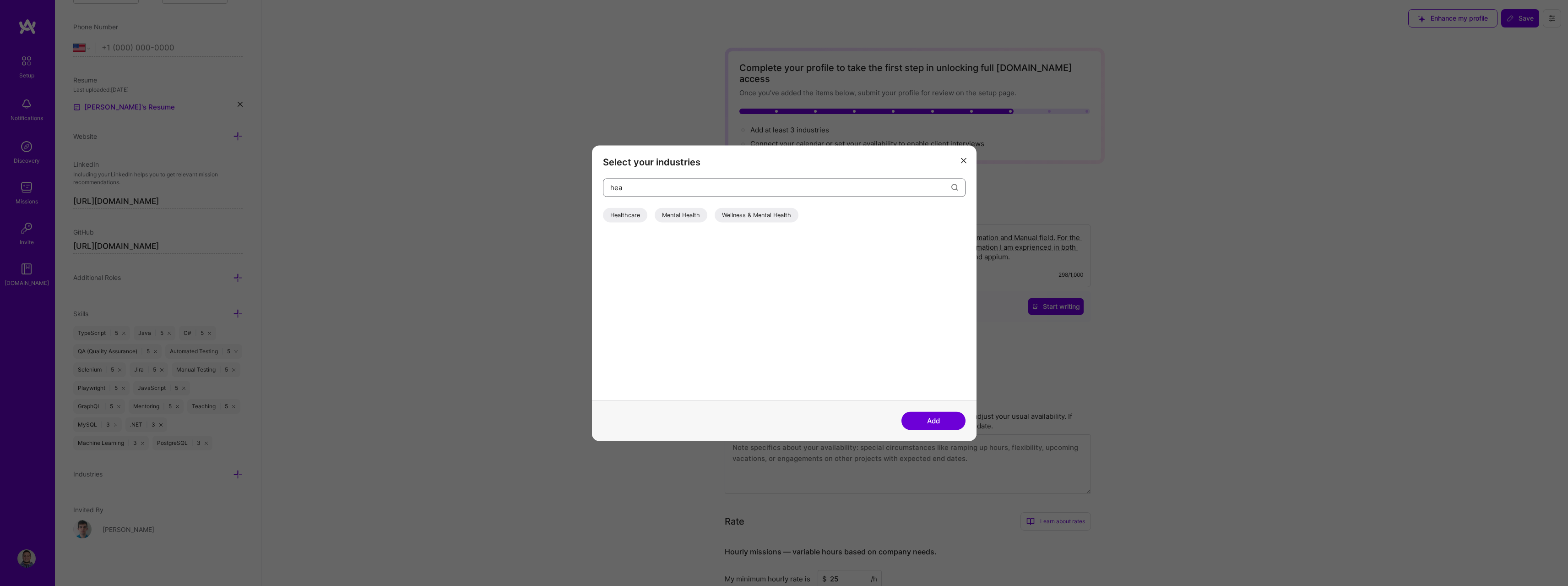
type input "hea"
click at [634, 220] on div "Healthcare" at bounding box center [625, 215] width 44 height 15
drag, startPoint x: 862, startPoint y: 318, endPoint x: 908, endPoint y: 380, distance: 77.2
click at [865, 318] on div "Healthcare Mental Health Wellness & Mental Health" at bounding box center [784, 304] width 363 height 192
click at [916, 413] on button "Add" at bounding box center [934, 420] width 64 height 19
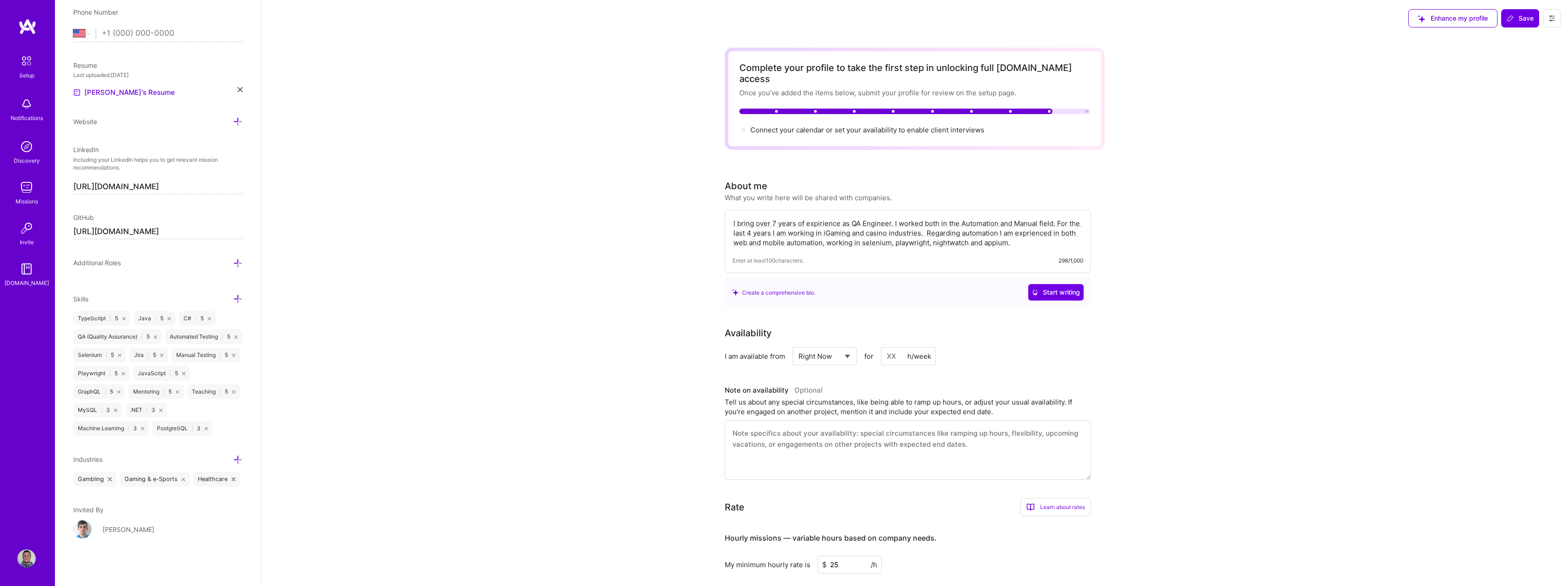
click at [234, 464] on icon at bounding box center [238, 460] width 10 height 10
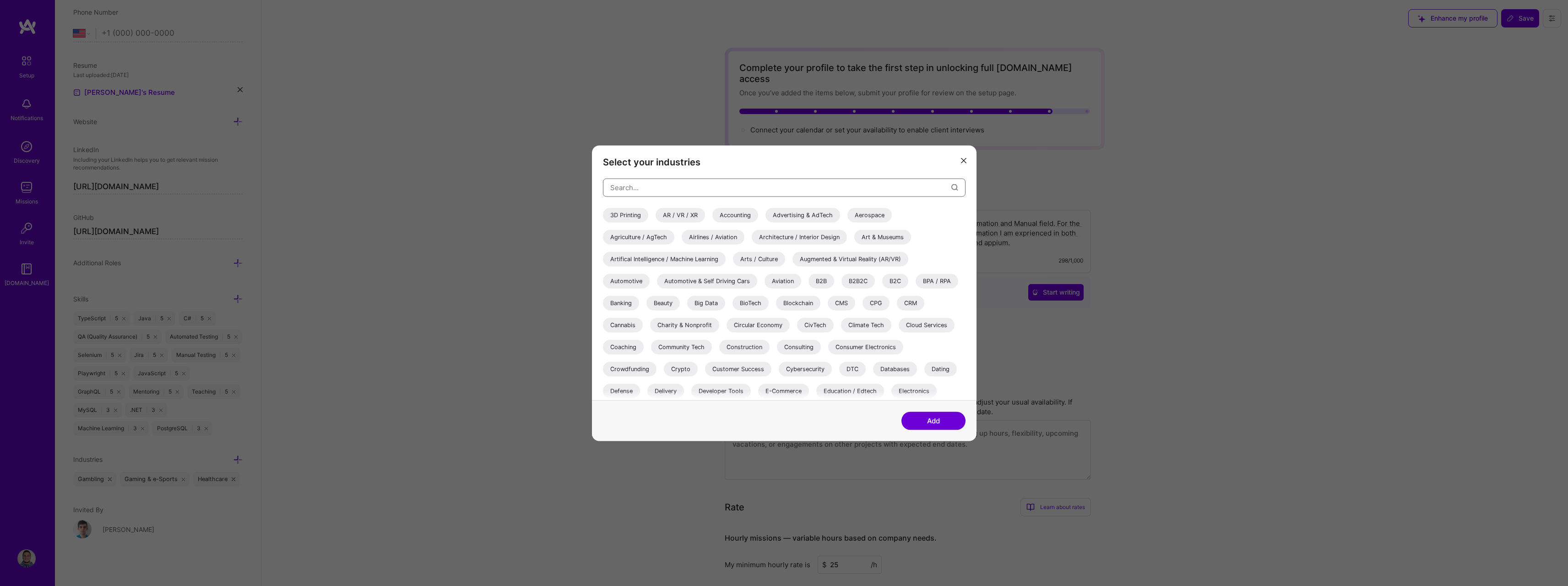
click at [786, 185] on input "modal" at bounding box center [781, 188] width 341 height 23
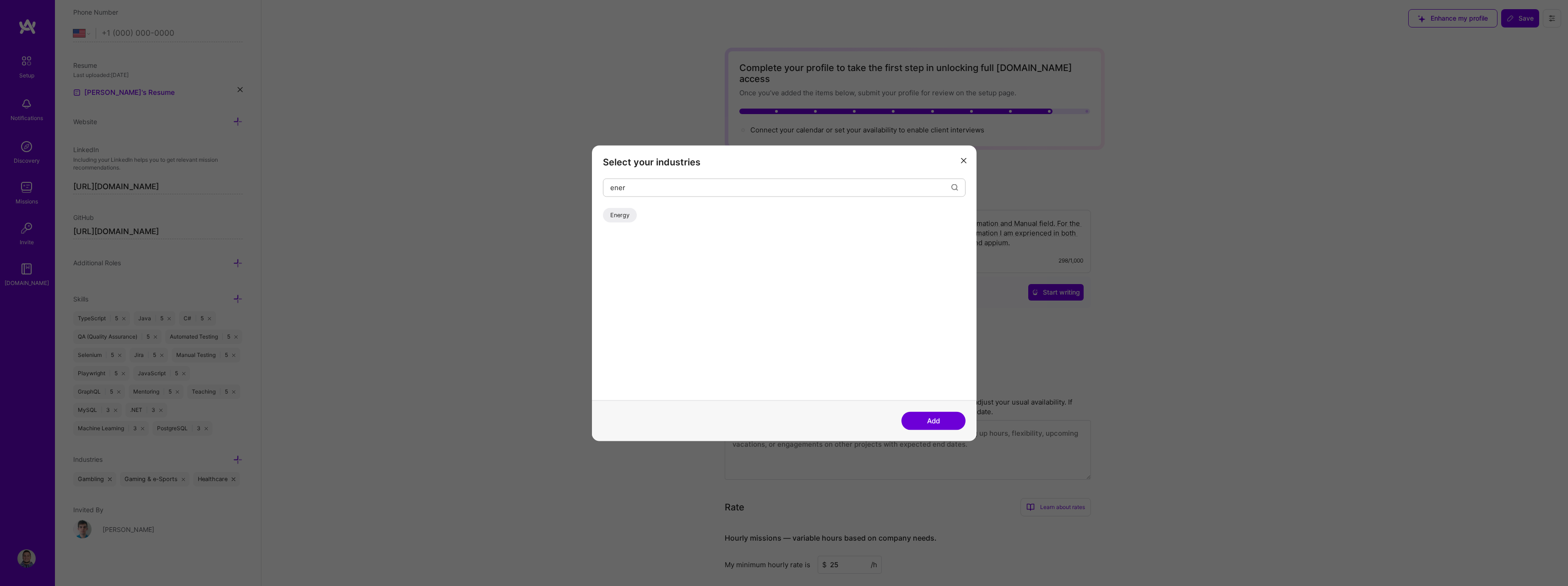
click at [602, 216] on div "Select your industries ener Energy" at bounding box center [784, 273] width 384 height 255
drag, startPoint x: 615, startPoint y: 216, endPoint x: 626, endPoint y: 215, distance: 11.0
click at [616, 216] on div "Energy" at bounding box center [620, 215] width 34 height 15
click at [871, 190] on input "ener" at bounding box center [781, 188] width 341 height 23
type input "e"
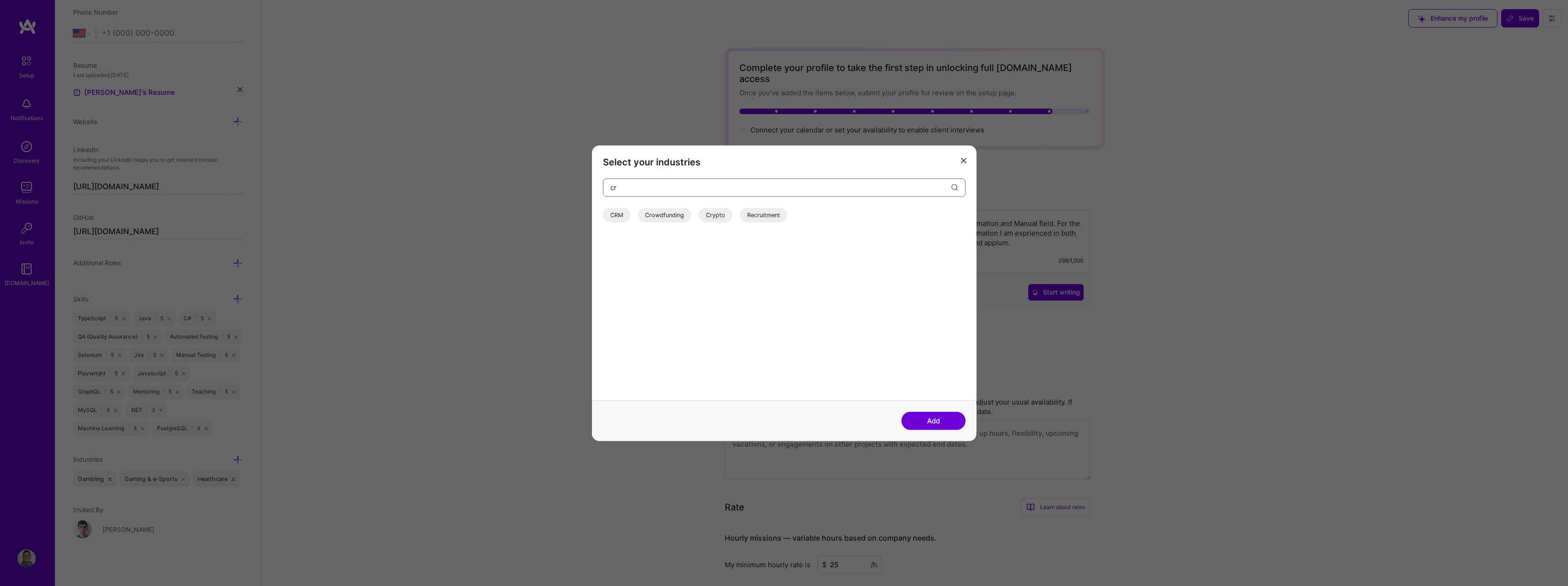
type input "cr"
click at [723, 221] on div "Crypto" at bounding box center [715, 215] width 34 height 15
click at [916, 417] on button "Add" at bounding box center [934, 420] width 64 height 19
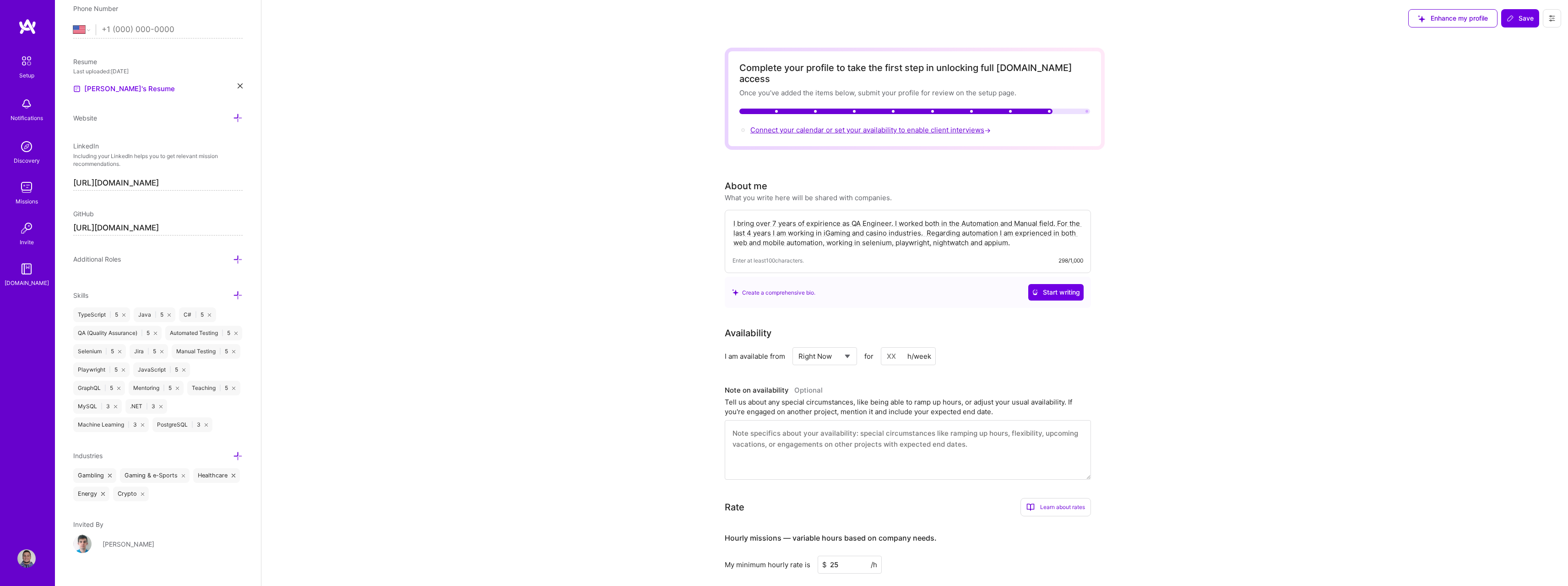
click at [856, 125] on span "Connect your calendar or set your availability to enable client interviews →" at bounding box center [871, 130] width 242 height 9
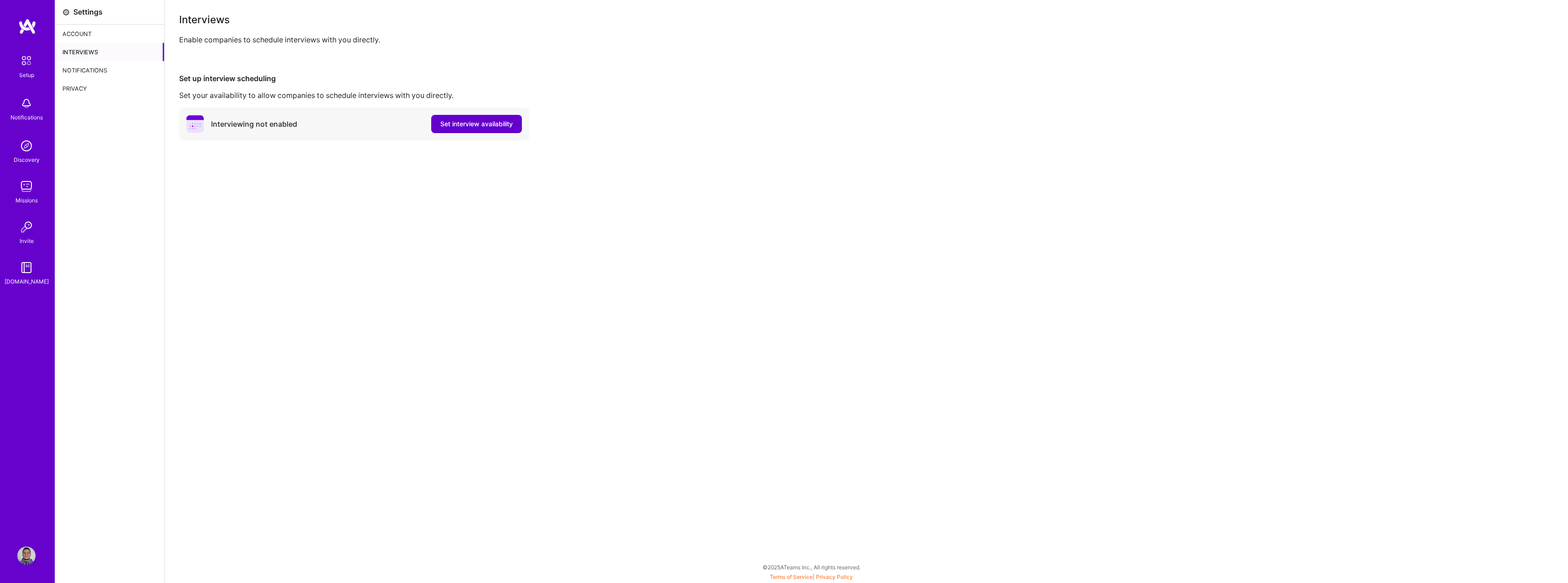
click at [520, 130] on button "Set interview availability" at bounding box center [476, 124] width 90 height 18
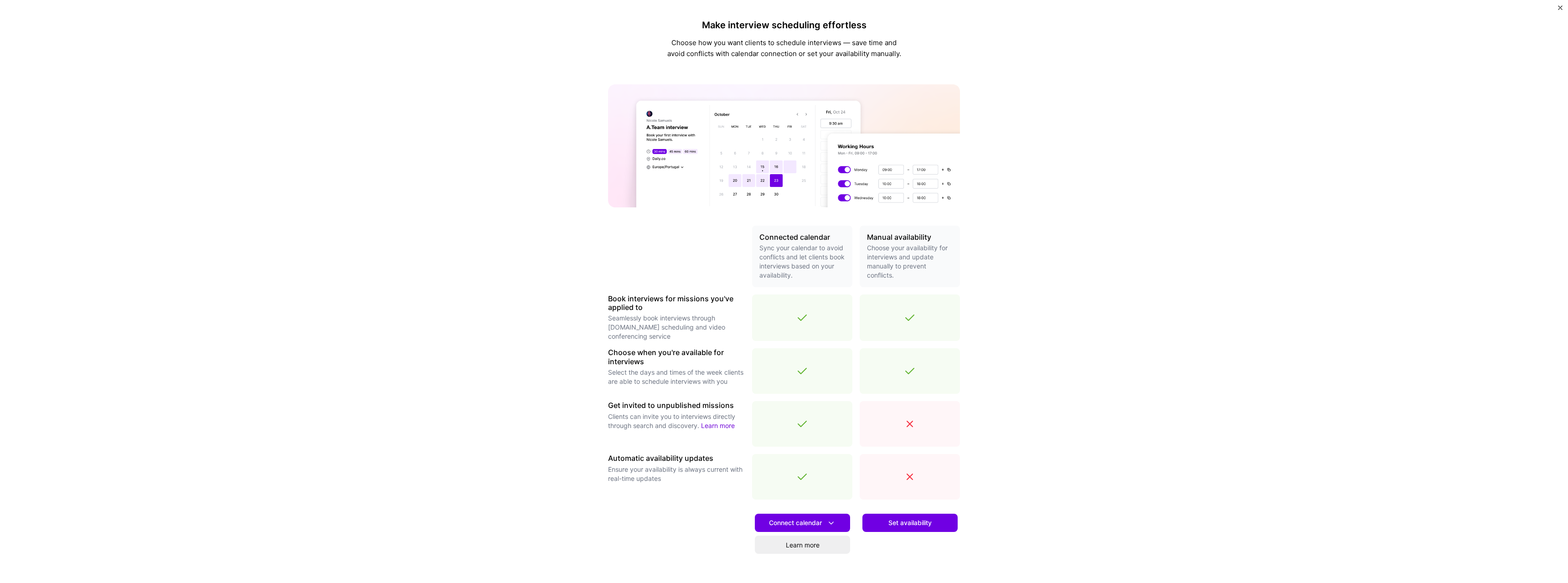
drag, startPoint x: 925, startPoint y: 525, endPoint x: 925, endPoint y: 529, distance: 4.0
click at [925, 525] on span "Set availability" at bounding box center [910, 523] width 43 height 9
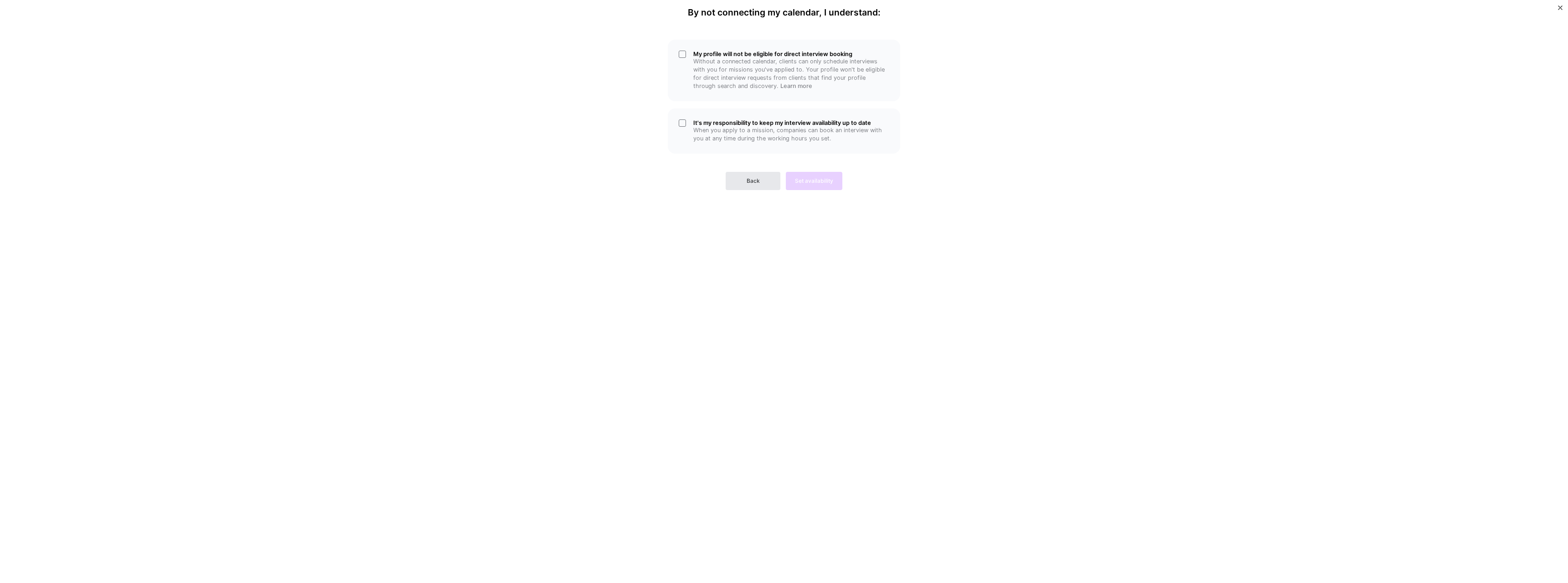
click at [747, 182] on span "Back" at bounding box center [753, 181] width 13 height 8
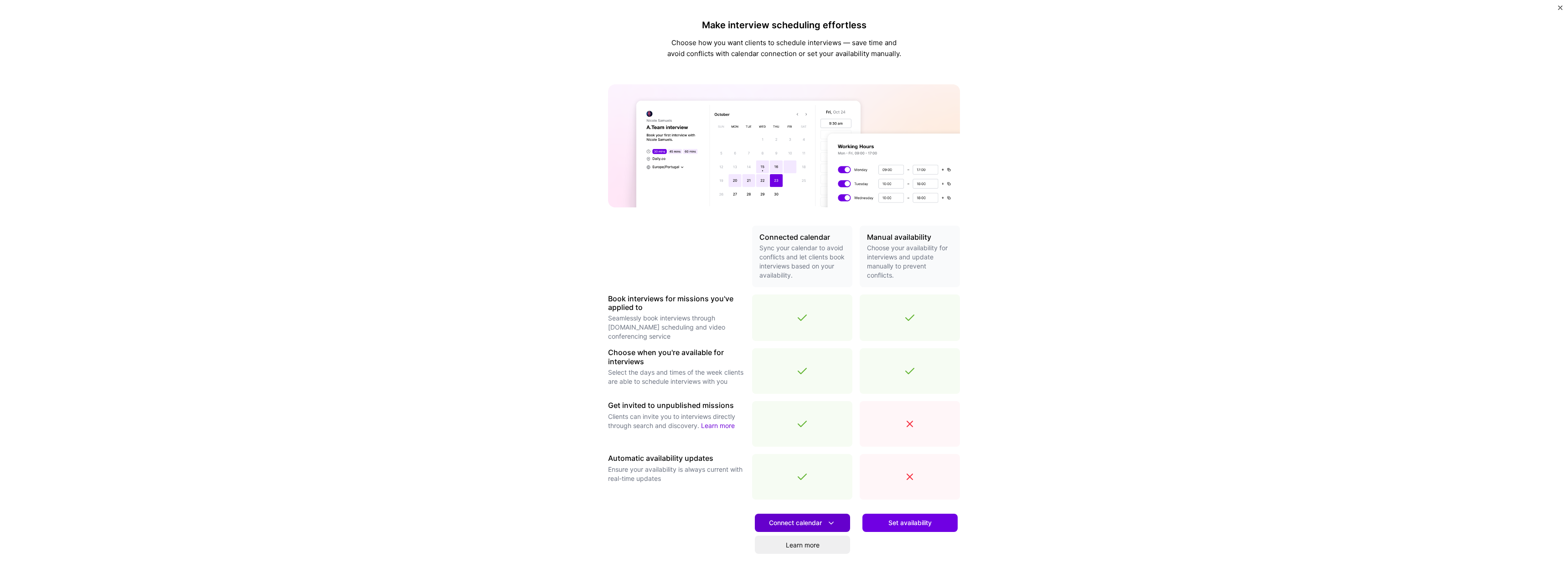
click at [828, 526] on icon at bounding box center [831, 523] width 10 height 10
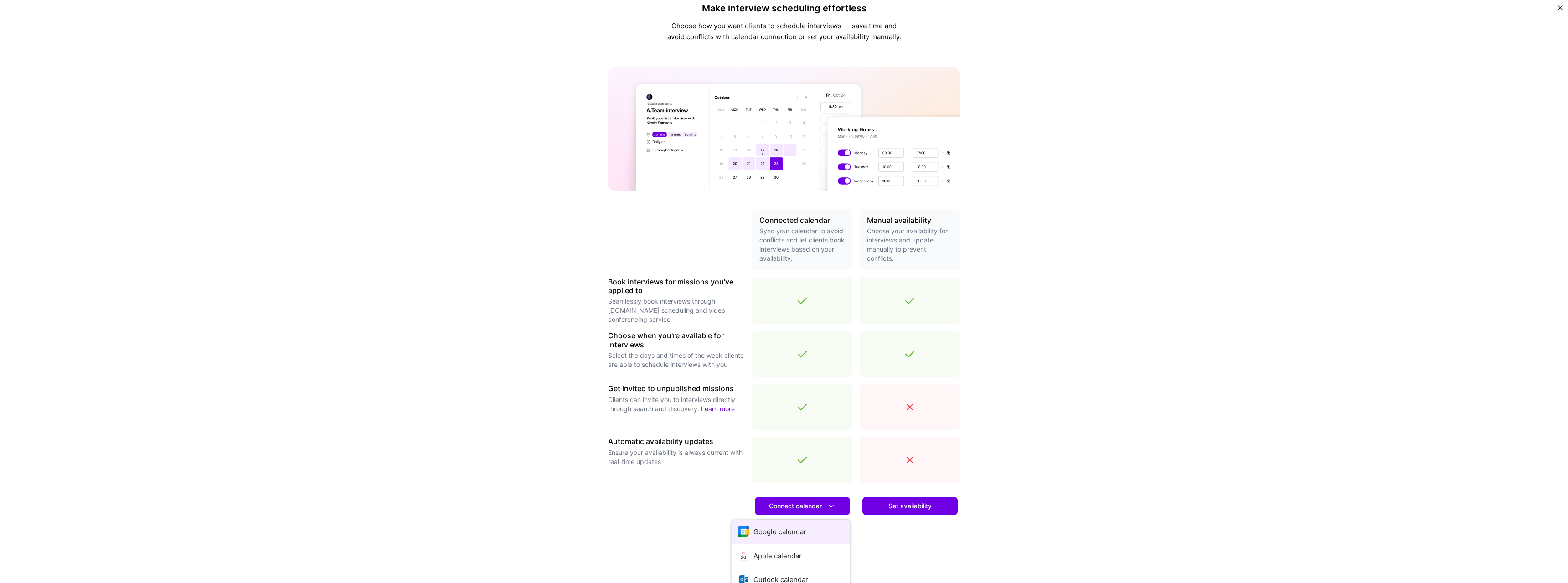
scroll to position [46, 0]
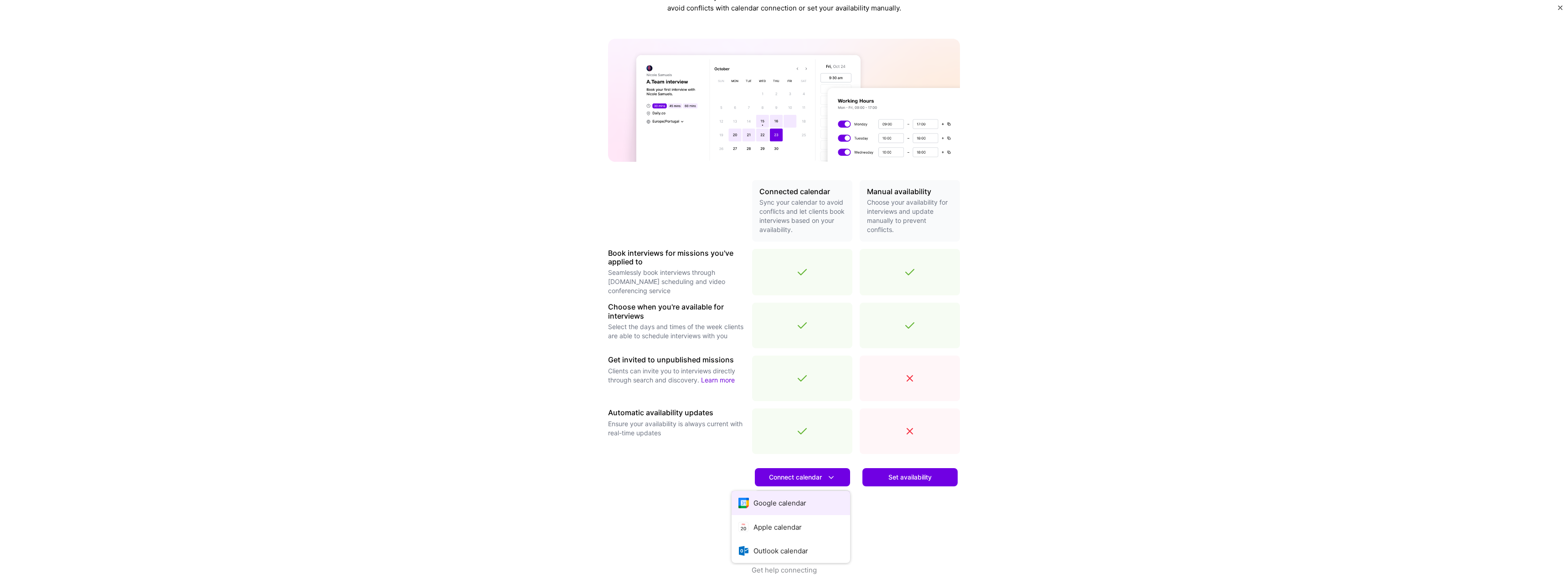
click at [816, 504] on button "Google calendar" at bounding box center [790, 502] width 119 height 24
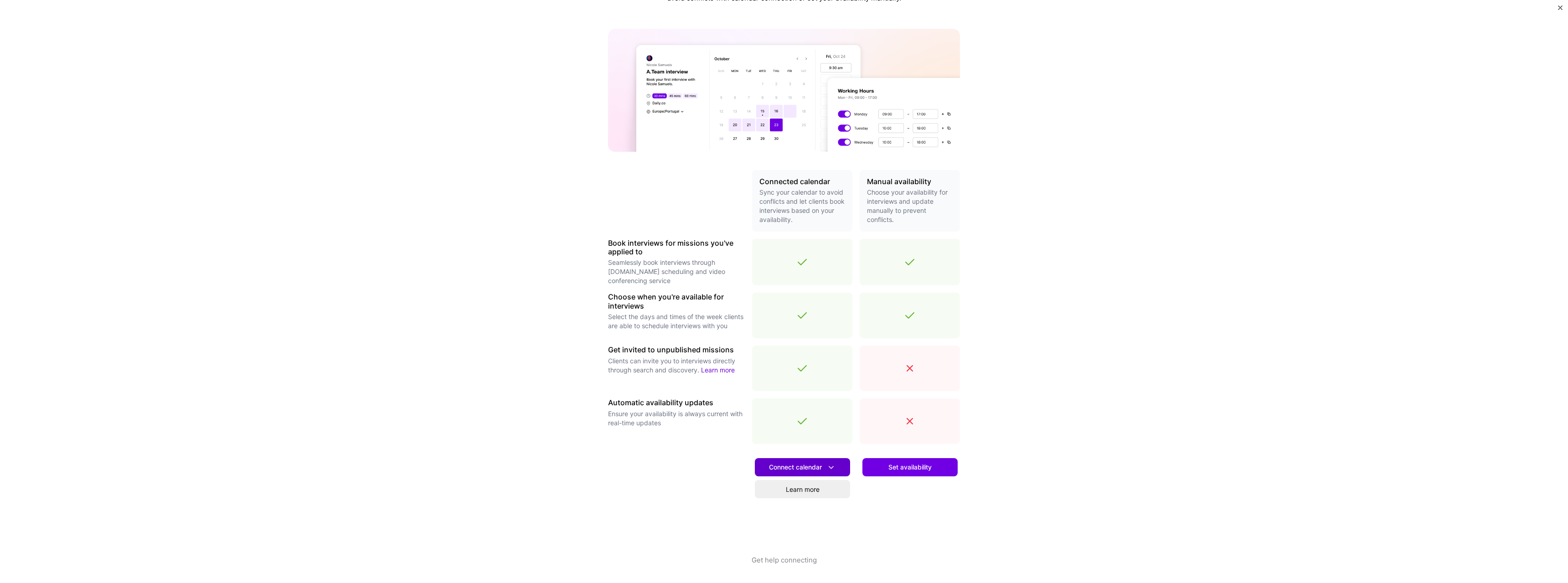
click at [775, 460] on button "Connect calendar" at bounding box center [802, 467] width 95 height 18
click at [802, 495] on button "Google calendar" at bounding box center [790, 493] width 119 height 24
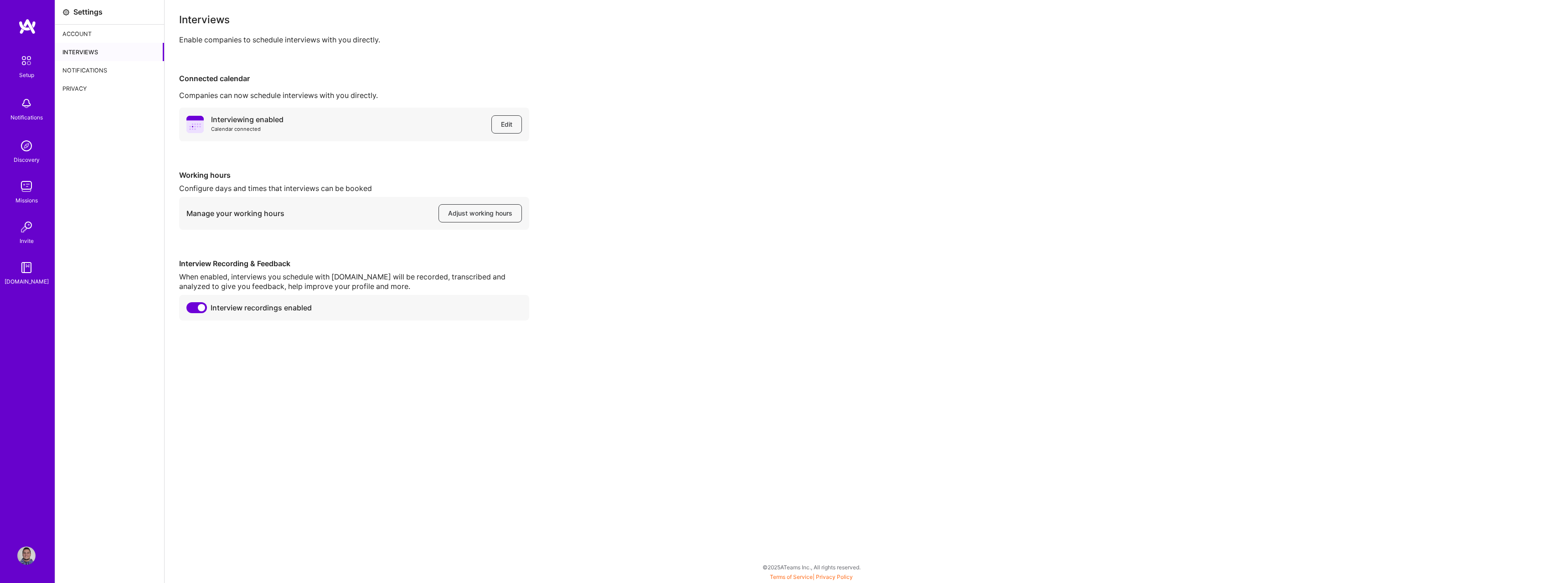
click at [103, 73] on div "Notifications" at bounding box center [109, 70] width 109 height 18
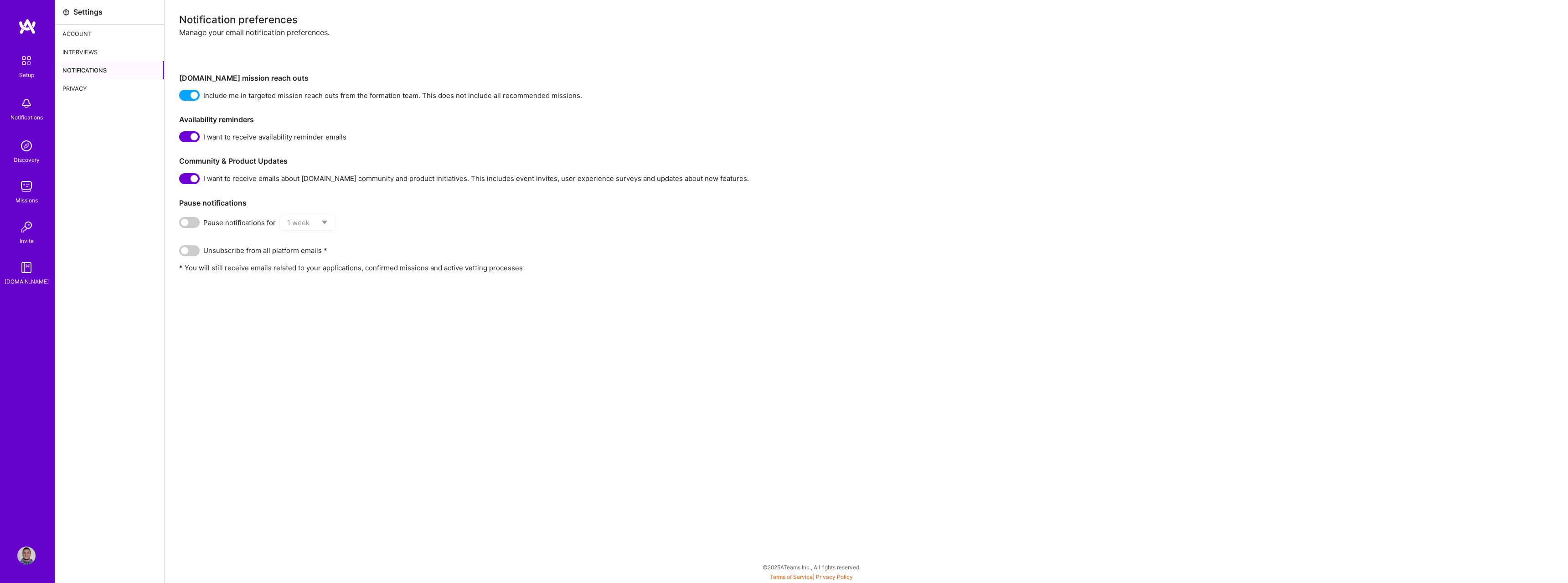
click at [90, 89] on div "Privacy" at bounding box center [109, 89] width 109 height 18
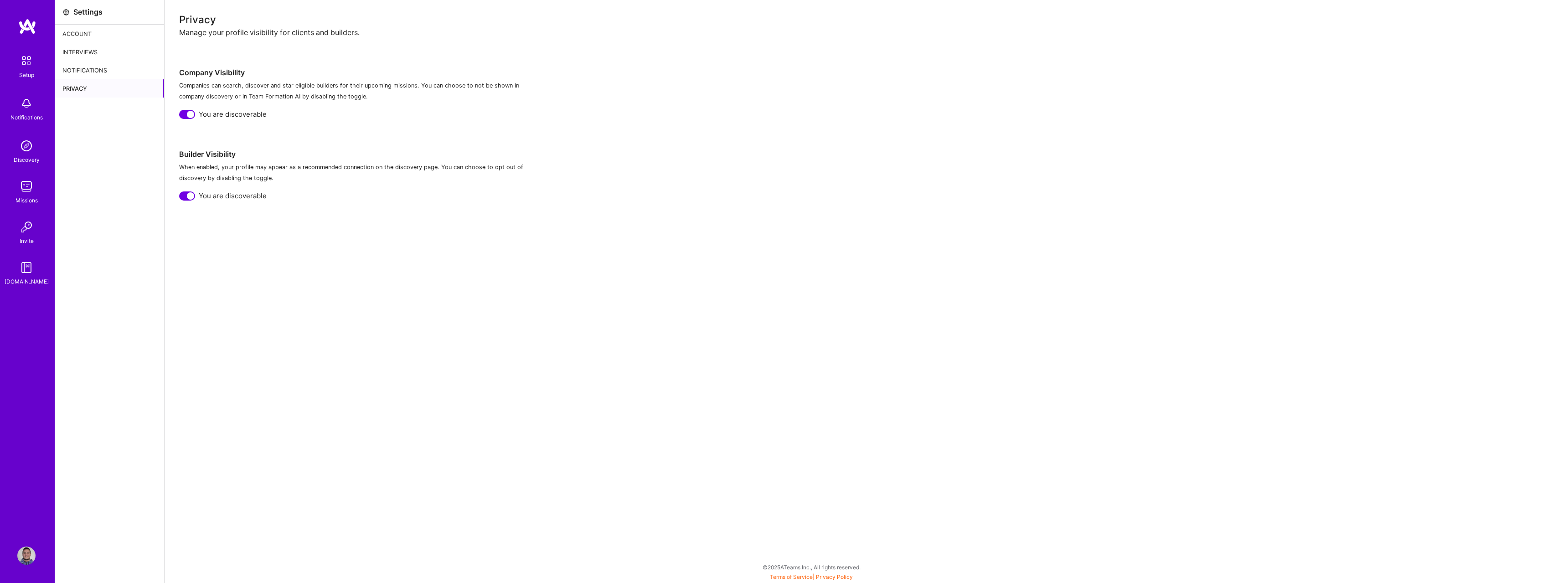
click at [103, 52] on div "Interviews" at bounding box center [109, 52] width 109 height 18
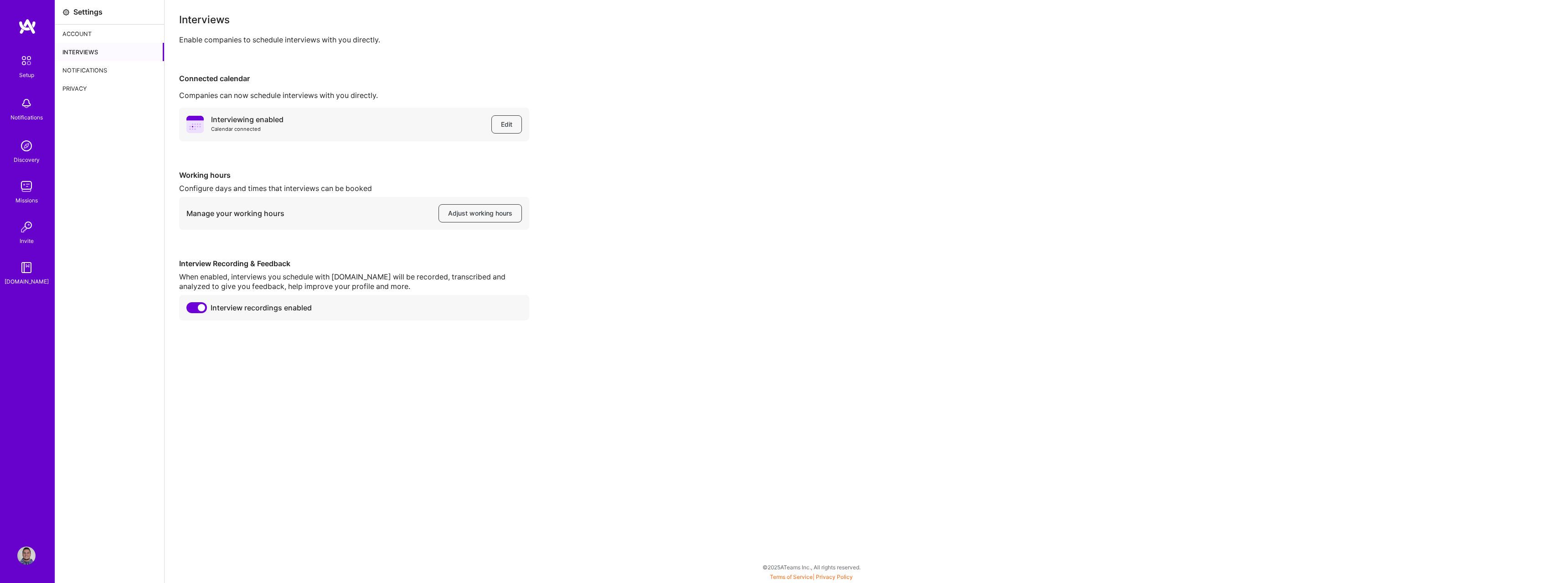
click at [115, 31] on div "Account" at bounding box center [109, 34] width 109 height 18
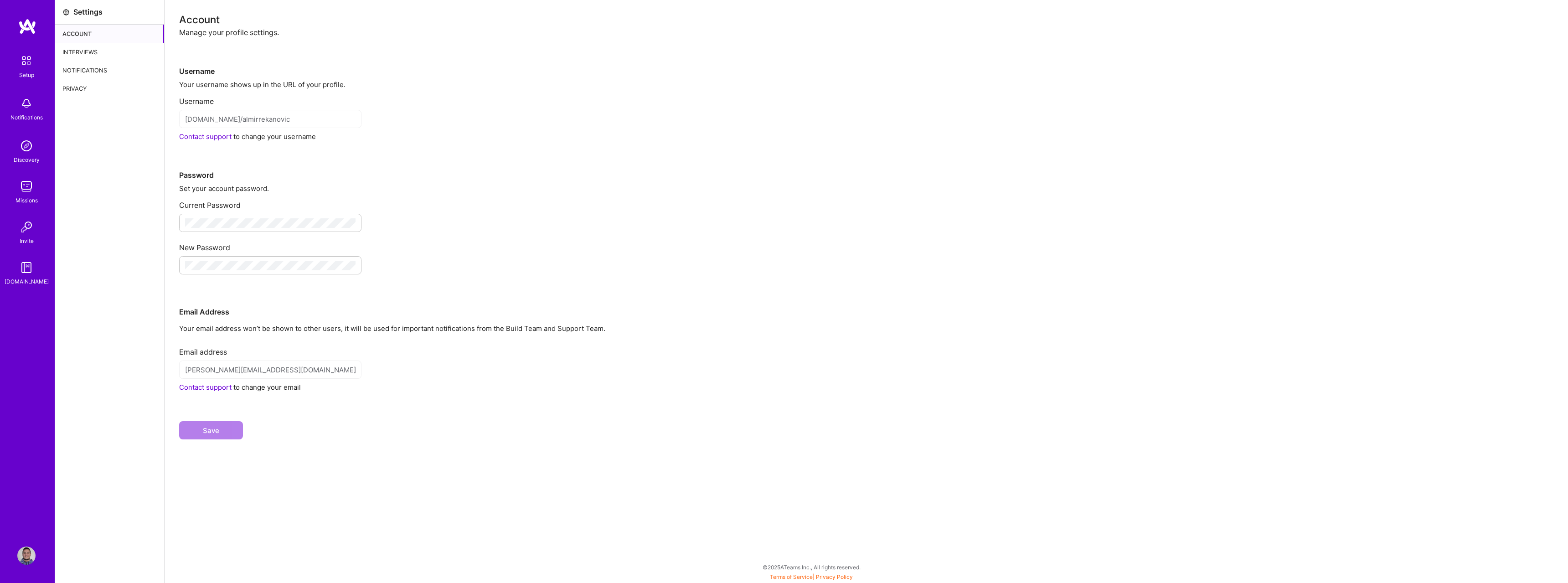
click at [33, 73] on div "Setup" at bounding box center [26, 75] width 15 height 10
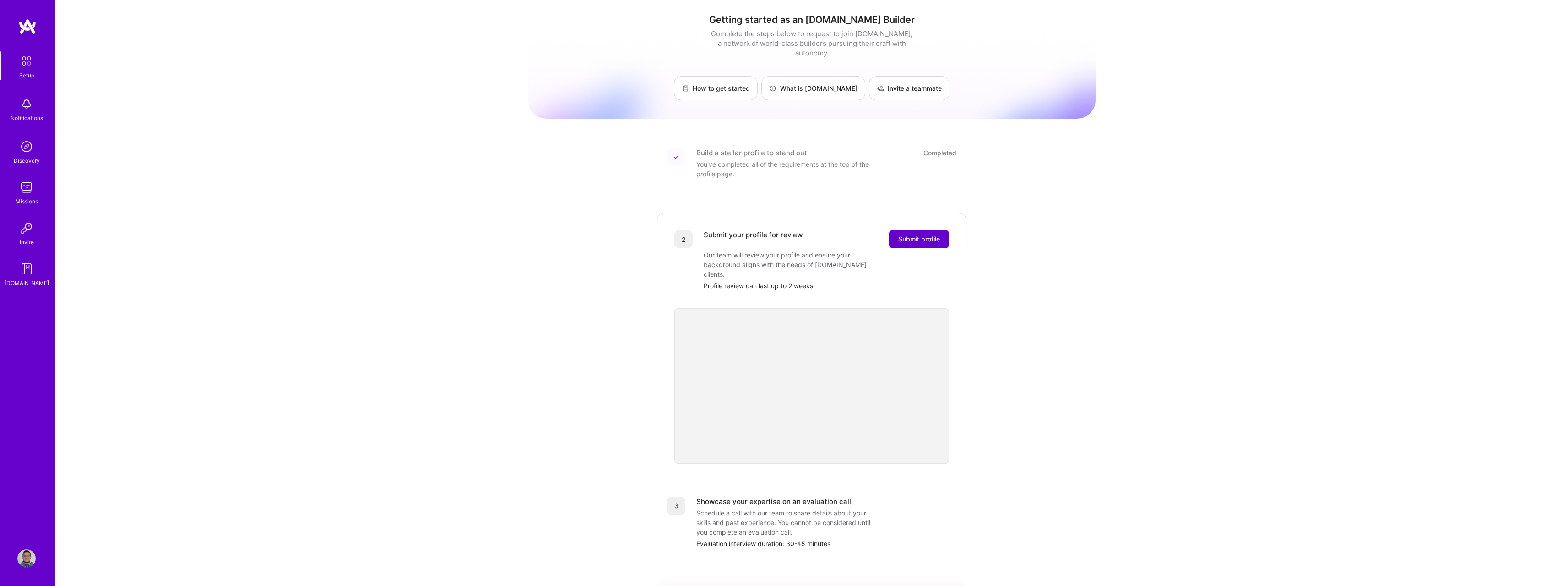
click at [904, 236] on button "Submit profile" at bounding box center [919, 239] width 60 height 19
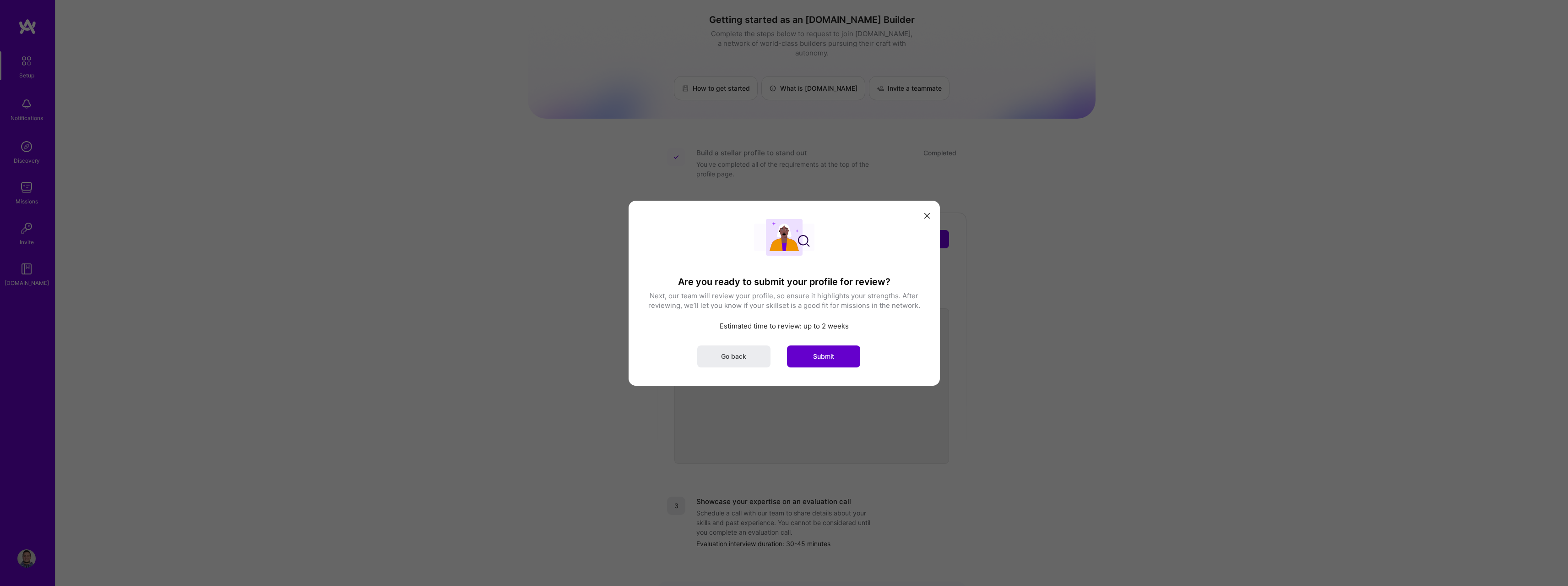
click at [819, 356] on span "Submit" at bounding box center [824, 355] width 21 height 9
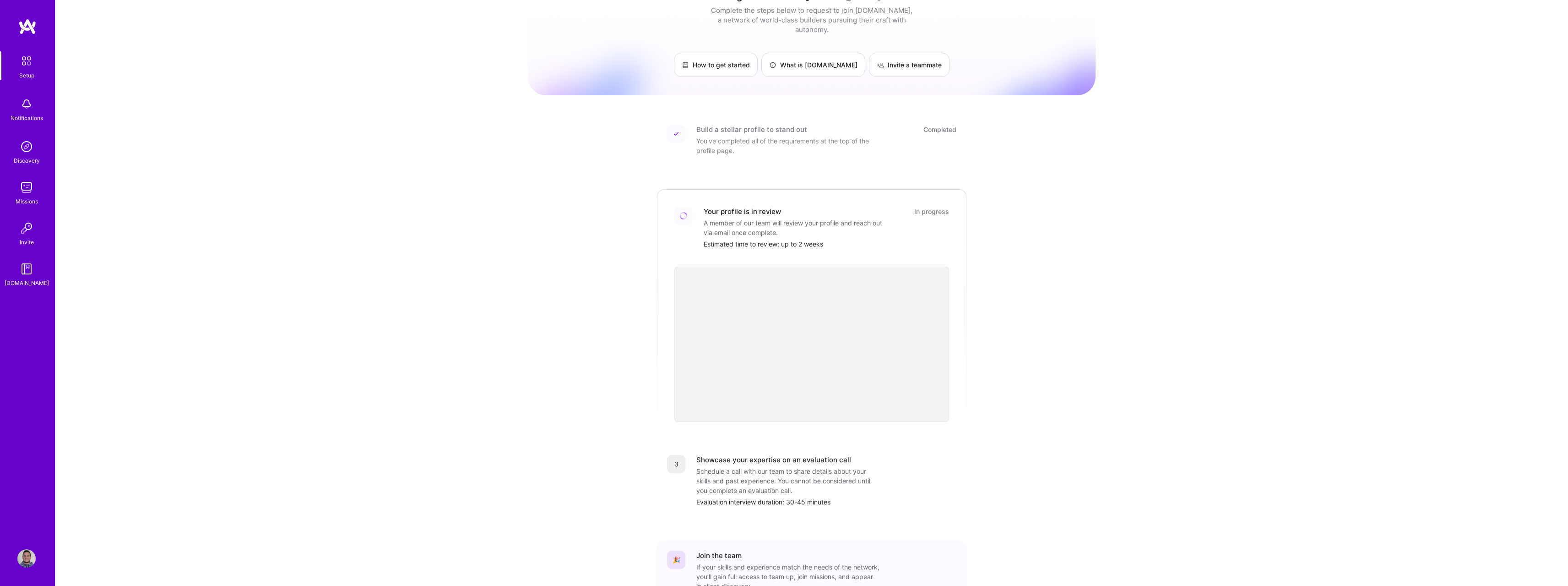
scroll to position [80, 0]
